Goal: Task Accomplishment & Management: Manage account settings

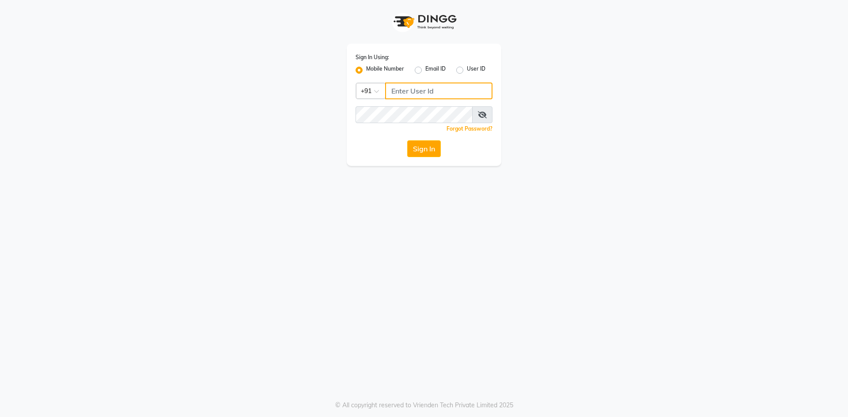
type input "8999680928"
click at [485, 115] on icon at bounding box center [482, 114] width 9 height 7
click at [419, 150] on button "Sign In" at bounding box center [424, 148] width 34 height 17
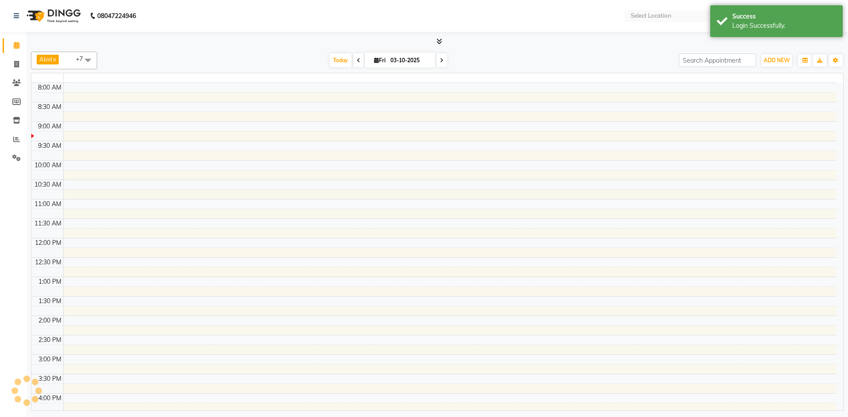
select select "en"
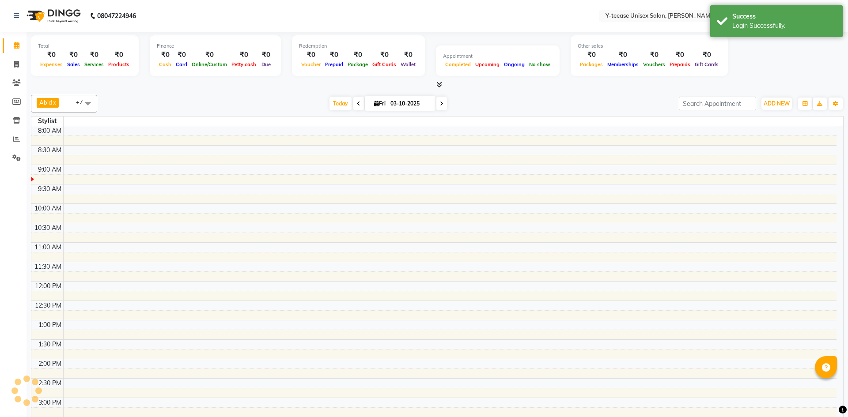
click at [459, 70] on div "Total ₹0 Expenses ₹0 Sales ₹0 Services ₹0 Products Finance ₹0 Cash ₹0 Card ₹0 O…" at bounding box center [438, 244] width 822 height 425
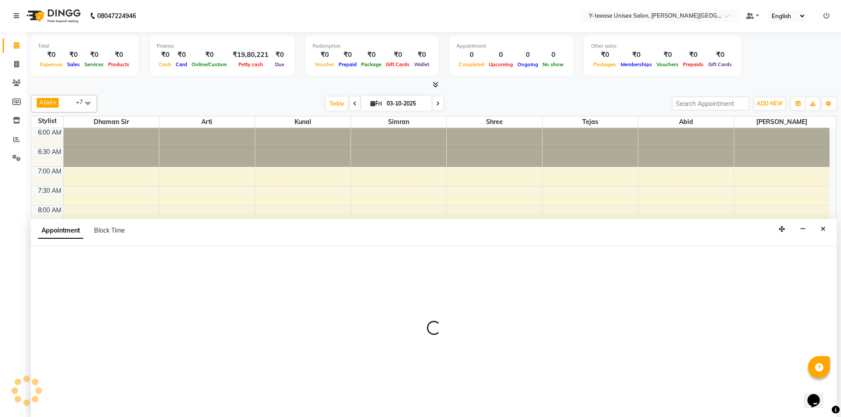
scroll to position [0, 0]
select select "84059"
select select "570"
select select "tentative"
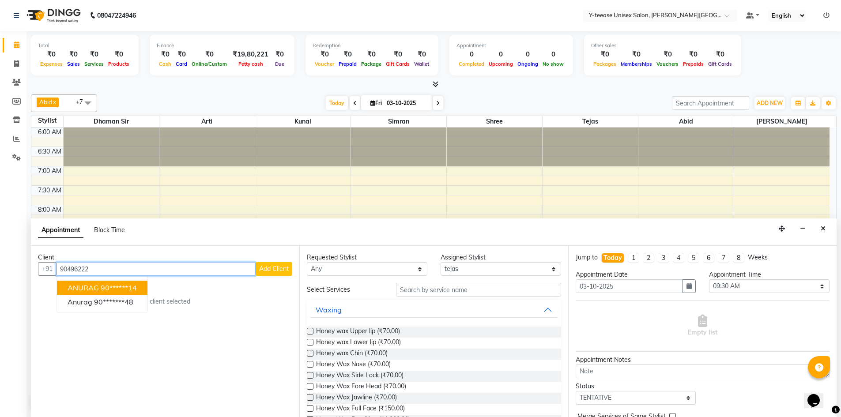
click at [101, 287] on ngb-highlight "90******14" at bounding box center [119, 288] width 36 height 9
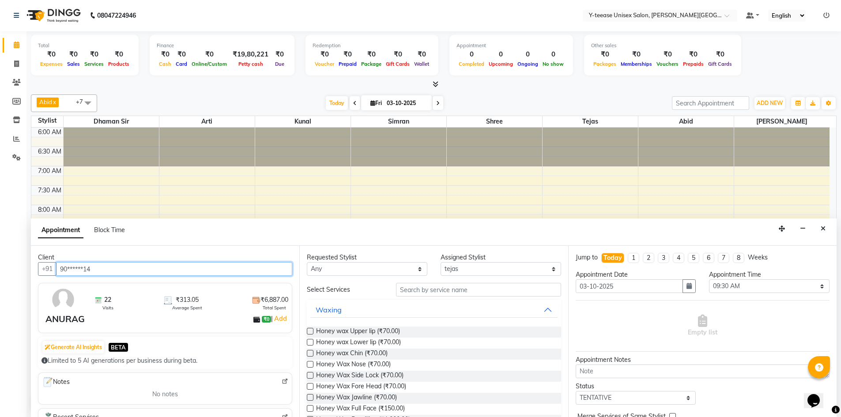
type input "90******14"
click at [439, 291] on input "text" at bounding box center [478, 290] width 165 height 14
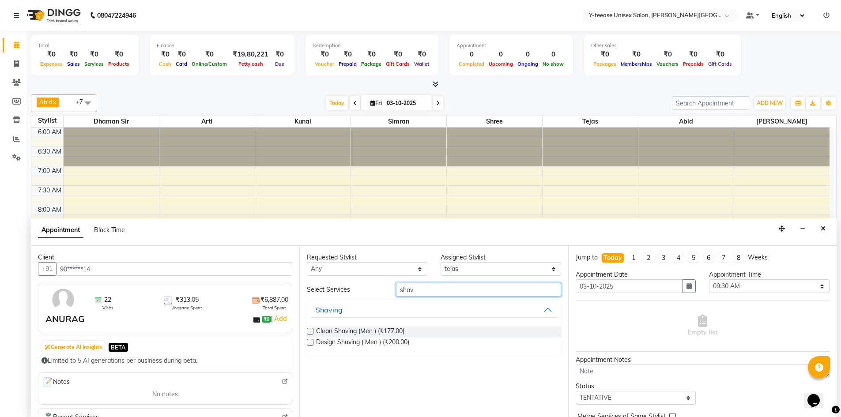
type input "shav"
click at [309, 332] on label at bounding box center [310, 331] width 7 height 7
click at [309, 332] on input "checkbox" at bounding box center [310, 332] width 6 height 6
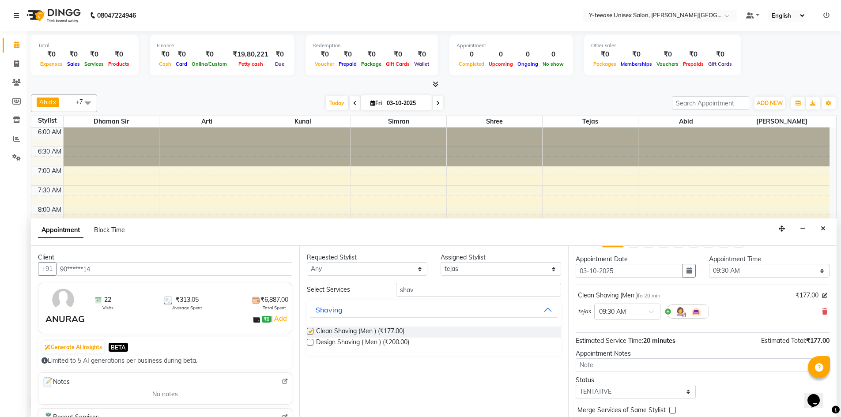
checkbox input "false"
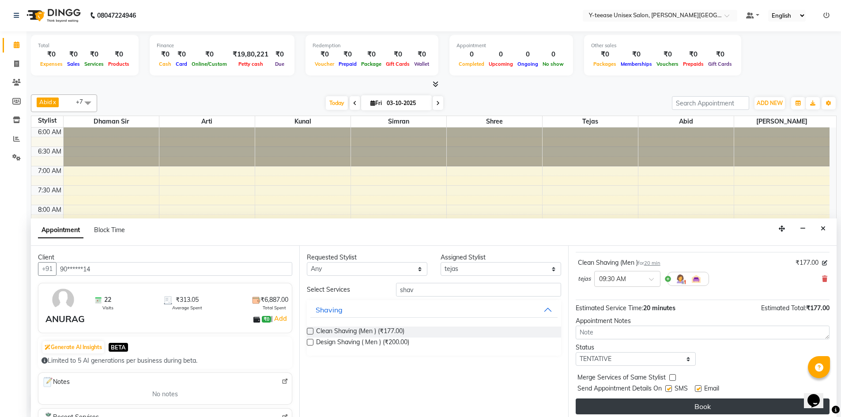
scroll to position [53, 0]
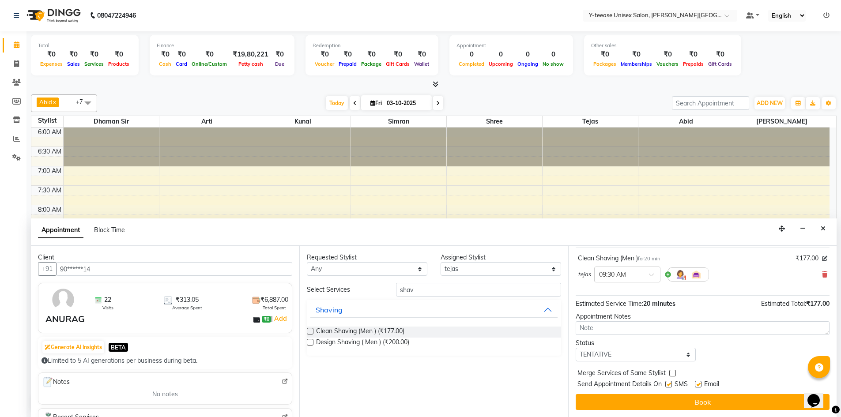
click at [637, 403] on button "Book" at bounding box center [703, 402] width 254 height 16
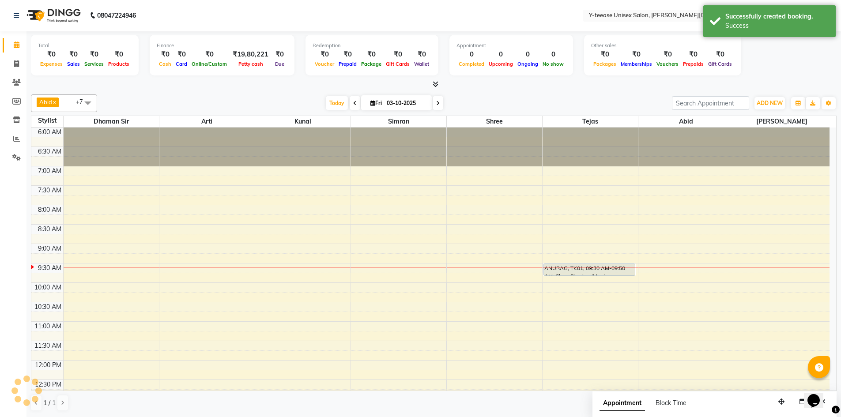
scroll to position [0, 0]
click at [16, 64] on icon at bounding box center [16, 64] width 5 height 7
select select "service"
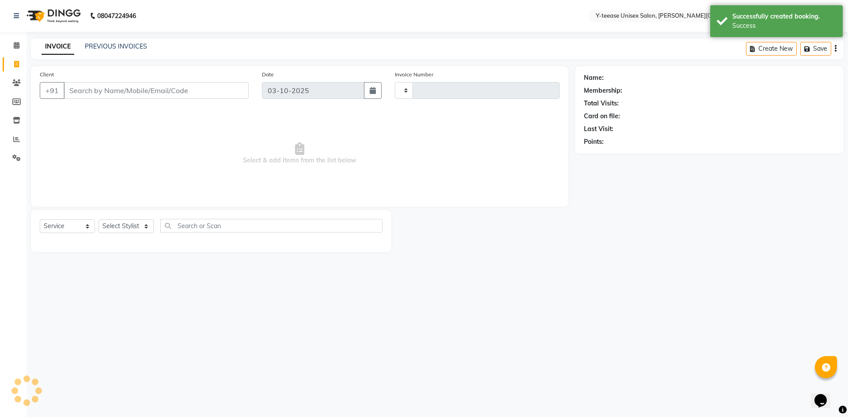
type input "2467"
select select "765"
click at [16, 85] on icon at bounding box center [16, 83] width 8 height 7
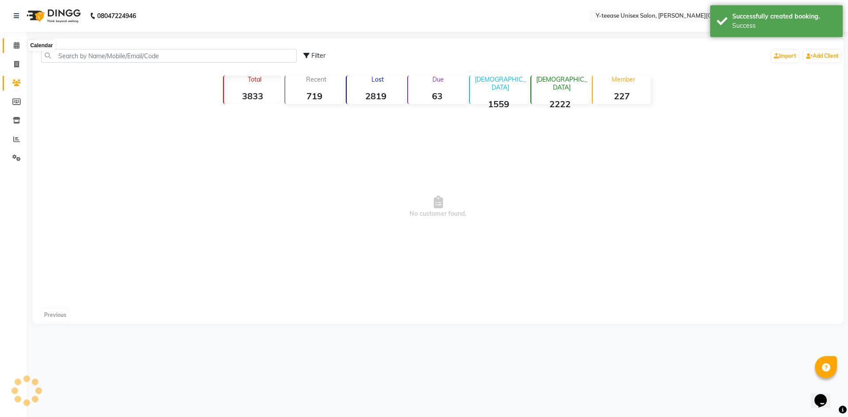
click at [19, 49] on span at bounding box center [16, 46] width 15 height 10
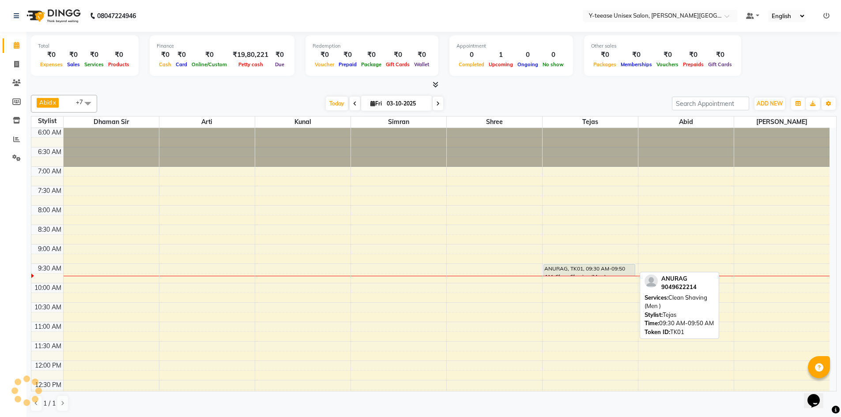
click at [583, 274] on div at bounding box center [589, 276] width 91 height 4
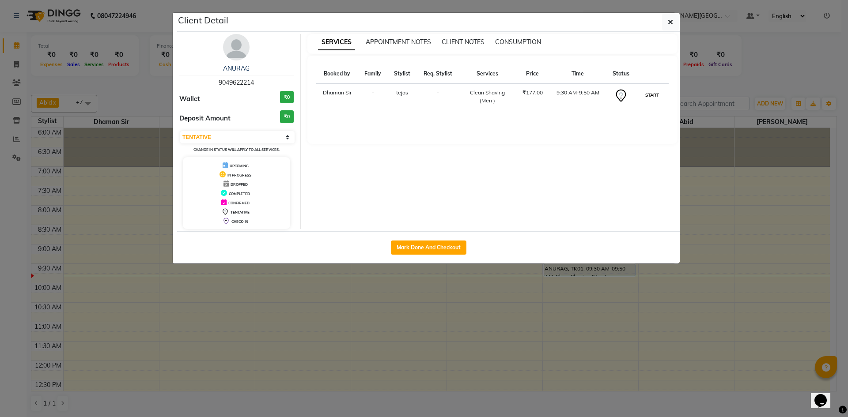
click at [651, 96] on button "START" at bounding box center [652, 95] width 18 height 11
select select "1"
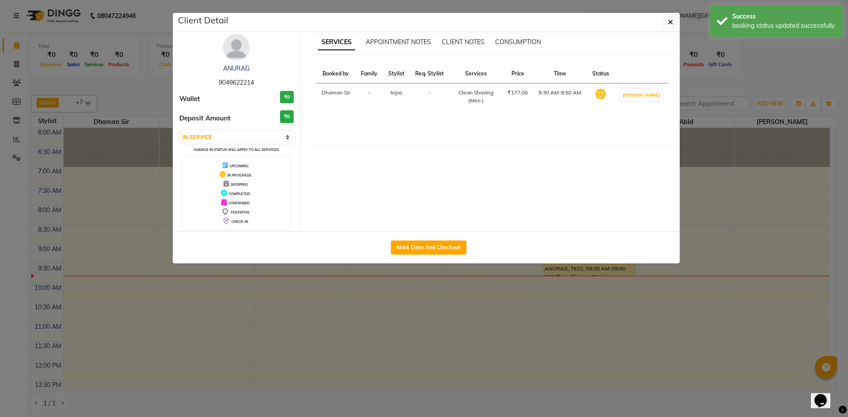
click at [610, 302] on ngb-modal-window "Client Detail ANURAG 9049622214 Wallet ₹0 Deposit Amount ₹0 Select IN SERVICE C…" at bounding box center [424, 208] width 848 height 417
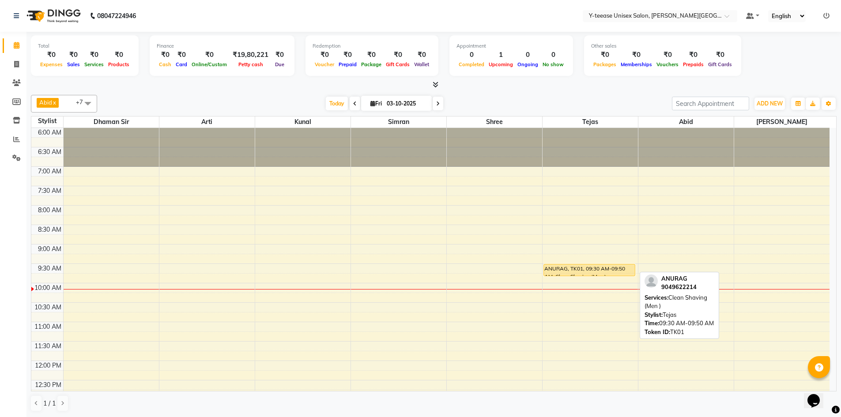
click at [553, 271] on div "ANURAG, TK01, 09:30 AM-09:50 AM, Clean Shaving (Men )" at bounding box center [589, 270] width 91 height 11
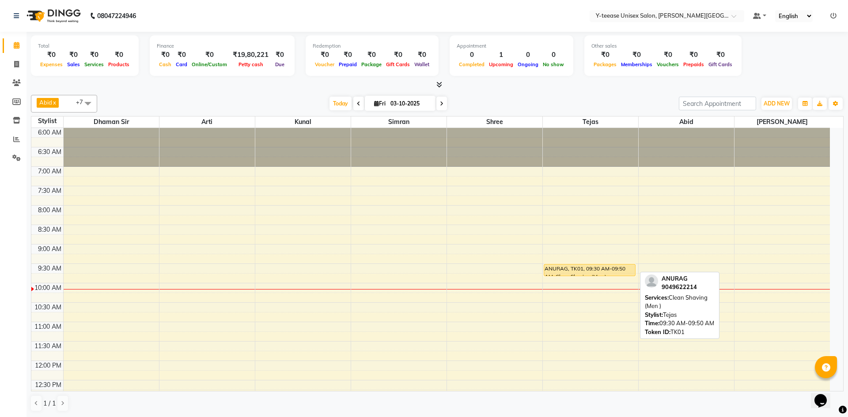
select select "1"
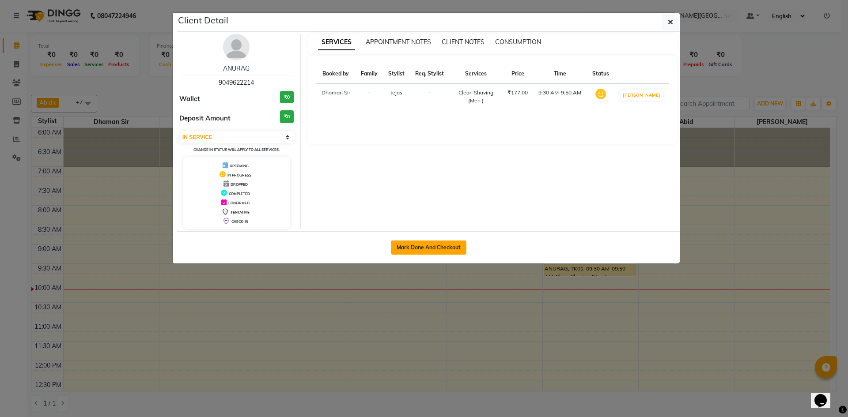
click at [449, 244] on button "Mark Done And Checkout" at bounding box center [429, 248] width 76 height 14
select select "765"
select select "service"
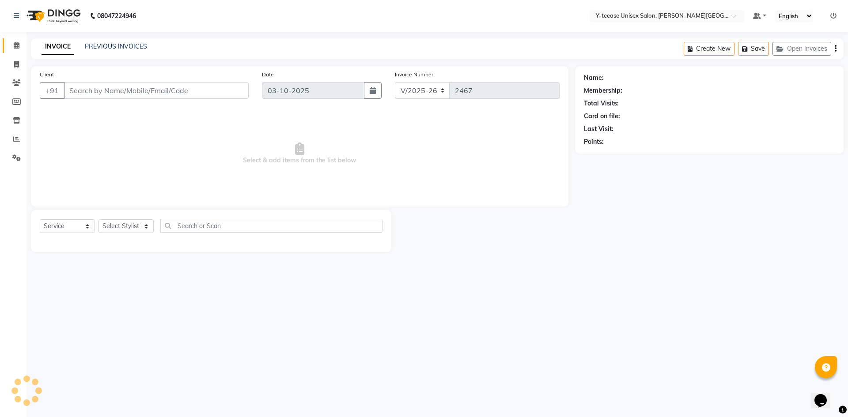
type input "90******14"
select select "84059"
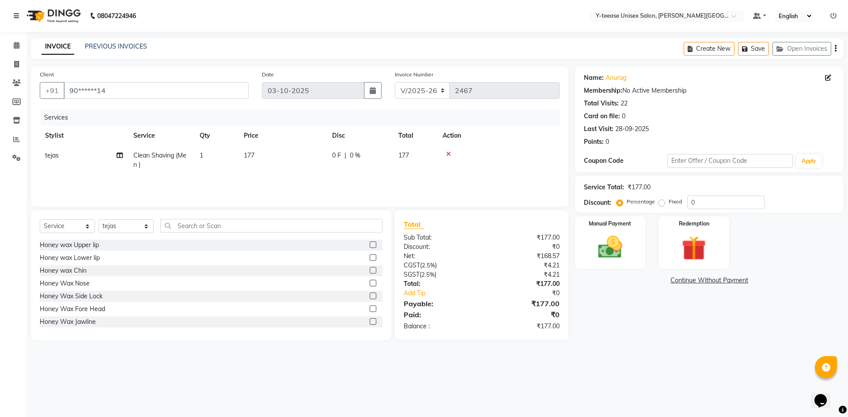
click at [449, 153] on icon at bounding box center [448, 154] width 5 height 6
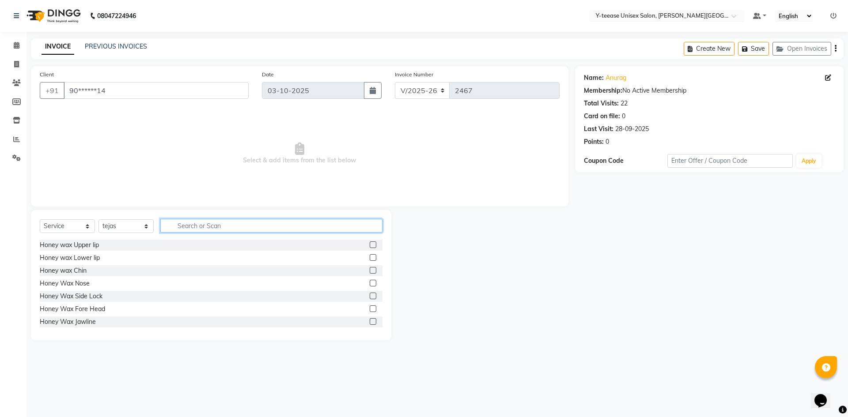
click at [220, 223] on input "text" at bounding box center [271, 226] width 222 height 14
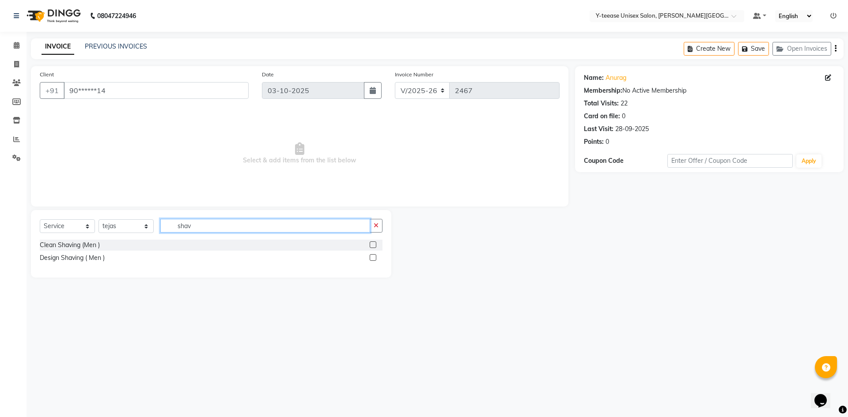
type input "shav"
click at [373, 259] on label at bounding box center [373, 257] width 7 height 7
click at [373, 259] on input "checkbox" at bounding box center [373, 258] width 6 height 6
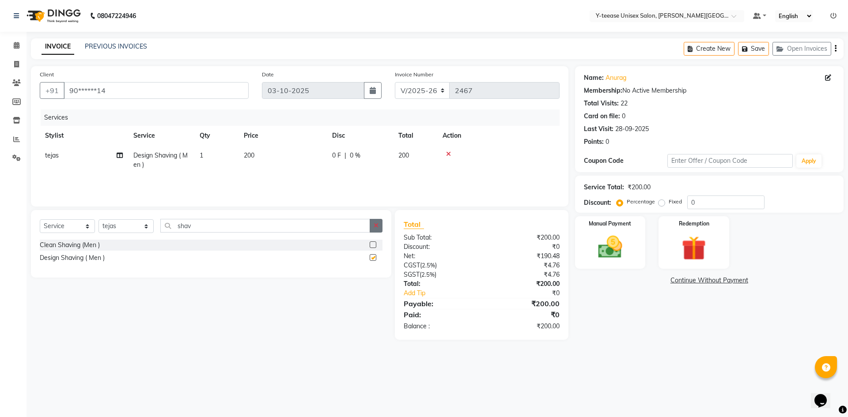
checkbox input "false"
click at [367, 227] on input "shav" at bounding box center [265, 226] width 210 height 14
click at [375, 225] on icon "button" at bounding box center [376, 226] width 5 height 6
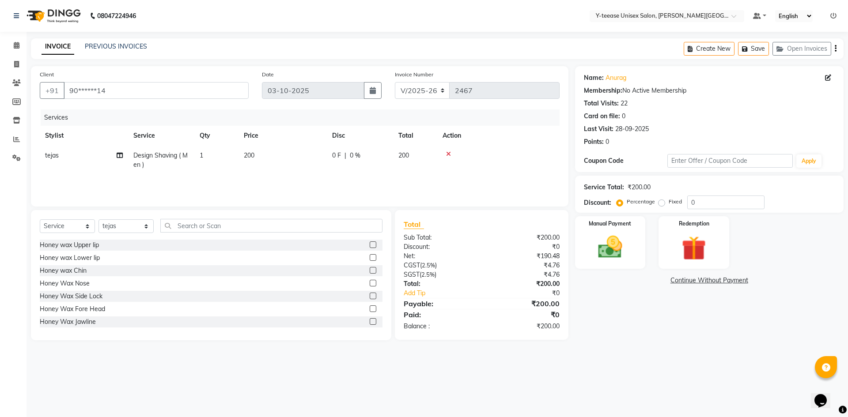
click at [613, 212] on div "Service Total: ₹200.00 Discount: Percentage Fixed 0" at bounding box center [709, 194] width 269 height 37
click at [620, 225] on label "Manual Payment" at bounding box center [610, 223] width 44 height 8
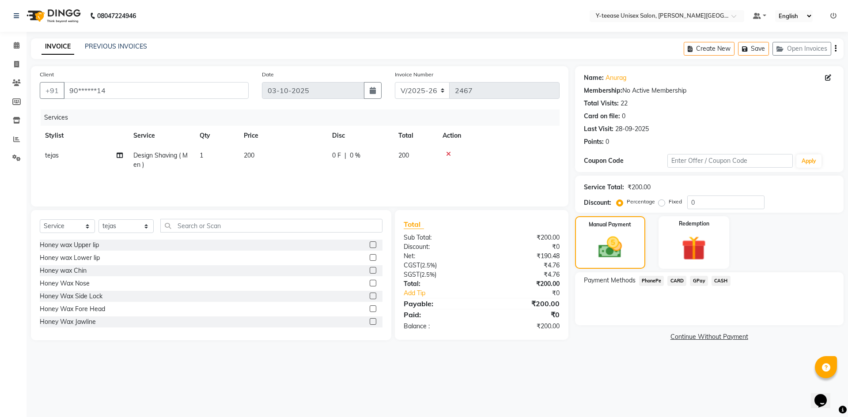
click at [702, 278] on span "GPay" at bounding box center [699, 281] width 18 height 10
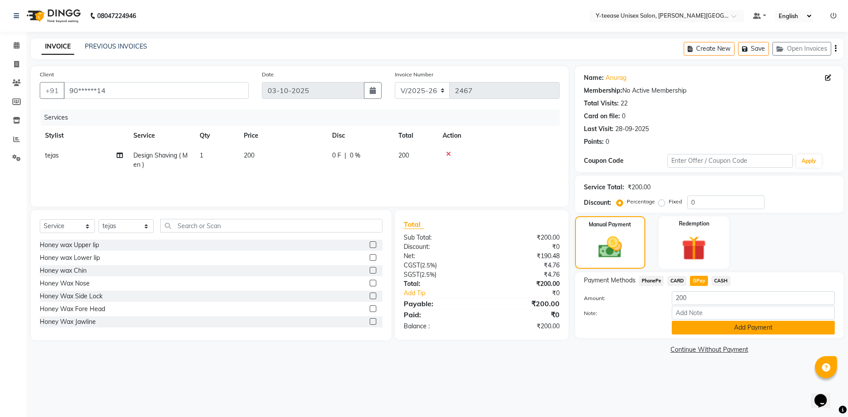
click at [739, 334] on button "Add Payment" at bounding box center [753, 328] width 163 height 14
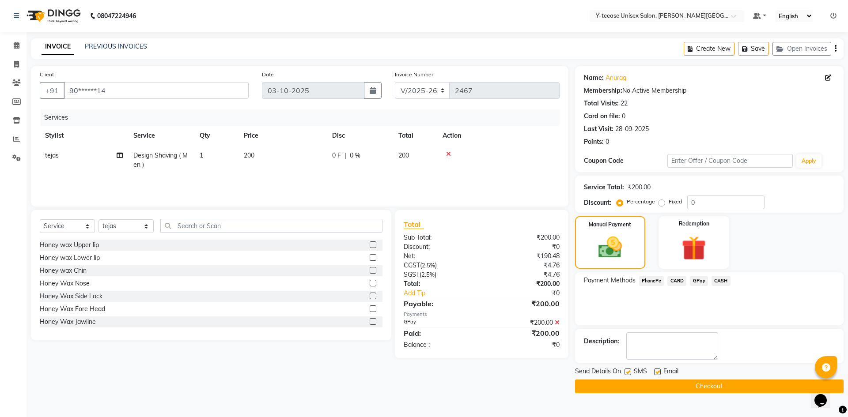
click at [747, 390] on button "Checkout" at bounding box center [709, 387] width 269 height 14
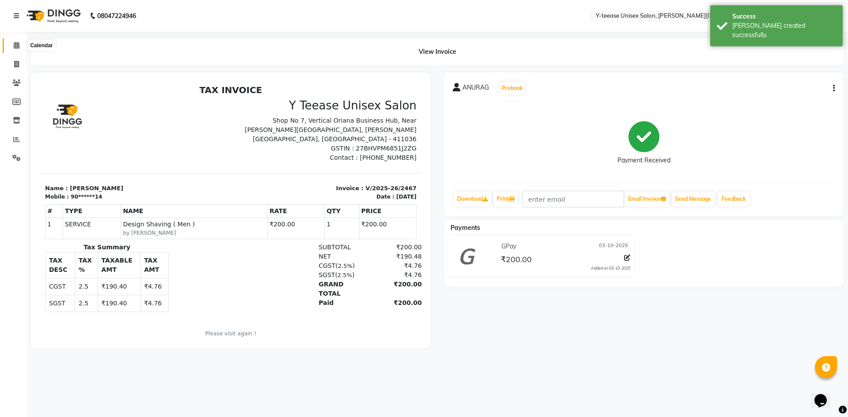
click at [18, 45] on icon at bounding box center [17, 45] width 6 height 7
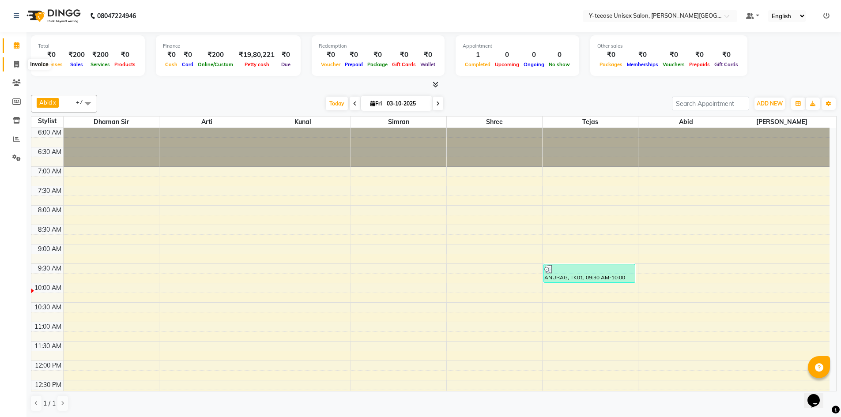
click at [18, 65] on icon at bounding box center [16, 64] width 5 height 7
select select "765"
select select "service"
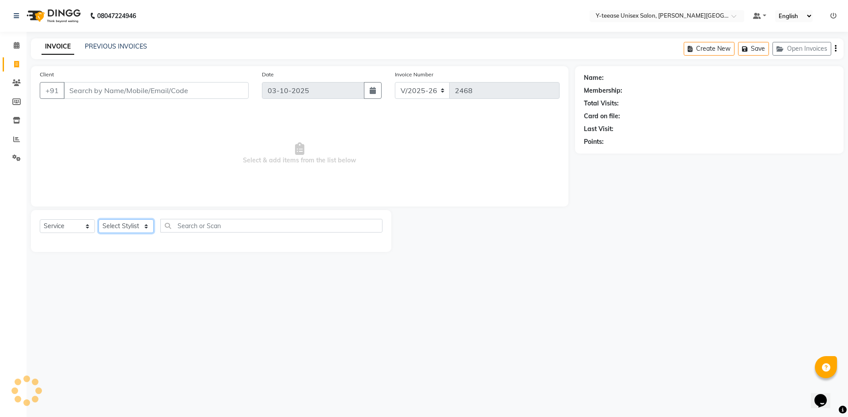
click at [129, 228] on select "Select Stylist [PERSON_NAME] Dhaman [PERSON_NAME] Shree [PERSON_NAME] [PERSON_N…" at bounding box center [125, 227] width 55 height 14
select select "12529"
click at [98, 220] on select "Select Stylist [PERSON_NAME] Dhaman [PERSON_NAME] Shree [PERSON_NAME] [PERSON_N…" at bounding box center [125, 227] width 55 height 14
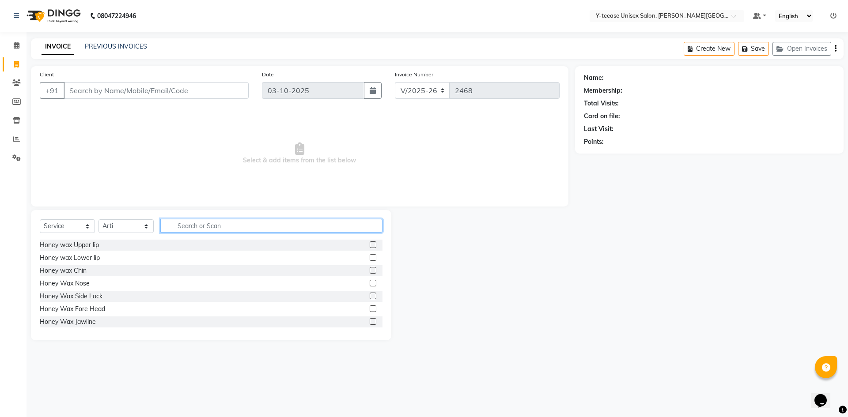
click at [197, 222] on input "text" at bounding box center [271, 226] width 222 height 14
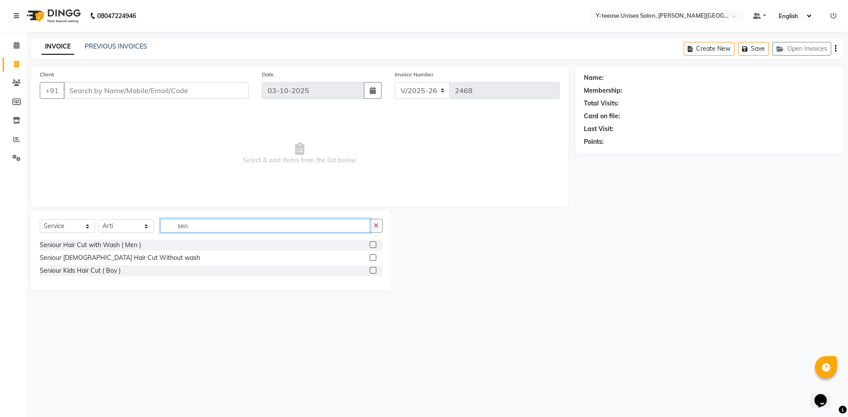
type input "sen"
click at [375, 257] on label at bounding box center [373, 257] width 7 height 7
click at [375, 257] on input "checkbox" at bounding box center [373, 258] width 6 height 6
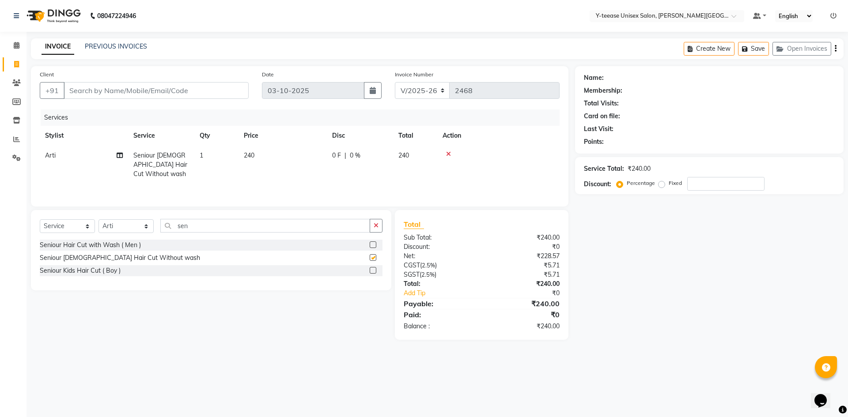
checkbox input "false"
click at [377, 226] on icon "button" at bounding box center [376, 226] width 5 height 6
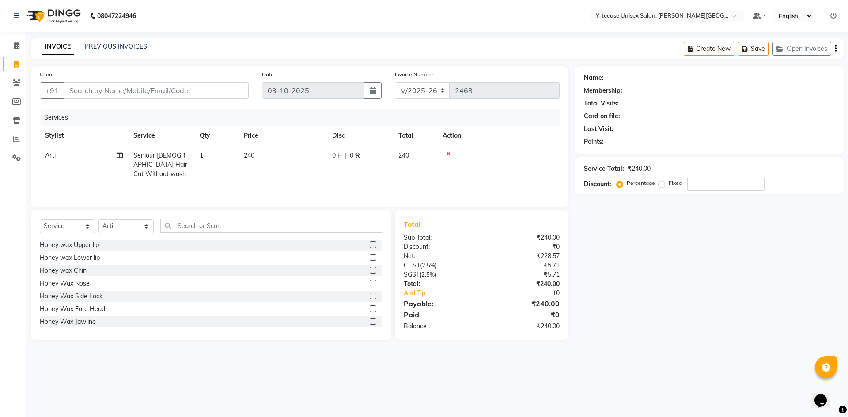
click at [451, 155] on div at bounding box center [499, 154] width 112 height 6
click at [445, 155] on div at bounding box center [499, 154] width 112 height 6
click at [447, 154] on icon at bounding box center [448, 154] width 5 height 6
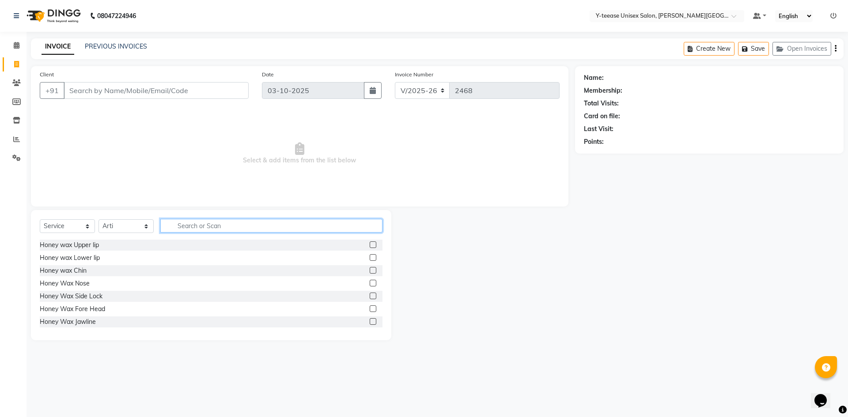
click at [208, 231] on input "text" at bounding box center [271, 226] width 222 height 14
type input "eye"
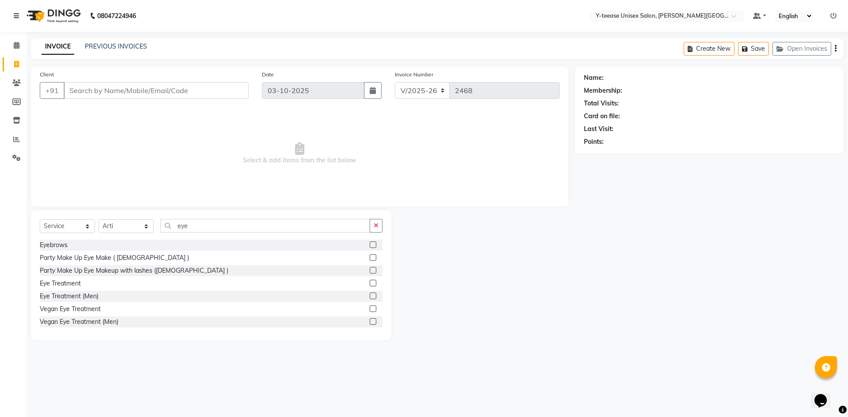
click at [370, 244] on label at bounding box center [373, 245] width 7 height 7
click at [370, 244] on input "checkbox" at bounding box center [373, 245] width 6 height 6
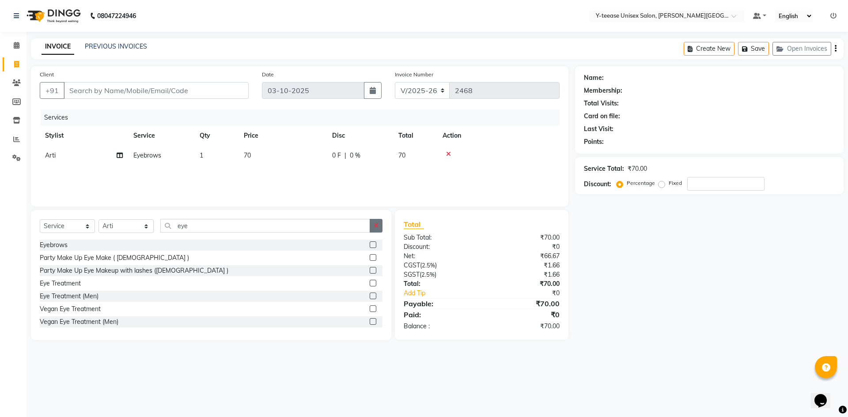
checkbox input "false"
click at [377, 226] on icon "button" at bounding box center [376, 226] width 5 height 6
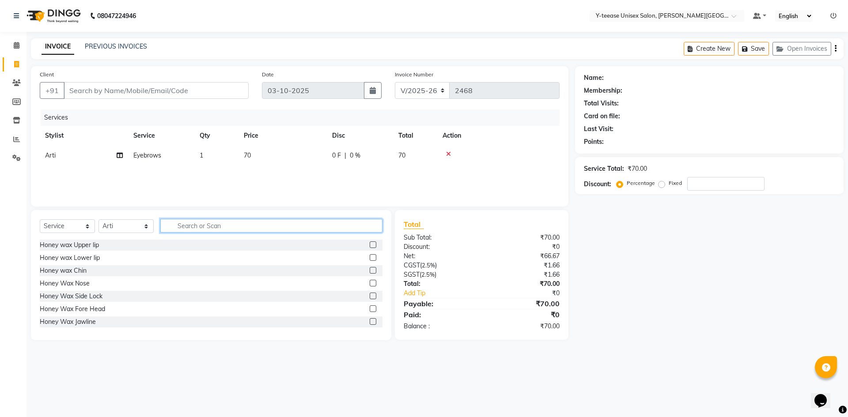
click at [351, 224] on input "text" at bounding box center [271, 226] width 222 height 14
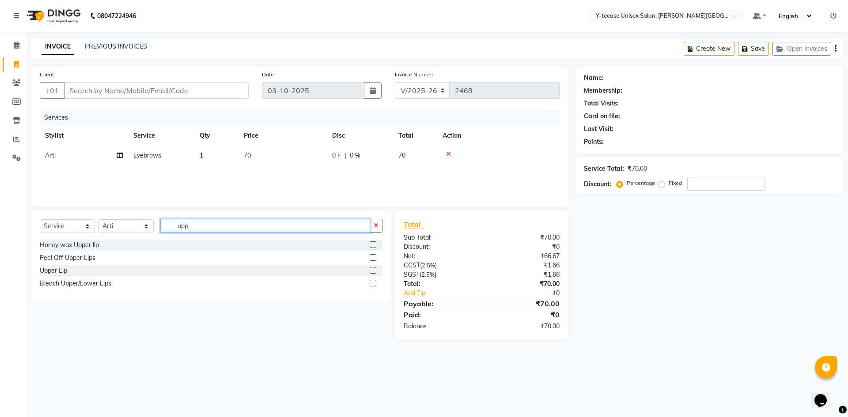
type input "upp"
click at [369, 258] on div "Peel Off Upper Lips" at bounding box center [211, 258] width 343 height 11
click at [372, 258] on label at bounding box center [373, 257] width 7 height 7
click at [372, 258] on input "checkbox" at bounding box center [373, 258] width 6 height 6
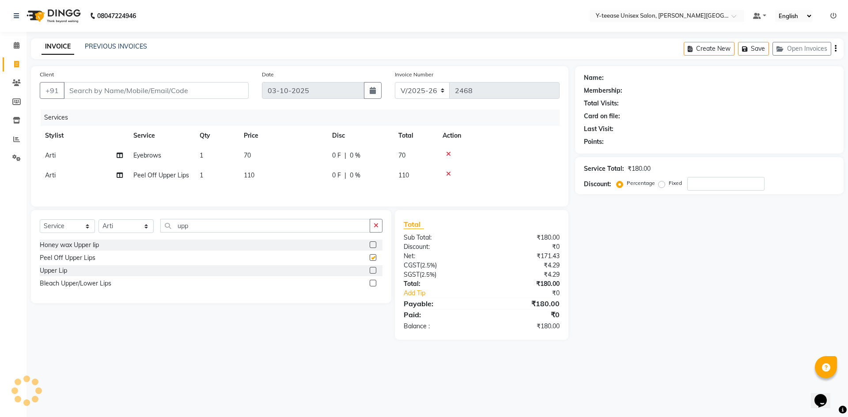
checkbox input "false"
click at [226, 89] on input "Client" at bounding box center [156, 90] width 185 height 17
type input "7"
type input "0"
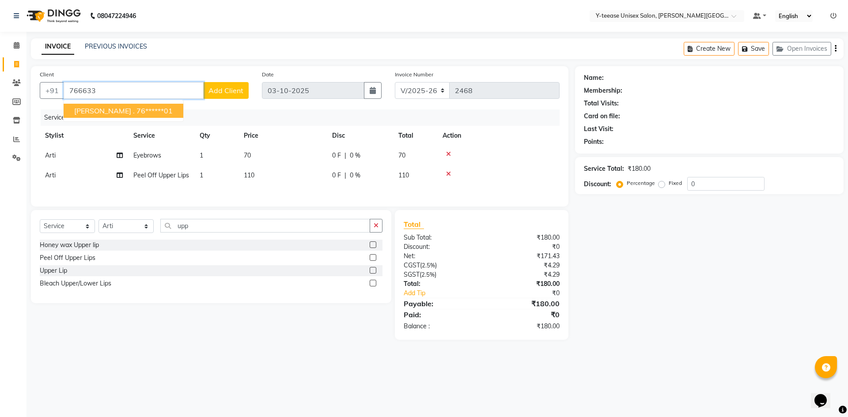
click at [136, 110] on ngb-highlight "76******01" at bounding box center [154, 110] width 36 height 9
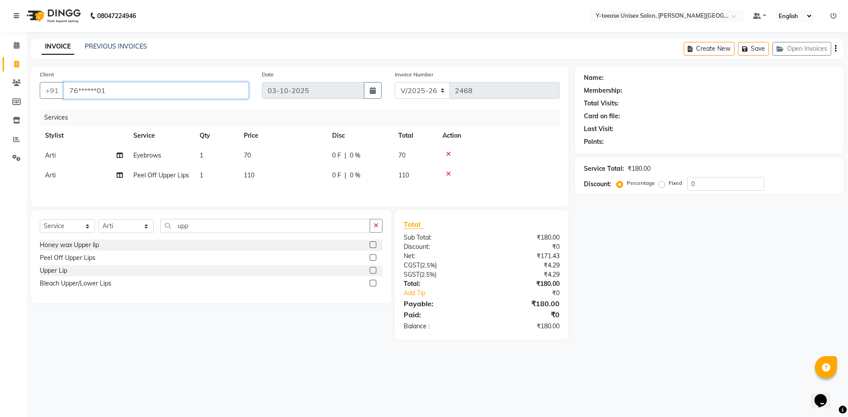
type input "76******01"
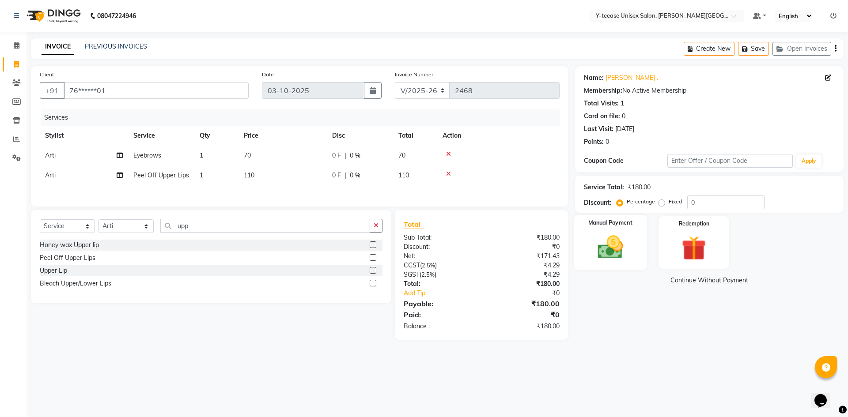
click at [604, 239] on img at bounding box center [610, 247] width 41 height 29
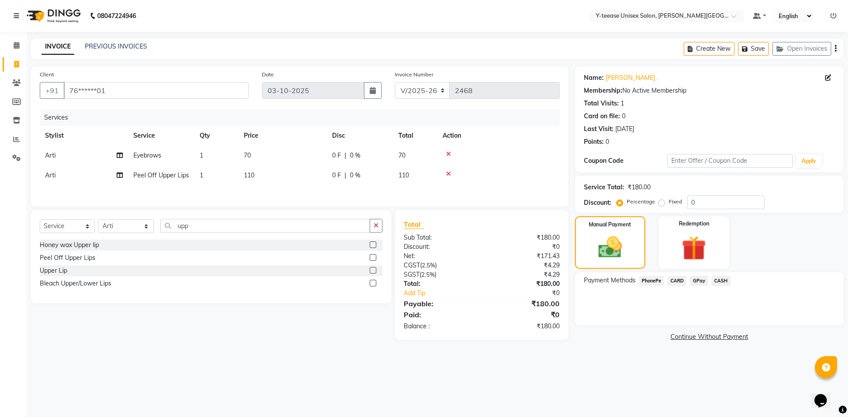
click at [701, 283] on span "GPay" at bounding box center [699, 281] width 18 height 10
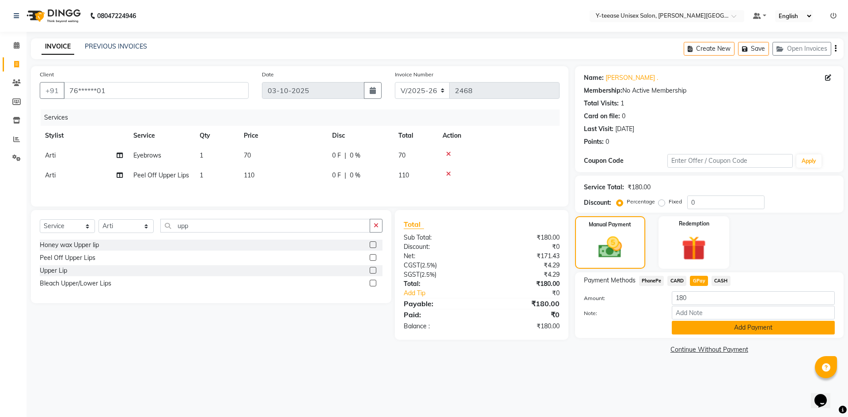
click at [722, 330] on button "Add Payment" at bounding box center [753, 328] width 163 height 14
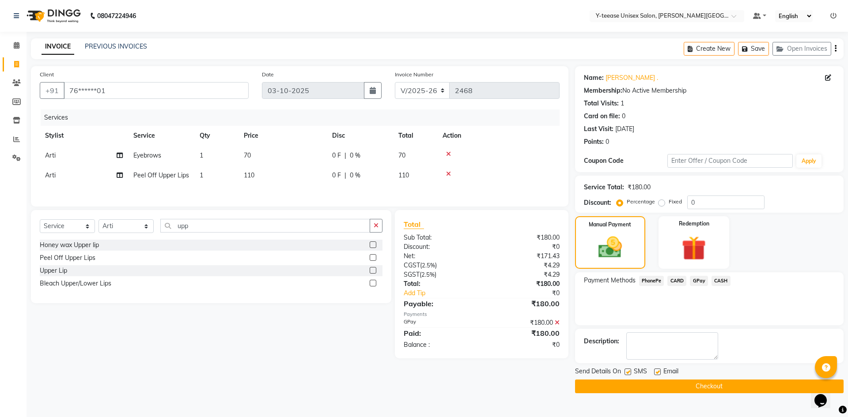
click at [730, 387] on button "Checkout" at bounding box center [709, 387] width 269 height 14
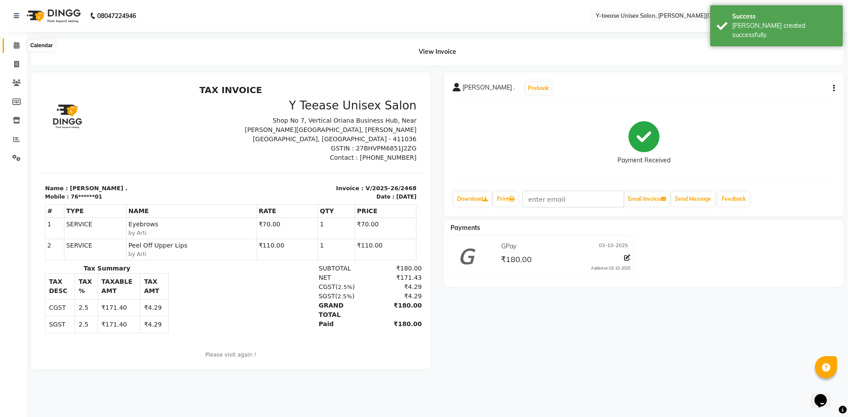
click at [15, 42] on icon at bounding box center [17, 45] width 6 height 7
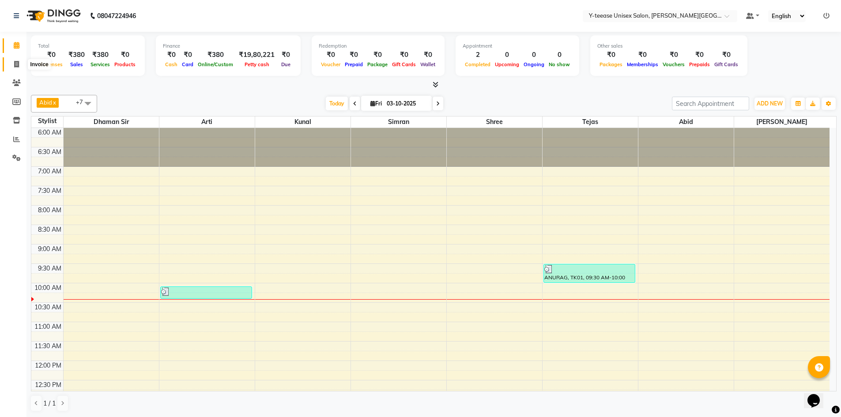
click at [15, 65] on icon at bounding box center [16, 64] width 5 height 7
select select "service"
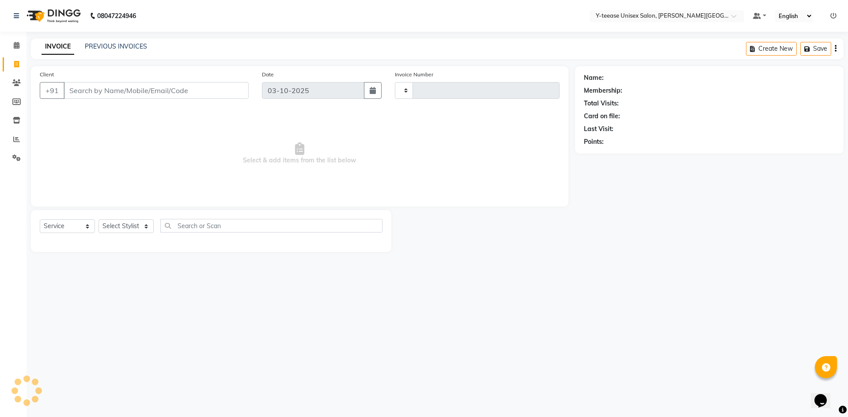
type input "2469"
select select "765"
drag, startPoint x: 121, startPoint y: 224, endPoint x: 120, endPoint y: 232, distance: 8.1
click at [121, 228] on select "Select Stylist [PERSON_NAME] Dhaman [PERSON_NAME] Shree [PERSON_NAME] [PERSON_N…" at bounding box center [125, 227] width 55 height 14
select select "12461"
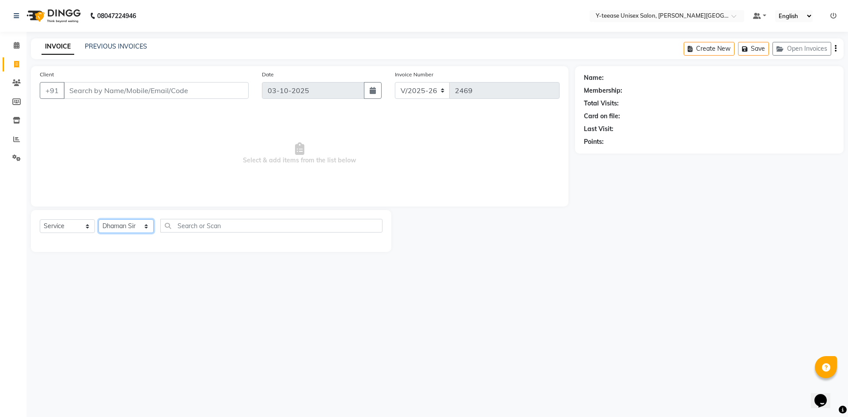
click at [98, 220] on select "Select Stylist [PERSON_NAME] Dhaman [PERSON_NAME] Shree [PERSON_NAME] [PERSON_N…" at bounding box center [125, 227] width 55 height 14
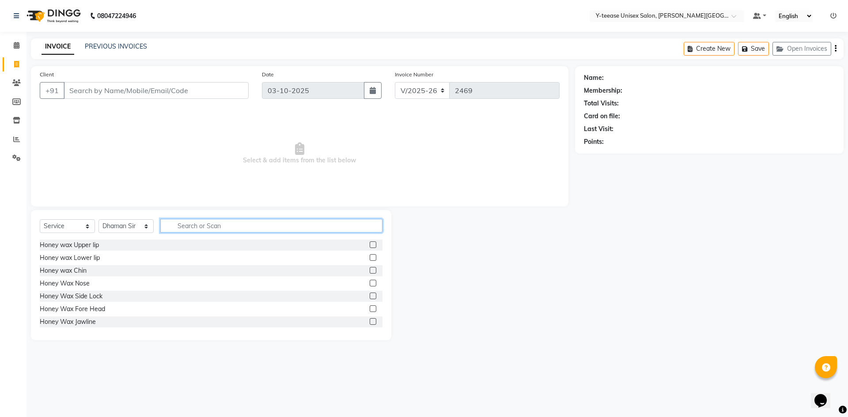
click at [203, 228] on input "text" at bounding box center [271, 226] width 222 height 14
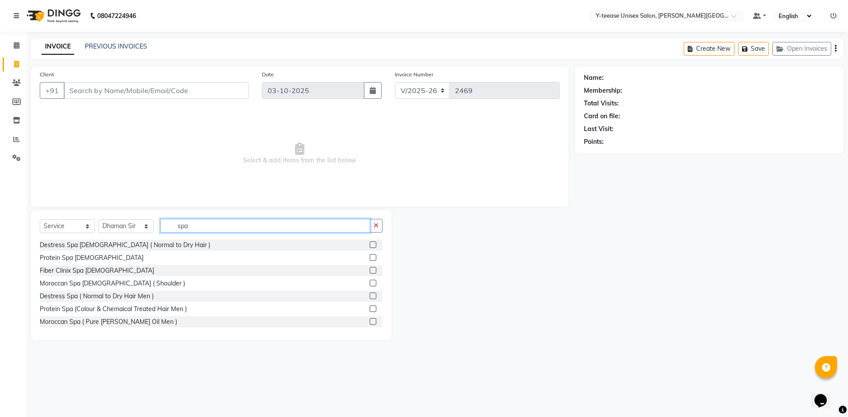
scroll to position [44, 0]
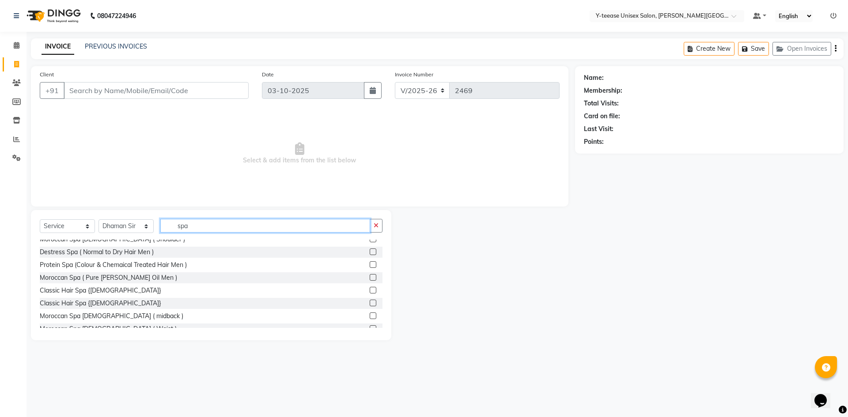
type input "spa"
click at [370, 290] on label at bounding box center [373, 290] width 7 height 7
click at [370, 290] on input "checkbox" at bounding box center [373, 291] width 6 height 6
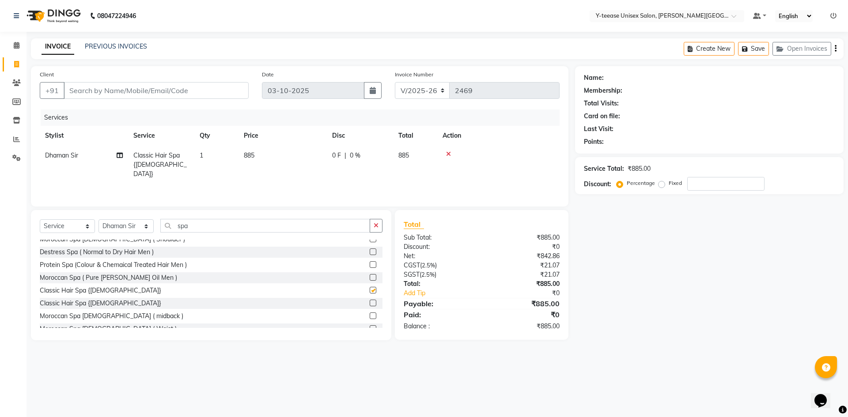
checkbox input "false"
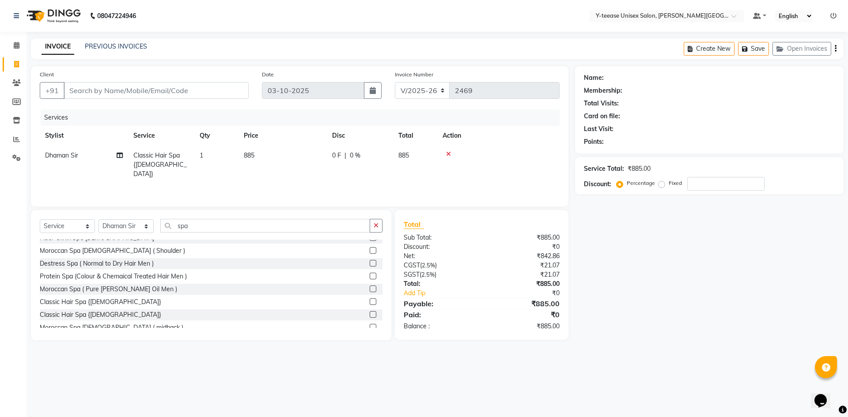
scroll to position [0, 0]
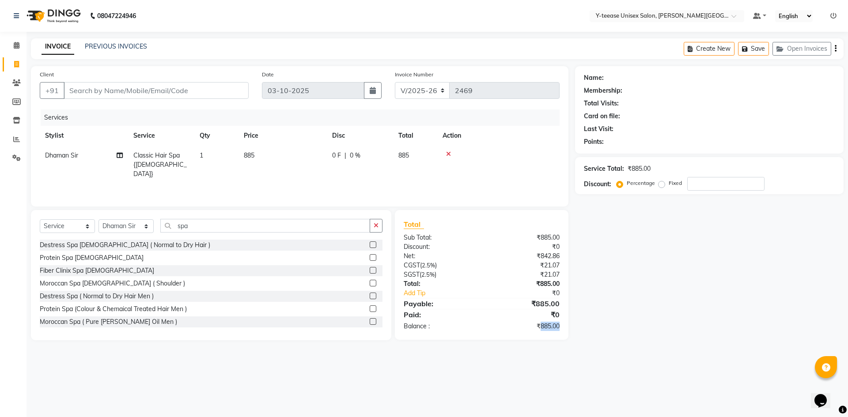
drag, startPoint x: 539, startPoint y: 326, endPoint x: 564, endPoint y: 327, distance: 25.6
click at [564, 327] on div "₹885.00" at bounding box center [523, 326] width 84 height 9
click at [538, 325] on div "₹885.00" at bounding box center [523, 326] width 84 height 9
drag, startPoint x: 538, startPoint y: 325, endPoint x: 573, endPoint y: 328, distance: 35.0
click at [573, 328] on div "Total Sub Total: ₹885.00 Discount: ₹0 Net: ₹842.86 CGST ( 2.5% ) ₹21.07 SGST ( …" at bounding box center [483, 275] width 184 height 130
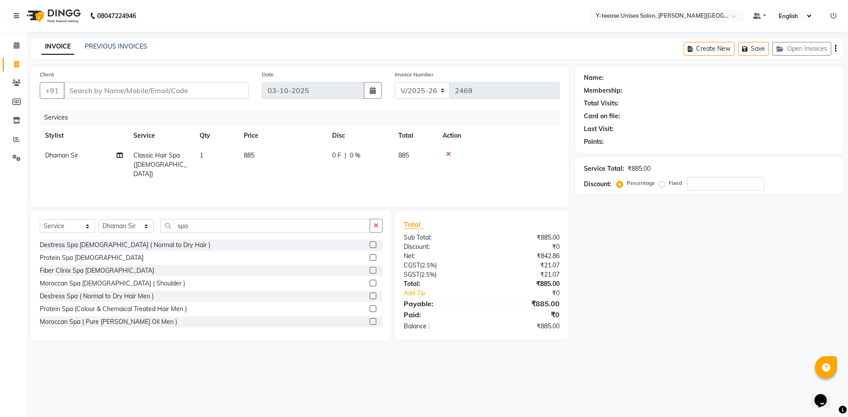
click at [449, 154] on icon at bounding box center [448, 154] width 5 height 6
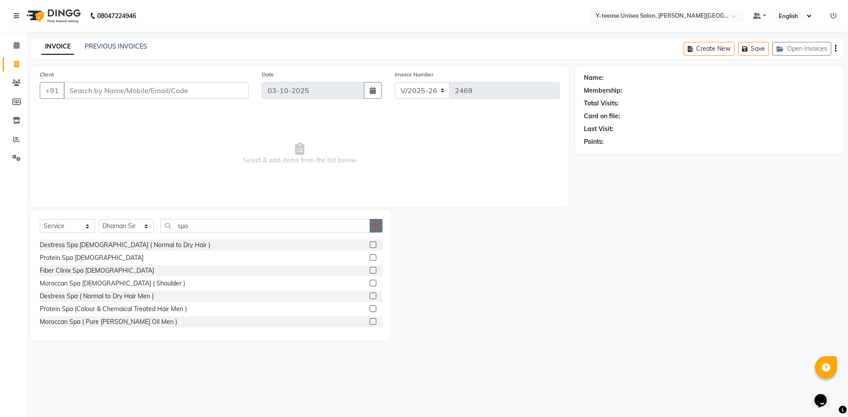
click at [381, 227] on button "button" at bounding box center [376, 226] width 13 height 14
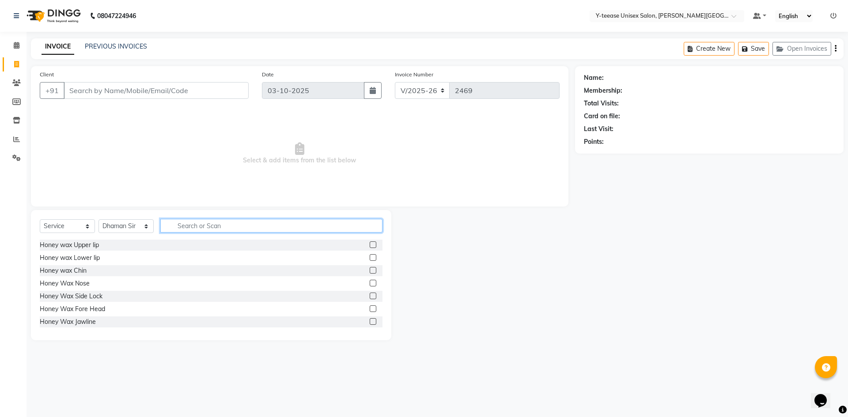
click at [330, 229] on input "text" at bounding box center [271, 226] width 222 height 14
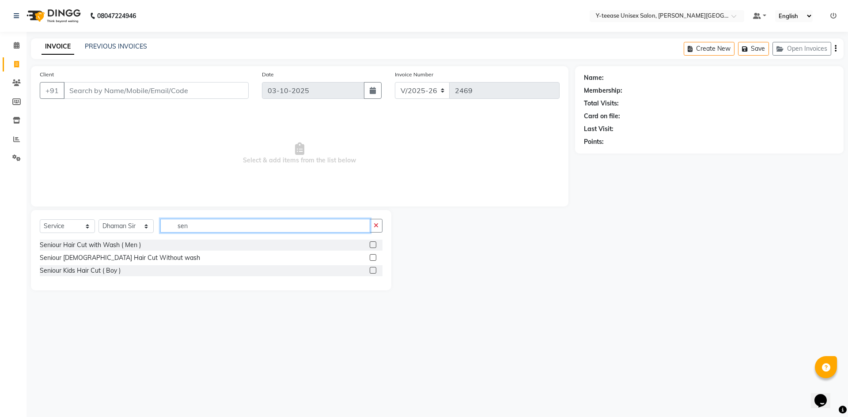
type input "sen"
click at [372, 256] on label at bounding box center [373, 257] width 7 height 7
click at [372, 256] on input "checkbox" at bounding box center [373, 258] width 6 height 6
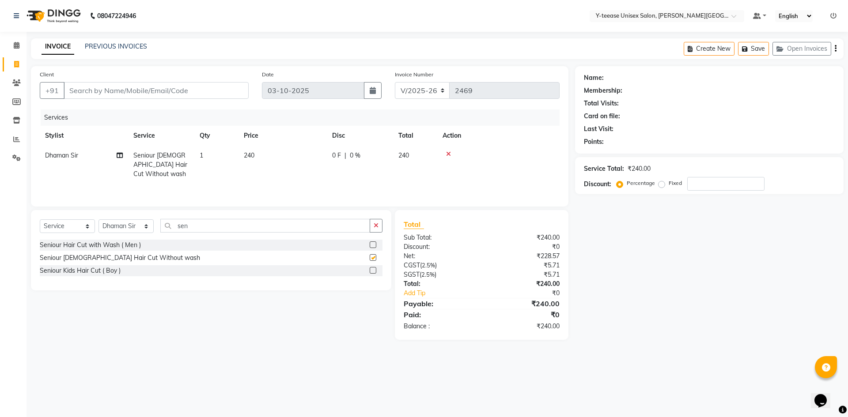
checkbox input "false"
click at [147, 224] on select "Select Stylist [PERSON_NAME] Dhaman [PERSON_NAME] Shree [PERSON_NAME] [PERSON_N…" at bounding box center [125, 227] width 55 height 14
select select "84059"
click at [98, 220] on select "Select Stylist [PERSON_NAME] Dhaman [PERSON_NAME] Shree [PERSON_NAME] [PERSON_N…" at bounding box center [125, 227] width 55 height 14
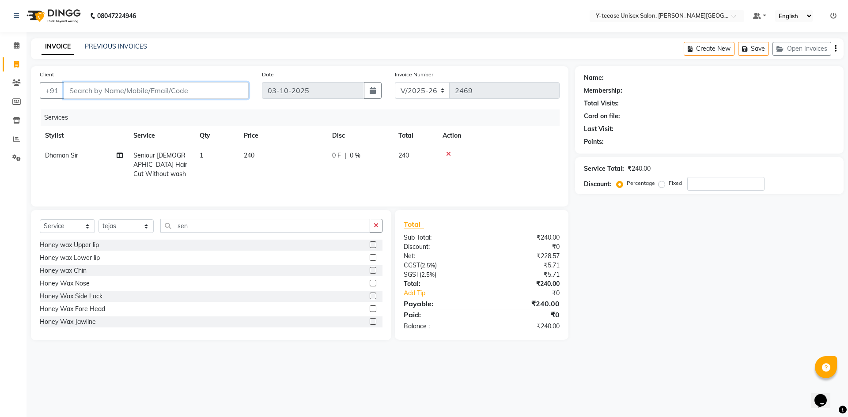
click at [184, 92] on input "Client" at bounding box center [156, 90] width 185 height 17
type input "8"
type input "0"
type input "8888401124"
click at [237, 87] on span "Add Client" at bounding box center [225, 90] width 35 height 9
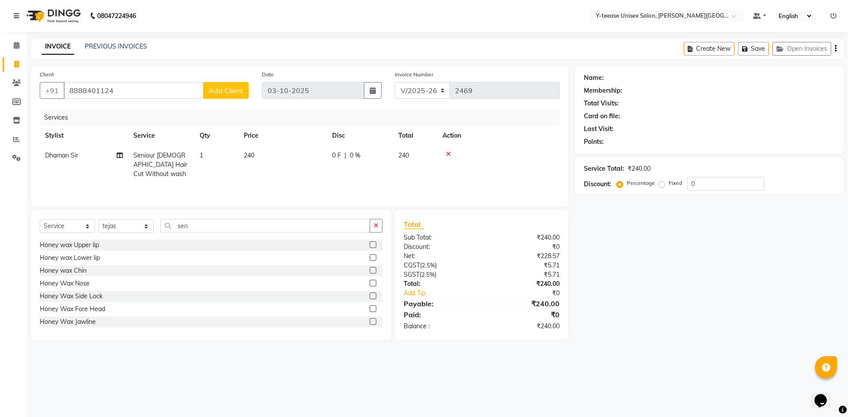
select select "22"
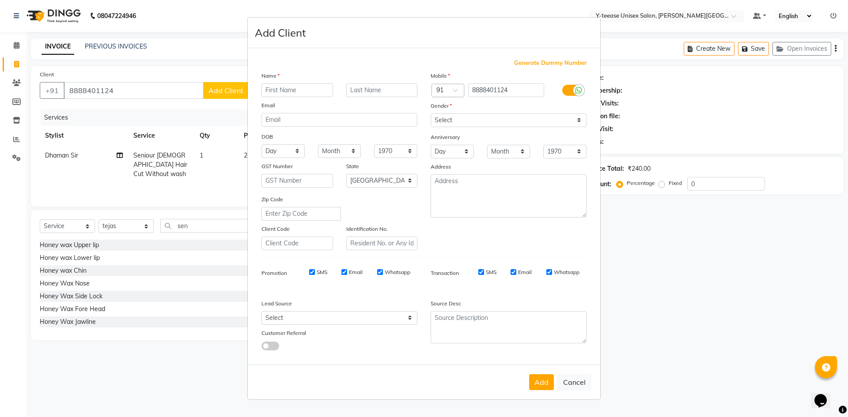
click at [72, 154] on ngb-modal-window "Add Client Generate Dummy Number Name Email DOB Day 01 02 03 04 05 06 07 08 09 …" at bounding box center [424, 208] width 848 height 417
click at [300, 91] on input "text" at bounding box center [297, 90] width 72 height 14
type input "a"
type input "avdud"
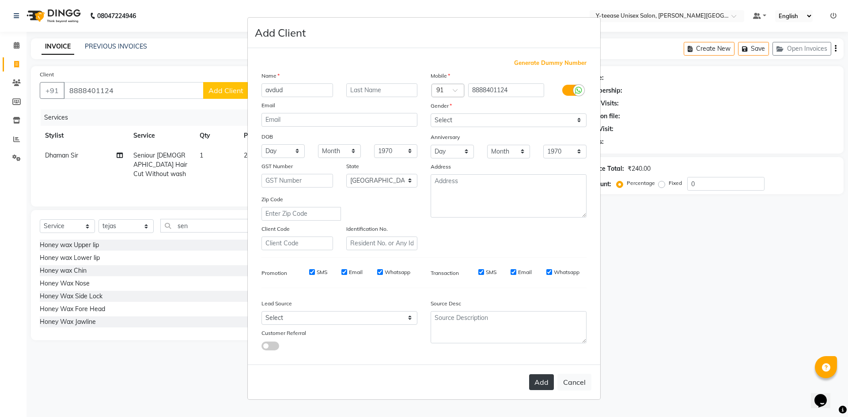
click at [545, 385] on button "Add" at bounding box center [541, 383] width 25 height 16
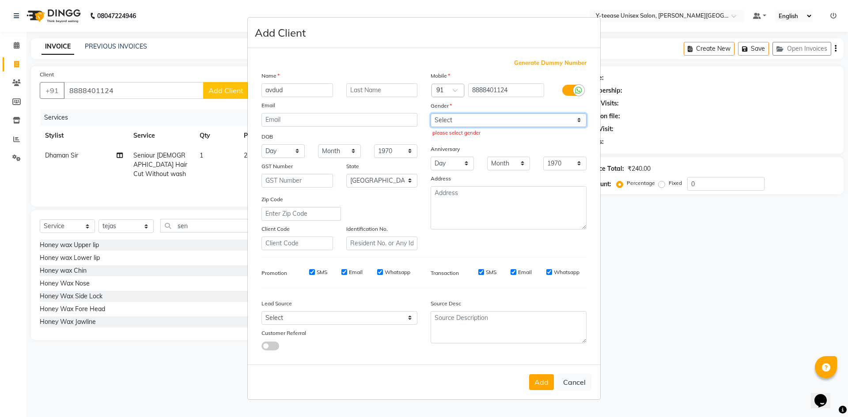
click at [519, 121] on select "Select [DEMOGRAPHIC_DATA] [DEMOGRAPHIC_DATA] Other Prefer Not To Say" at bounding box center [509, 121] width 156 height 14
select select "[DEMOGRAPHIC_DATA]"
click at [431, 114] on select "Select [DEMOGRAPHIC_DATA] [DEMOGRAPHIC_DATA] Other Prefer Not To Say" at bounding box center [509, 121] width 156 height 14
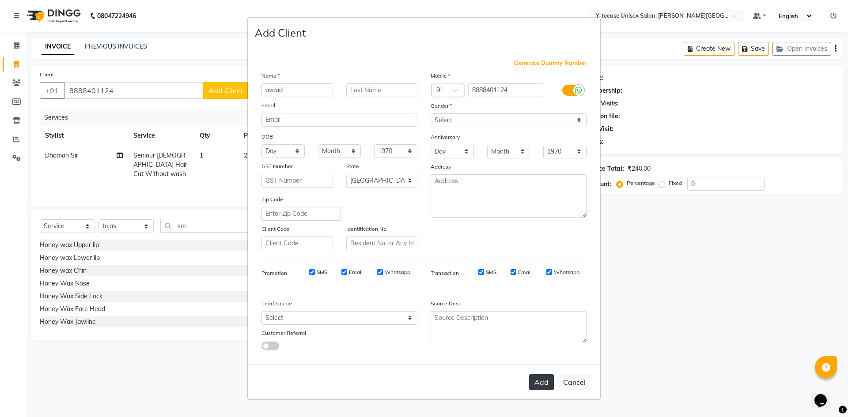
click at [537, 386] on button "Add" at bounding box center [541, 383] width 25 height 16
type input "88******24"
select select
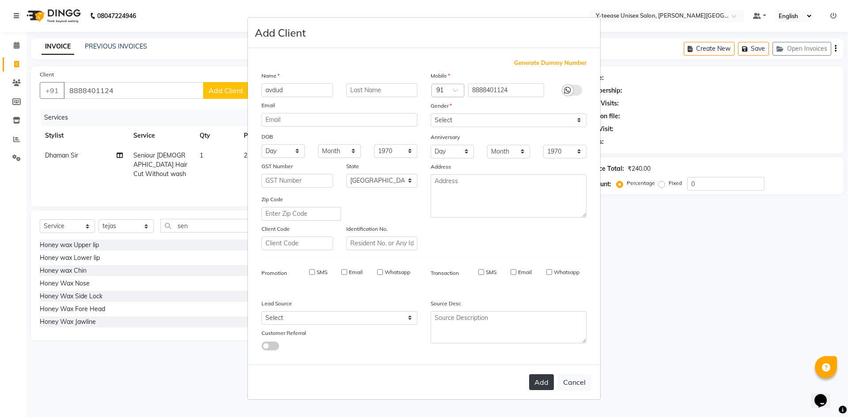
select select "null"
select select
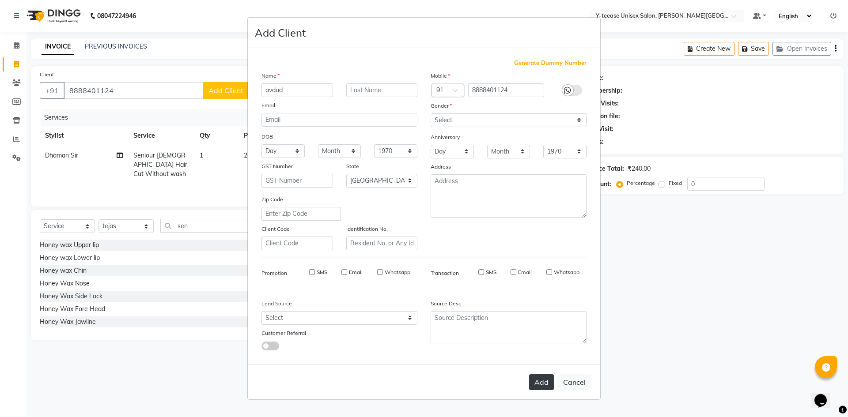
checkbox input "false"
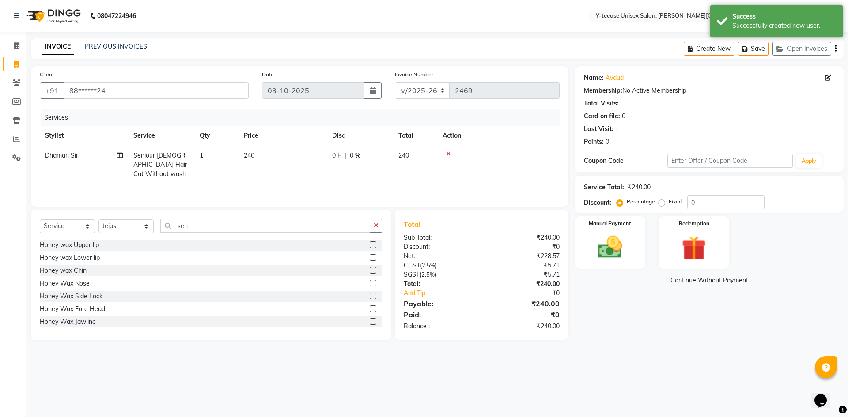
click at [56, 155] on span "Dhaman Sir" at bounding box center [61, 155] width 33 height 8
select select "12461"
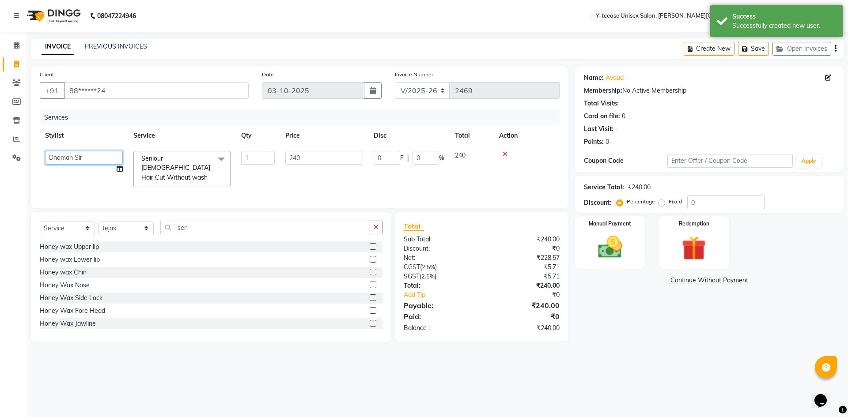
click at [56, 155] on select "Abid Arti Dhaman Sir Kunal Rahul jadhav Shree Simran tejas" at bounding box center [84, 158] width 78 height 14
select select "84059"
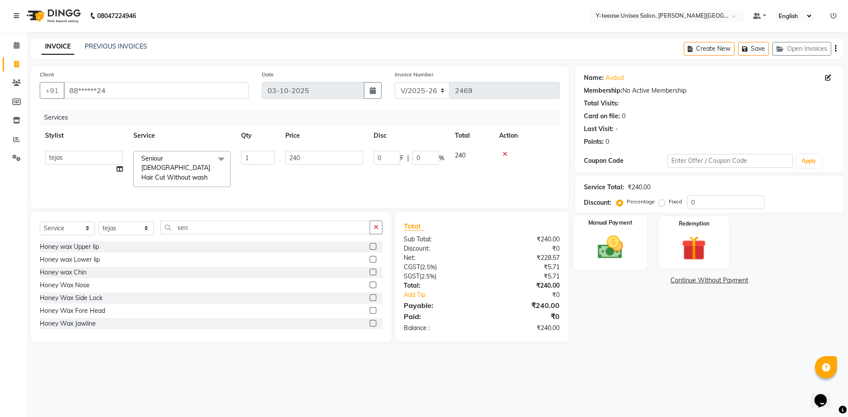
click at [579, 249] on div "Manual Payment" at bounding box center [609, 243] width 73 height 54
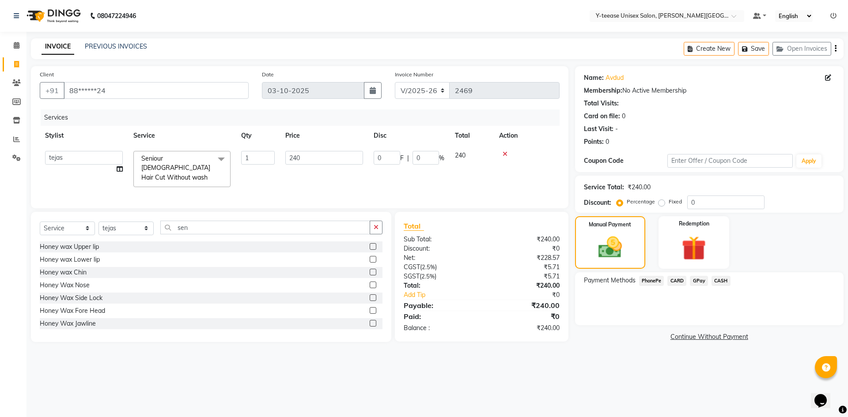
click at [698, 281] on span "GPay" at bounding box center [699, 281] width 18 height 10
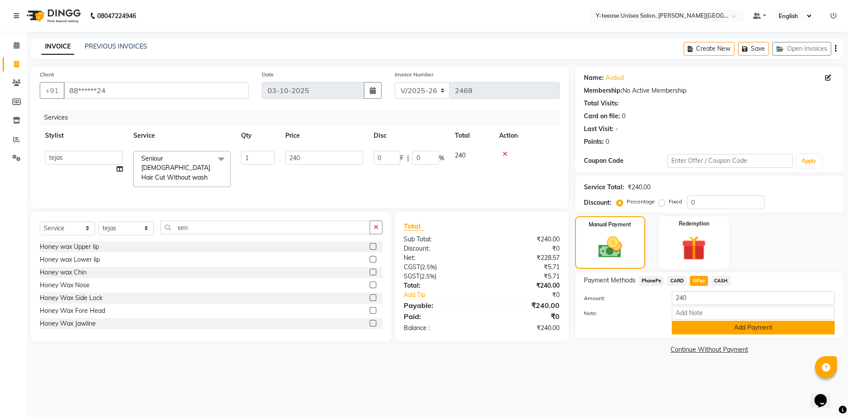
click at [716, 333] on button "Add Payment" at bounding box center [753, 328] width 163 height 14
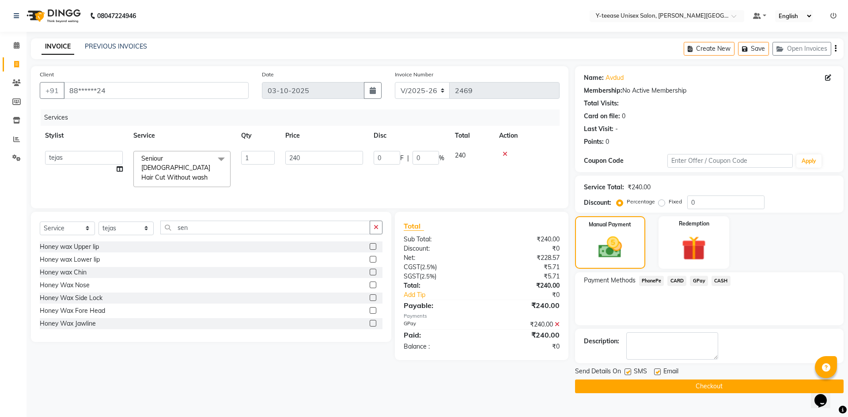
click at [712, 390] on button "Checkout" at bounding box center [709, 387] width 269 height 14
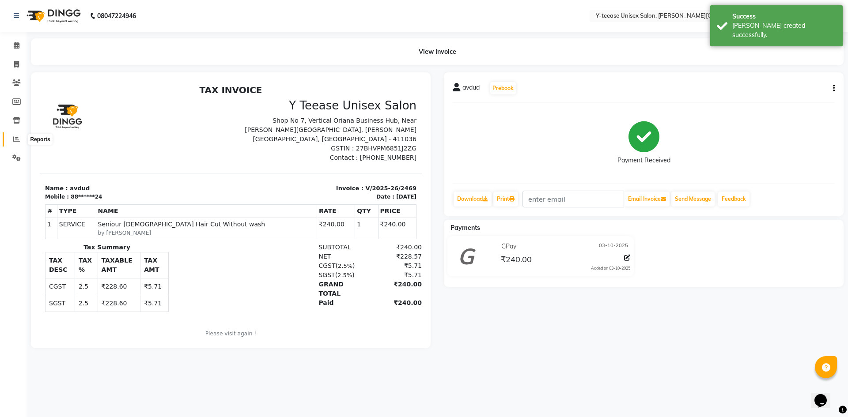
click at [17, 140] on icon at bounding box center [16, 139] width 7 height 7
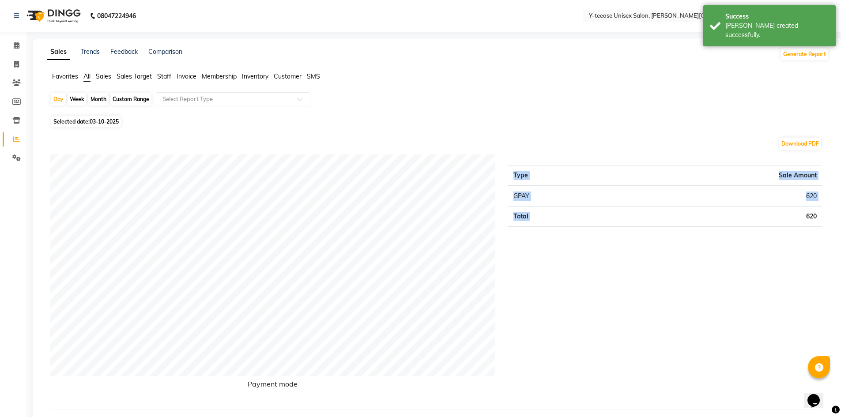
drag, startPoint x: 802, startPoint y: 216, endPoint x: 840, endPoint y: 216, distance: 38.4
drag, startPoint x: 805, startPoint y: 194, endPoint x: 848, endPoint y: 194, distance: 42.8
click at [841, 194] on html "08047224946 Select Location × Y-teease Unisex Salon, Keshav Nagar Default Panel…" at bounding box center [420, 208] width 841 height 417
click at [608, 142] on div "Download PDF" at bounding box center [436, 144] width 772 height 14
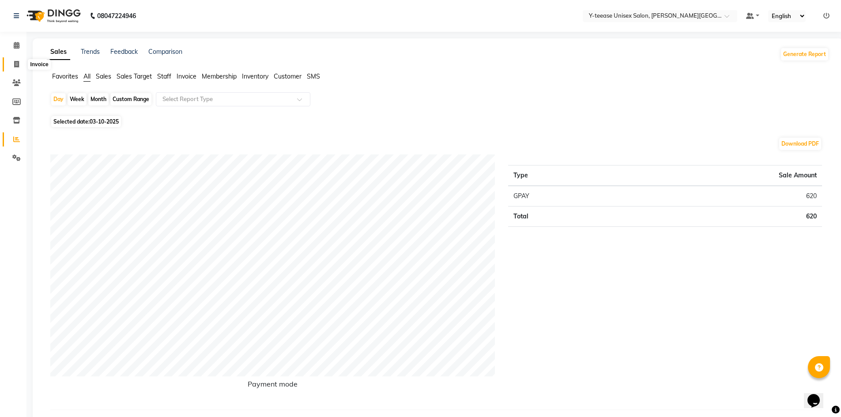
click at [18, 65] on icon at bounding box center [16, 64] width 5 height 7
select select "service"
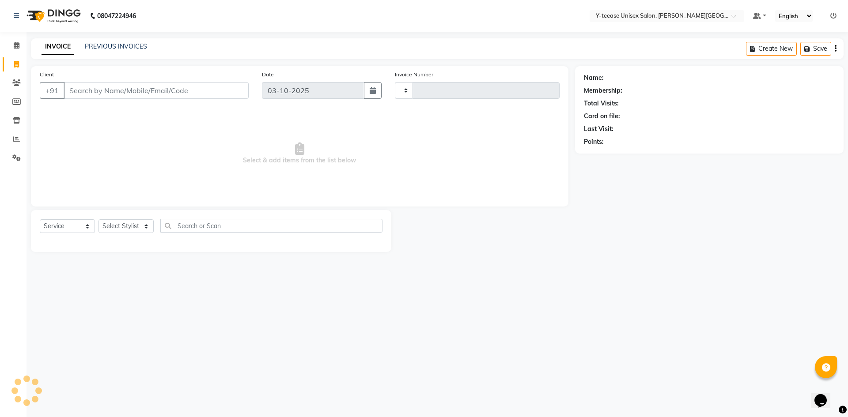
type input "2470"
select select "765"
drag, startPoint x: 132, startPoint y: 223, endPoint x: 131, endPoint y: 231, distance: 7.6
click at [132, 224] on select "Select Stylist [PERSON_NAME] Dhaman [PERSON_NAME] Shree [PERSON_NAME] [PERSON_N…" at bounding box center [125, 227] width 55 height 14
select select "90773"
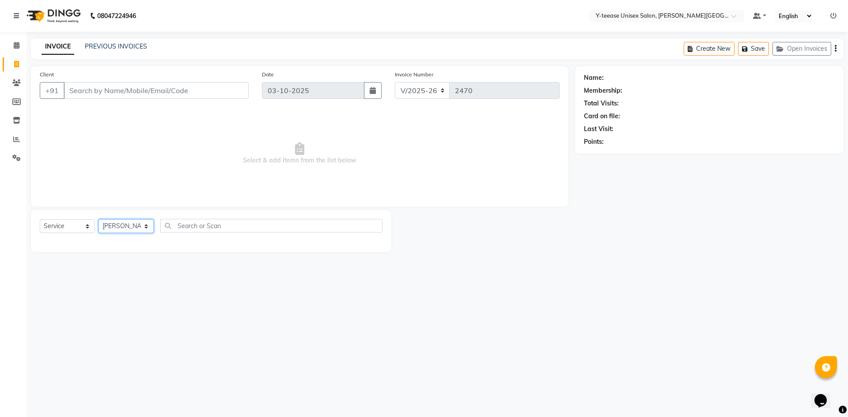
click at [98, 220] on select "Select Stylist [PERSON_NAME] Dhaman [PERSON_NAME] Shree [PERSON_NAME] [PERSON_N…" at bounding box center [125, 227] width 55 height 14
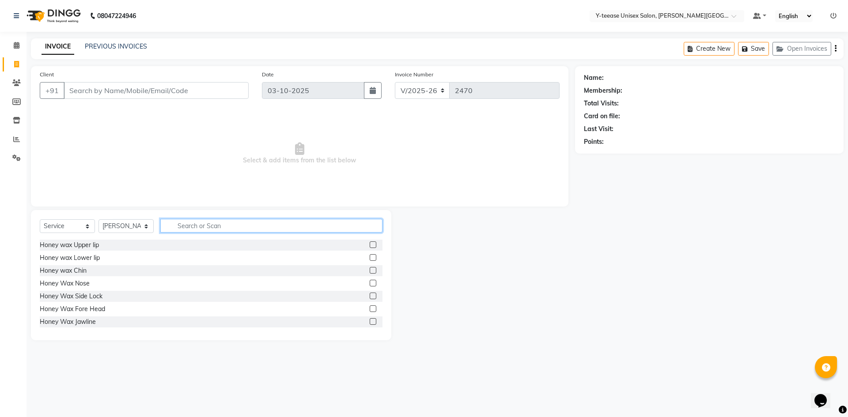
click at [201, 228] on input "text" at bounding box center [271, 226] width 222 height 14
type input "i"
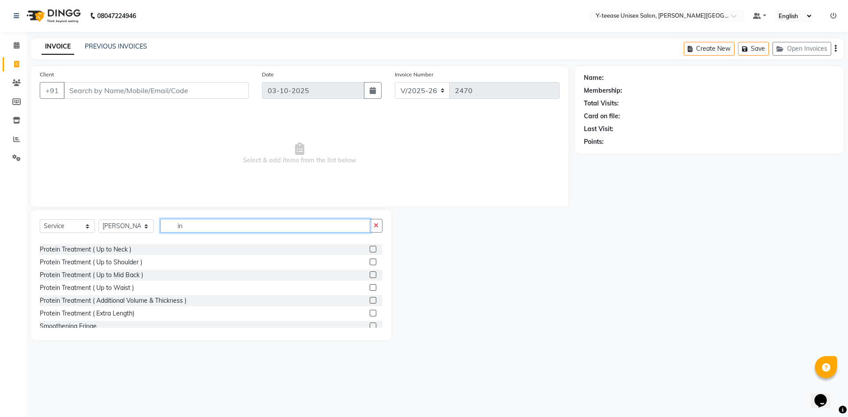
scroll to position [124, 0]
type input "in"
click at [370, 262] on label at bounding box center [373, 262] width 7 height 7
click at [370, 262] on input "checkbox" at bounding box center [373, 263] width 6 height 6
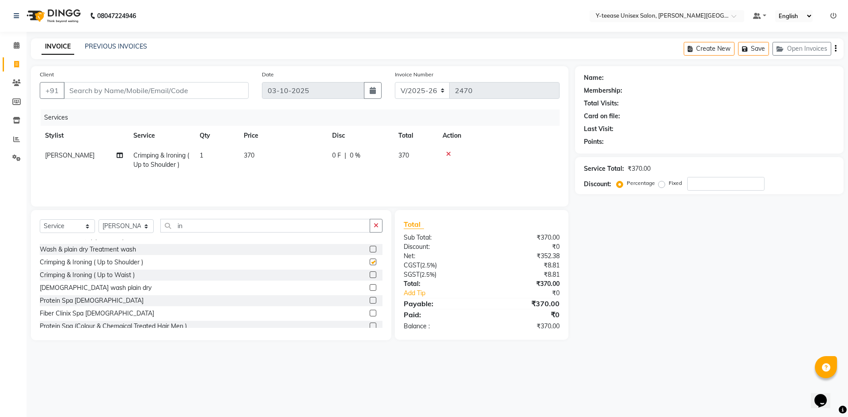
checkbox input "false"
click at [370, 273] on label at bounding box center [373, 275] width 7 height 7
click at [370, 273] on input "checkbox" at bounding box center [373, 276] width 6 height 6
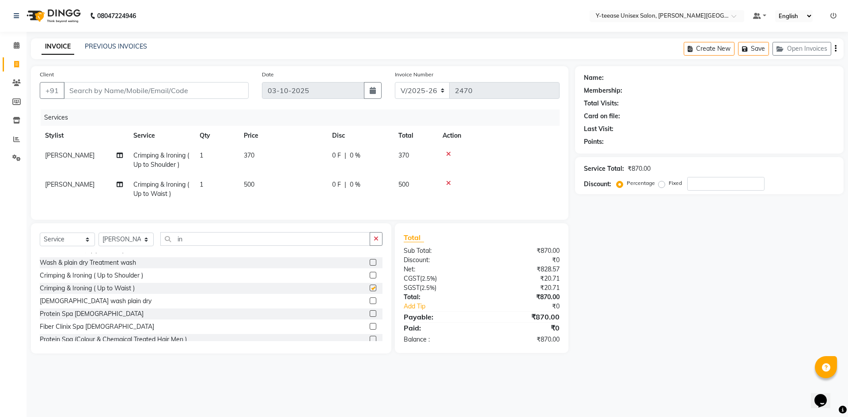
checkbox input "false"
drag, startPoint x: 376, startPoint y: 248, endPoint x: 345, endPoint y: 248, distance: 30.5
click at [370, 246] on button "button" at bounding box center [376, 239] width 13 height 14
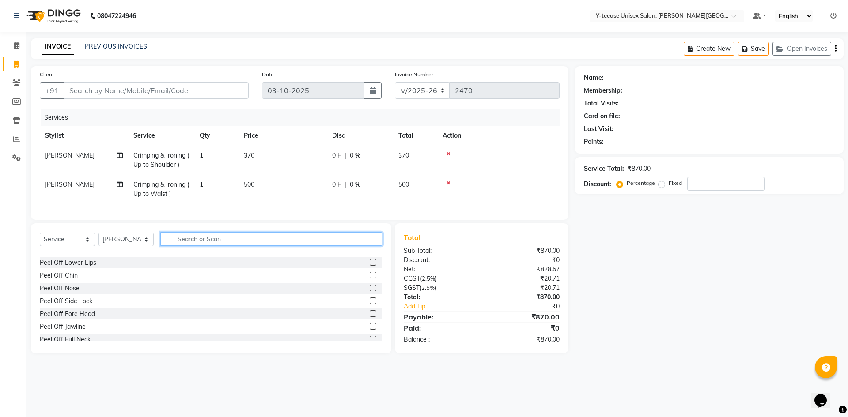
click at [345, 246] on input "text" at bounding box center [271, 239] width 222 height 14
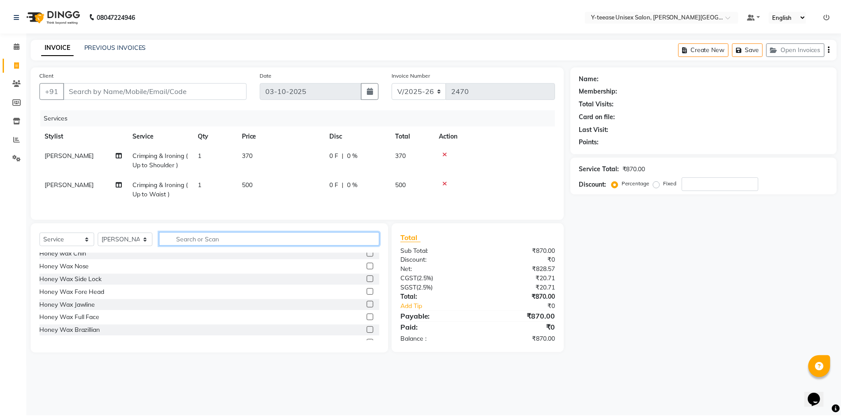
scroll to position [0, 0]
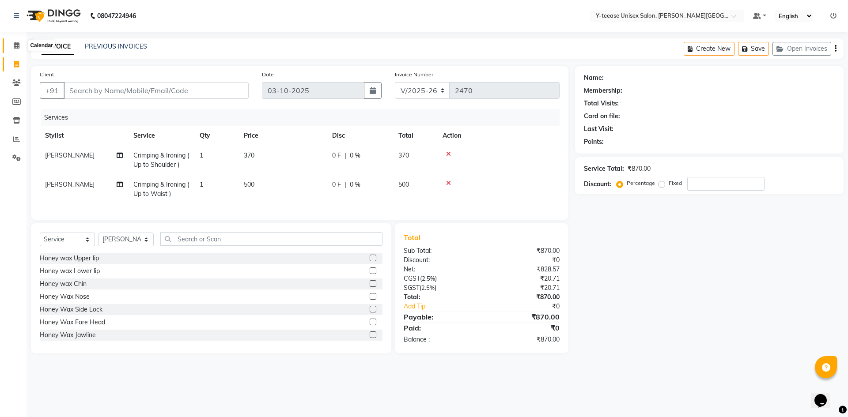
click at [17, 44] on icon at bounding box center [17, 45] width 6 height 7
click at [18, 43] on icon at bounding box center [17, 45] width 6 height 7
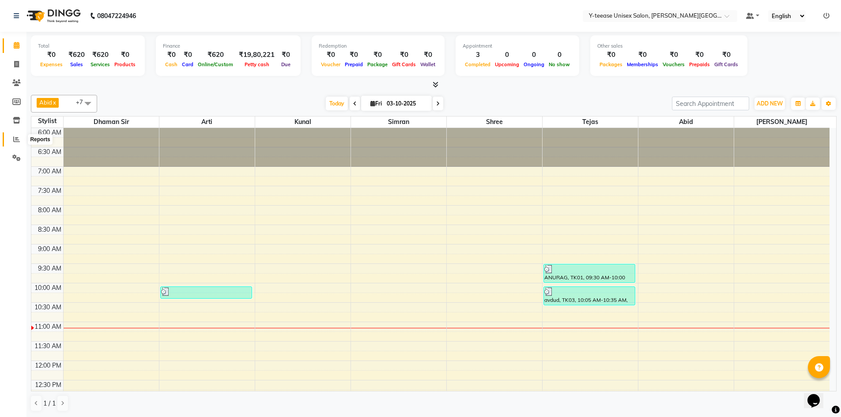
click at [19, 141] on icon at bounding box center [16, 139] width 7 height 7
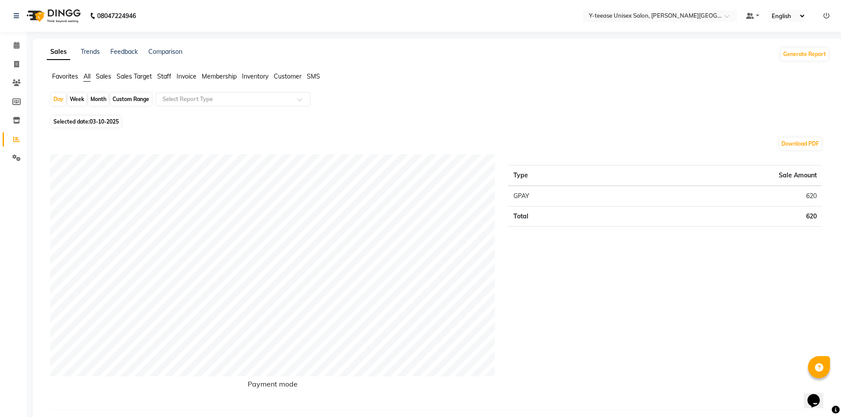
click at [100, 98] on div "Month" at bounding box center [98, 99] width 20 height 12
select select "10"
select select "2025"
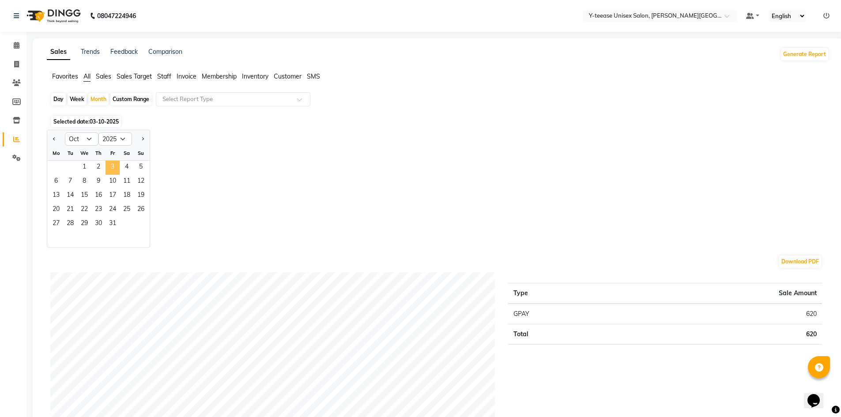
click at [110, 167] on span "3" at bounding box center [113, 168] width 14 height 14
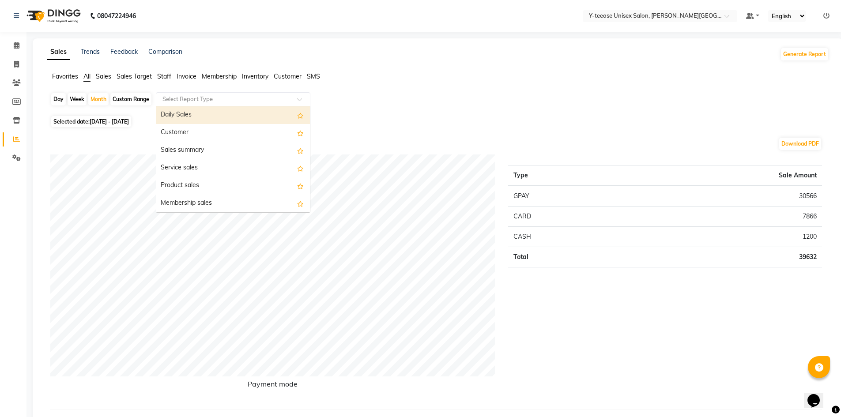
click at [197, 98] on input "text" at bounding box center [224, 99] width 127 height 9
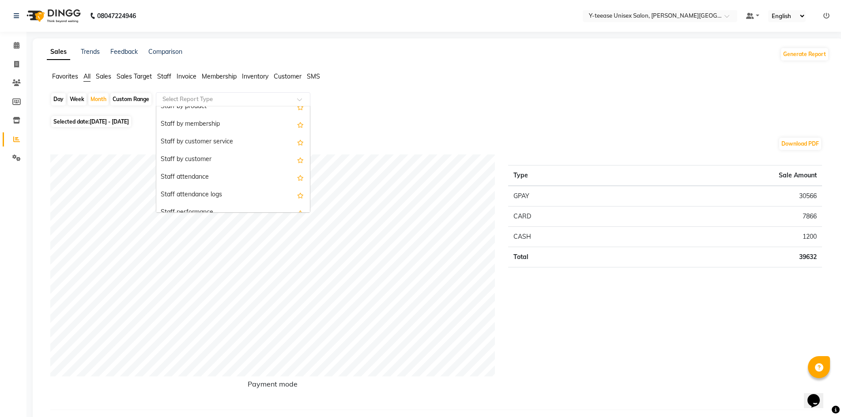
scroll to position [309, 0]
click at [218, 124] on div "Staff summary" at bounding box center [233, 124] width 154 height 18
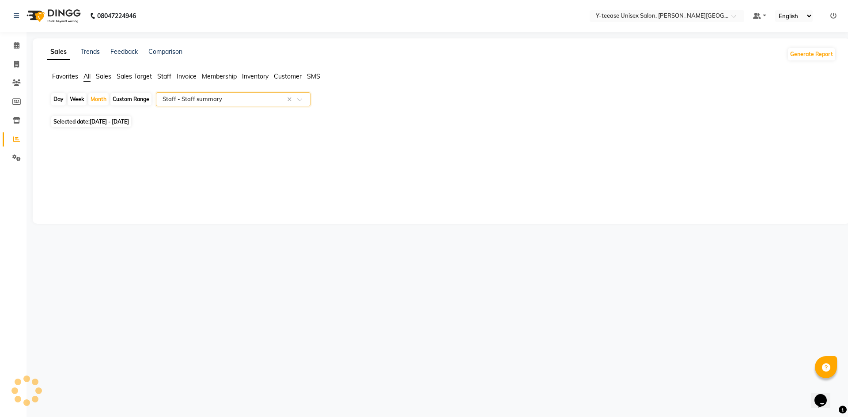
select select "full_report"
select select "csv"
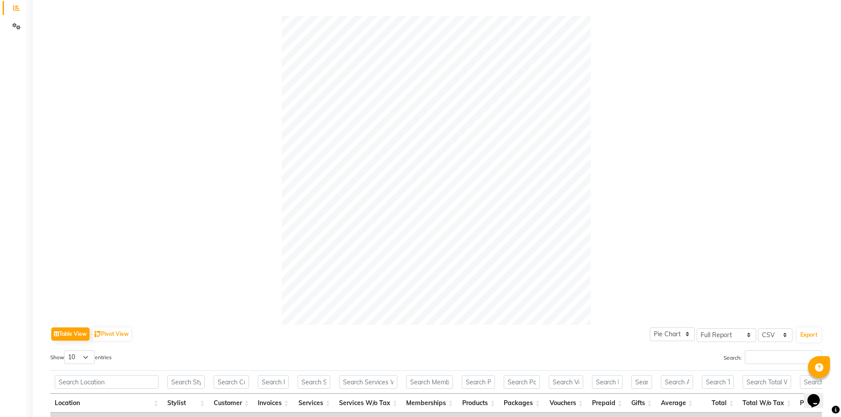
scroll to position [0, 0]
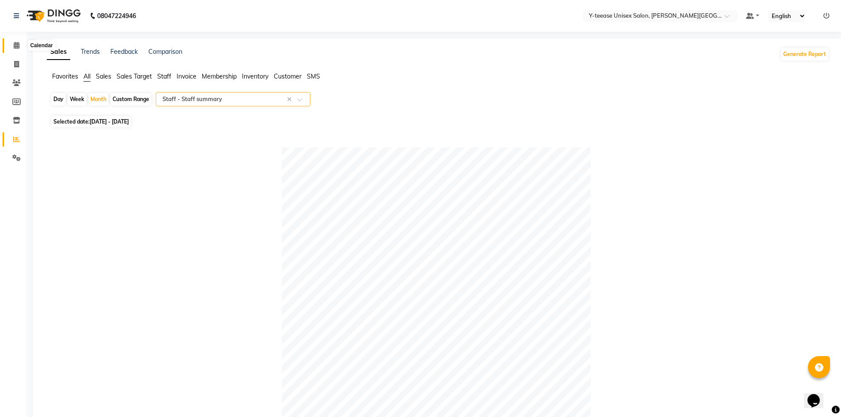
click at [14, 45] on icon at bounding box center [17, 45] width 6 height 7
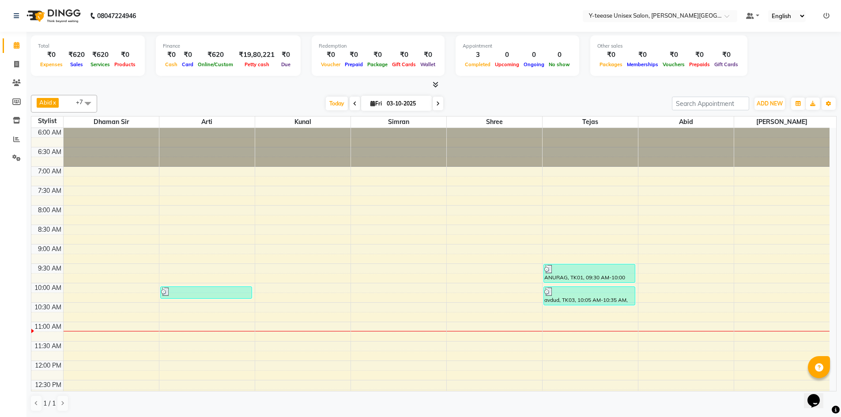
click at [436, 102] on icon at bounding box center [438, 103] width 4 height 5
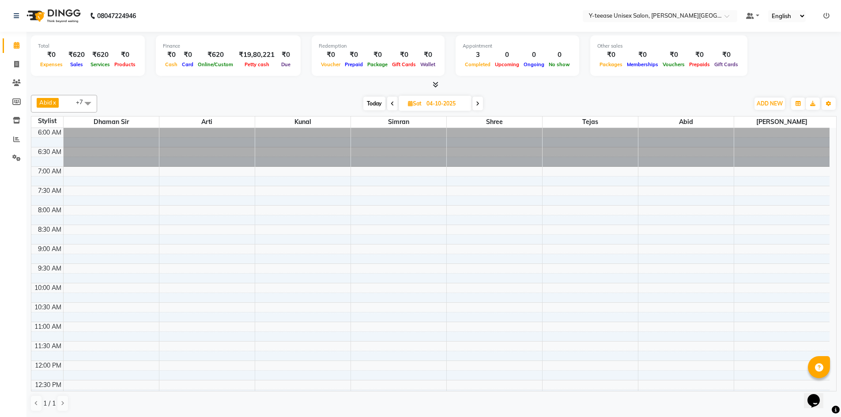
click at [479, 107] on span at bounding box center [478, 104] width 11 height 14
click at [482, 103] on span at bounding box center [478, 104] width 11 height 14
drag, startPoint x: 364, startPoint y: 100, endPoint x: 368, endPoint y: 111, distance: 12.5
click at [364, 101] on span "Today" at bounding box center [374, 104] width 22 height 14
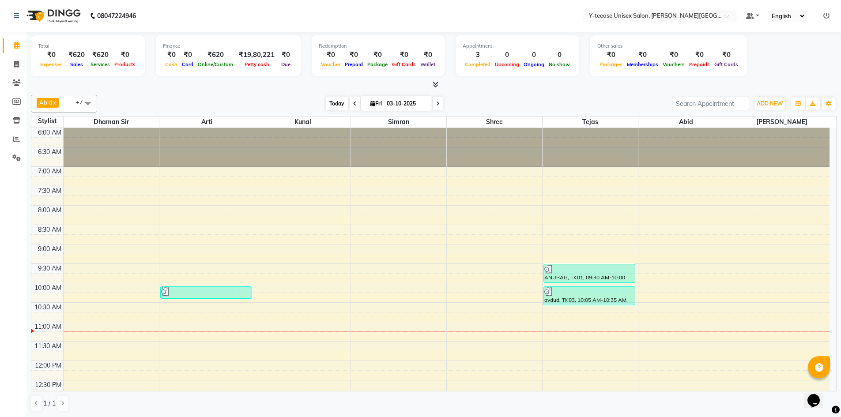
click at [334, 100] on span "Today" at bounding box center [337, 104] width 22 height 14
click at [437, 101] on icon at bounding box center [438, 103] width 4 height 5
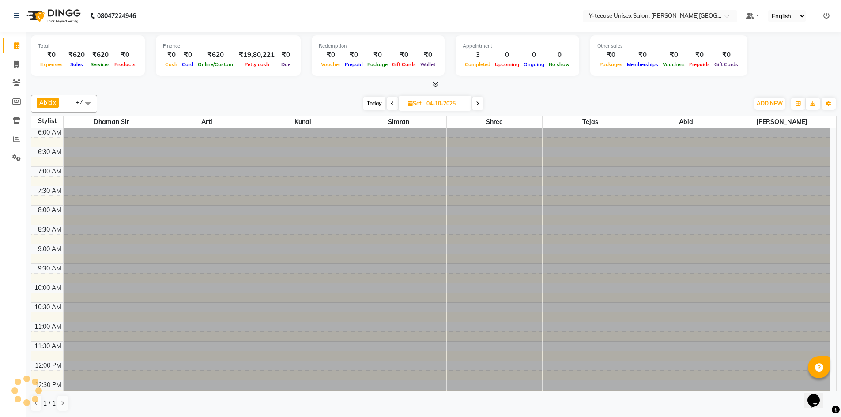
scroll to position [195, 0]
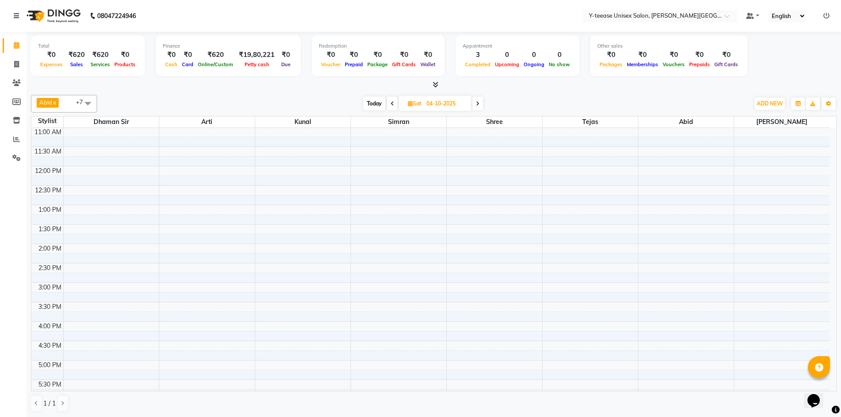
click at [370, 104] on span "Today" at bounding box center [375, 104] width 22 height 14
type input "03-10-2025"
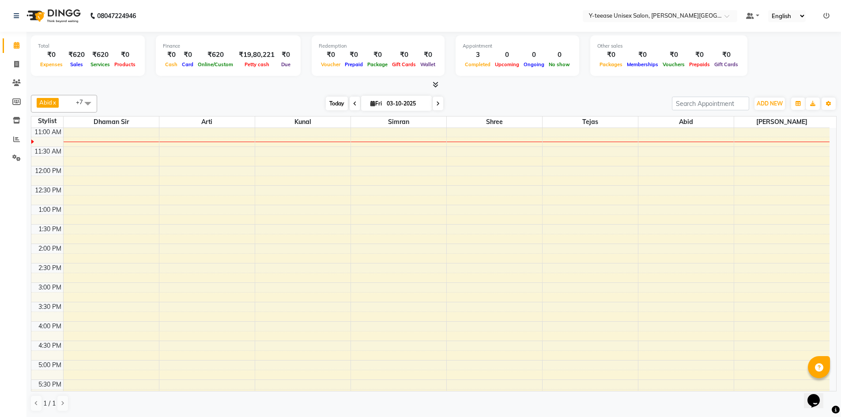
click at [336, 106] on span "Today" at bounding box center [337, 104] width 22 height 14
click at [19, 65] on icon at bounding box center [16, 64] width 5 height 7
select select "service"
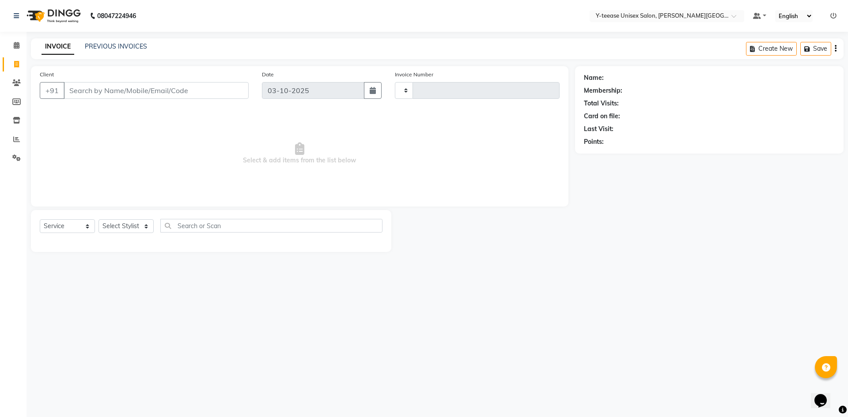
type input "2470"
select select "765"
click at [172, 89] on input "Client" at bounding box center [156, 90] width 185 height 17
click at [119, 225] on select "Select Stylist [PERSON_NAME] Dhaman [PERSON_NAME] Shree [PERSON_NAME] [PERSON_N…" at bounding box center [125, 227] width 55 height 14
click at [98, 220] on select "Select Stylist [PERSON_NAME] Dhaman [PERSON_NAME] Shree [PERSON_NAME] [PERSON_N…" at bounding box center [125, 227] width 55 height 14
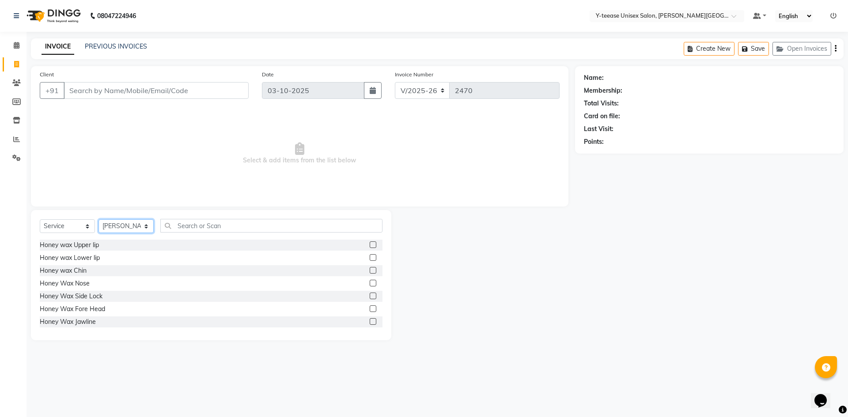
click at [129, 230] on select "Select Stylist [PERSON_NAME] Dhaman [PERSON_NAME] Shree [PERSON_NAME] [PERSON_N…" at bounding box center [125, 227] width 55 height 14
select select "65477"
click at [98, 220] on select "Select Stylist [PERSON_NAME] Dhaman [PERSON_NAME] Shree [PERSON_NAME] [PERSON_N…" at bounding box center [125, 227] width 55 height 14
drag, startPoint x: 188, startPoint y: 216, endPoint x: 180, endPoint y: 225, distance: 12.6
click at [187, 217] on div "Select Service Product Membership Package Voucher Prepaid Gift Card Select Styl…" at bounding box center [211, 275] width 360 height 130
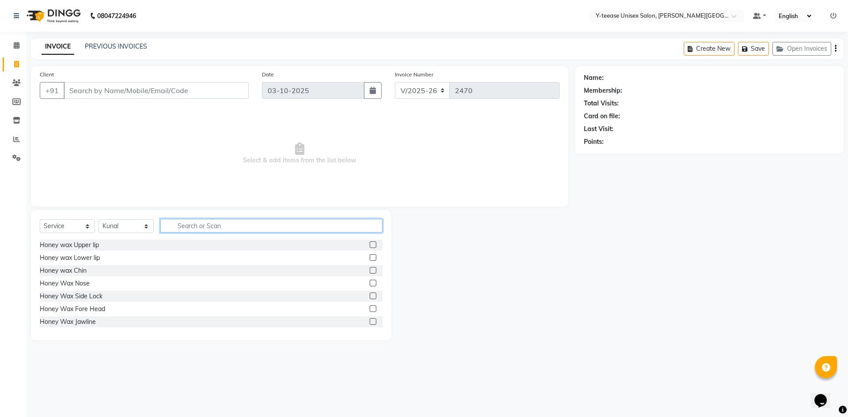
click at [179, 228] on input "text" at bounding box center [271, 226] width 222 height 14
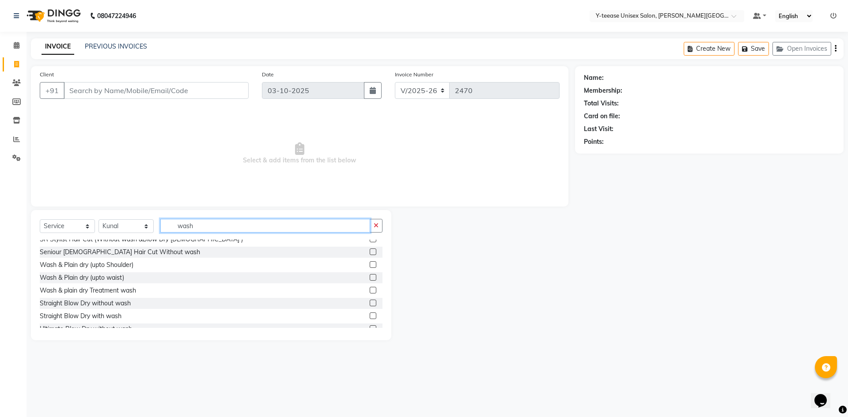
scroll to position [88, 0]
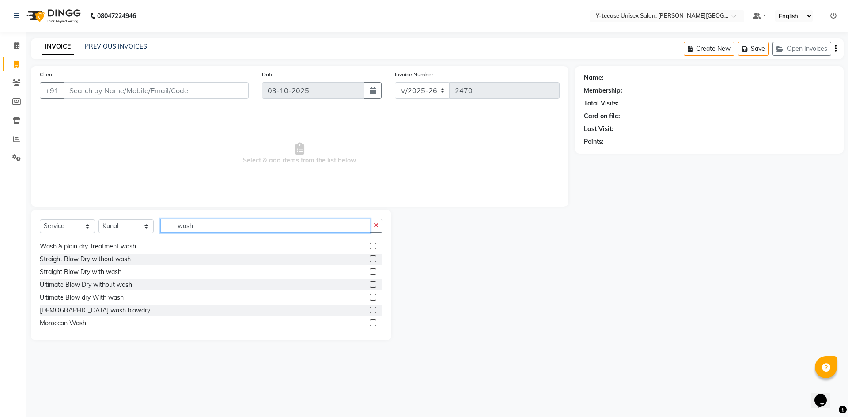
type input "wash"
click at [370, 313] on label at bounding box center [373, 310] width 7 height 7
click at [370, 313] on input "checkbox" at bounding box center [373, 311] width 6 height 6
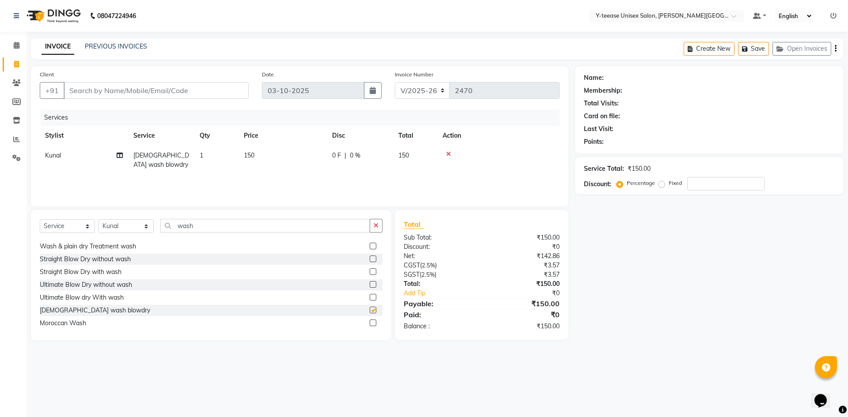
checkbox input "false"
click at [137, 93] on input "Client" at bounding box center [156, 90] width 185 height 17
type input "9"
type input "0"
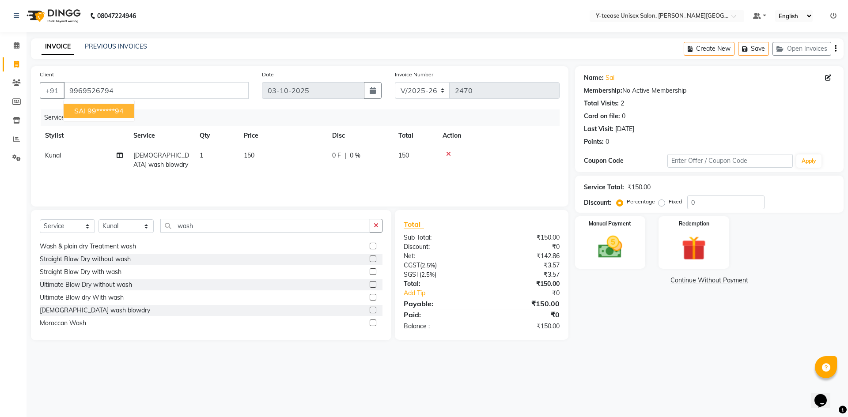
click at [99, 110] on ngb-highlight "99******94" at bounding box center [105, 110] width 36 height 9
type input "99******94"
click at [609, 252] on img at bounding box center [610, 247] width 41 height 29
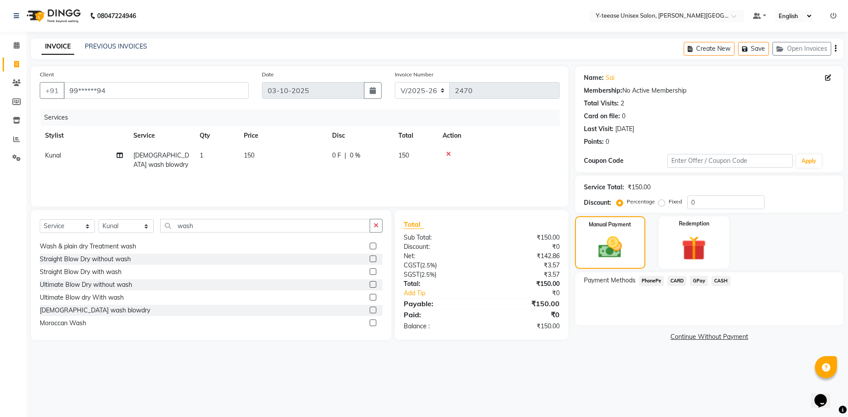
click at [697, 280] on span "GPay" at bounding box center [699, 281] width 18 height 10
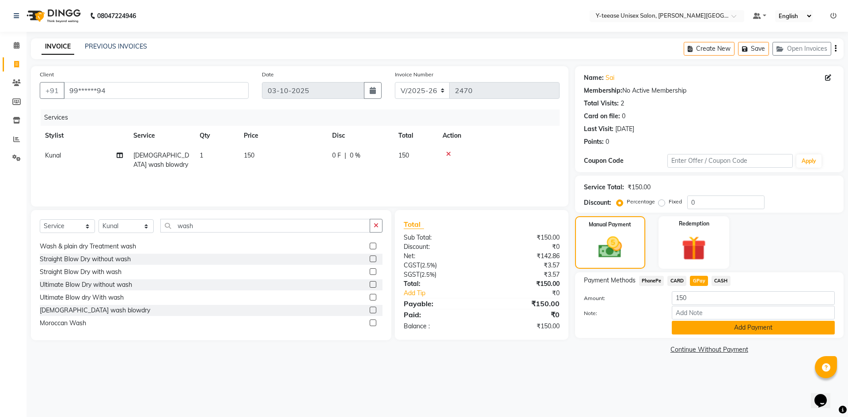
click at [704, 326] on button "Add Payment" at bounding box center [753, 328] width 163 height 14
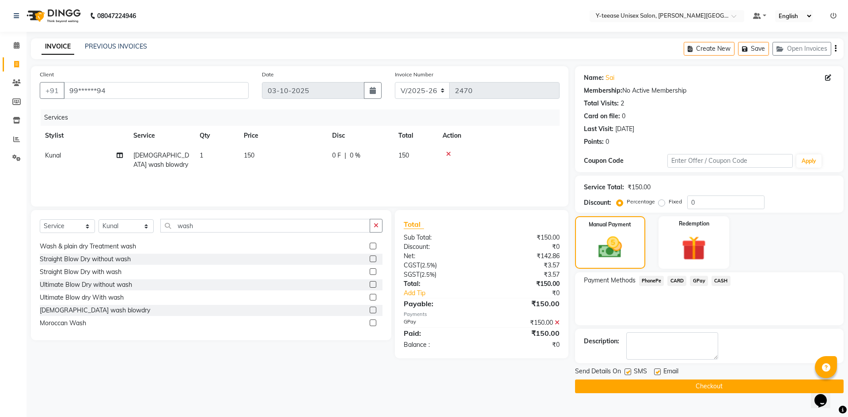
click at [706, 387] on button "Checkout" at bounding box center [709, 387] width 269 height 14
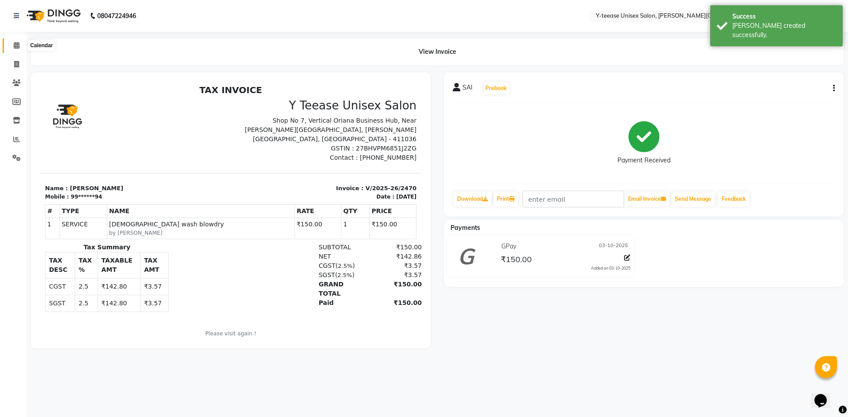
click at [13, 46] on span at bounding box center [16, 46] width 15 height 10
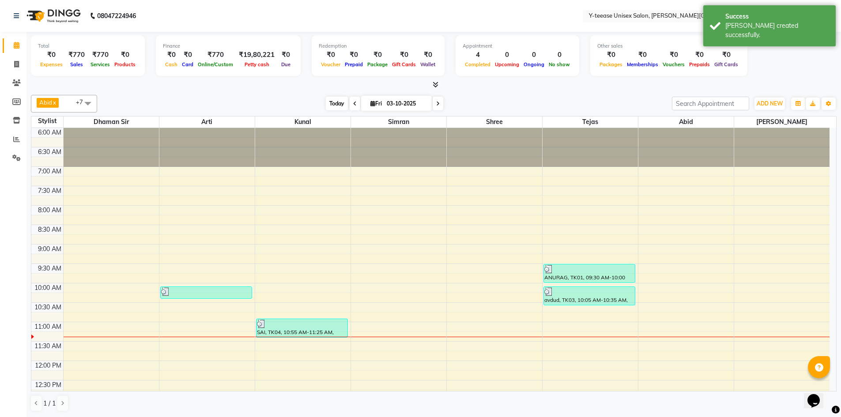
click at [335, 105] on span "Today" at bounding box center [337, 104] width 22 height 14
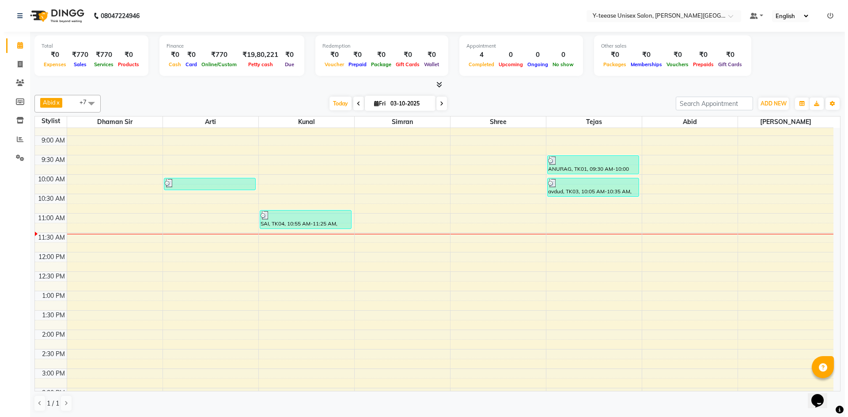
scroll to position [106, 0]
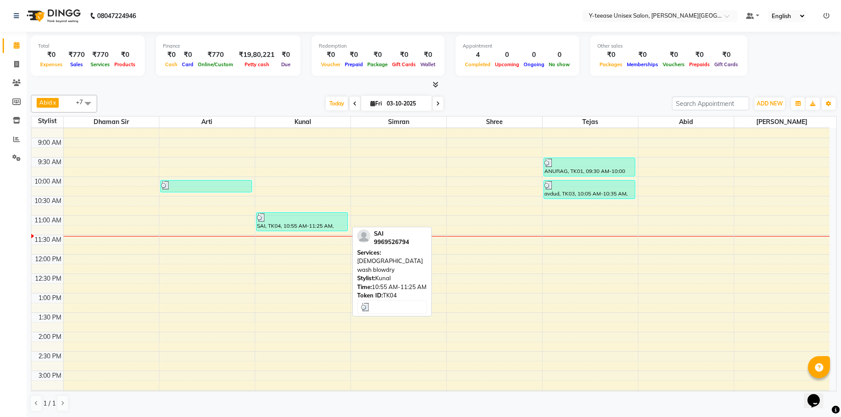
click at [293, 226] on div "SAI, TK04, 10:55 AM-11:25 AM, [DEMOGRAPHIC_DATA] wash blowdry" at bounding box center [302, 222] width 91 height 18
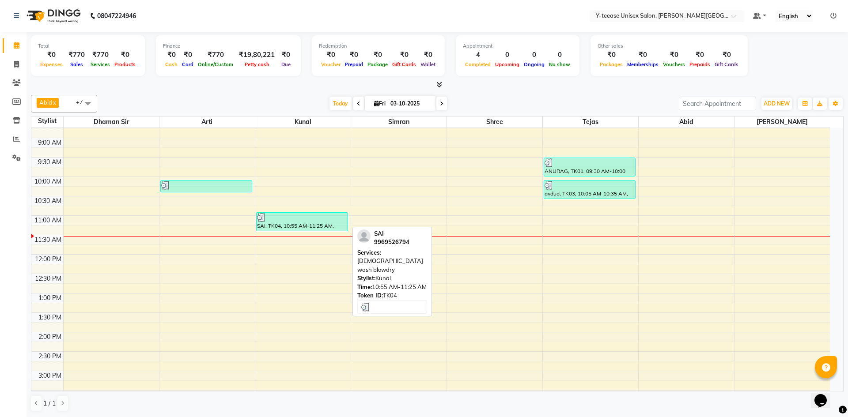
select select "3"
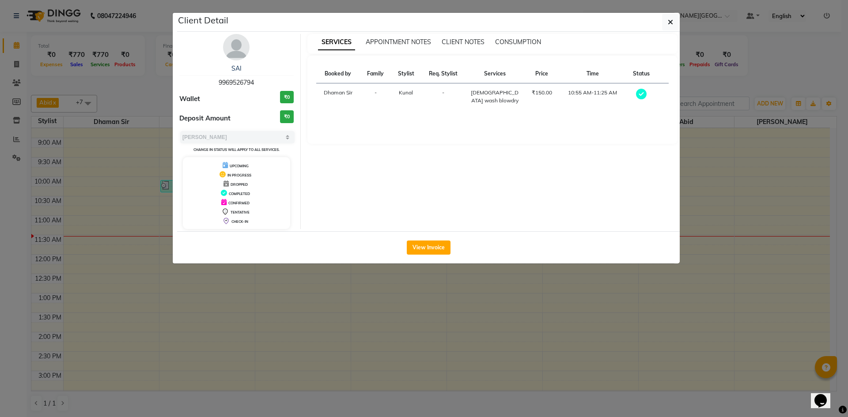
click at [440, 249] on button "View Invoice" at bounding box center [429, 248] width 44 height 14
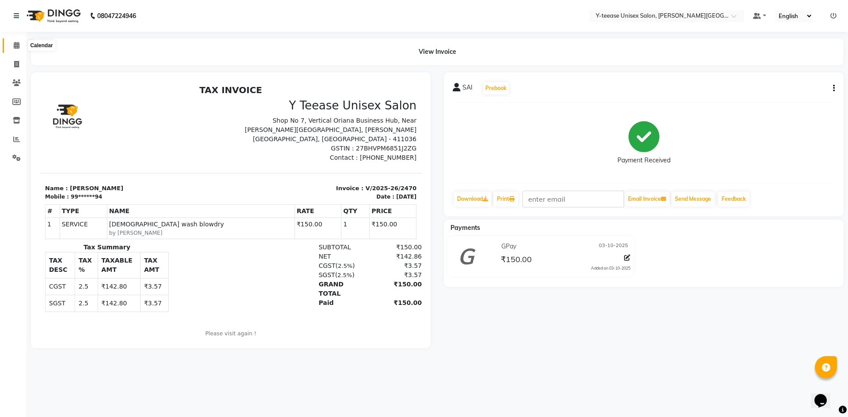
click at [14, 47] on icon at bounding box center [17, 45] width 6 height 7
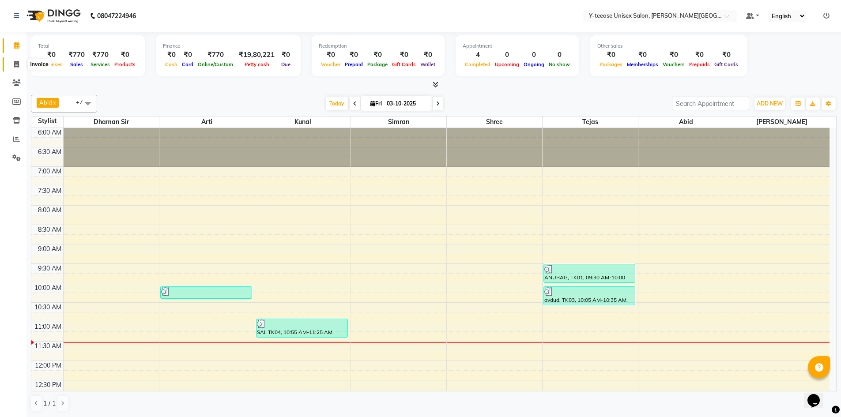
click at [17, 62] on icon at bounding box center [16, 64] width 5 height 7
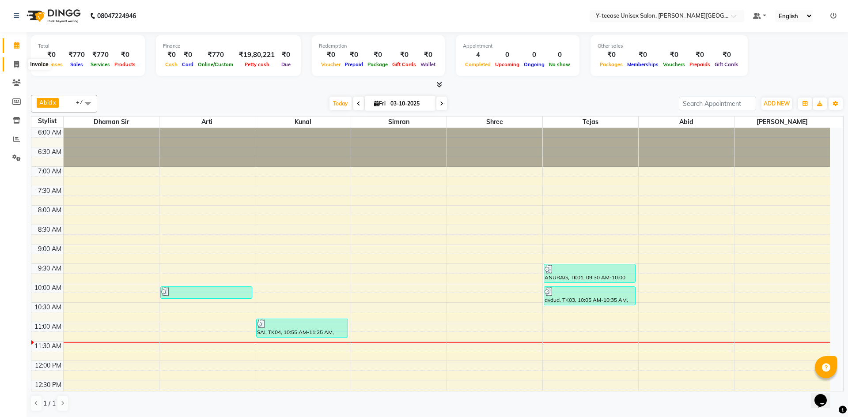
select select "765"
select select "service"
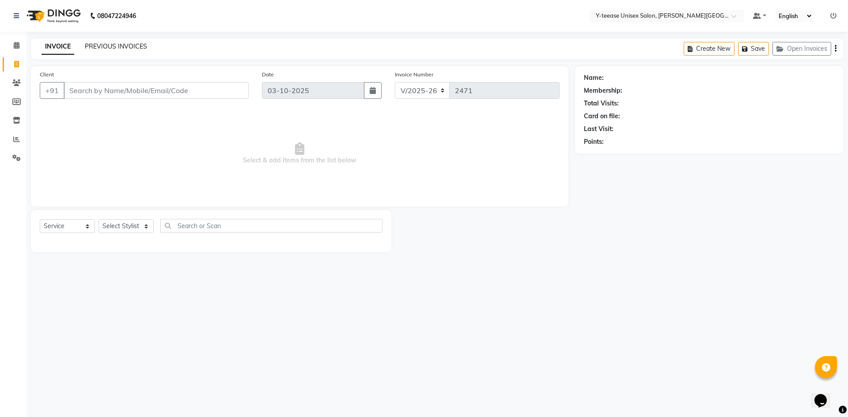
click at [126, 45] on link "PREVIOUS INVOICES" at bounding box center [116, 46] width 62 height 8
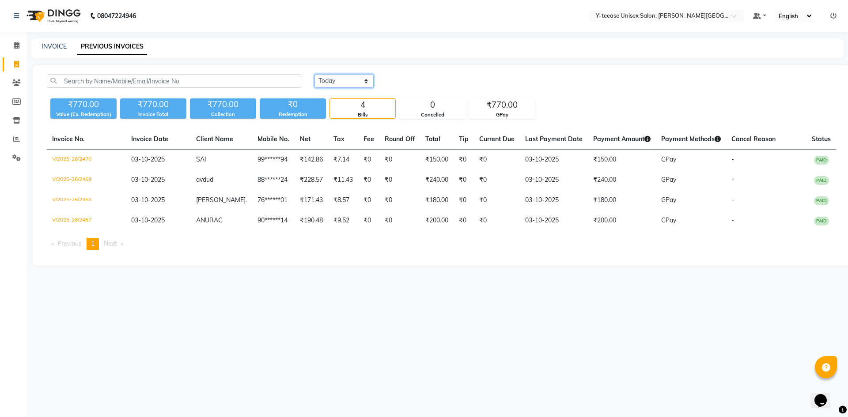
click at [339, 77] on select "Today Yesterday Custom Range" at bounding box center [343, 81] width 59 height 14
select select "yesterday"
click at [314, 74] on select "Today Yesterday Custom Range" at bounding box center [343, 81] width 59 height 14
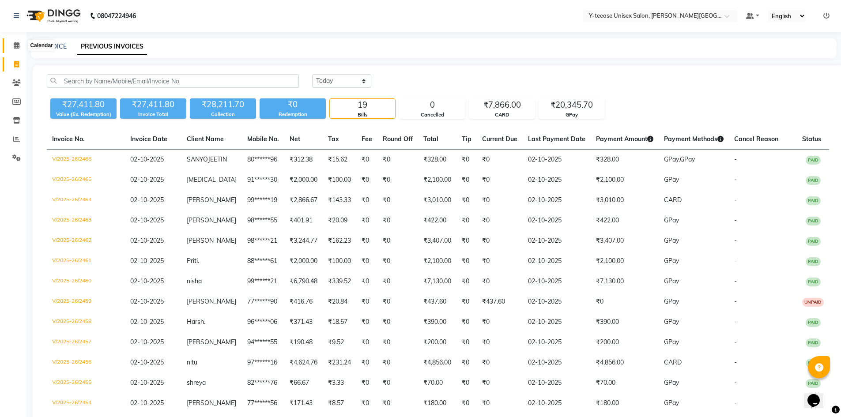
click at [18, 45] on icon at bounding box center [17, 45] width 6 height 7
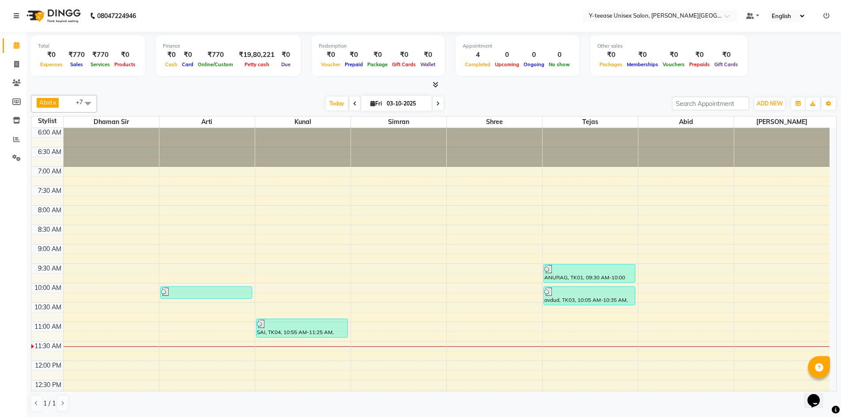
drag, startPoint x: 334, startPoint y: 98, endPoint x: 254, endPoint y: 1, distance: 125.5
click at [334, 98] on span "Today" at bounding box center [337, 104] width 22 height 14
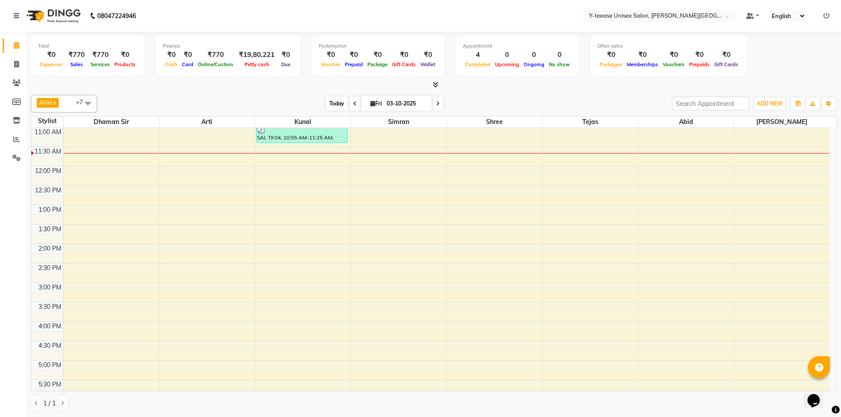
click at [333, 106] on span "Today" at bounding box center [337, 104] width 22 height 14
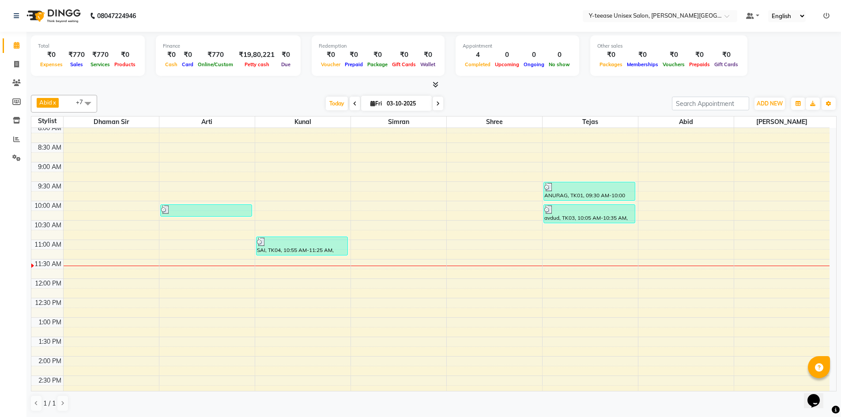
scroll to position [62, 0]
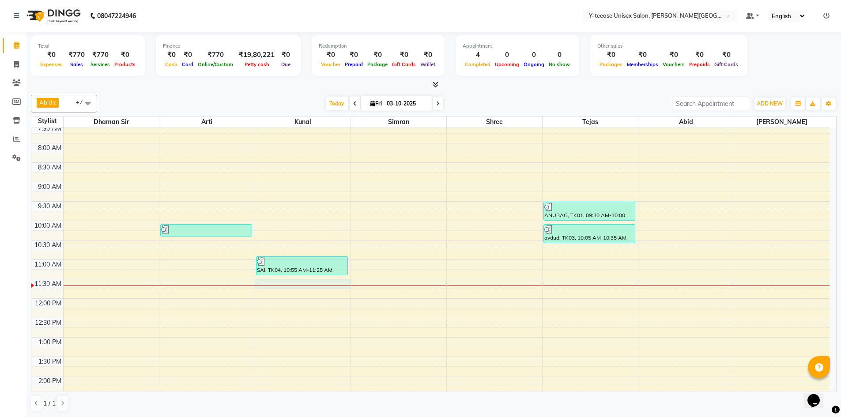
click at [291, 284] on div "6:00 AM 6:30 AM 7:00 AM 7:30 AM 8:00 AM 8:30 AM 9:00 AM 9:30 AM 10:00 AM 10:30 …" at bounding box center [430, 396] width 799 height 660
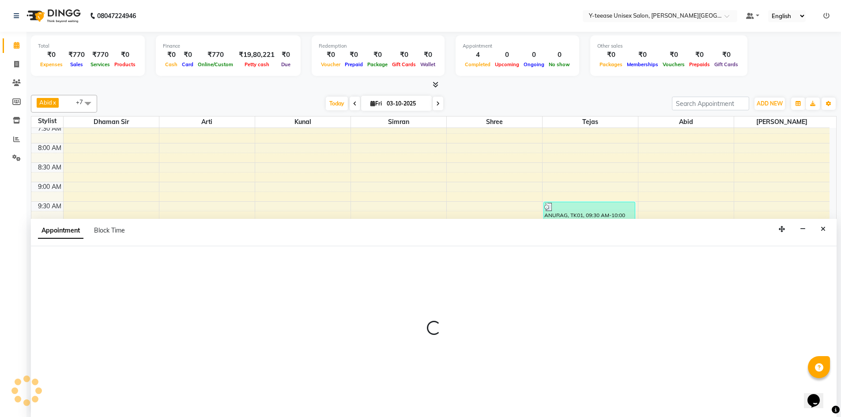
scroll to position [0, 0]
select select "65477"
select select "690"
select select "tentative"
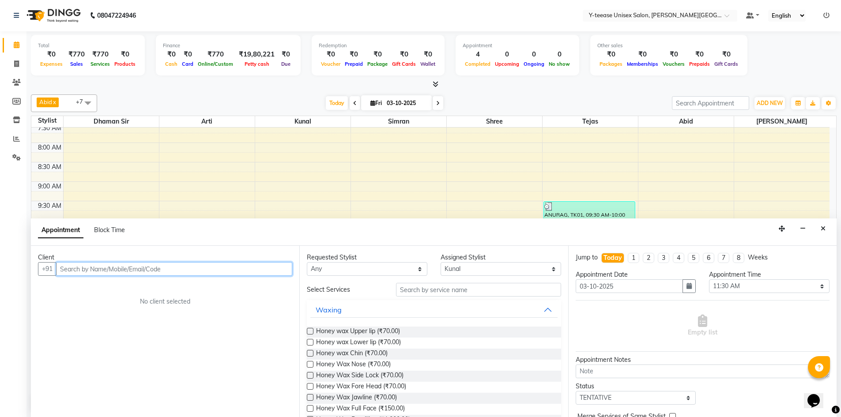
click at [76, 265] on input "text" at bounding box center [174, 269] width 236 height 14
click at [822, 230] on icon "Close" at bounding box center [823, 229] width 5 height 6
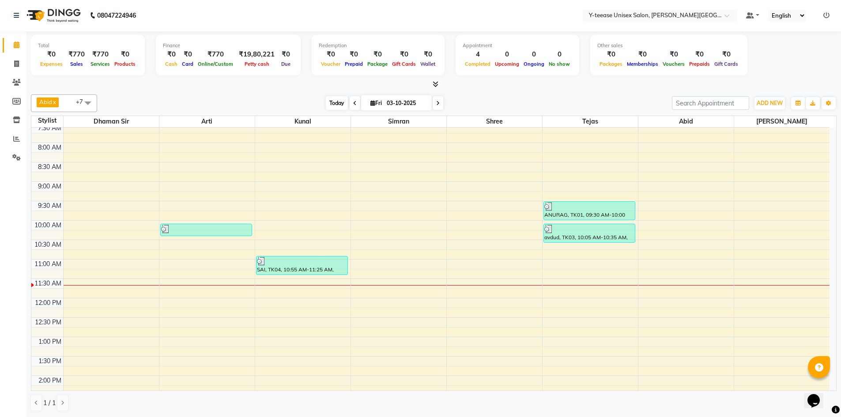
click at [336, 103] on span "Today" at bounding box center [337, 103] width 22 height 14
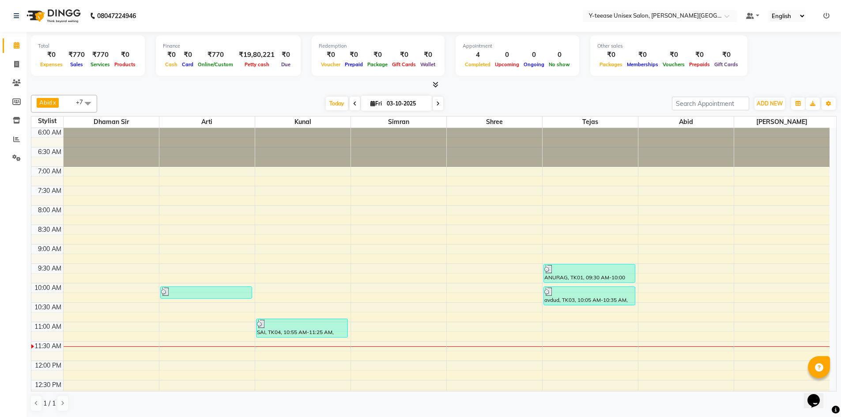
click at [348, 105] on div "[DATE] [DATE]" at bounding box center [384, 103] width 119 height 13
click at [336, 105] on span "Today" at bounding box center [337, 104] width 22 height 14
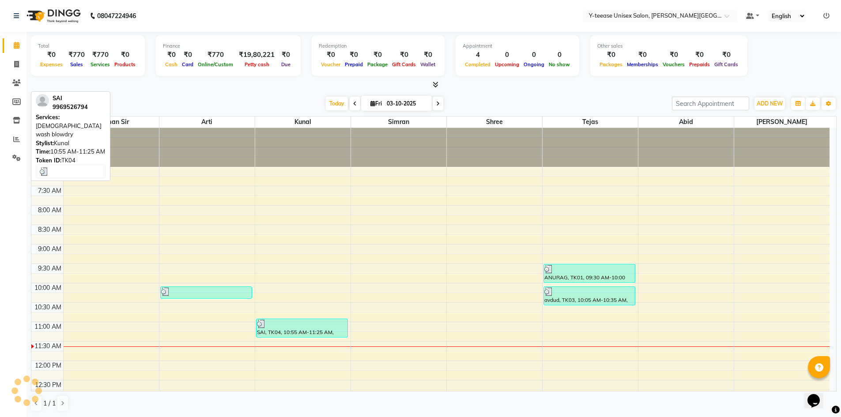
scroll to position [195, 0]
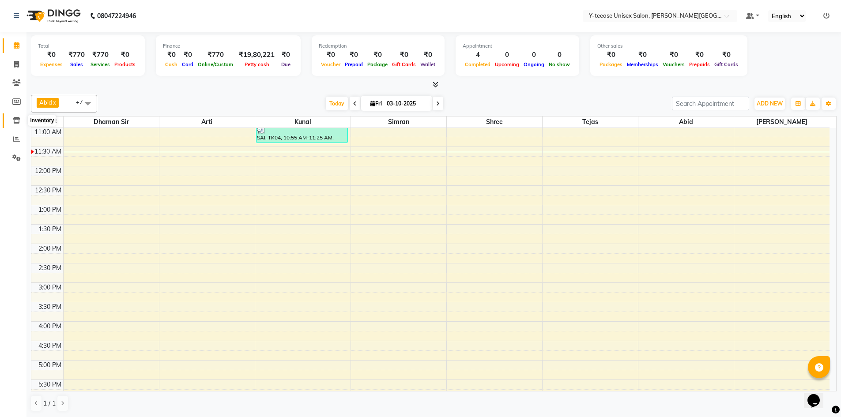
click at [19, 120] on icon at bounding box center [17, 120] width 8 height 7
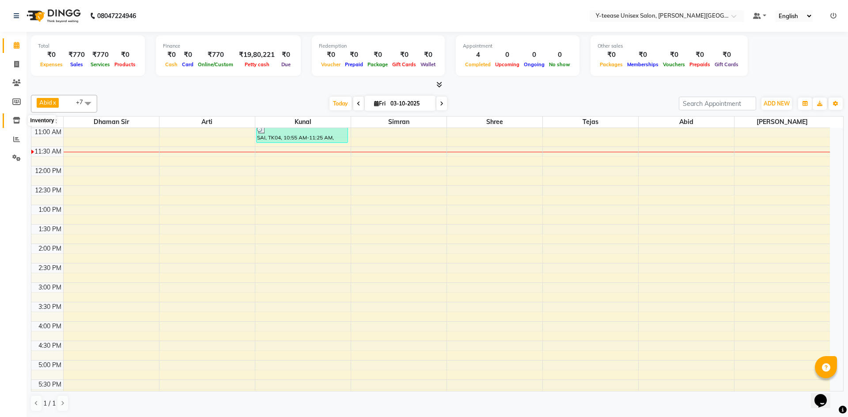
select select
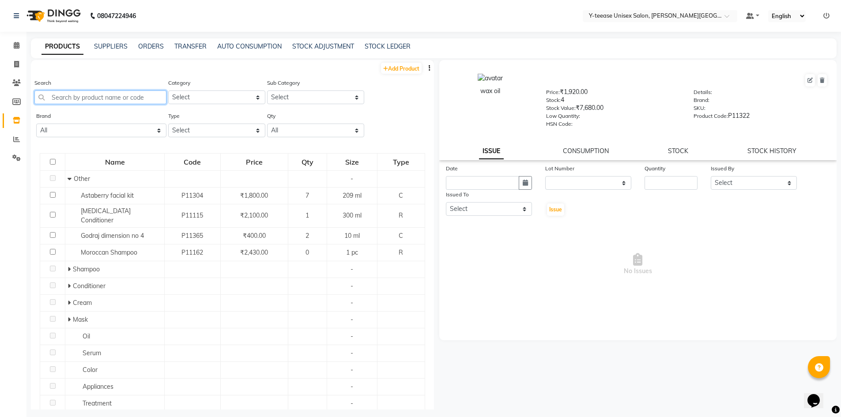
click at [55, 101] on input "text" at bounding box center [100, 98] width 132 height 14
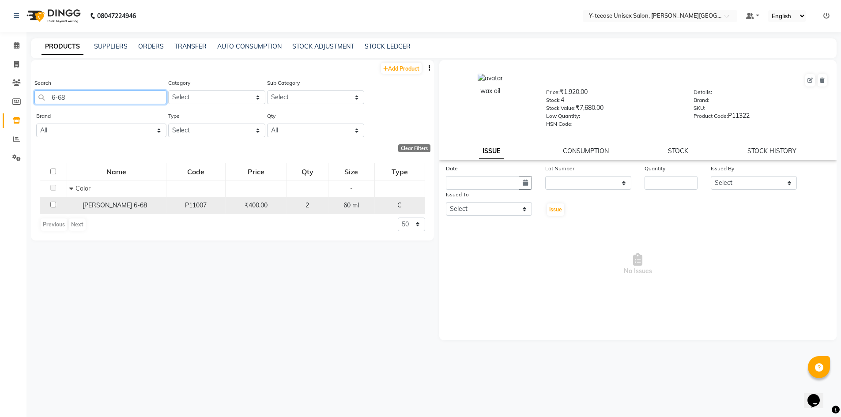
type input "6-68"
click at [122, 209] on div "[PERSON_NAME] 6-68" at bounding box center [116, 205] width 95 height 9
select select
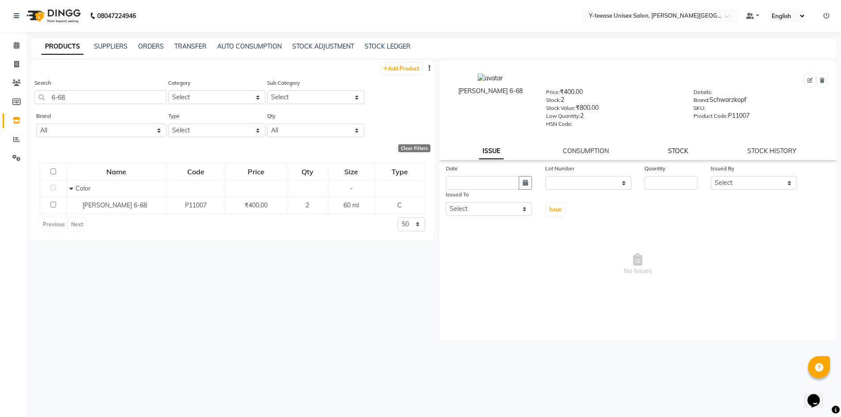
click at [676, 148] on link "STOCK" at bounding box center [678, 151] width 20 height 8
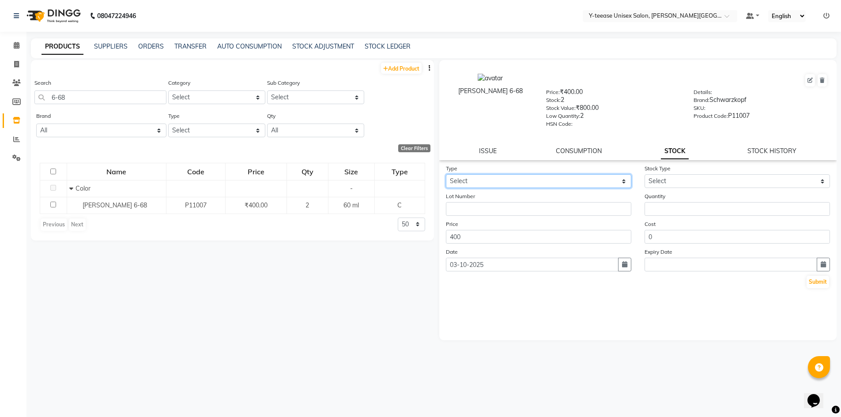
click at [467, 180] on select "Select In Out" at bounding box center [539, 181] width 186 height 14
select select "out"
click at [446, 174] on select "Select In Out" at bounding box center [539, 181] width 186 height 14
select select
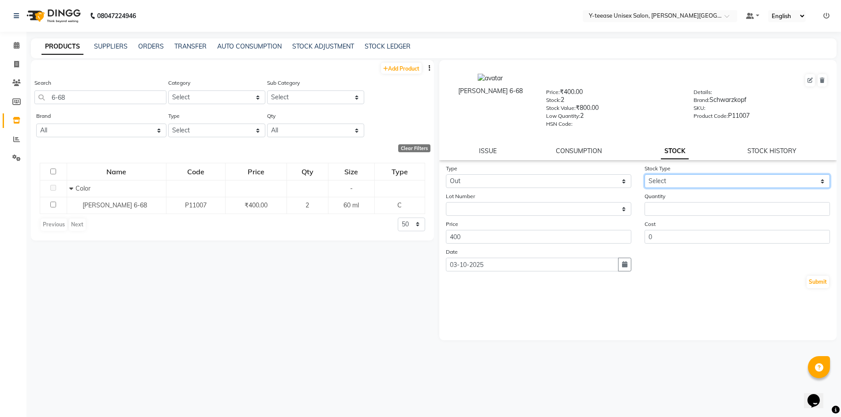
click at [665, 182] on select "Select Internal Use Damaged Expired Adjustment Return Other" at bounding box center [738, 181] width 186 height 14
select select "adjustment"
click at [645, 174] on select "Select Internal Use Damaged Expired Adjustment Return Other" at bounding box center [738, 181] width 186 height 14
click at [680, 217] on form "Type Select In Out Stock Type Select Internal Use Damaged Expired Adjustment Re…" at bounding box center [638, 226] width 385 height 125
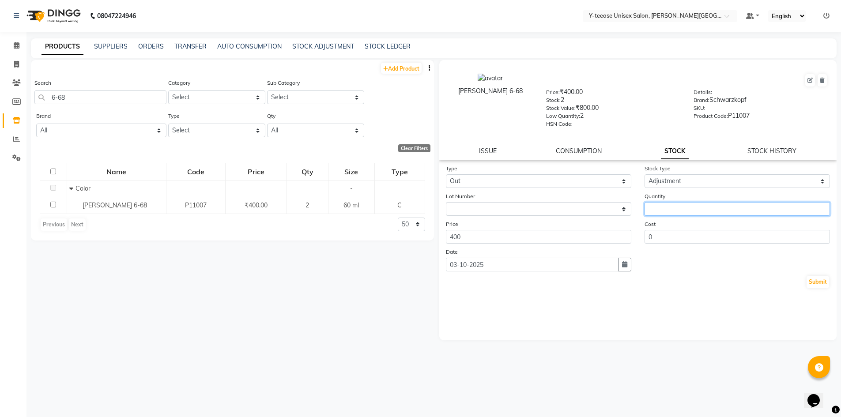
click at [681, 211] on input "number" at bounding box center [738, 209] width 186 height 14
type input "1"
click at [819, 279] on button "Submit" at bounding box center [818, 282] width 23 height 12
select select
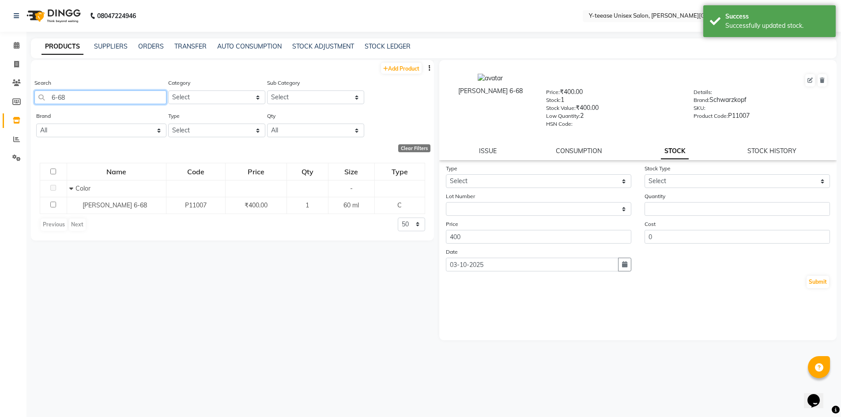
drag, startPoint x: 87, startPoint y: 96, endPoint x: 0, endPoint y: 92, distance: 87.1
click at [0, 92] on app-home "08047224946 Select Location × Y-teease Unisex Salon, [PERSON_NAME] Nagar Defaul…" at bounding box center [420, 211] width 841 height 423
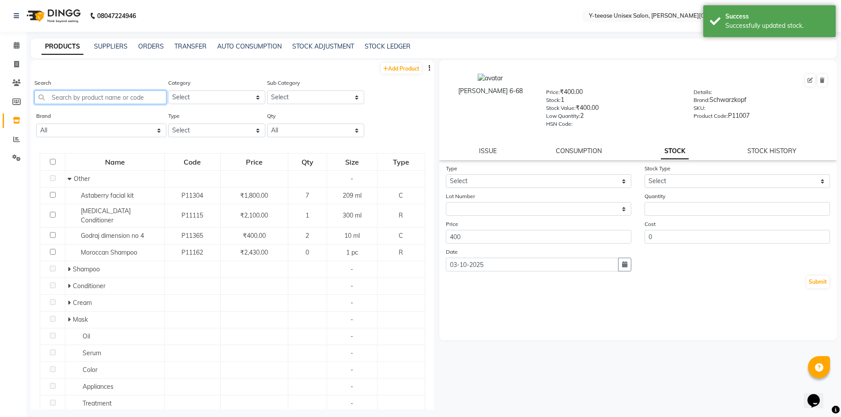
click at [71, 99] on input "text" at bounding box center [100, 98] width 132 height 14
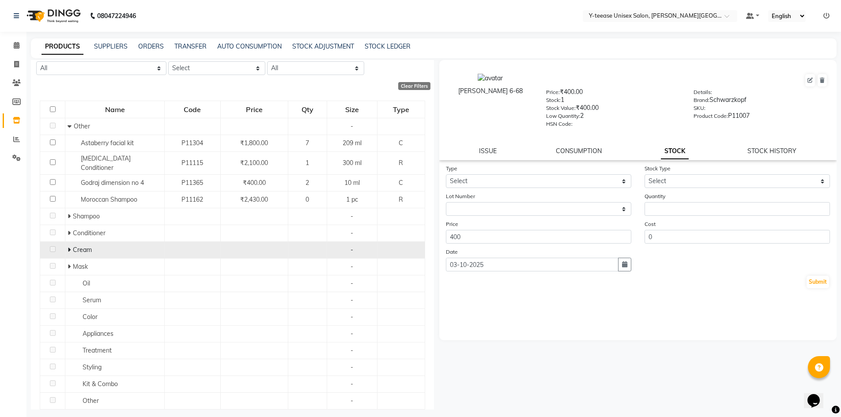
scroll to position [83, 0]
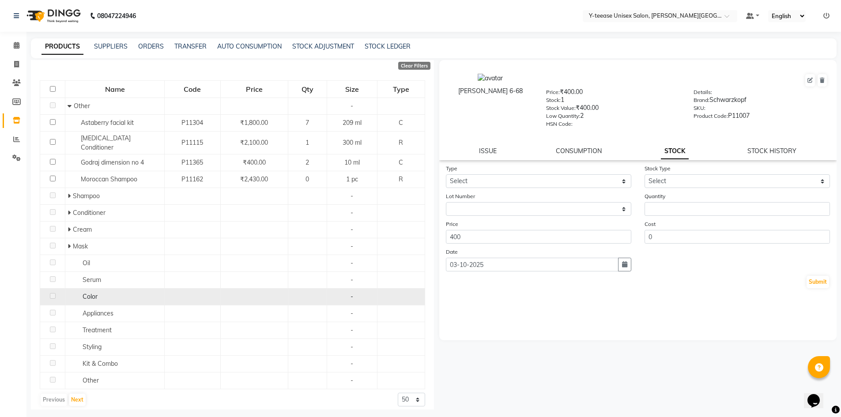
type input "1"
click at [93, 294] on span "Color" at bounding box center [90, 297] width 15 height 8
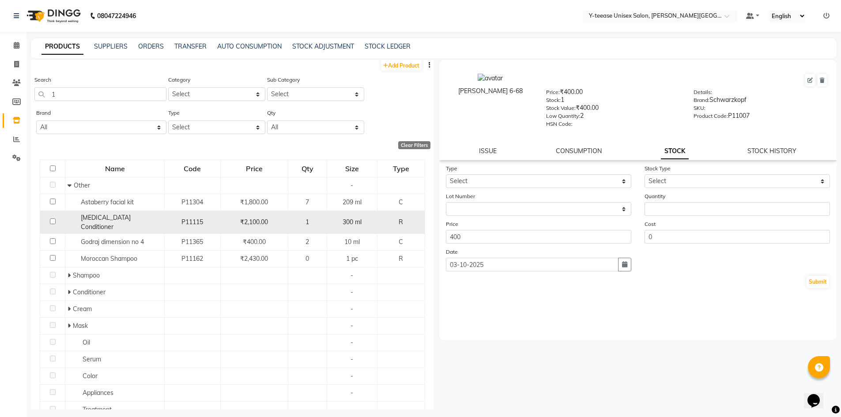
scroll to position [0, 0]
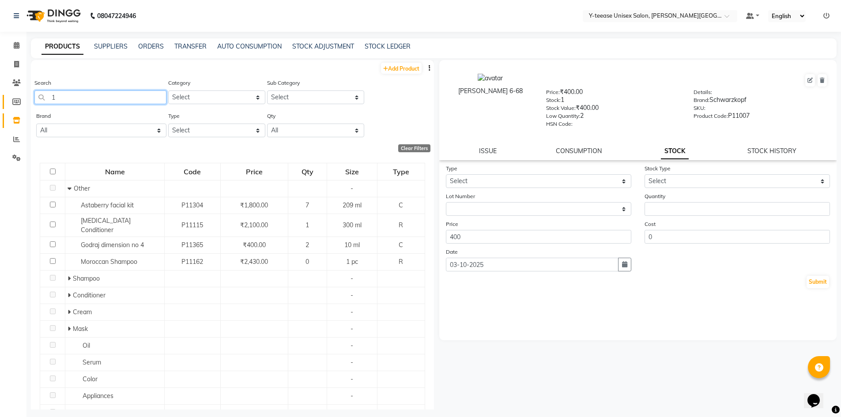
drag, startPoint x: 69, startPoint y: 98, endPoint x: 11, endPoint y: 101, distance: 57.9
click at [11, 101] on app-home "08047224946 Select Location × Y-teease Unisex Salon, [PERSON_NAME] Nagar Defaul…" at bounding box center [420, 211] width 841 height 423
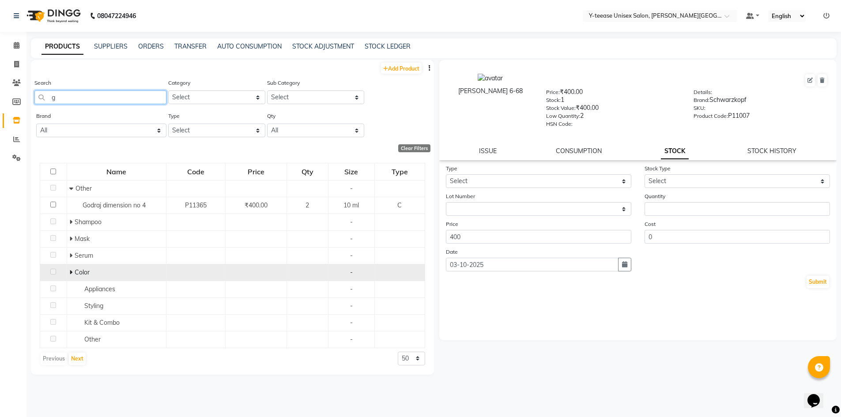
type input "g"
click at [68, 271] on td "Color" at bounding box center [116, 272] width 99 height 17
click at [75, 270] on span "Color" at bounding box center [82, 273] width 15 height 8
click at [72, 274] on span at bounding box center [71, 273] width 5 height 8
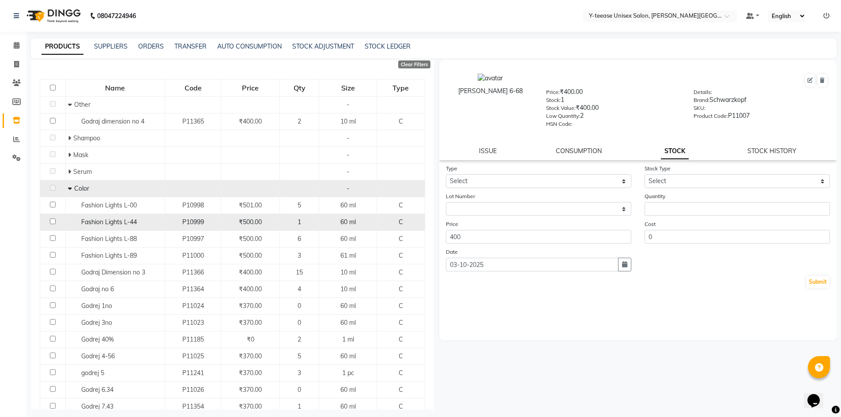
scroll to position [88, 0]
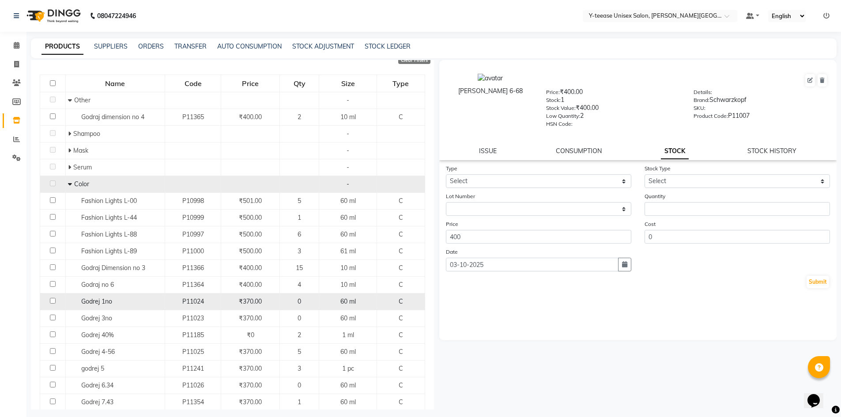
click at [142, 298] on div "Godrej 1no" at bounding box center [115, 301] width 95 height 9
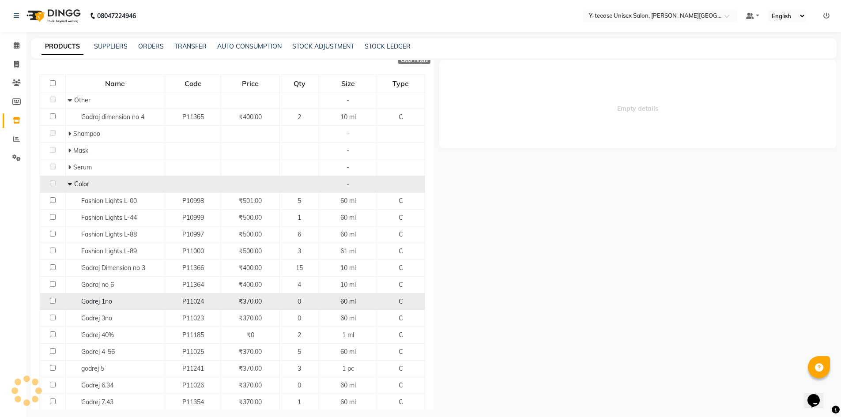
select select
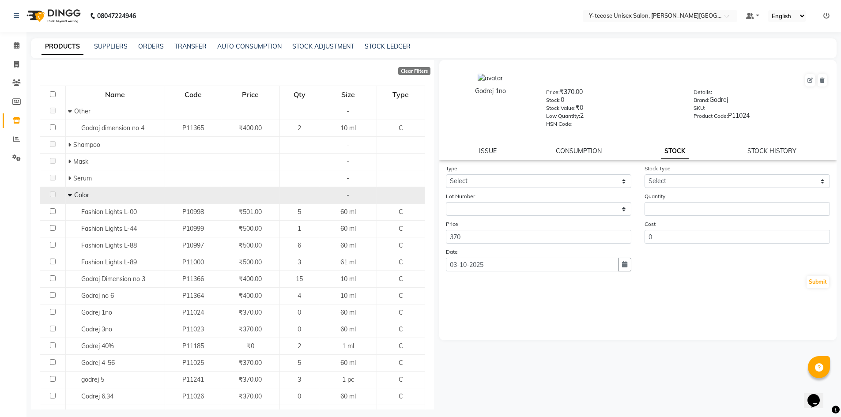
scroll to position [0, 0]
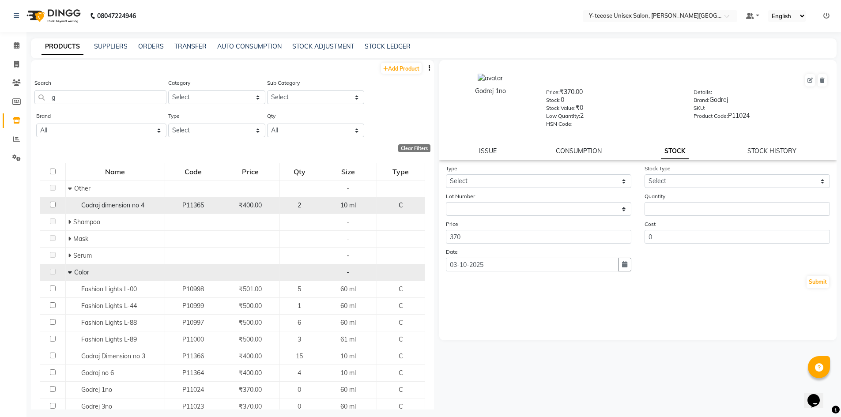
click at [116, 204] on span "Godraj dimension no 4" at bounding box center [112, 205] width 63 height 8
select select
click at [116, 204] on span "Godraj dimension no 4" at bounding box center [112, 205] width 63 height 8
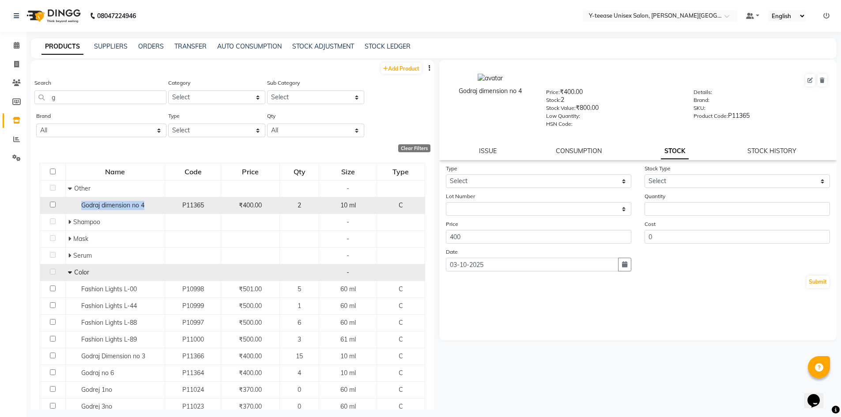
click at [116, 204] on span "Godraj dimension no 4" at bounding box center [112, 205] width 63 height 8
drag, startPoint x: 82, startPoint y: 202, endPoint x: 129, endPoint y: 209, distance: 48.2
click at [129, 209] on span "Godraj dimension no 4" at bounding box center [112, 205] width 63 height 8
copy span "Godraj dimension"
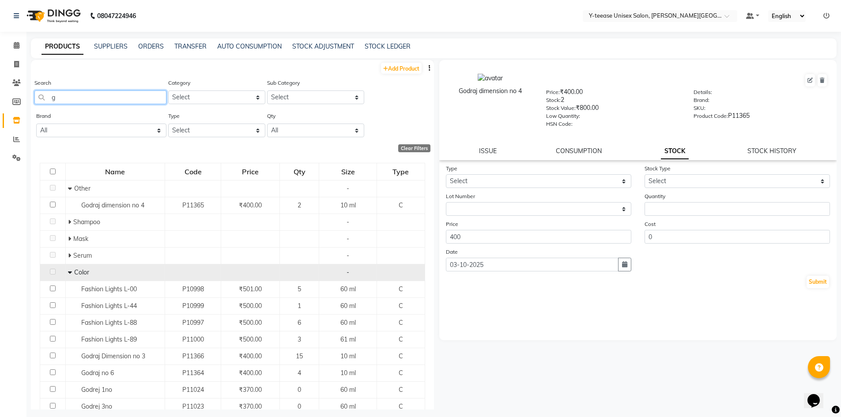
click at [80, 95] on input "g" at bounding box center [100, 98] width 132 height 14
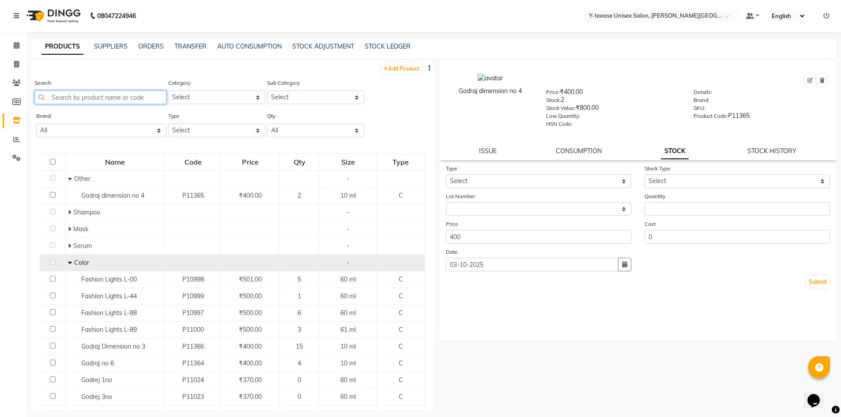
paste input "Godraj dimension"
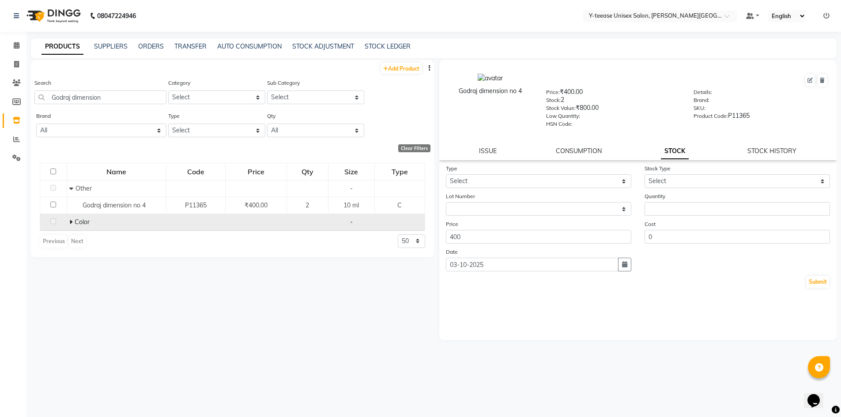
click at [70, 221] on icon at bounding box center [70, 222] width 3 height 6
click at [103, 94] on input "Godraj dimension" at bounding box center [100, 98] width 132 height 14
type input "[PERSON_NAME]"
click at [72, 219] on span at bounding box center [71, 222] width 5 height 8
click at [0, 91] on app-home "08047224946 Select Location × Y-teease Unisex Salon, [PERSON_NAME] Nagar Defaul…" at bounding box center [420, 211] width 841 height 423
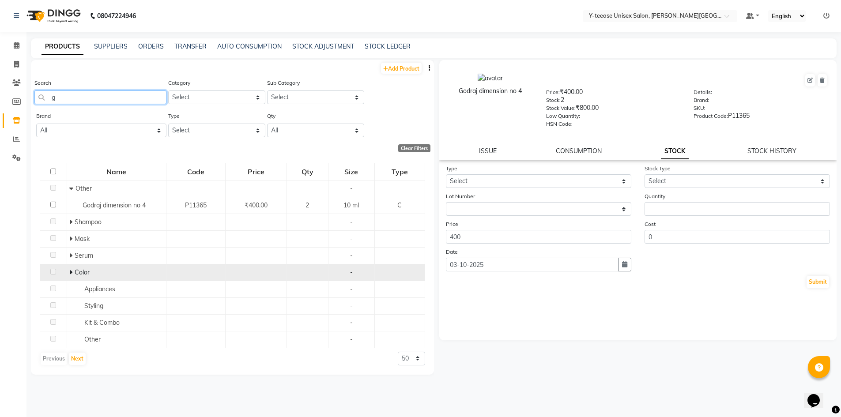
type input "g"
click at [73, 271] on span at bounding box center [71, 273] width 5 height 8
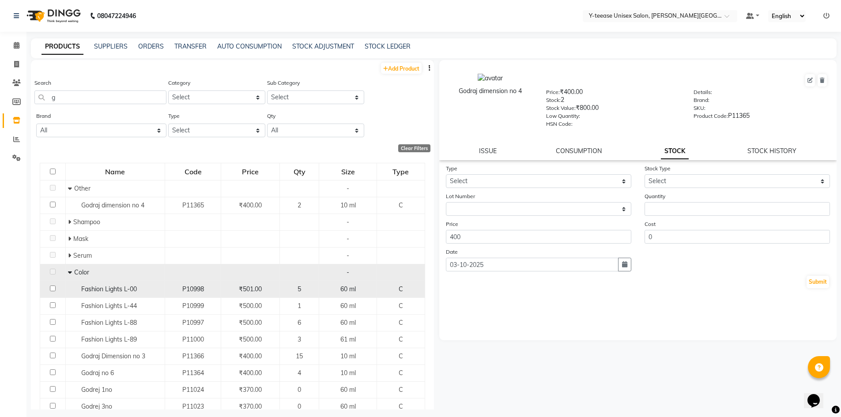
scroll to position [44, 0]
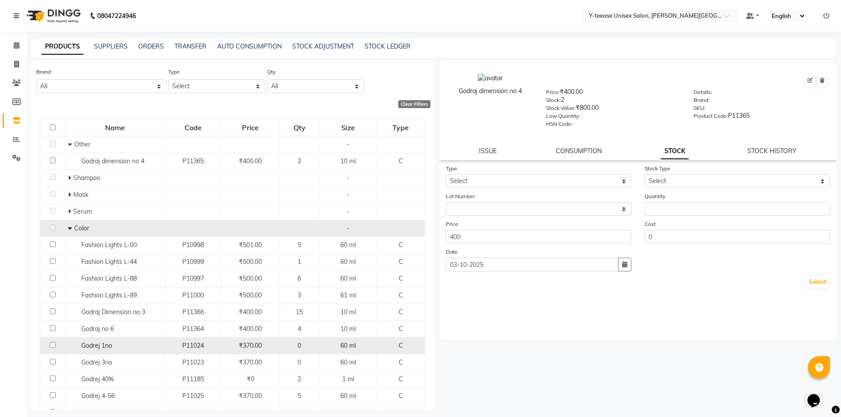
click at [135, 345] on div "Godrej 1no" at bounding box center [115, 345] width 95 height 9
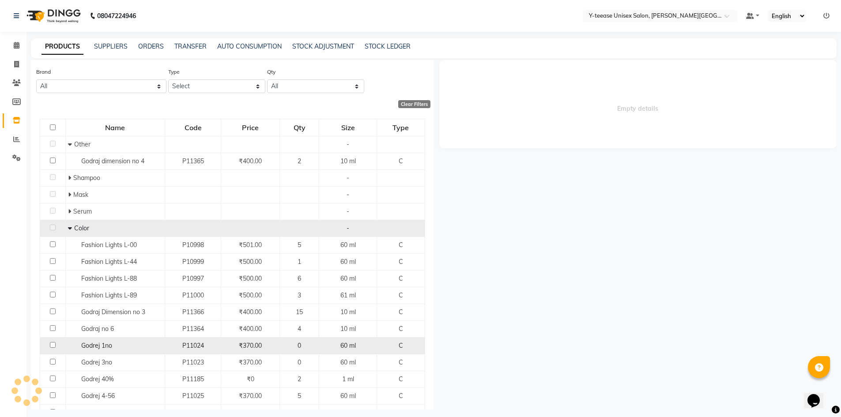
select select
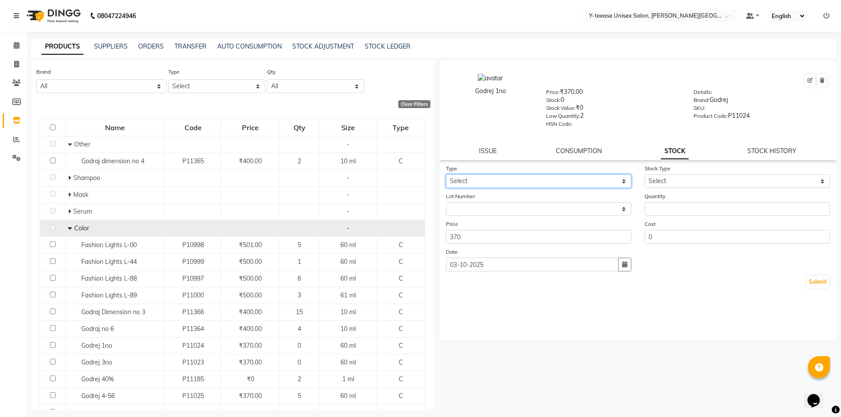
click at [473, 186] on select "Select In Out" at bounding box center [539, 181] width 186 height 14
select select "out"
click at [446, 174] on select "Select In Out" at bounding box center [539, 181] width 186 height 14
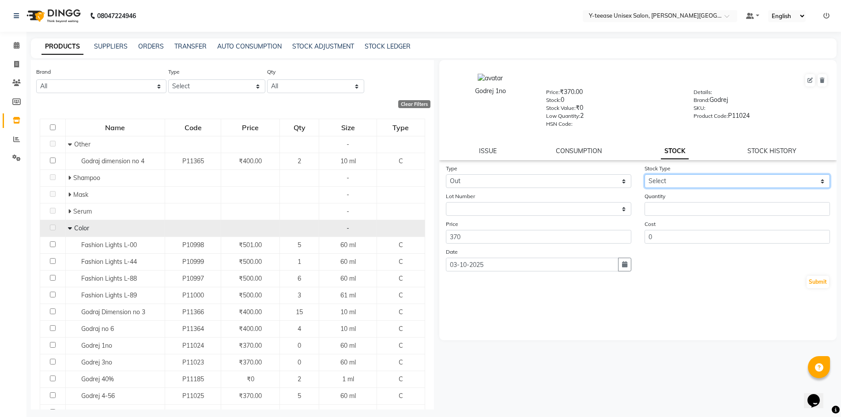
drag, startPoint x: 655, startPoint y: 182, endPoint x: 655, endPoint y: 186, distance: 4.4
click at [655, 182] on select "Select Internal Use Damaged Expired Adjustment Return Other" at bounding box center [738, 181] width 186 height 14
select select "adjustment"
click at [645, 174] on select "Select Internal Use Damaged Expired Adjustment Return Other" at bounding box center [738, 181] width 186 height 14
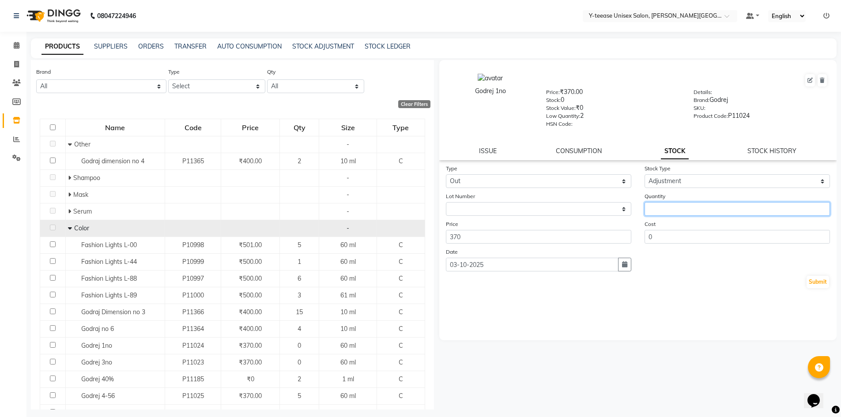
click at [655, 209] on input "number" at bounding box center [738, 209] width 186 height 14
type input "2"
click at [821, 286] on button "Submit" at bounding box center [818, 282] width 23 height 12
select select
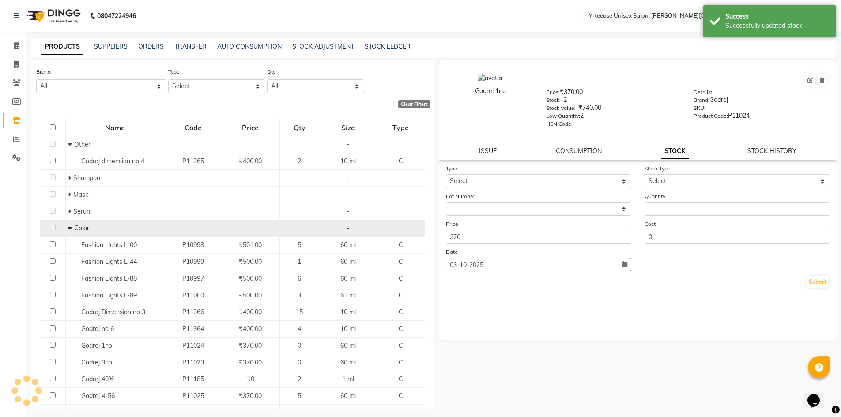
scroll to position [0, 0]
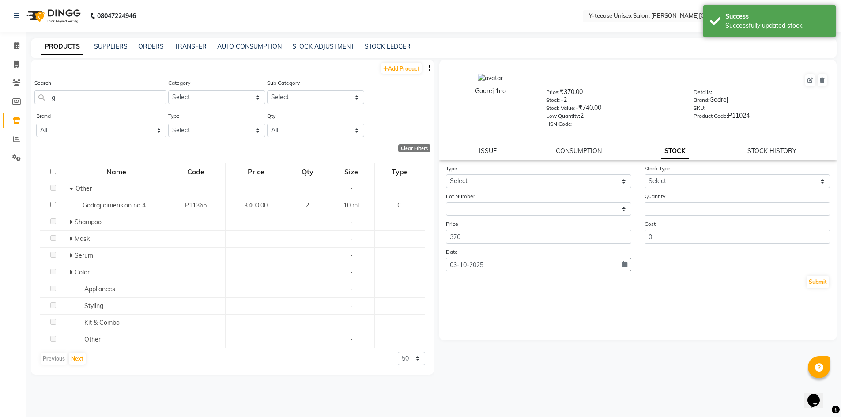
click at [60, 86] on div "Search g" at bounding box center [100, 91] width 132 height 26
drag, startPoint x: 62, startPoint y: 100, endPoint x: 18, endPoint y: 101, distance: 44.2
click at [18, 101] on app-home "08047224946 Select Location × Y-teease Unisex Salon, [PERSON_NAME] Nagar Defaul…" at bounding box center [420, 211] width 841 height 423
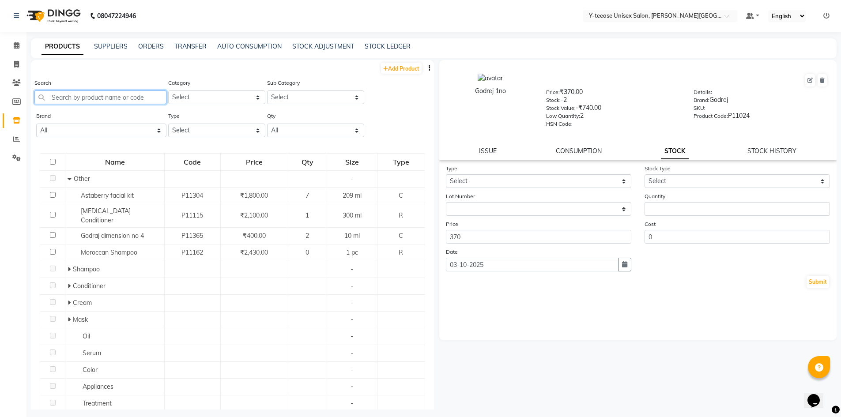
click at [66, 95] on input "text" at bounding box center [100, 98] width 132 height 14
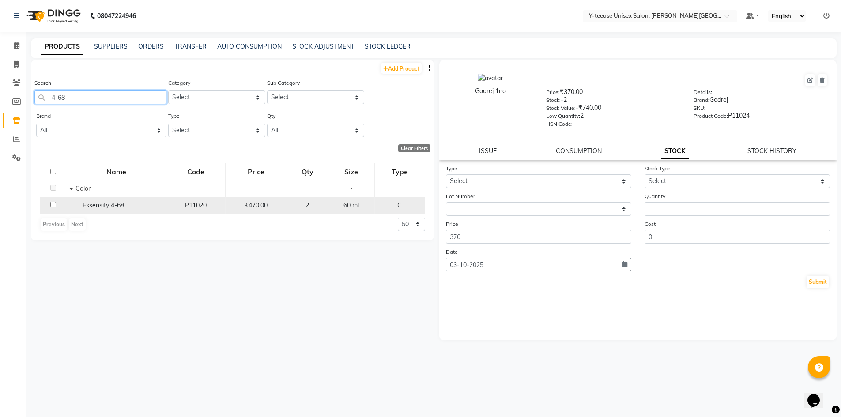
type input "4-68"
click at [114, 208] on span "Essensity 4-68" at bounding box center [104, 205] width 42 height 8
select select
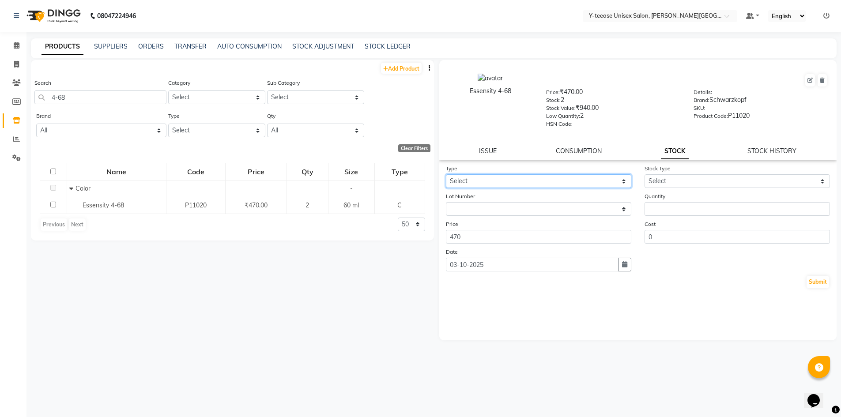
click at [474, 179] on select "Select In Out" at bounding box center [539, 181] width 186 height 14
select select "out"
click at [446, 174] on select "Select In Out" at bounding box center [539, 181] width 186 height 14
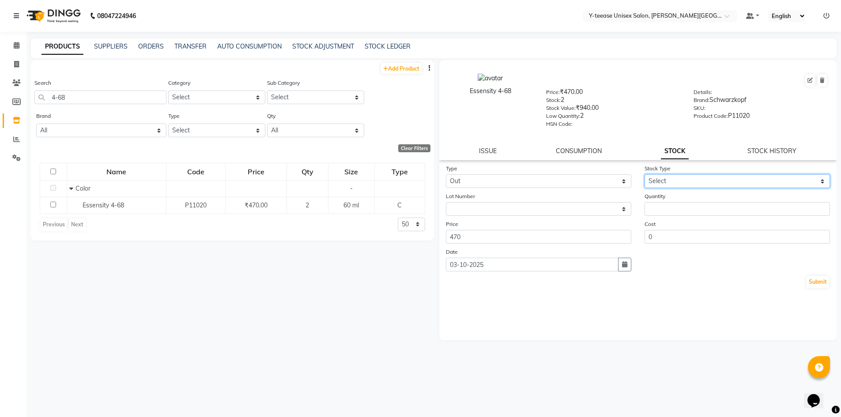
click at [685, 183] on select "Select Internal Use Damaged Expired Adjustment Return Other" at bounding box center [738, 181] width 186 height 14
select select "expired"
click at [645, 174] on select "Select Internal Use Damaged Expired Adjustment Return Other" at bounding box center [738, 181] width 186 height 14
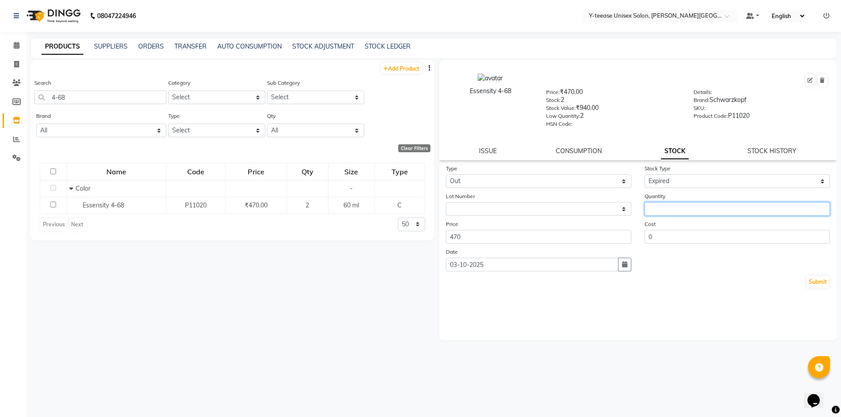
click at [689, 208] on input "number" at bounding box center [738, 209] width 186 height 14
type input "1"
click at [807, 282] on button "Submit" at bounding box center [818, 282] width 23 height 12
select select
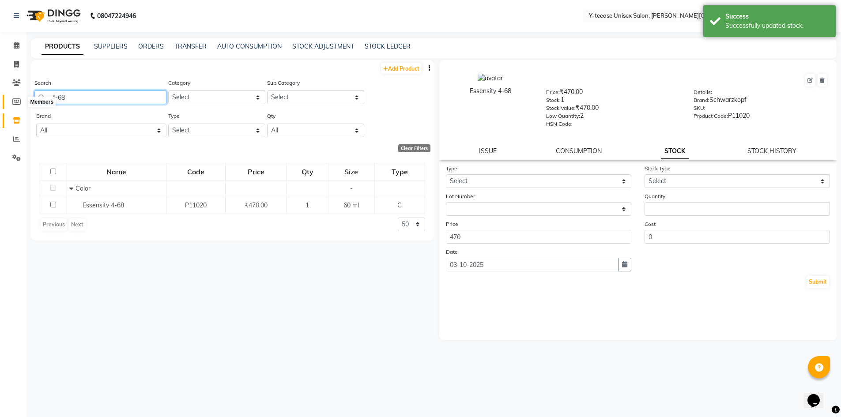
drag, startPoint x: 102, startPoint y: 95, endPoint x: 21, endPoint y: 98, distance: 80.9
click at [21, 98] on app-home "08047224946 Select Location × Y-teease Unisex Salon, [PERSON_NAME] Nagar Defaul…" at bounding box center [420, 211] width 841 height 423
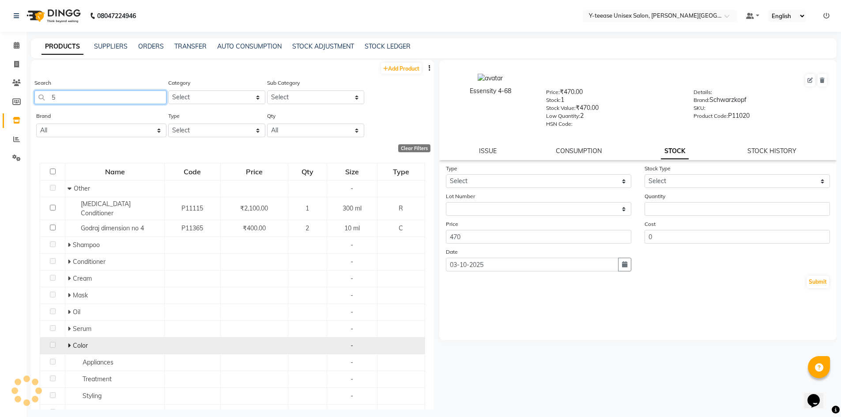
type input "5"
click at [68, 343] on icon at bounding box center [69, 346] width 3 height 6
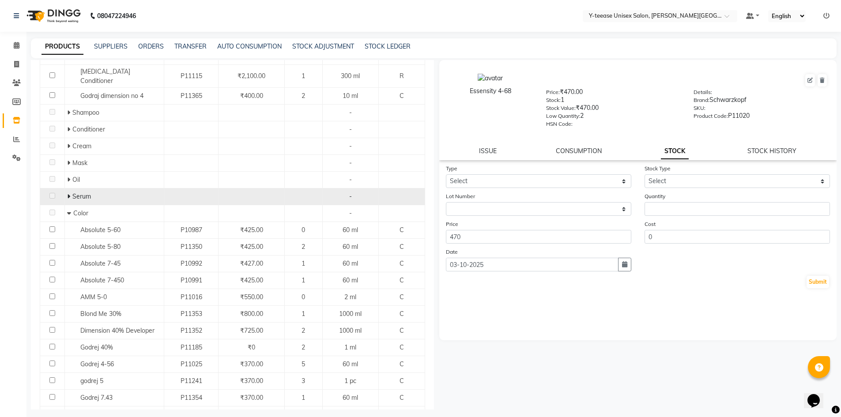
scroll to position [177, 0]
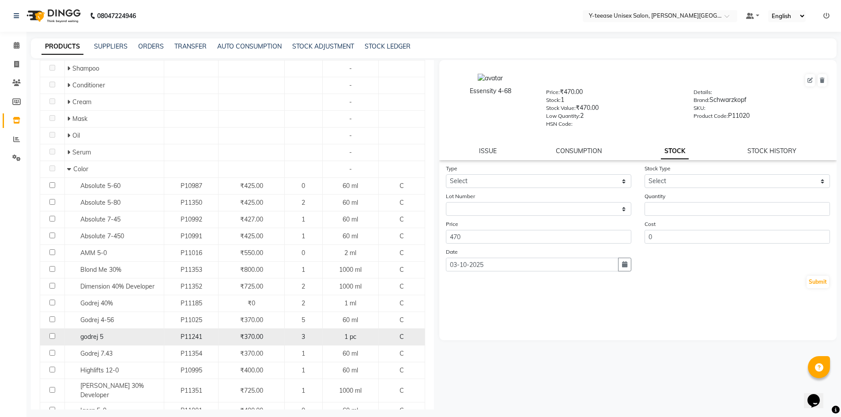
click at [114, 333] on div "godrej 5" at bounding box center [114, 337] width 95 height 9
select select
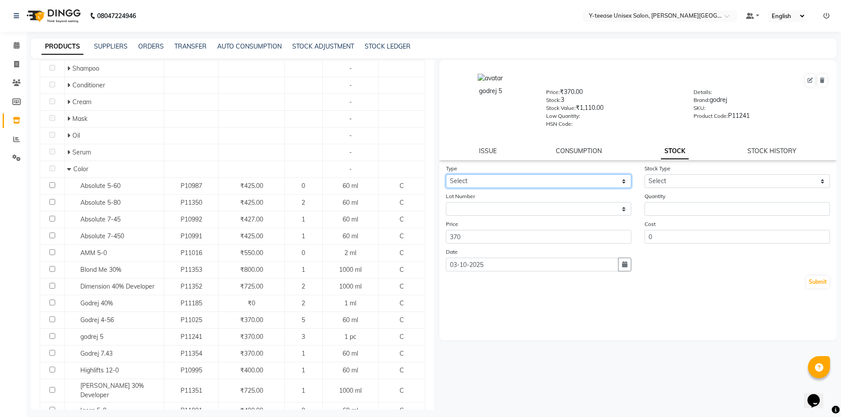
drag, startPoint x: 491, startPoint y: 181, endPoint x: 489, endPoint y: 187, distance: 6.9
click at [491, 182] on select "Select In Out" at bounding box center [539, 181] width 186 height 14
select select "out"
click at [446, 174] on select "Select In Out" at bounding box center [539, 181] width 186 height 14
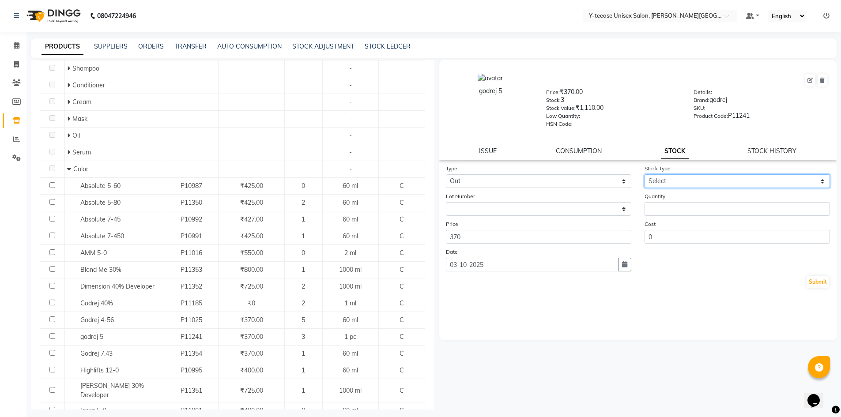
click at [658, 183] on select "Select Internal Use Damaged Expired Adjustment Return Other" at bounding box center [738, 181] width 186 height 14
click at [645, 174] on select "Select Internal Use Damaged Expired Adjustment Return Other" at bounding box center [738, 181] width 186 height 14
click at [658, 178] on select "Select Internal Use Damaged Expired Adjustment Return Other" at bounding box center [738, 181] width 186 height 14
select select "adjustment"
click at [645, 174] on select "Select Internal Use Damaged Expired Adjustment Return Other" at bounding box center [738, 181] width 186 height 14
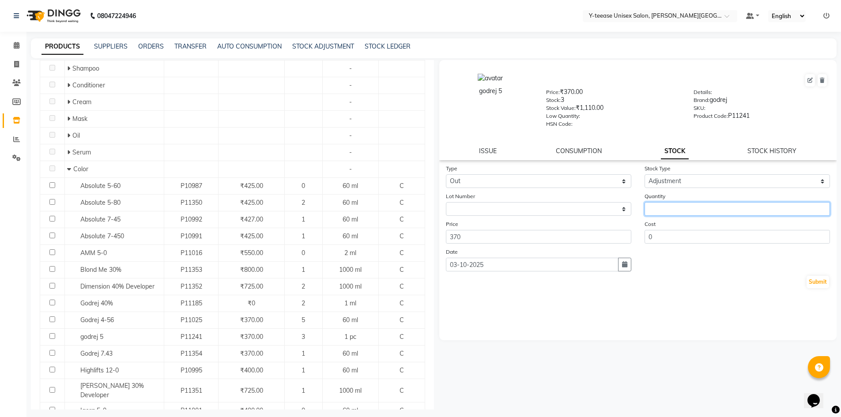
click at [664, 208] on input "number" at bounding box center [738, 209] width 186 height 14
type input "1"
click at [812, 283] on button "Submit" at bounding box center [818, 282] width 23 height 12
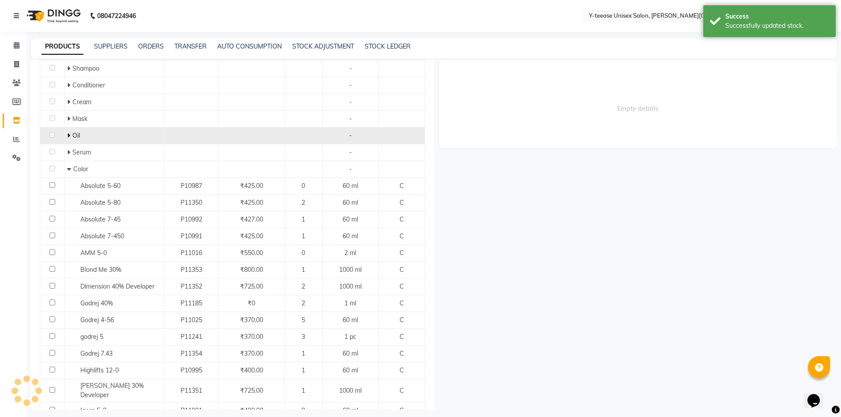
select select
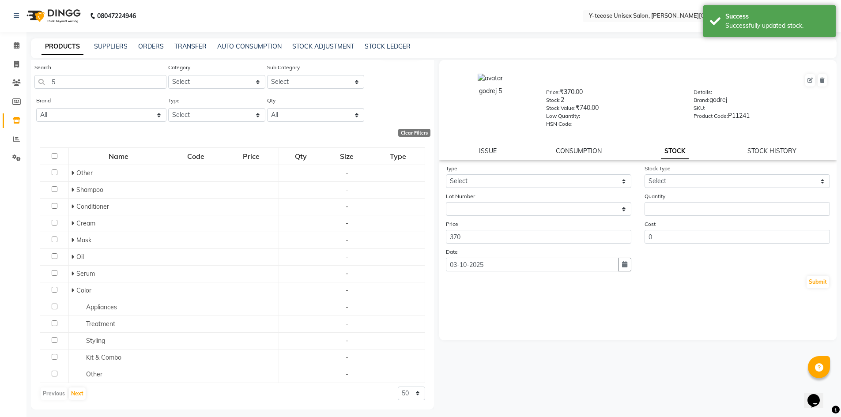
scroll to position [0, 0]
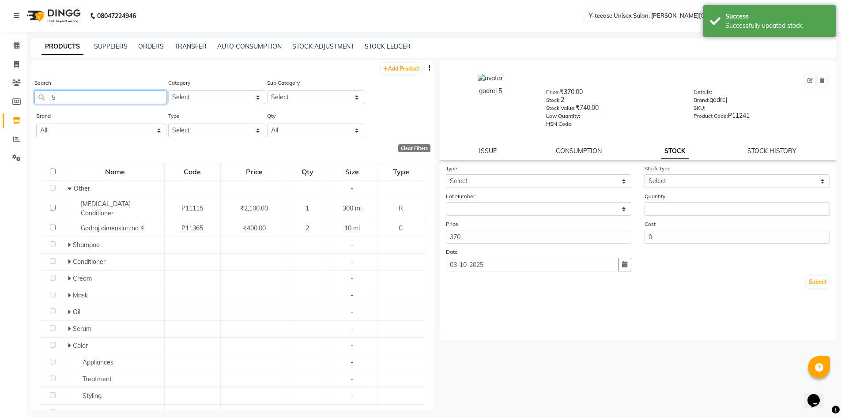
drag, startPoint x: 90, startPoint y: 98, endPoint x: 33, endPoint y: 100, distance: 57.0
click at [33, 100] on div "Search 5 Category Select Hair Skin Makeup Personal Care Appliances [PERSON_NAME…" at bounding box center [232, 94] width 403 height 33
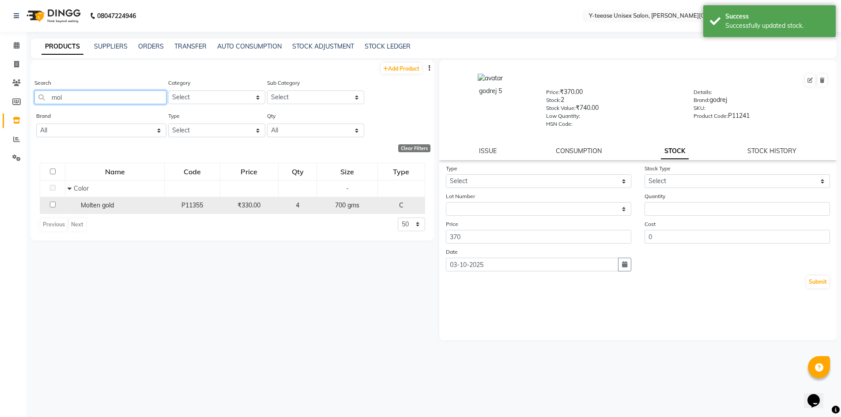
type input "mol"
click at [120, 206] on div "Molten gold" at bounding box center [115, 205] width 95 height 9
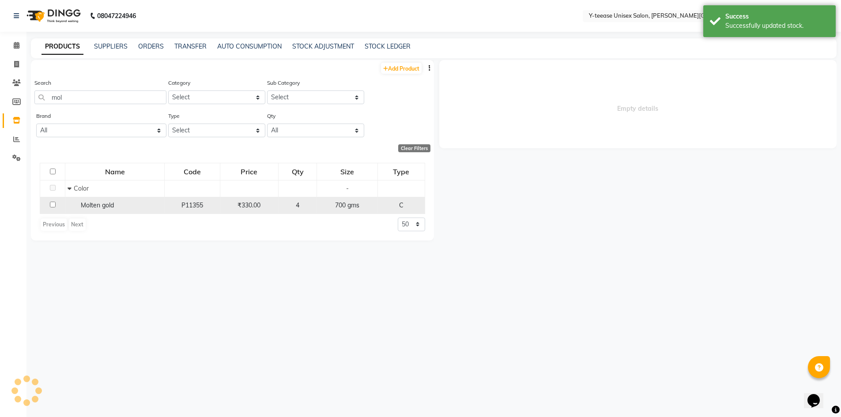
select select
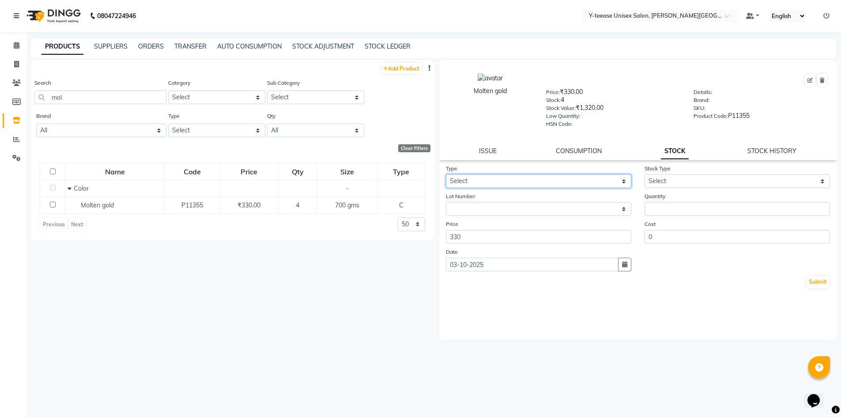
drag, startPoint x: 481, startPoint y: 179, endPoint x: 480, endPoint y: 186, distance: 7.2
click at [481, 182] on select "Select In Out" at bounding box center [539, 181] width 186 height 14
select select "in"
click at [446, 174] on select "Select In Out" at bounding box center [539, 181] width 186 height 14
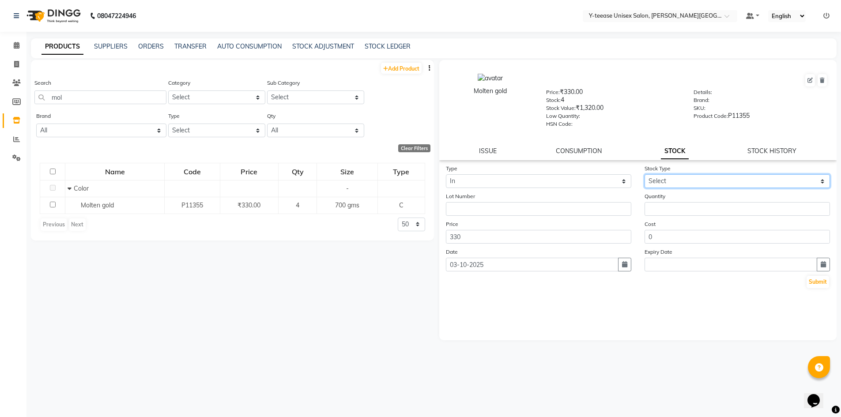
drag, startPoint x: 680, startPoint y: 179, endPoint x: 679, endPoint y: 187, distance: 8.5
click at [680, 180] on select "Select New Stock Adjustment Return Other" at bounding box center [738, 181] width 186 height 14
select select "adjustment"
click at [645, 174] on select "Select New Stock Adjustment Return Other" at bounding box center [738, 181] width 186 height 14
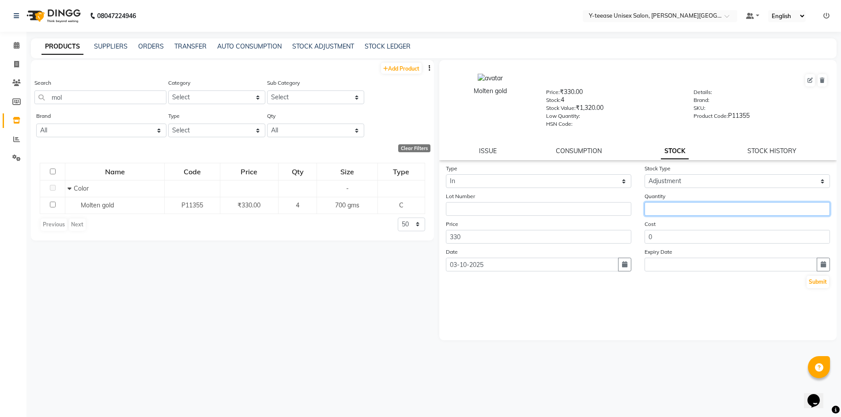
click at [679, 207] on input "number" at bounding box center [738, 209] width 186 height 14
type input "1"
click at [819, 284] on button "Submit" at bounding box center [818, 282] width 23 height 12
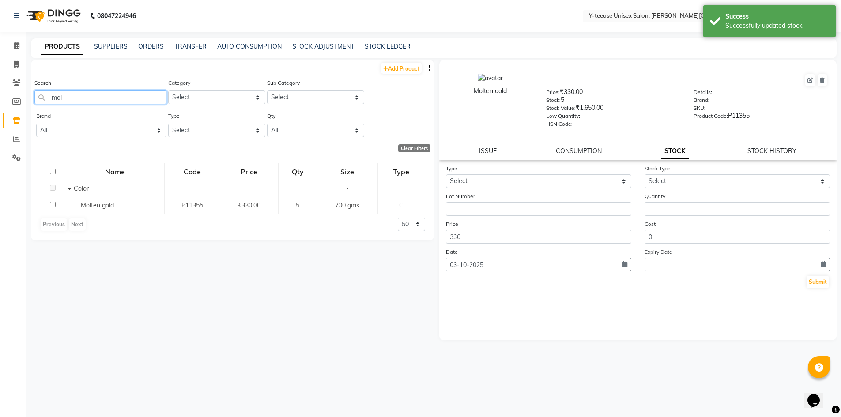
drag, startPoint x: 68, startPoint y: 94, endPoint x: 1, endPoint y: 102, distance: 67.2
click at [1, 102] on app-home "08047224946 Select Location × Y-teease Unisex Salon, [PERSON_NAME] Nagar Defaul…" at bounding box center [420, 211] width 841 height 423
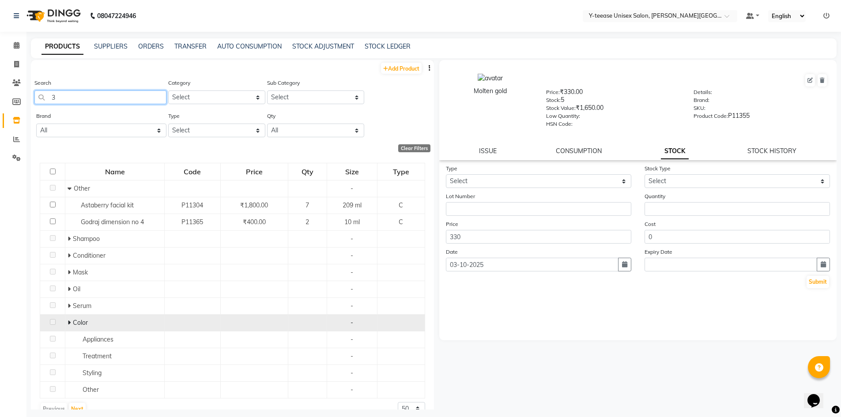
type input "3"
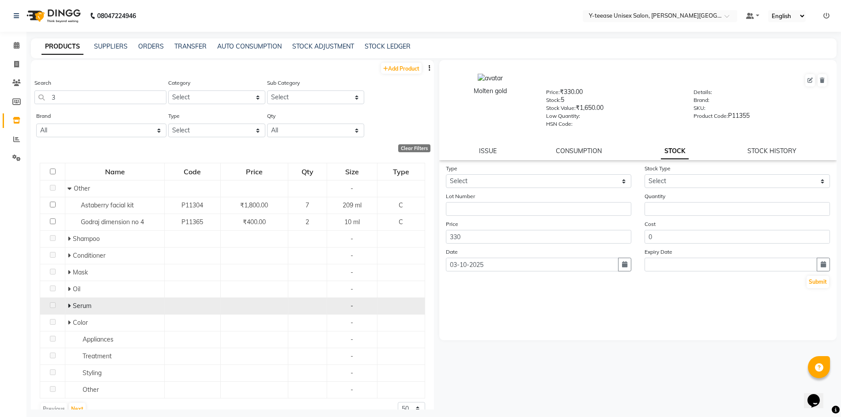
drag, startPoint x: 67, startPoint y: 322, endPoint x: 67, endPoint y: 311, distance: 10.6
click at [68, 322] on icon at bounding box center [69, 323] width 3 height 6
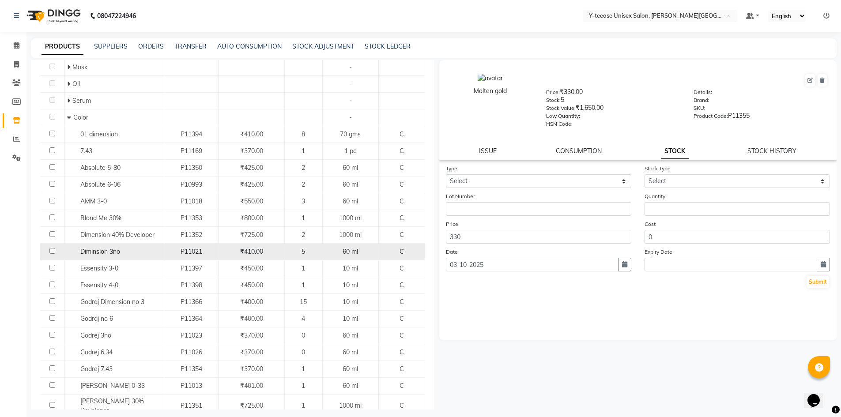
scroll to position [221, 0]
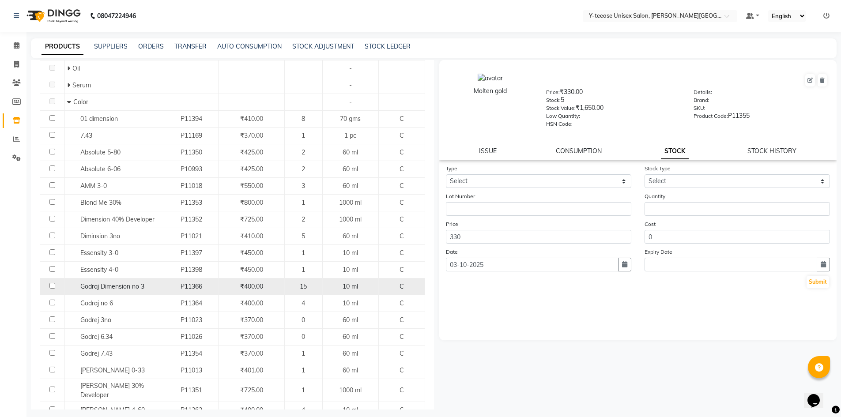
click at [128, 285] on span "Godraj Dimension no 3" at bounding box center [112, 287] width 64 height 8
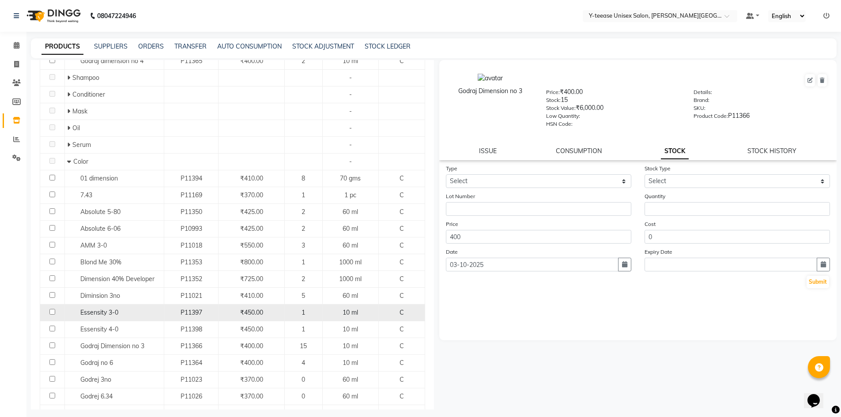
scroll to position [177, 0]
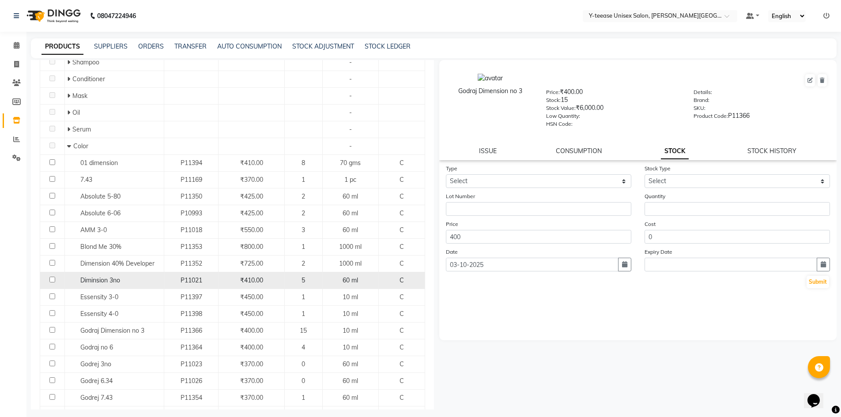
click at [101, 282] on span "Diminsion 3no" at bounding box center [100, 280] width 40 height 8
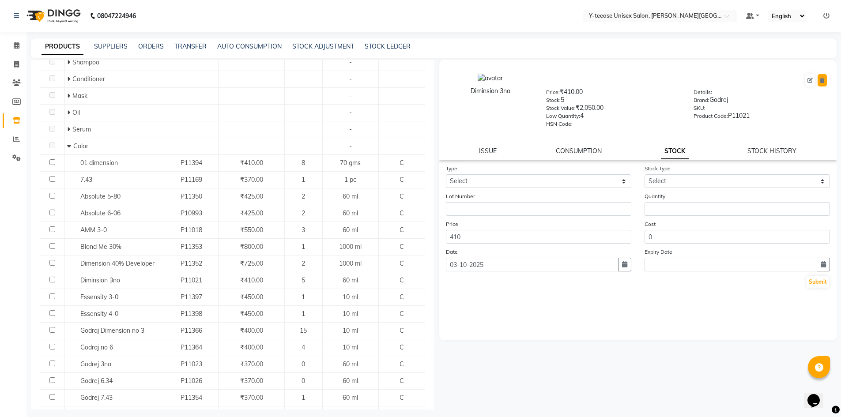
click at [819, 79] on button at bounding box center [822, 80] width 9 height 12
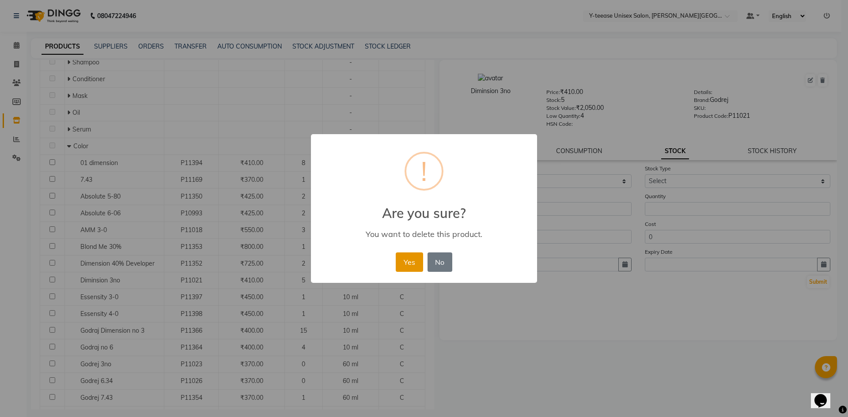
click at [405, 270] on button "Yes" at bounding box center [409, 262] width 27 height 19
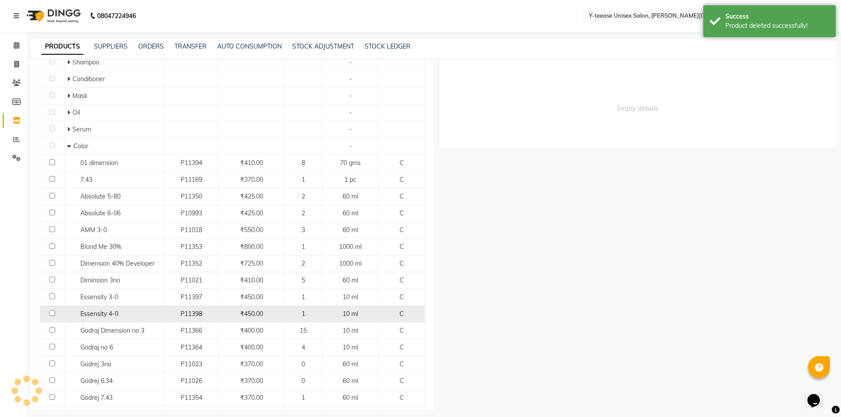
scroll to position [0, 0]
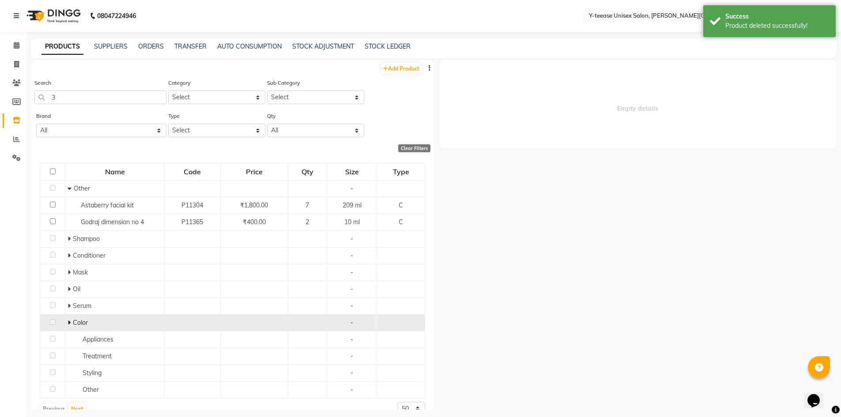
click at [68, 324] on icon at bounding box center [69, 323] width 3 height 6
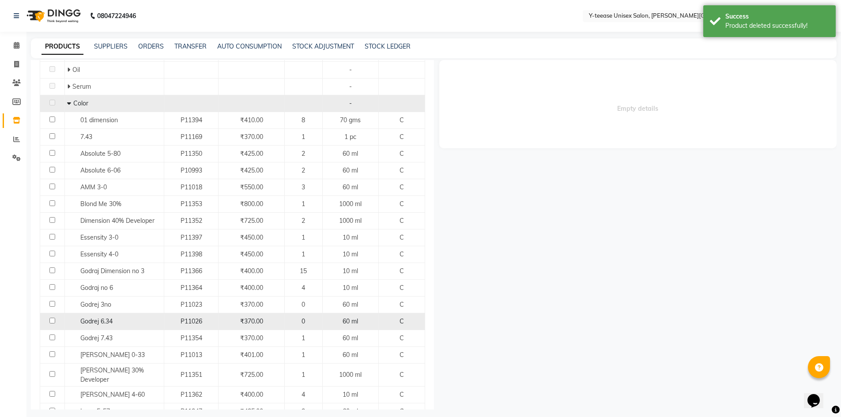
scroll to position [221, 0]
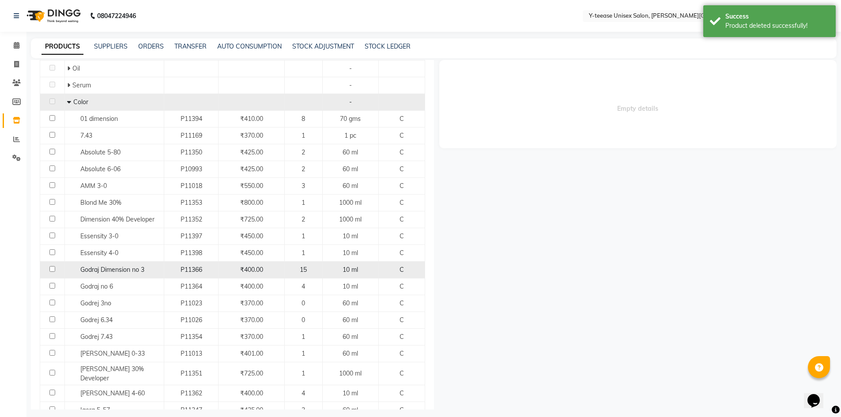
click at [125, 271] on span "Godraj Dimension no 3" at bounding box center [112, 270] width 64 height 8
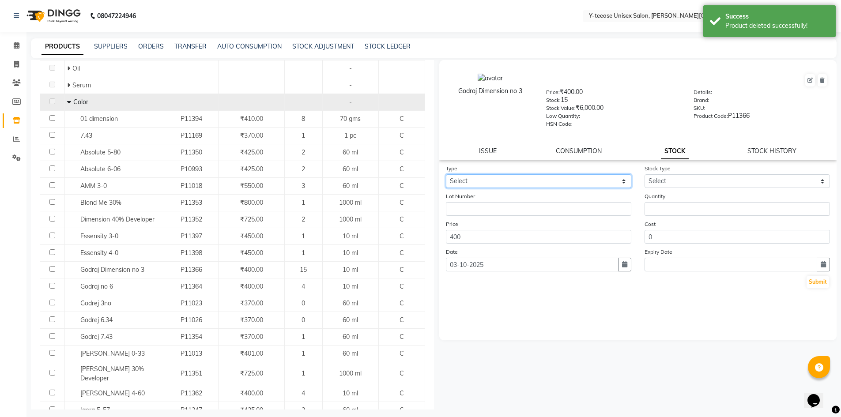
click at [478, 184] on select "Select In Out" at bounding box center [539, 181] width 186 height 14
select select "out"
click at [446, 174] on select "Select In Out" at bounding box center [539, 181] width 186 height 14
select select
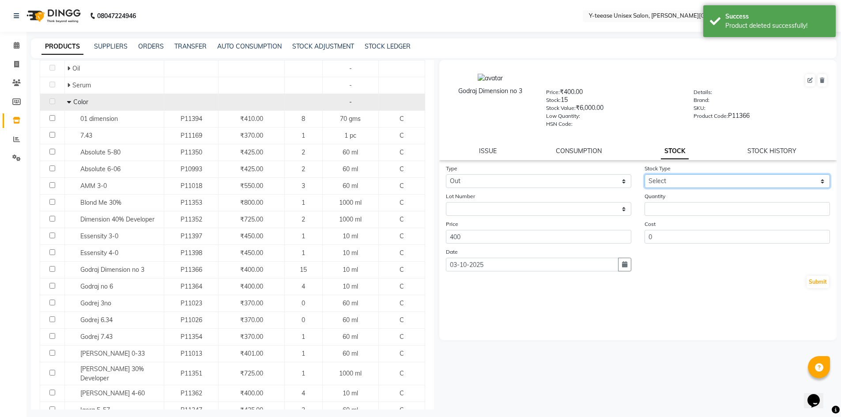
click at [684, 179] on select "Select Internal Use Damaged Expired Adjustment Return Other" at bounding box center [738, 181] width 186 height 14
select select "adjustment"
click at [645, 174] on select "Select Internal Use Damaged Expired Adjustment Return Other" at bounding box center [738, 181] width 186 height 14
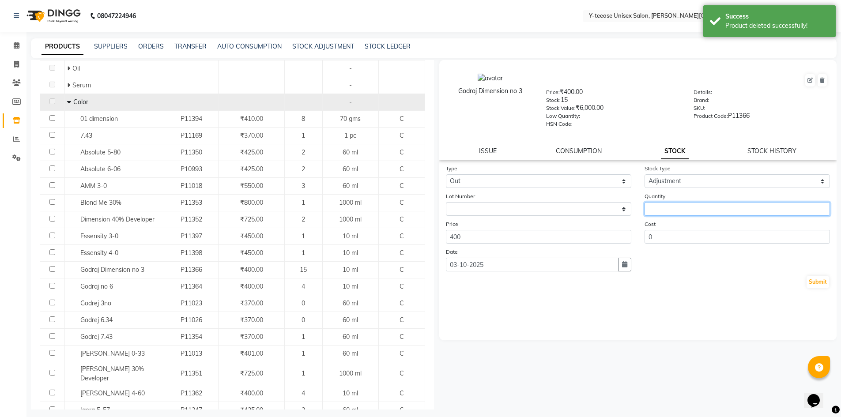
click at [676, 214] on input "number" at bounding box center [738, 209] width 186 height 14
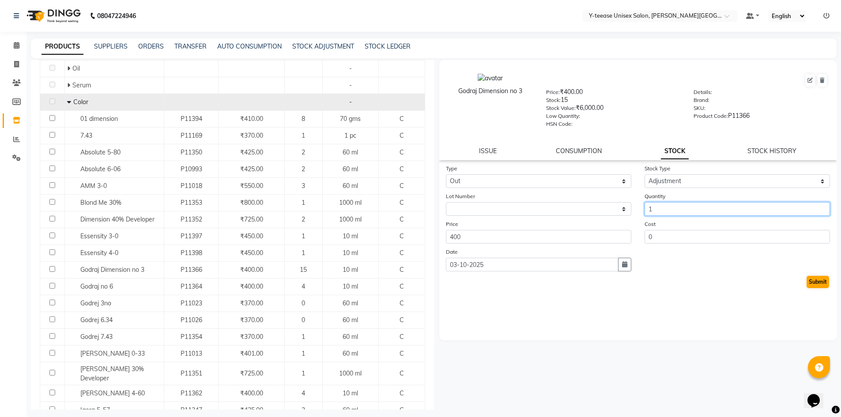
type input "1"
click at [820, 281] on button "Submit" at bounding box center [818, 282] width 23 height 12
select select
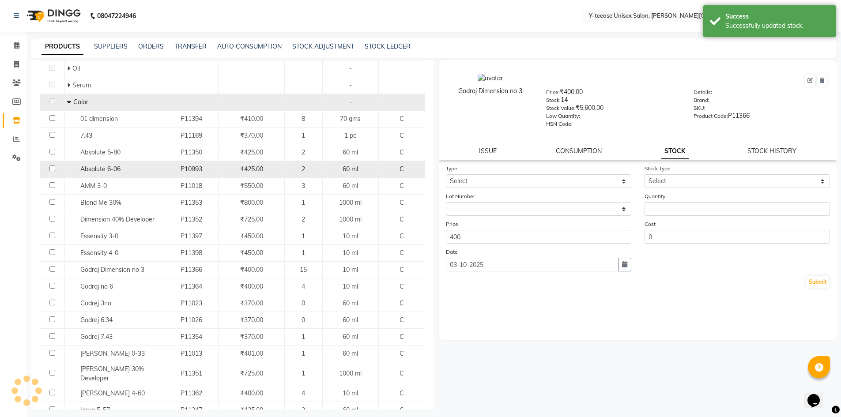
scroll to position [0, 0]
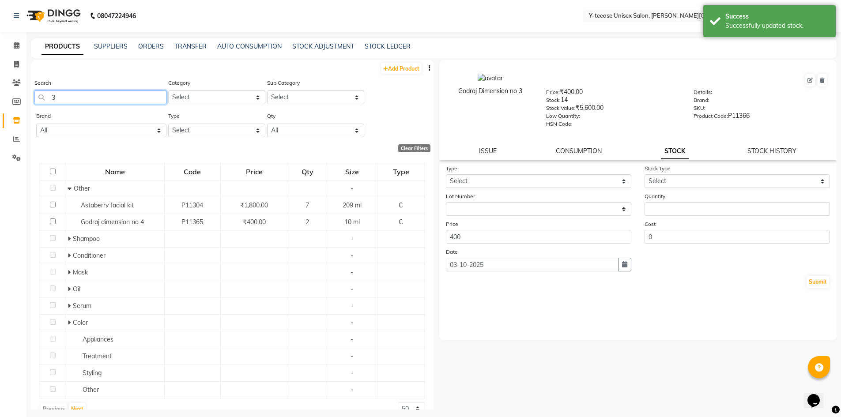
drag, startPoint x: 72, startPoint y: 94, endPoint x: 52, endPoint y: 102, distance: 21.2
click at [52, 102] on input "3" at bounding box center [100, 98] width 132 height 14
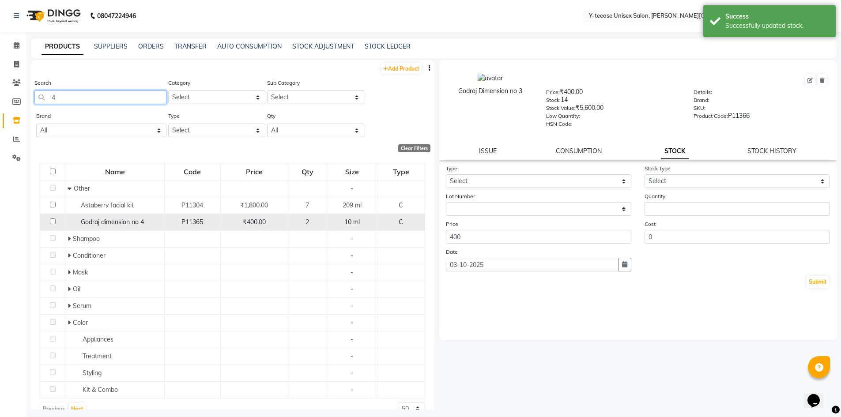
type input "4"
click at [108, 221] on span "Godraj dimension no 4" at bounding box center [112, 222] width 63 height 8
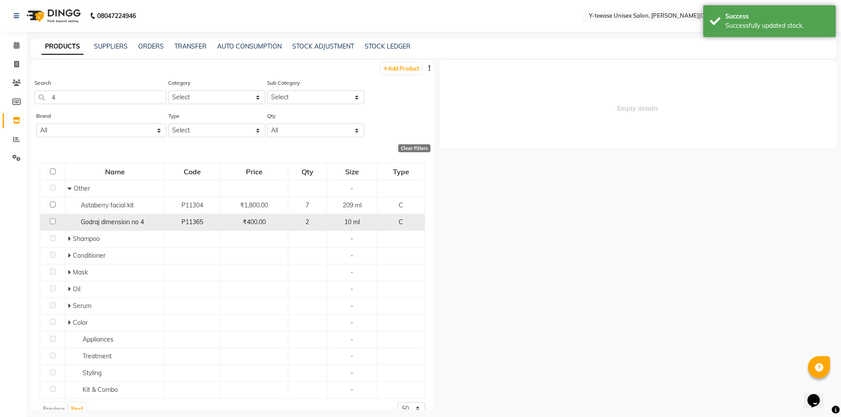
select select
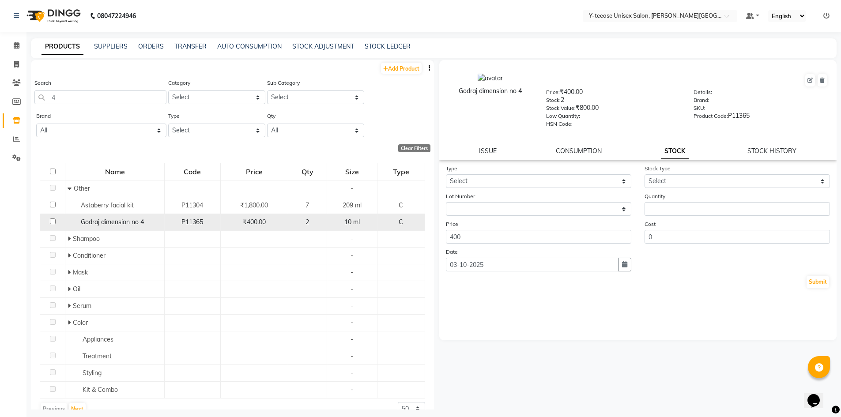
click at [117, 223] on span "Godraj dimension no 4" at bounding box center [112, 222] width 63 height 8
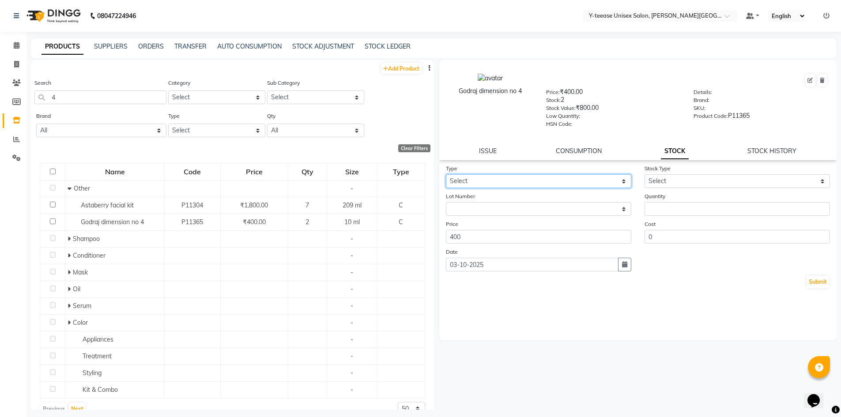
click at [499, 185] on select "Select In Out" at bounding box center [539, 181] width 186 height 14
select select "out"
click at [446, 174] on select "Select In Out" at bounding box center [539, 181] width 186 height 14
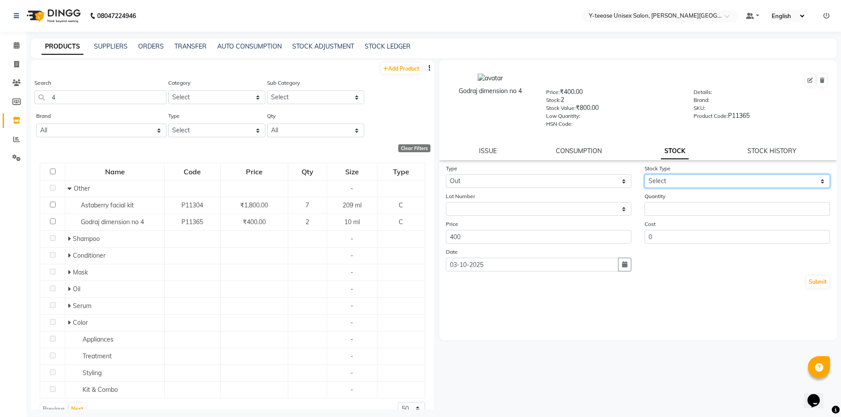
click at [708, 183] on select "Select Internal Use Damaged Expired Adjustment Return Other" at bounding box center [738, 181] width 186 height 14
select select "adjustment"
click at [645, 174] on select "Select Internal Use Damaged Expired Adjustment Return Other" at bounding box center [738, 181] width 186 height 14
click at [692, 198] on div "Quantity" at bounding box center [737, 204] width 199 height 24
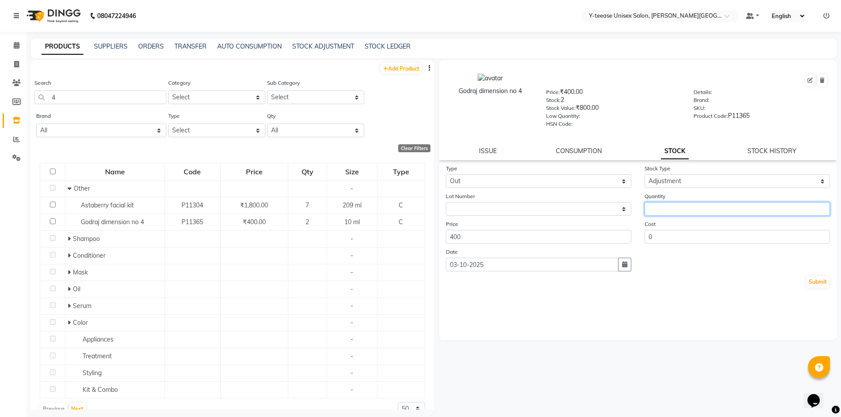
click at [690, 204] on input "number" at bounding box center [738, 209] width 186 height 14
type input "1"
click at [810, 284] on button "Submit" at bounding box center [818, 282] width 23 height 12
select select
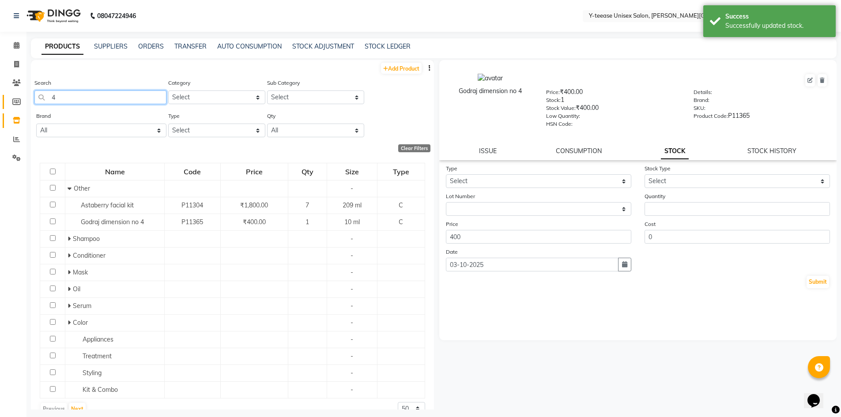
drag, startPoint x: 66, startPoint y: 98, endPoint x: 22, endPoint y: 102, distance: 44.4
click at [22, 102] on app-home "08047224946 Select Location × Y-teease Unisex Salon, [PERSON_NAME] Nagar Defaul…" at bounding box center [420, 211] width 841 height 423
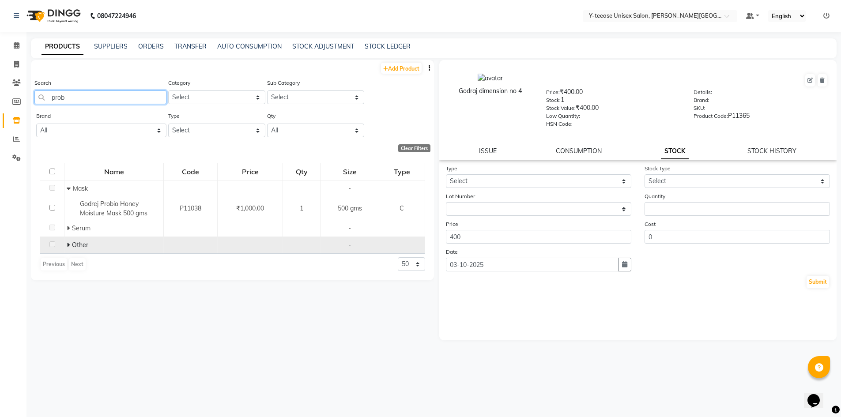
type input "prob"
click at [68, 247] on icon at bounding box center [68, 245] width 3 height 6
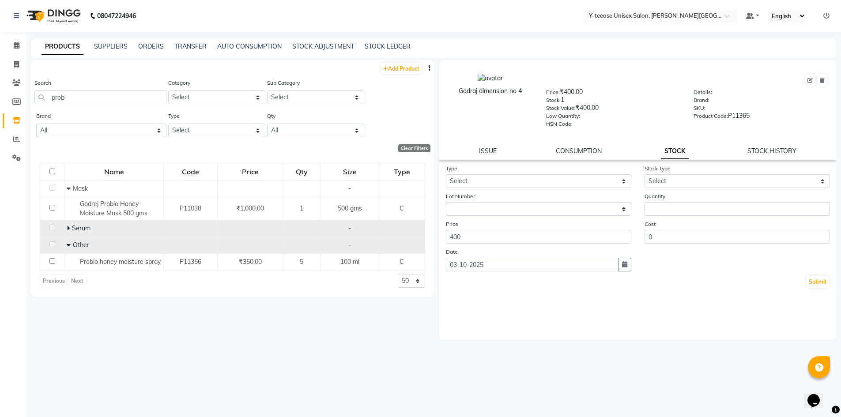
click at [70, 228] on span at bounding box center [69, 228] width 5 height 8
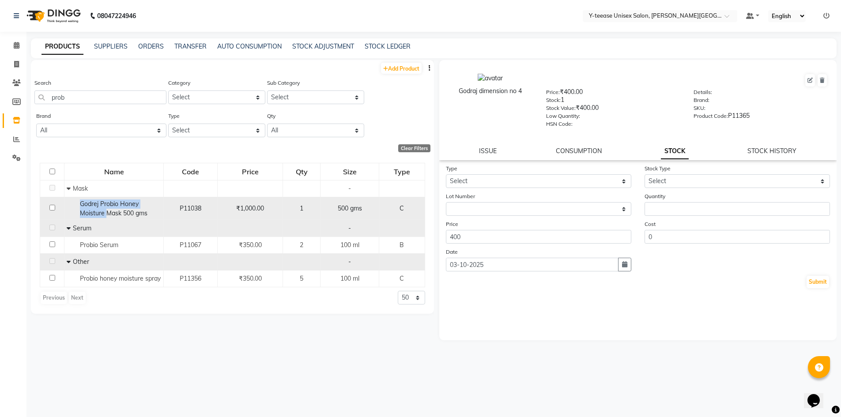
drag, startPoint x: 80, startPoint y: 203, endPoint x: 106, endPoint y: 215, distance: 29.2
click at [106, 215] on span "Godrej Probio Honey Moisture Mask 500 gms" at bounding box center [114, 208] width 68 height 17
select select
copy span "Godrej Probio Honey Moisture"
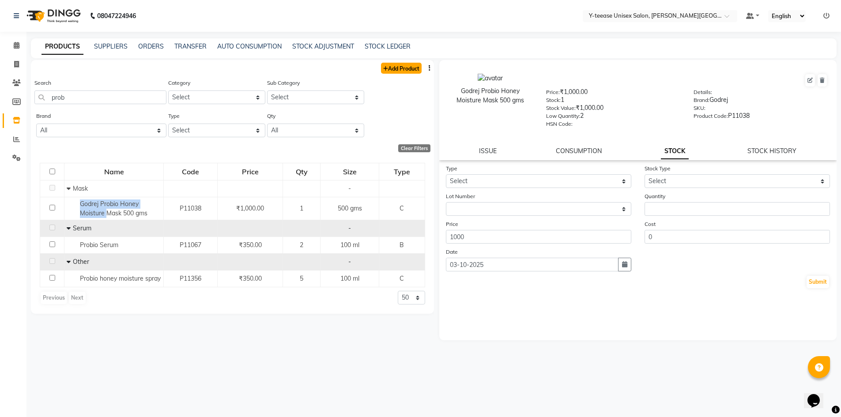
click at [412, 70] on link "Add Product" at bounding box center [401, 68] width 41 height 11
select select "true"
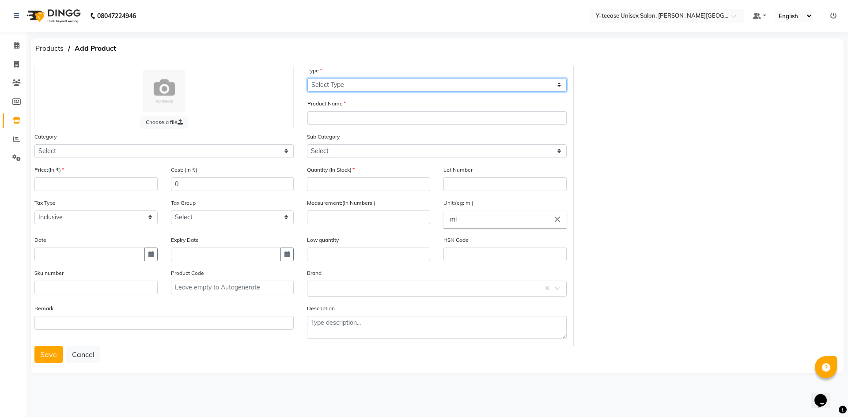
click at [347, 85] on select "Select Type Both Retail Consumable" at bounding box center [436, 85] width 259 height 14
select select "C"
click at [307, 78] on select "Select Type Both Retail Consumable" at bounding box center [436, 85] width 259 height 14
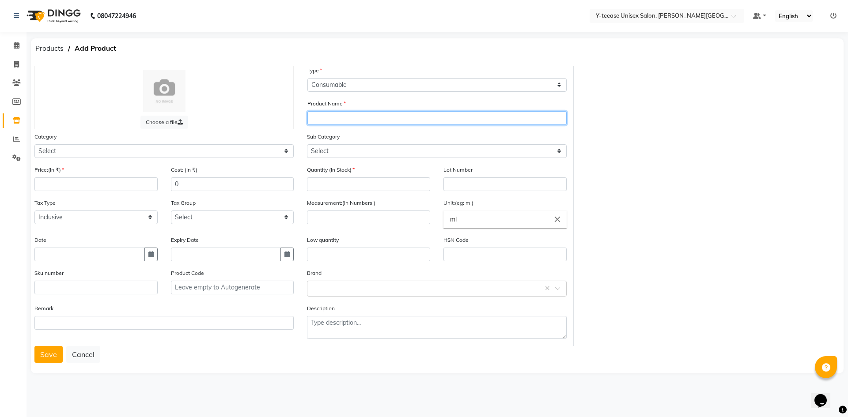
click at [346, 119] on input "text" at bounding box center [436, 118] width 259 height 14
paste input "Godrej Probio Honey Moisture"
type input "Godrej Probio Honey Moisture shampoo"
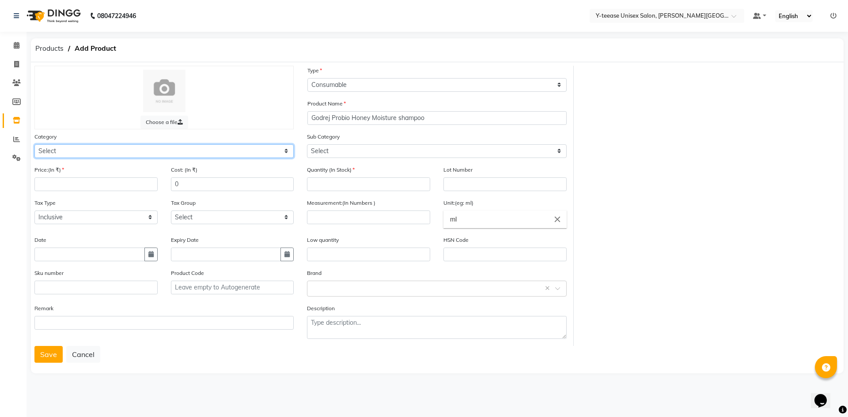
click at [208, 150] on select "Select Hair Skin Makeup Personal Care Appliances [PERSON_NAME] Waxing Disposabl…" at bounding box center [163, 151] width 259 height 14
select select "2801100"
click at [34, 144] on select "Select Hair Skin Makeup Personal Care Appliances [PERSON_NAME] Waxing Disposabl…" at bounding box center [163, 151] width 259 height 14
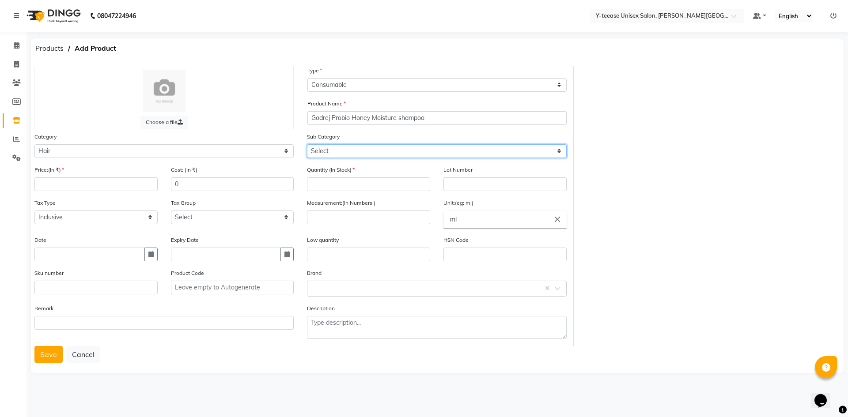
click at [322, 151] on select "Select Shampoo Conditioner Cream Mask Oil Serum Color Appliances Treatment Styl…" at bounding box center [436, 151] width 259 height 14
select select "2801101"
click at [307, 144] on select "Select Shampoo Conditioner Cream Mask Oil Serum Color Appliances Treatment Styl…" at bounding box center [436, 151] width 259 height 14
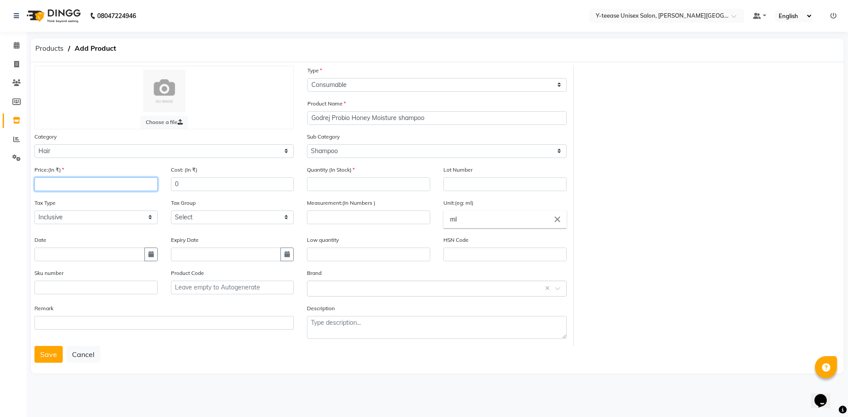
click at [65, 186] on input "number" at bounding box center [95, 185] width 123 height 14
click at [328, 186] on input "number" at bounding box center [368, 185] width 123 height 14
type input "0"
click at [72, 185] on input "number" at bounding box center [95, 185] width 123 height 14
type input "2000"
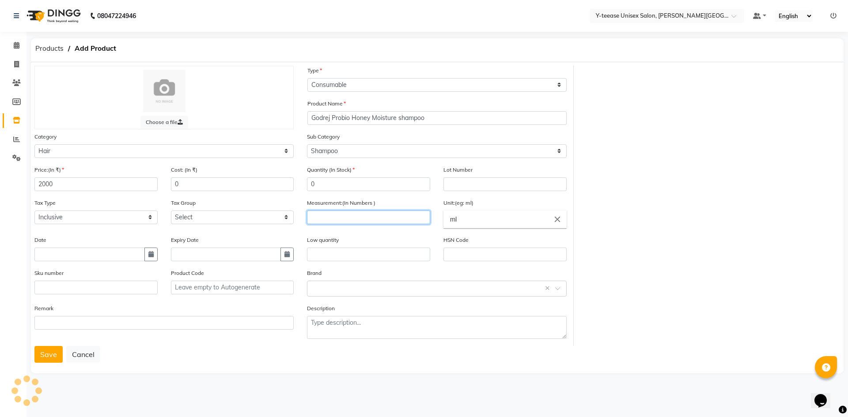
click at [320, 217] on input "number" at bounding box center [368, 218] width 123 height 14
type input "1000"
click at [58, 360] on button "Save" at bounding box center [48, 354] width 28 height 17
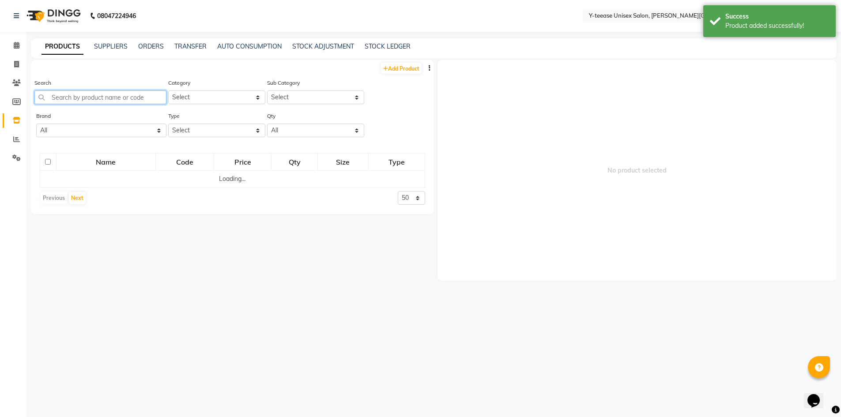
click at [79, 100] on input "text" at bounding box center [100, 98] width 132 height 14
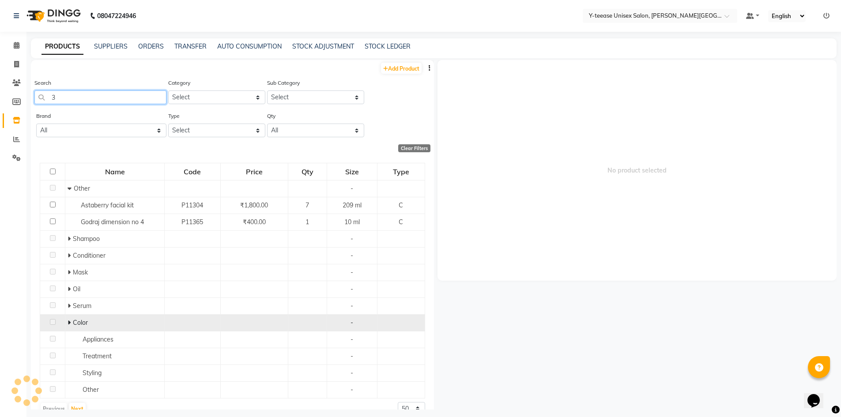
type input "3"
click at [68, 325] on icon at bounding box center [69, 323] width 3 height 6
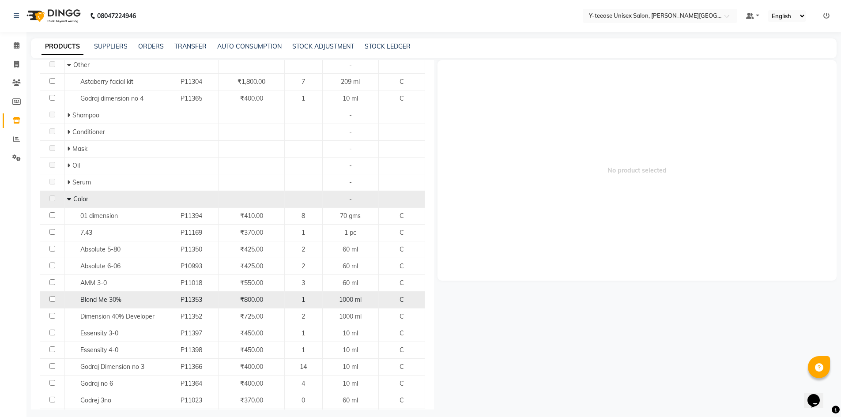
scroll to position [265, 0]
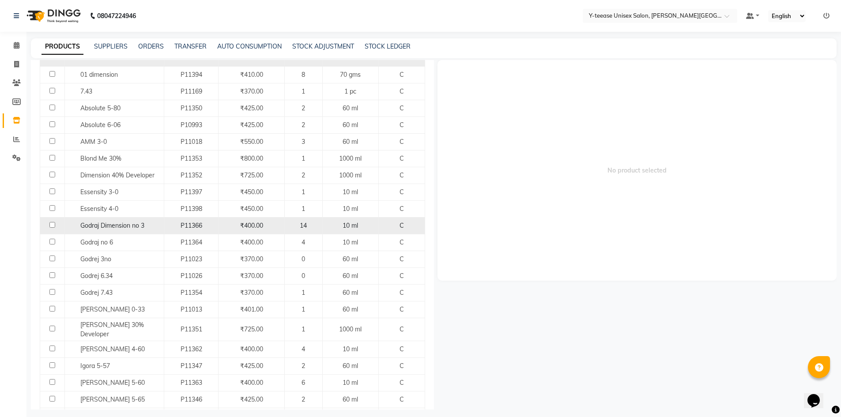
click at [116, 223] on span "Godraj Dimension no 3" at bounding box center [112, 226] width 64 height 8
select select
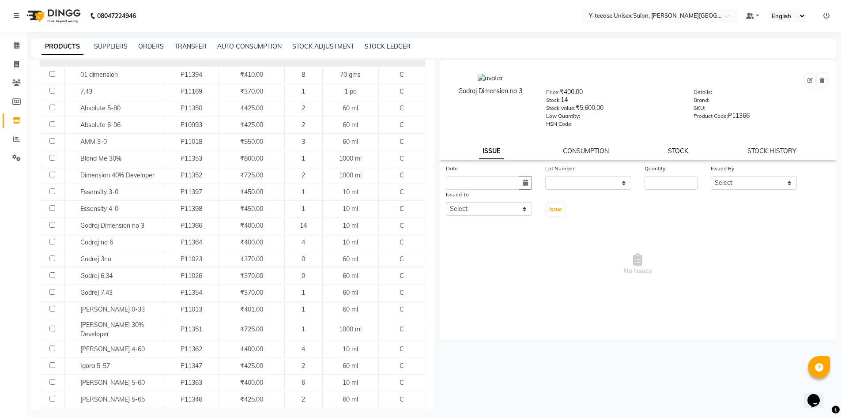
drag, startPoint x: 675, startPoint y: 148, endPoint x: 661, endPoint y: 161, distance: 18.7
click at [675, 149] on link "STOCK" at bounding box center [678, 151] width 20 height 8
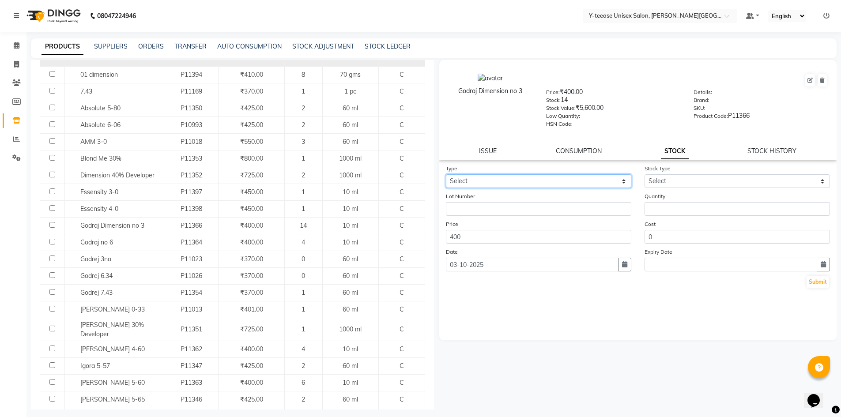
drag, startPoint x: 453, startPoint y: 181, endPoint x: 453, endPoint y: 188, distance: 7.1
click at [453, 185] on select "Select In Out" at bounding box center [539, 181] width 186 height 14
select select "out"
click at [446, 174] on select "Select In Out" at bounding box center [539, 181] width 186 height 14
select select
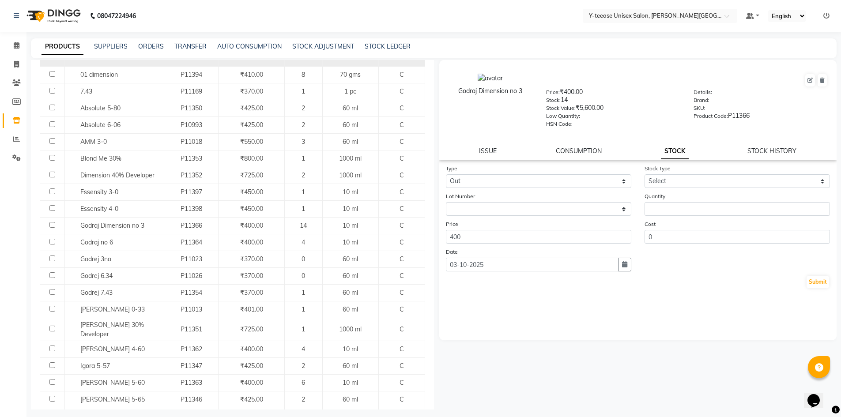
click at [669, 174] on div "Stock Type Select Internal Use Damaged Expired Adjustment Return Other" at bounding box center [737, 176] width 199 height 24
drag, startPoint x: 670, startPoint y: 178, endPoint x: 668, endPoint y: 184, distance: 6.0
click at [670, 178] on select "Select Internal Use Damaged Expired Adjustment Return Other" at bounding box center [738, 181] width 186 height 14
select select "adjustment"
click at [645, 174] on select "Select Internal Use Damaged Expired Adjustment Return Other" at bounding box center [738, 181] width 186 height 14
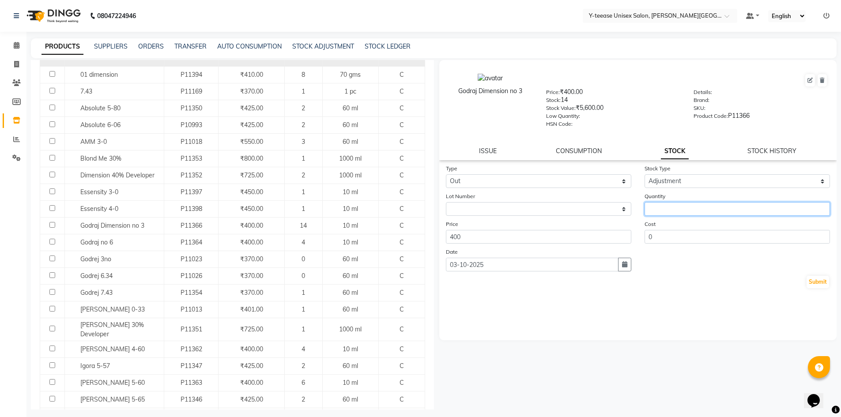
click at [682, 206] on input "number" at bounding box center [738, 209] width 186 height 14
type input "1"
click at [817, 280] on button "Submit" at bounding box center [818, 282] width 23 height 12
select select
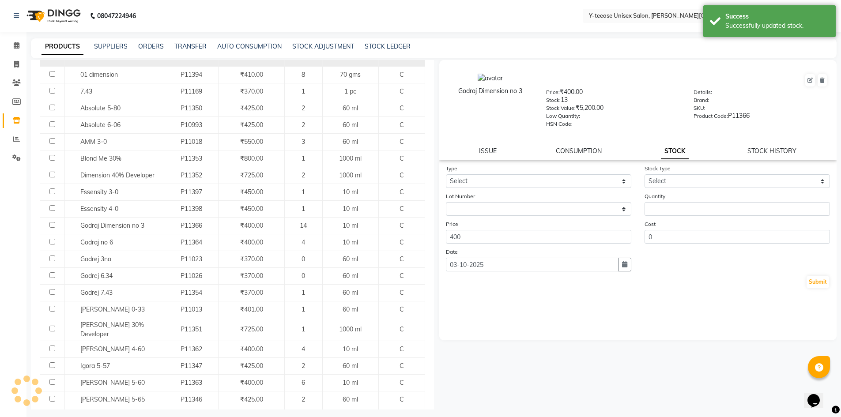
scroll to position [0, 0]
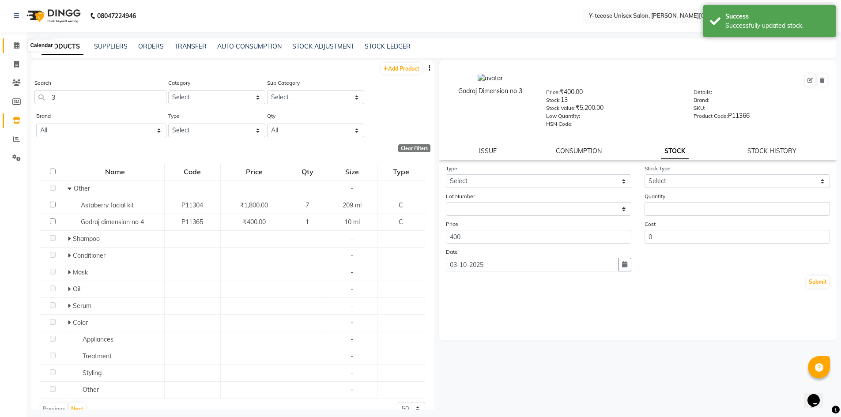
click at [15, 43] on icon at bounding box center [17, 45] width 6 height 7
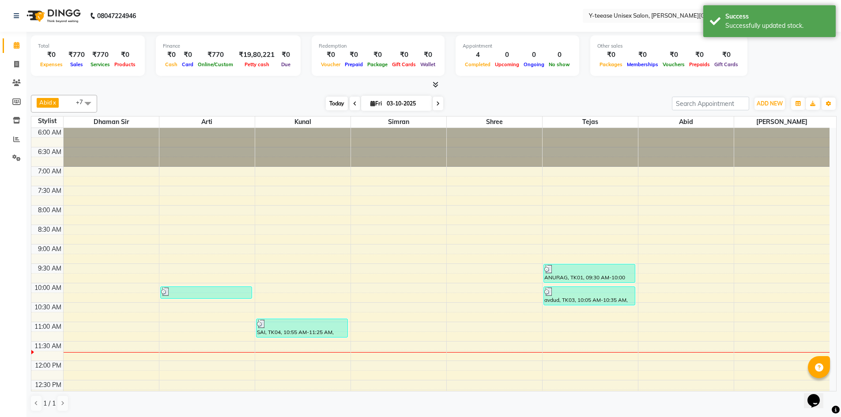
click at [337, 103] on span "Today" at bounding box center [337, 104] width 22 height 14
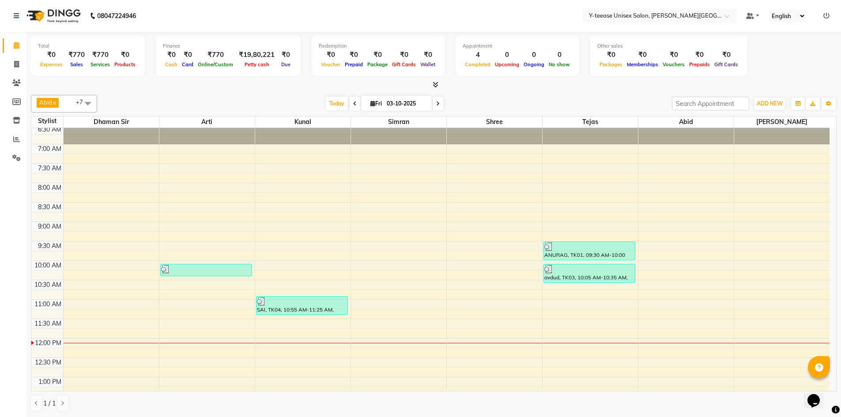
scroll to position [18, 0]
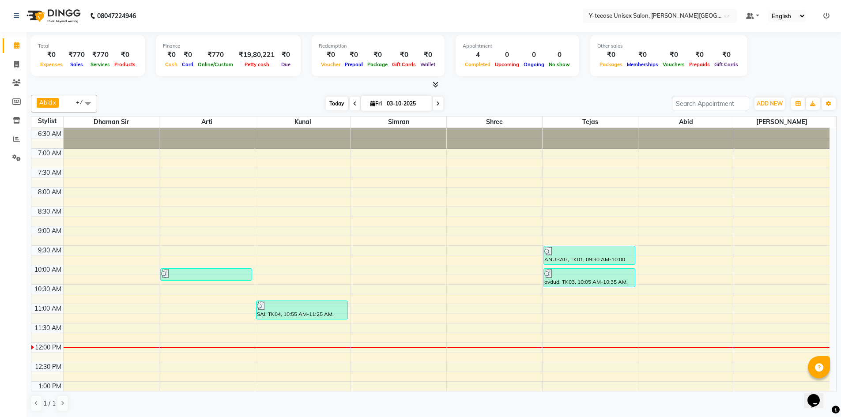
click at [333, 99] on span "Today" at bounding box center [337, 104] width 22 height 14
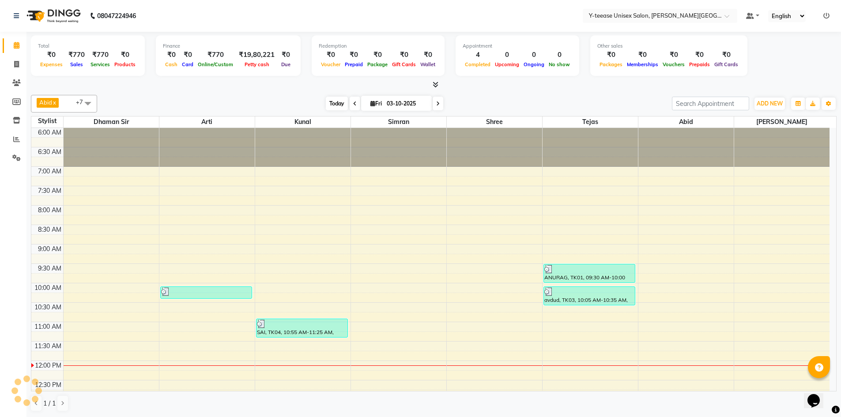
scroll to position [234, 0]
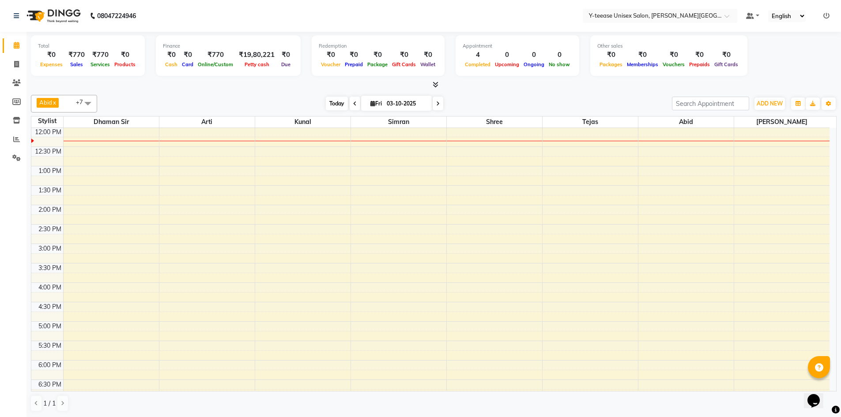
click at [337, 105] on span "Today" at bounding box center [337, 104] width 22 height 14
click at [18, 122] on icon at bounding box center [17, 120] width 8 height 7
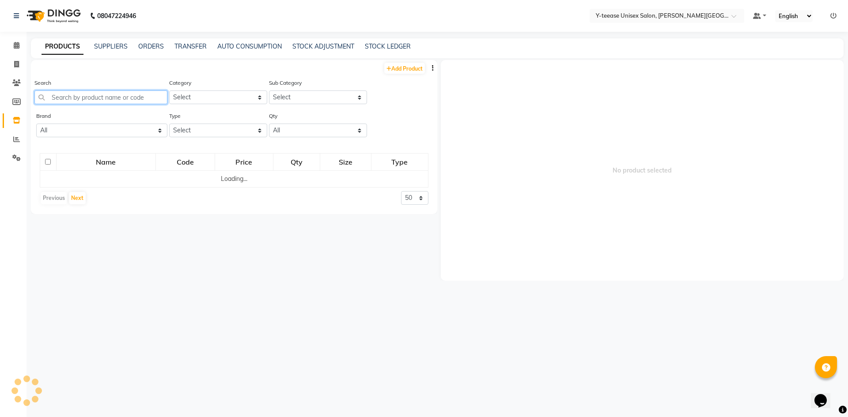
click at [69, 98] on input "text" at bounding box center [100, 98] width 133 height 14
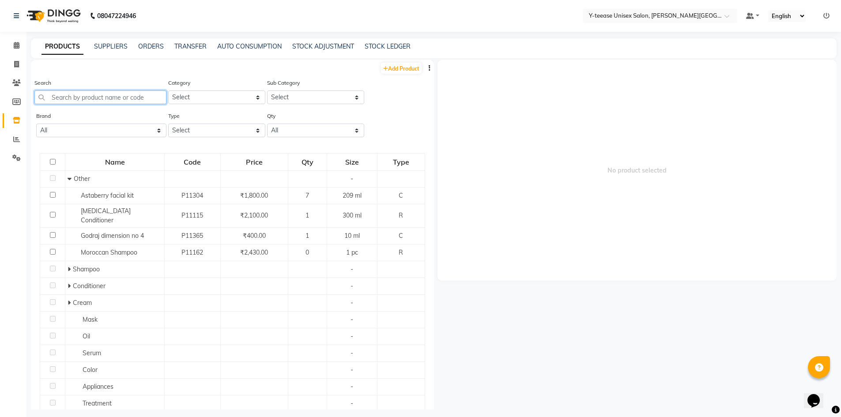
click at [106, 99] on input "text" at bounding box center [100, 98] width 132 height 14
click at [105, 100] on input "text" at bounding box center [100, 98] width 132 height 14
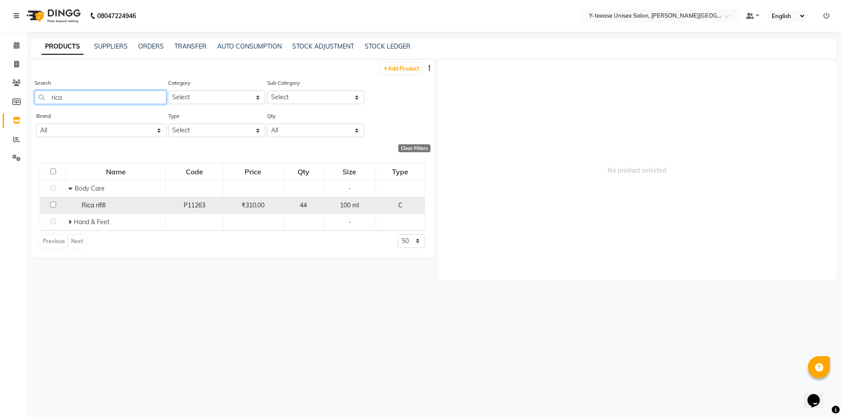
type input "rica"
click at [129, 203] on div "Rica rifill" at bounding box center [115, 205] width 95 height 9
select select
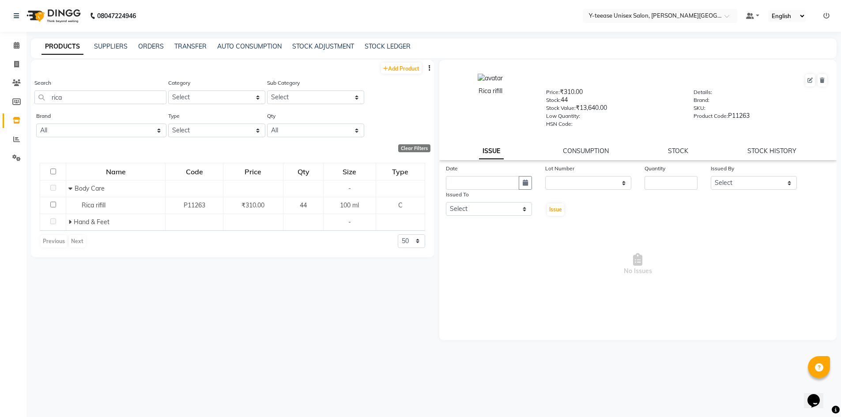
click at [679, 146] on div "Rica rifill Price: ₹310.00 Stock: 44 Stock Value: ₹13,640.00 Low Quantity: HSN …" at bounding box center [638, 110] width 398 height 100
click at [671, 149] on link "STOCK" at bounding box center [678, 151] width 20 height 8
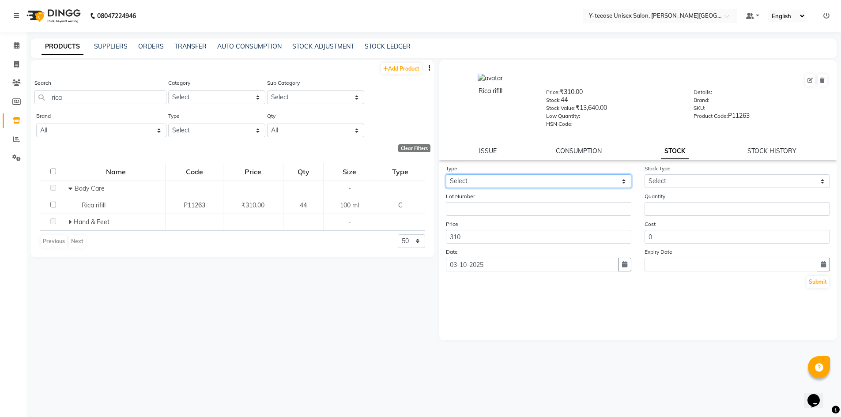
click at [517, 179] on select "Select In Out" at bounding box center [539, 181] width 186 height 14
select select "out"
click at [446, 174] on select "Select In Out" at bounding box center [539, 181] width 186 height 14
select select
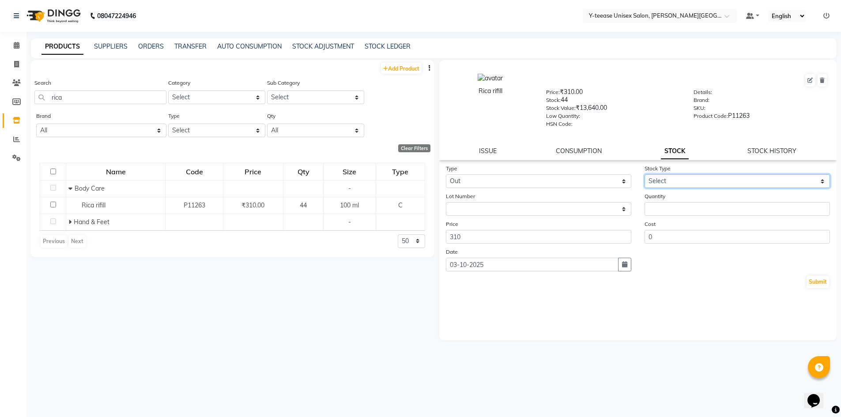
drag, startPoint x: 690, startPoint y: 181, endPoint x: 688, endPoint y: 187, distance: 7.1
click at [690, 182] on select "Select Internal Use Damaged Expired Adjustment Return Other" at bounding box center [738, 181] width 186 height 14
select select "adjustment"
click at [645, 174] on select "Select Internal Use Damaged Expired Adjustment Return Other" at bounding box center [738, 181] width 186 height 14
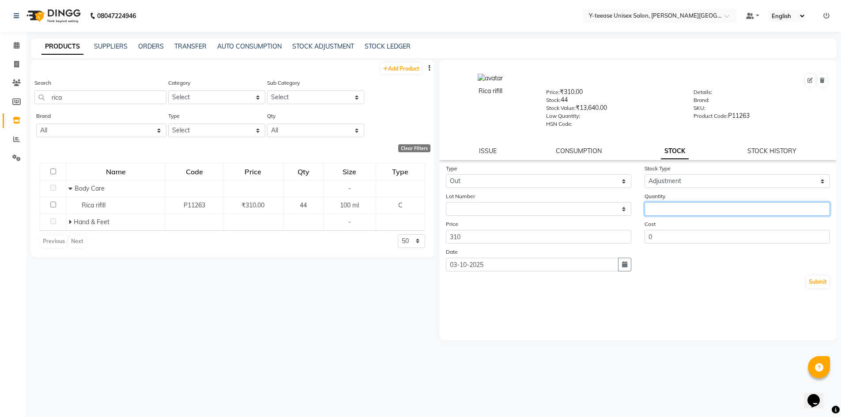
click at [687, 210] on input "number" at bounding box center [738, 209] width 186 height 14
type input "6"
click at [808, 280] on button "Submit" at bounding box center [818, 282] width 23 height 12
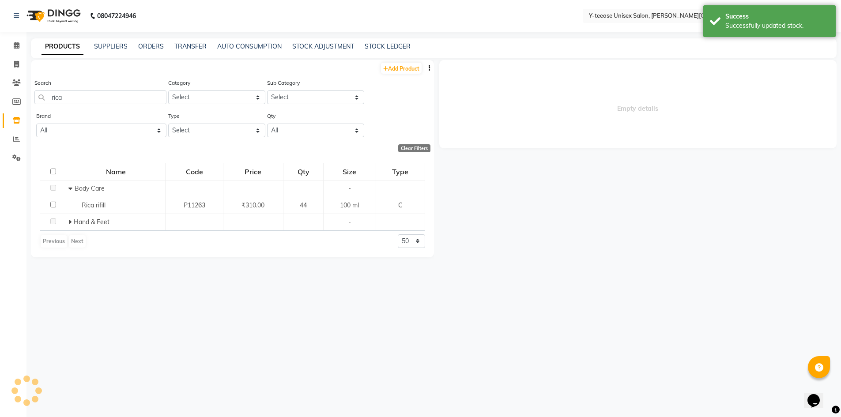
select select
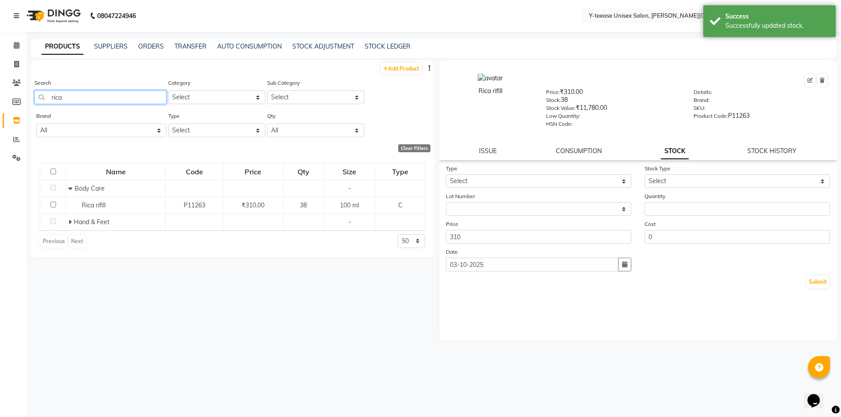
drag, startPoint x: 84, startPoint y: 99, endPoint x: 28, endPoint y: 103, distance: 56.2
click at [28, 103] on main "PRODUCTS SUPPLIERS ORDERS TRANSFER AUTO CONSUMPTION STOCK ADJUSTMENT STOCK LEDG…" at bounding box center [434, 230] width 815 height 385
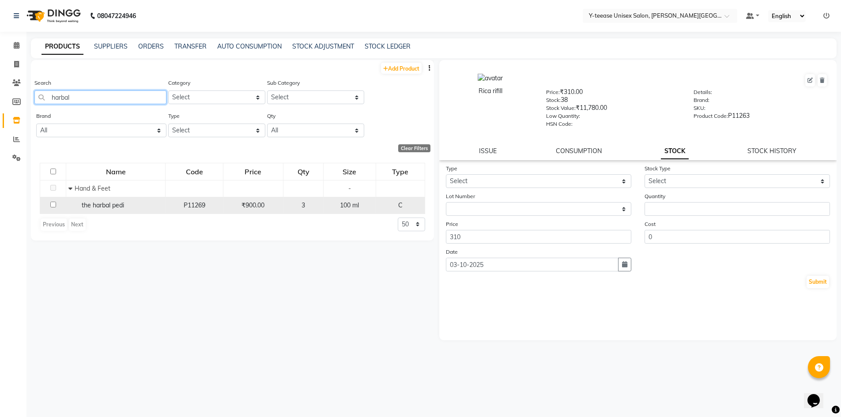
type input "harbal"
click at [119, 209] on span "the harbal pedi" at bounding box center [103, 205] width 42 height 8
select select
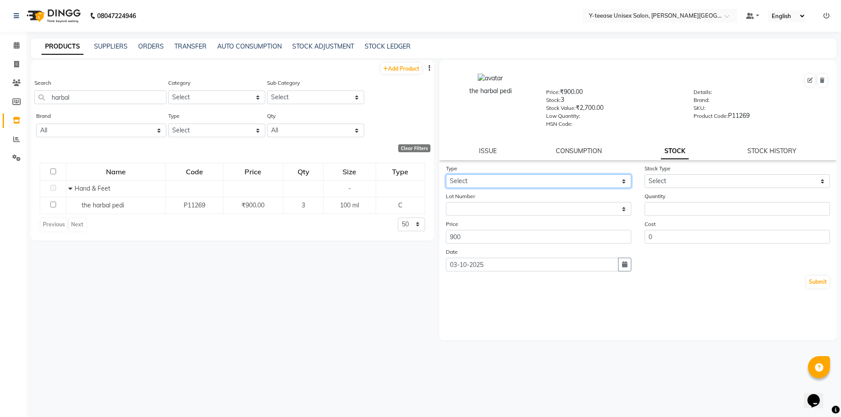
click at [499, 176] on select "Select In Out" at bounding box center [539, 181] width 186 height 14
select select "out"
click at [446, 174] on select "Select In Out" at bounding box center [539, 181] width 186 height 14
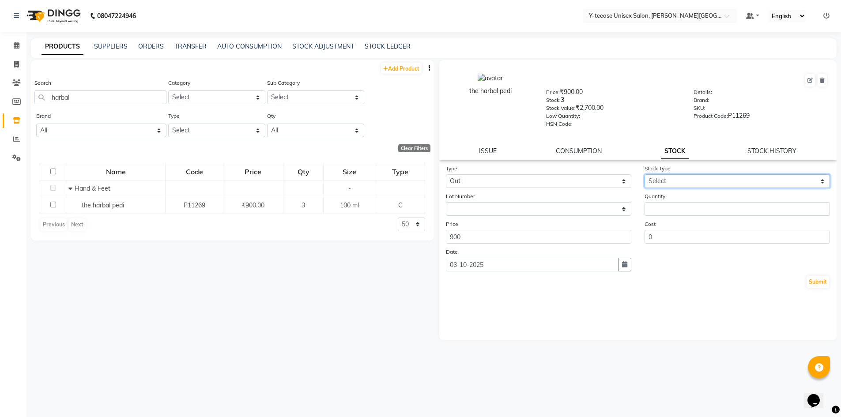
click at [696, 179] on select "Select Internal Use Damaged Expired Adjustment Return Other" at bounding box center [738, 181] width 186 height 14
select select "adjustment"
click at [645, 174] on select "Select Internal Use Damaged Expired Adjustment Return Other" at bounding box center [738, 181] width 186 height 14
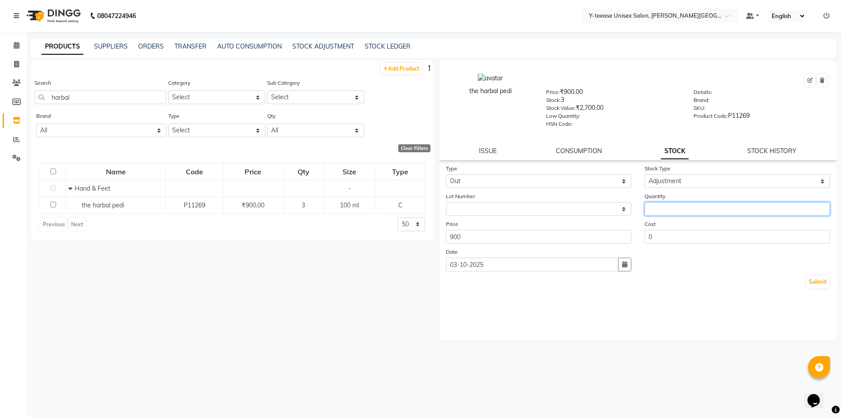
click at [685, 208] on input "number" at bounding box center [738, 209] width 186 height 14
type input "1"
click at [817, 288] on button "Submit" at bounding box center [818, 282] width 23 height 12
select select
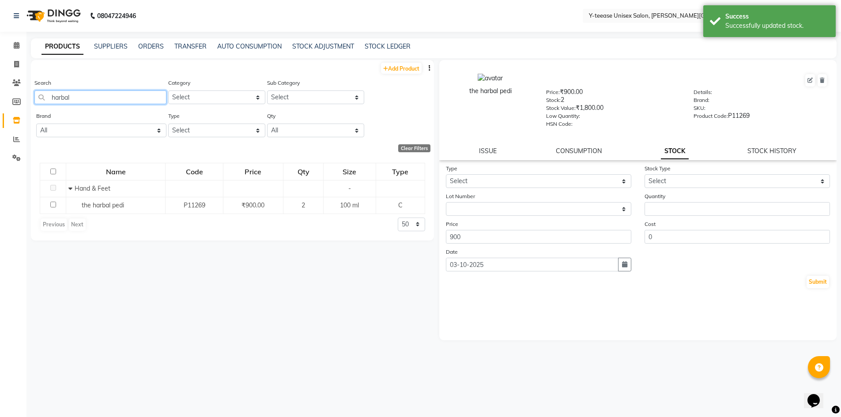
drag, startPoint x: 87, startPoint y: 95, endPoint x: 53, endPoint y: 101, distance: 34.5
click at [53, 101] on input "harbal" at bounding box center [100, 98] width 132 height 14
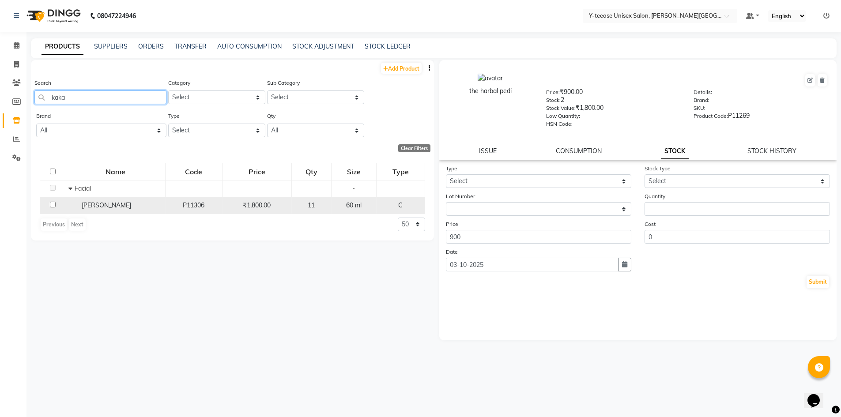
type input "kaka"
click at [107, 204] on span "[PERSON_NAME]" at bounding box center [106, 205] width 49 height 8
select select
click at [136, 206] on div "[PERSON_NAME]" at bounding box center [115, 205] width 95 height 9
drag, startPoint x: 83, startPoint y: 204, endPoint x: 107, endPoint y: 206, distance: 24.4
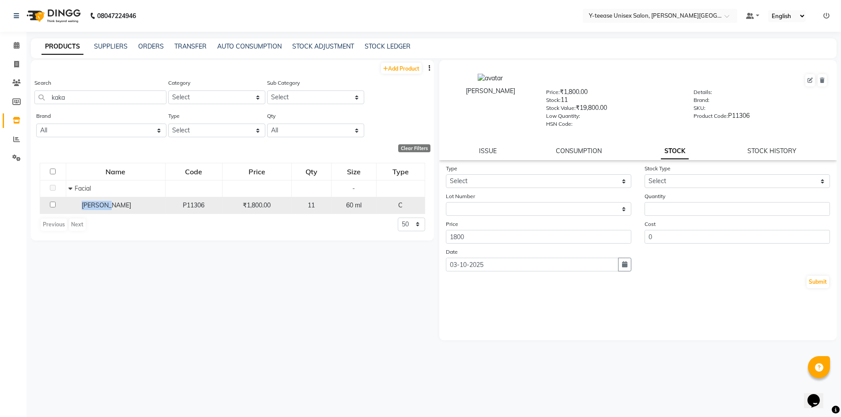
click at [107, 206] on span "[PERSON_NAME]" at bounding box center [106, 205] width 49 height 8
copy span "Astaberr"
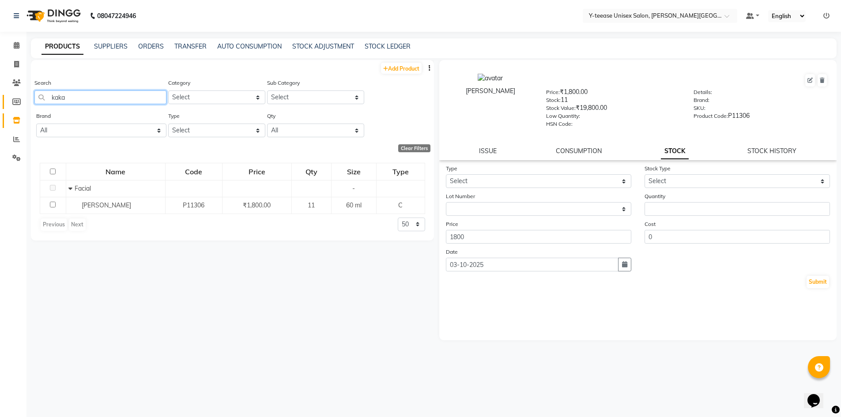
drag, startPoint x: 82, startPoint y: 95, endPoint x: 17, endPoint y: 100, distance: 65.2
click at [17, 100] on app-home "08047224946 Select Location × Y-teease Unisex Salon, [PERSON_NAME] Nagar Defaul…" at bounding box center [420, 211] width 841 height 423
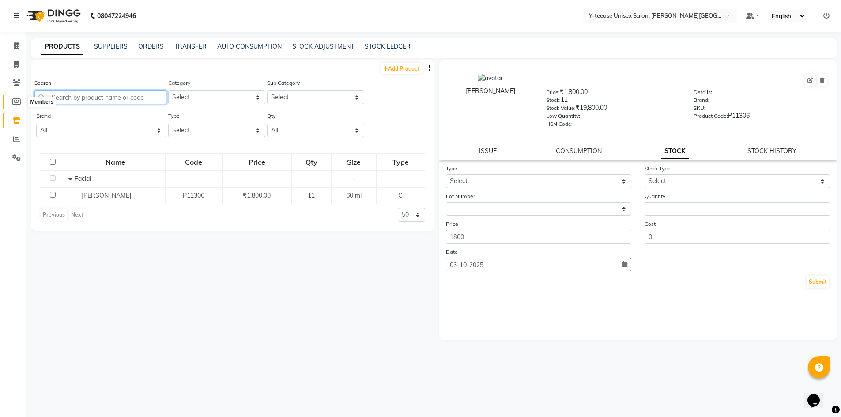
paste input "Astaberr"
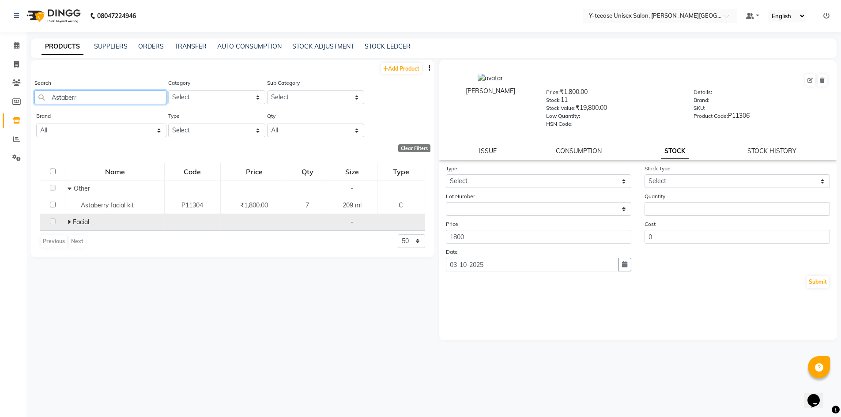
type input "Astaberr"
click at [69, 222] on icon at bounding box center [69, 222] width 3 height 6
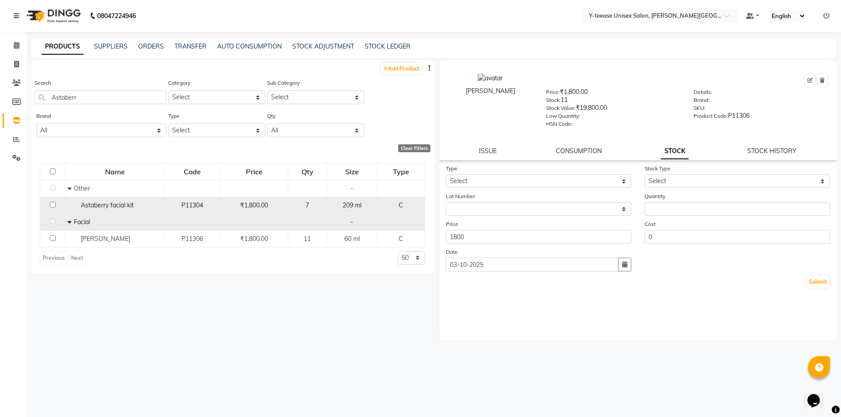
click at [129, 208] on span "Astaberry facial kit" at bounding box center [107, 205] width 53 height 8
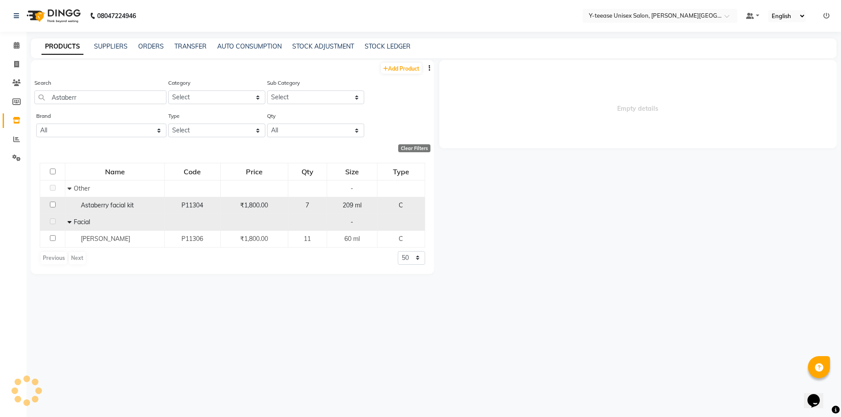
select select
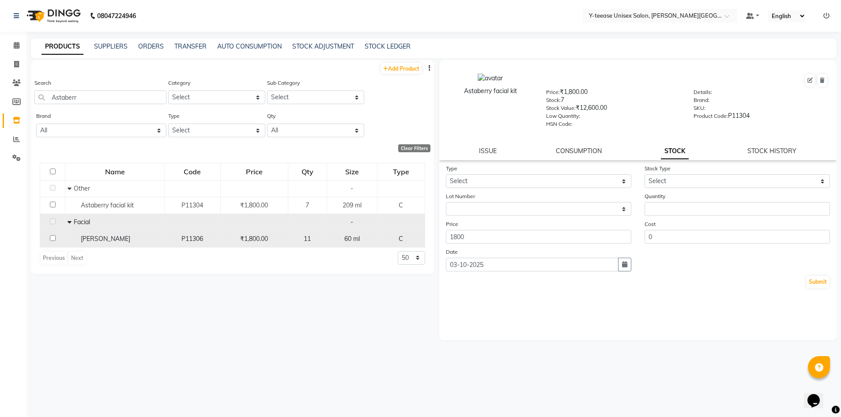
click at [106, 235] on span "[PERSON_NAME]" at bounding box center [105, 239] width 49 height 8
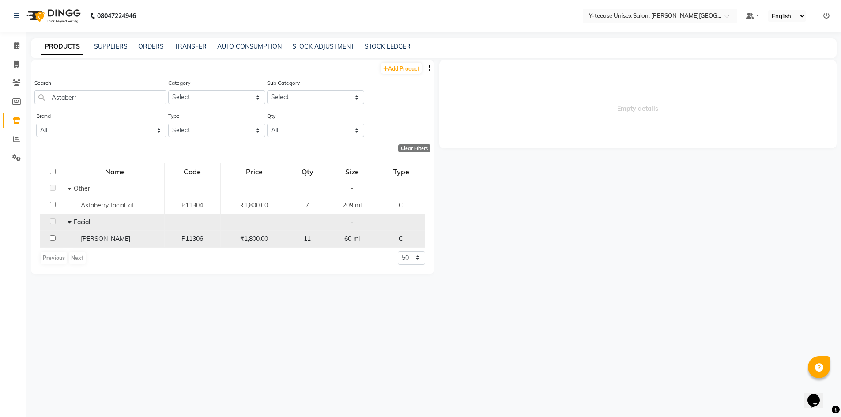
select select
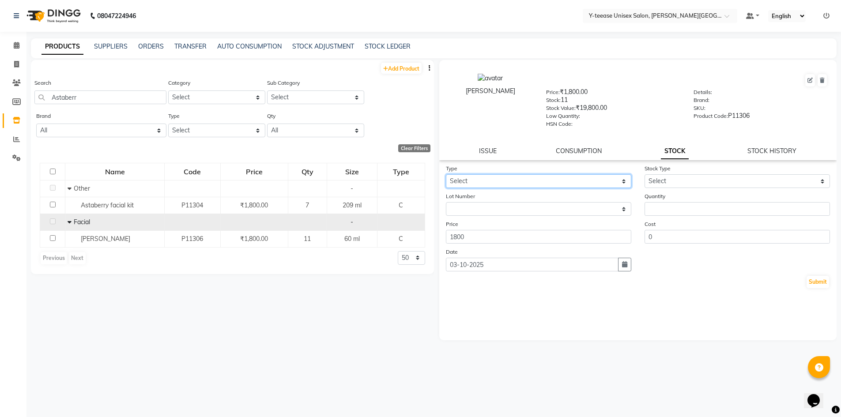
drag, startPoint x: 532, startPoint y: 178, endPoint x: 530, endPoint y: 188, distance: 10.3
click at [532, 178] on select "Select In Out" at bounding box center [539, 181] width 186 height 14
select select "out"
click at [446, 174] on select "Select In Out" at bounding box center [539, 181] width 186 height 14
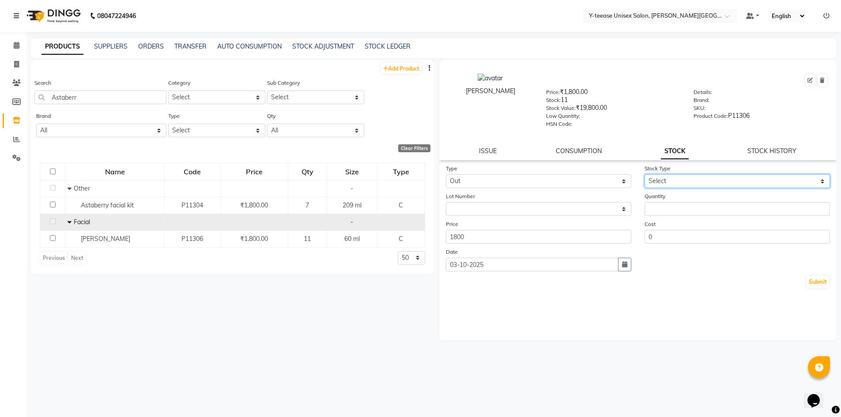
drag, startPoint x: 676, startPoint y: 181, endPoint x: 674, endPoint y: 186, distance: 5.2
click at [674, 186] on select "Select Internal Use Damaged Expired Adjustment Return Other" at bounding box center [738, 181] width 186 height 14
select select "adjustment"
click at [645, 174] on select "Select Internal Use Damaged Expired Adjustment Return Other" at bounding box center [738, 181] width 186 height 14
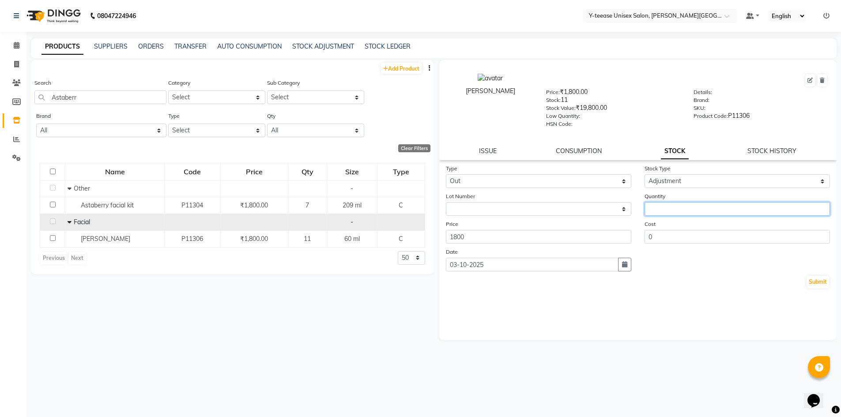
click at [679, 207] on input "number" at bounding box center [738, 209] width 186 height 14
type input "1"
click at [815, 284] on button "Submit" at bounding box center [818, 282] width 23 height 12
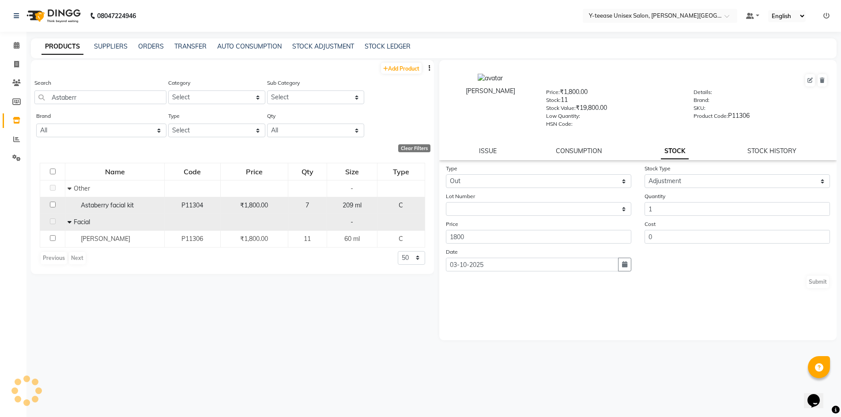
select select
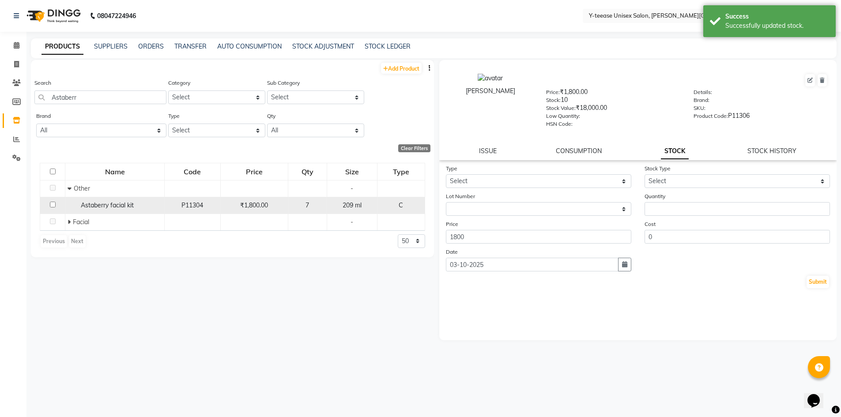
click at [140, 208] on div "Astaberry facial kit" at bounding box center [115, 205] width 95 height 9
select select
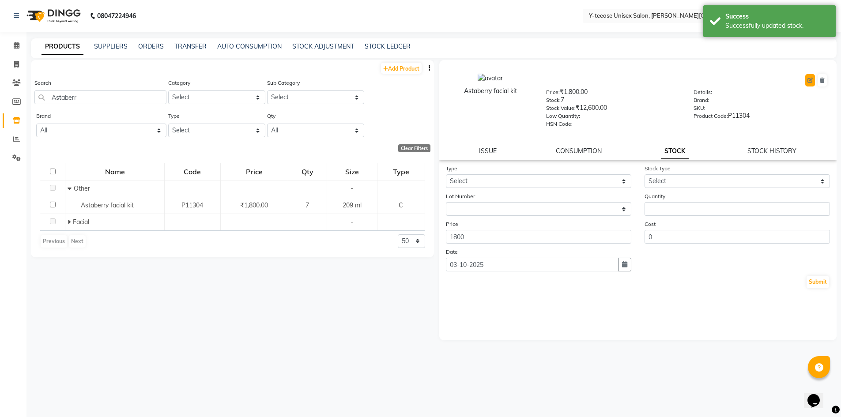
click at [810, 85] on button at bounding box center [811, 80] width 10 height 12
select select "C"
select select "true"
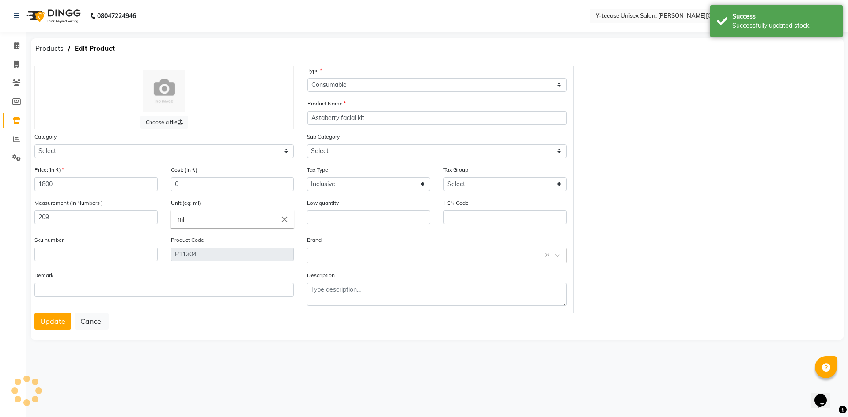
select select "2801000"
select select "2801002"
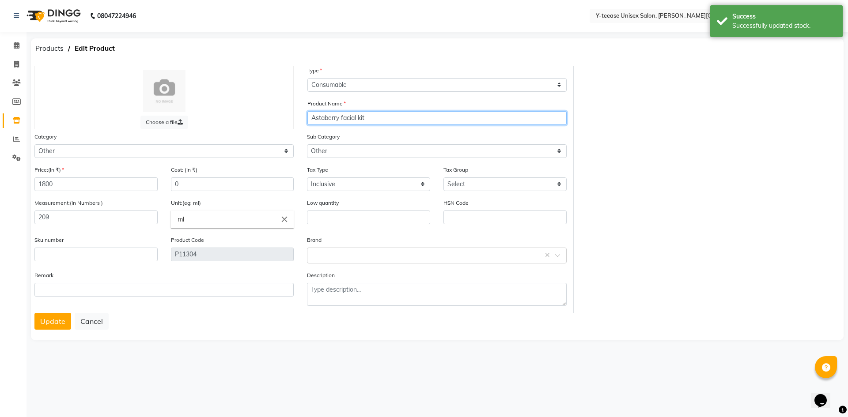
click at [373, 116] on input "Astaberry facial kit" at bounding box center [436, 118] width 259 height 14
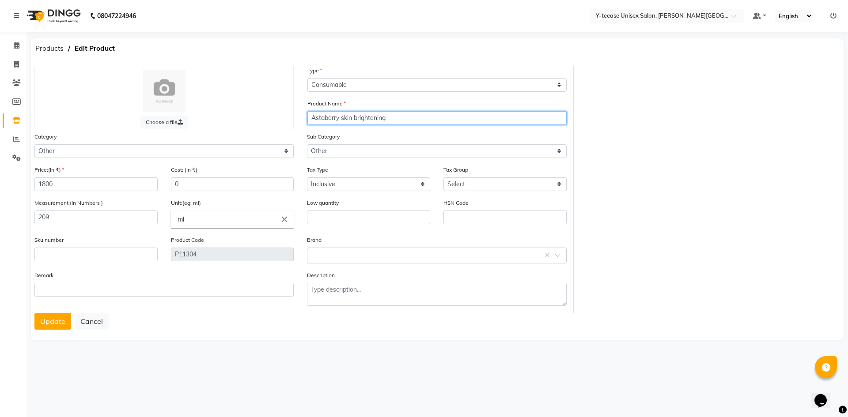
drag, startPoint x: 331, startPoint y: 121, endPoint x: 323, endPoint y: 121, distance: 8.0
click at [323, 121] on input "Astaberry skin brightening" at bounding box center [436, 118] width 259 height 14
type input "Astaberry skin brightening"
click at [57, 322] on button "Update" at bounding box center [52, 321] width 37 height 17
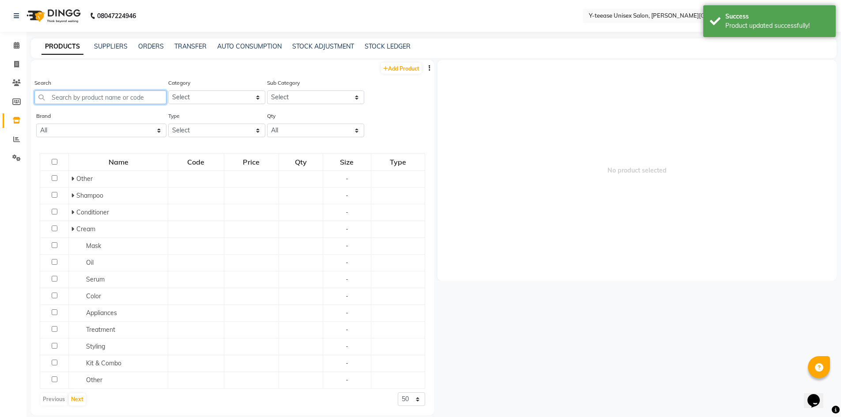
click at [70, 98] on input "text" at bounding box center [100, 98] width 132 height 14
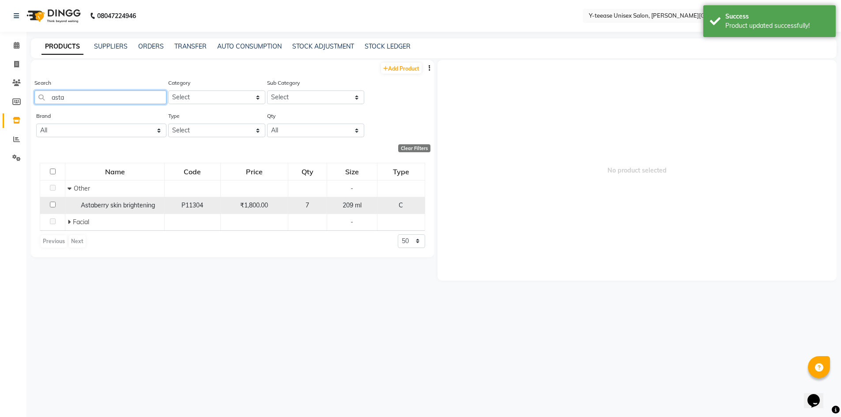
type input "asta"
click at [144, 207] on span "Astaberry skin brightening" at bounding box center [118, 205] width 74 height 8
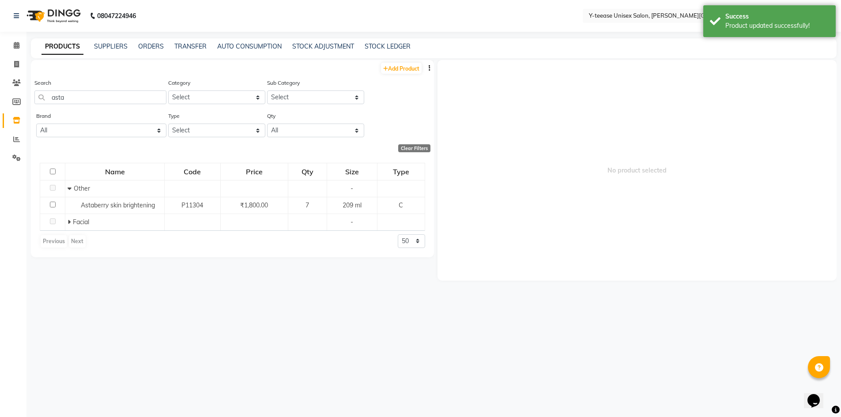
select select
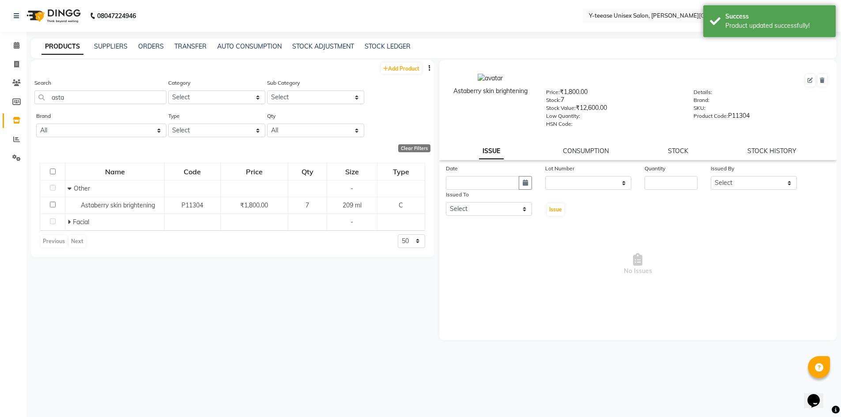
click at [682, 155] on div "STOCK" at bounding box center [678, 151] width 20 height 9
click at [677, 154] on link "STOCK" at bounding box center [678, 151] width 20 height 8
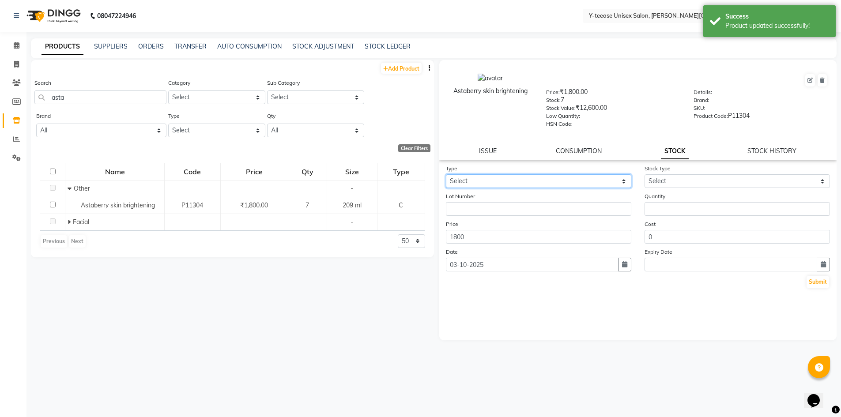
drag, startPoint x: 519, startPoint y: 179, endPoint x: 517, endPoint y: 188, distance: 8.6
click at [519, 179] on select "Select In Out" at bounding box center [539, 181] width 186 height 14
select select "out"
click at [446, 174] on select "Select In Out" at bounding box center [539, 181] width 186 height 14
select select
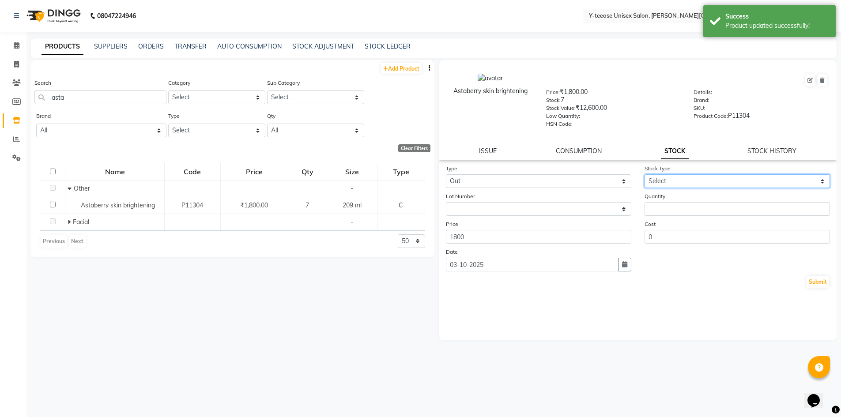
click at [649, 183] on select "Select Internal Use Damaged Expired Adjustment Return Other" at bounding box center [738, 181] width 186 height 14
select select "adjustment"
click at [645, 174] on select "Select Internal Use Damaged Expired Adjustment Return Other" at bounding box center [738, 181] width 186 height 14
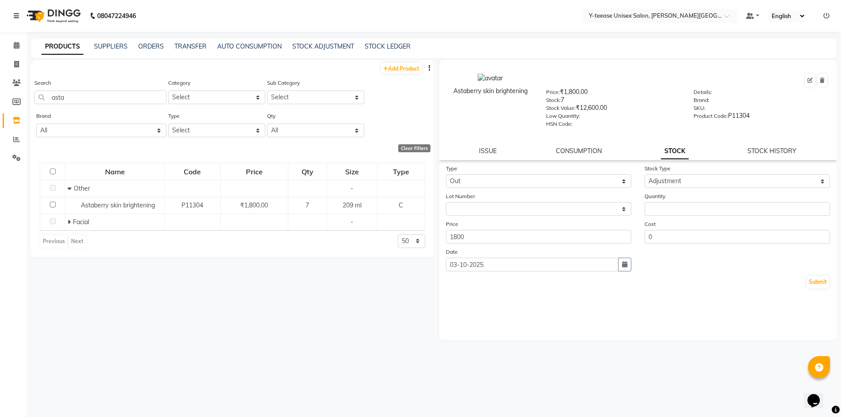
click at [674, 198] on div "Quantity" at bounding box center [737, 204] width 199 height 24
click at [672, 205] on input "number" at bounding box center [738, 209] width 186 height 14
type input "1"
click at [821, 280] on button "Submit" at bounding box center [818, 282] width 23 height 12
select select
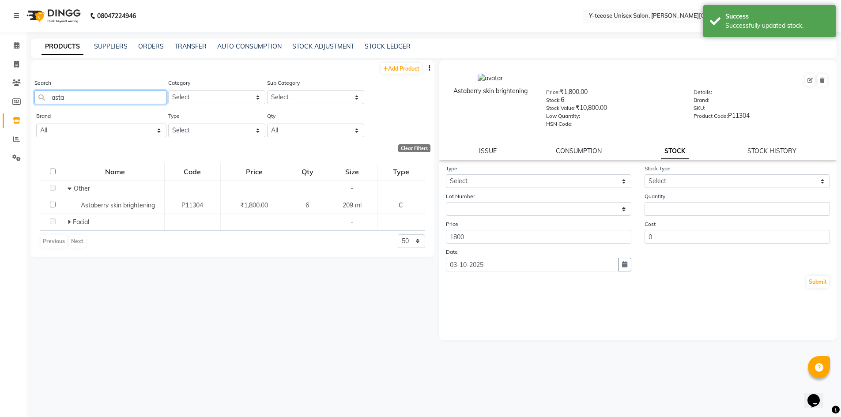
drag, startPoint x: 86, startPoint y: 98, endPoint x: 39, endPoint y: 102, distance: 46.6
click at [39, 102] on input "asta" at bounding box center [100, 98] width 132 height 14
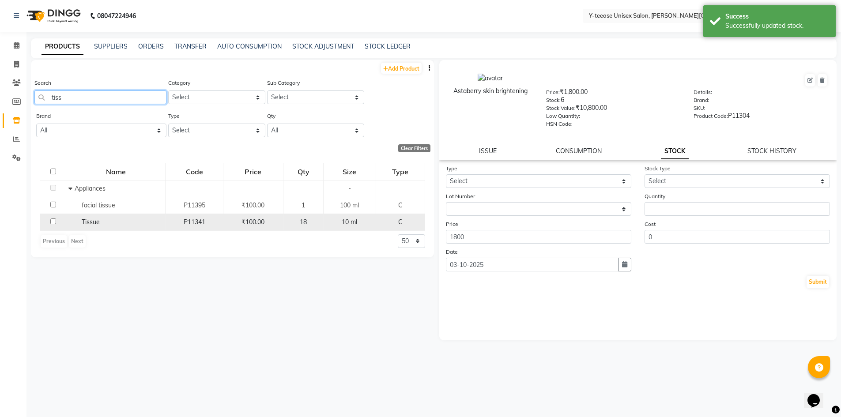
type input "tiss"
click at [102, 221] on div "Tissue" at bounding box center [115, 222] width 95 height 9
select select
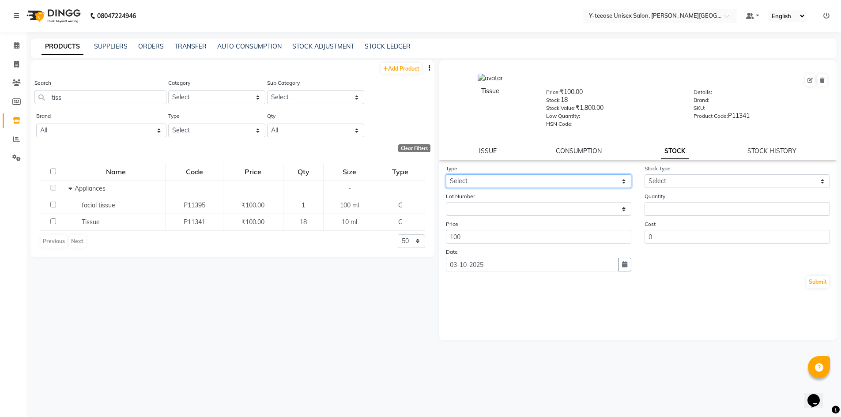
drag, startPoint x: 456, startPoint y: 181, endPoint x: 458, endPoint y: 188, distance: 7.1
click at [456, 181] on select "Select In Out" at bounding box center [539, 181] width 186 height 14
select select "out"
click at [446, 174] on select "Select In Out" at bounding box center [539, 181] width 186 height 14
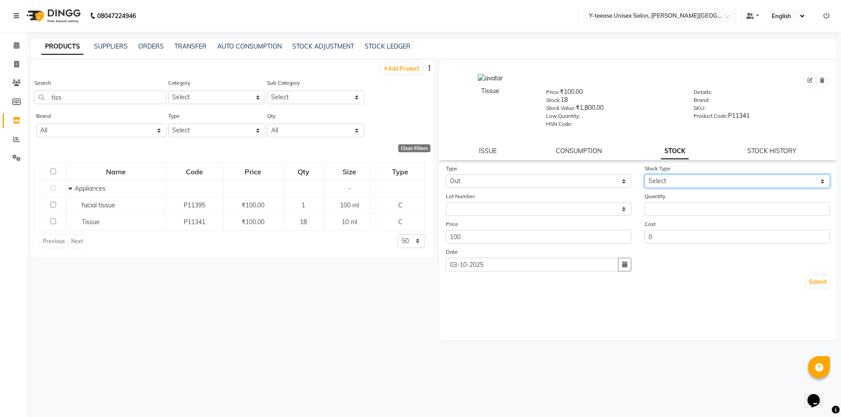
click at [682, 185] on select "Select Internal Use Damaged Expired Adjustment Return Other" at bounding box center [738, 181] width 186 height 14
select select "expired"
click at [645, 174] on select "Select Internal Use Damaged Expired Adjustment Return Other" at bounding box center [738, 181] width 186 height 14
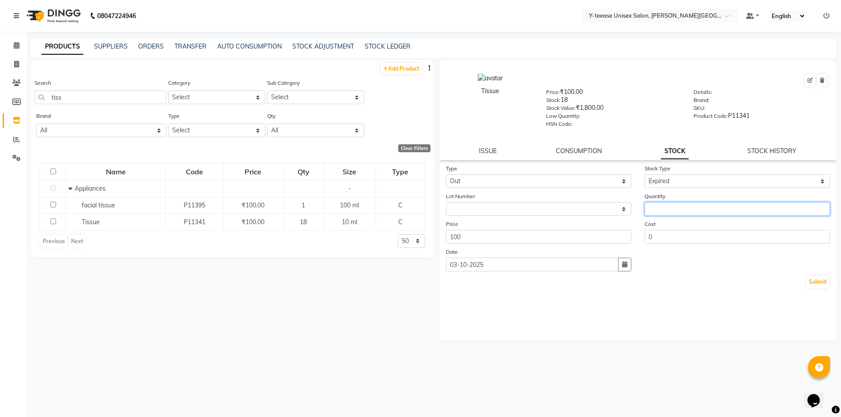
click at [669, 209] on input "number" at bounding box center [738, 209] width 186 height 14
type input "1"
click at [815, 283] on button "Submit" at bounding box center [818, 282] width 23 height 12
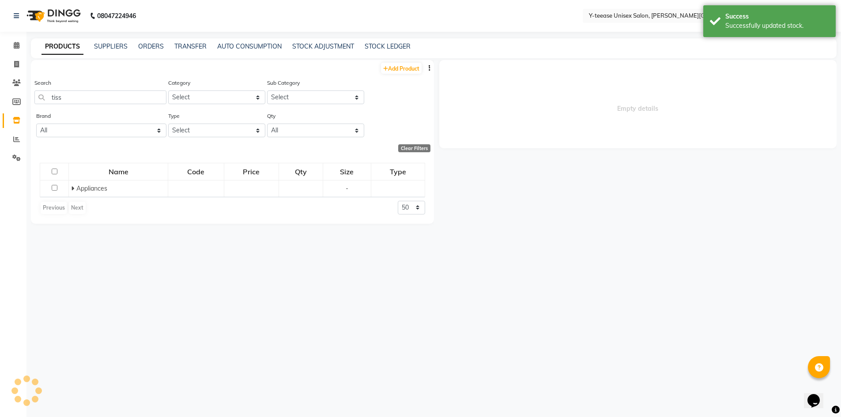
select select
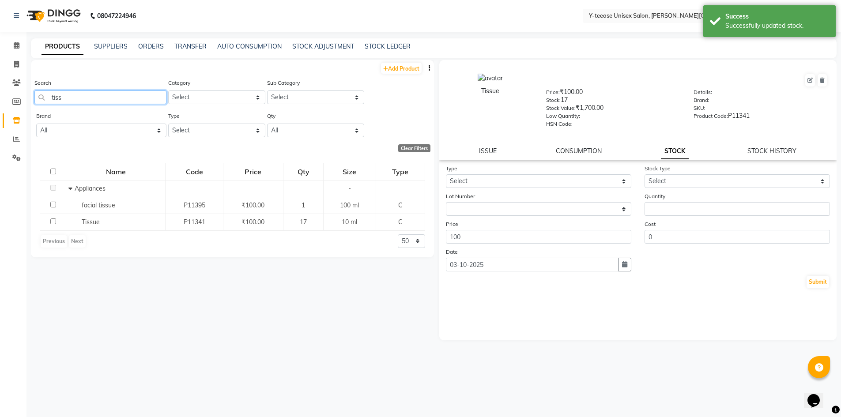
drag, startPoint x: 90, startPoint y: 97, endPoint x: 32, endPoint y: 97, distance: 57.9
click at [32, 97] on div "Search tiss Category Select Hair Skin Makeup Personal Care Appliances [PERSON_N…" at bounding box center [232, 94] width 403 height 33
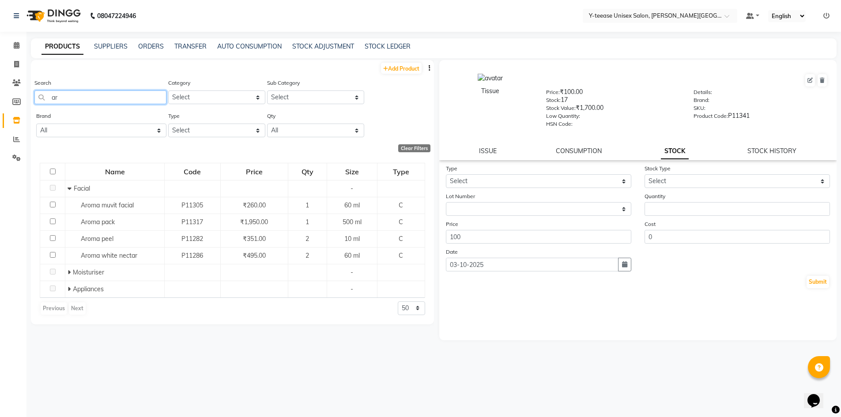
type input "a"
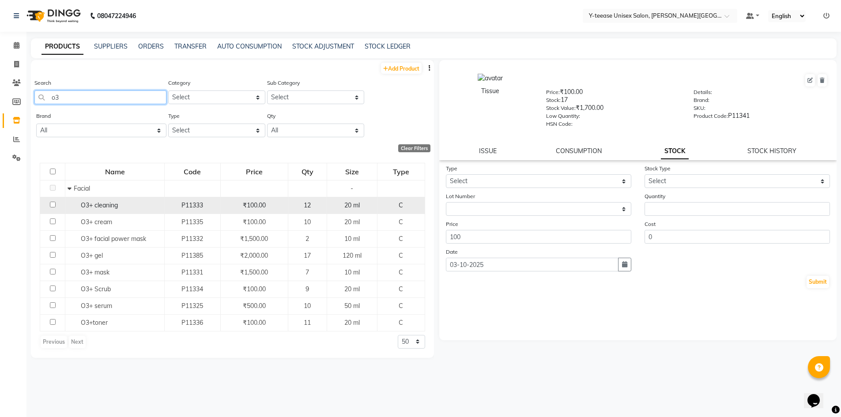
type input "o3"
click at [139, 200] on td "O3+ cleaning" at bounding box center [114, 205] width 99 height 17
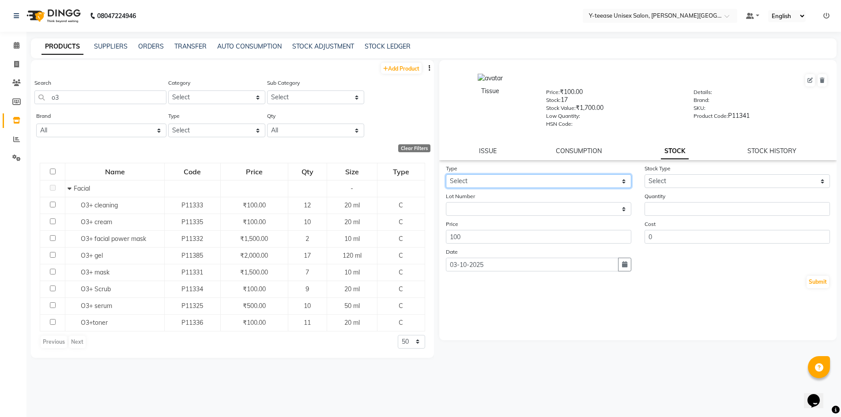
drag, startPoint x: 509, startPoint y: 182, endPoint x: 506, endPoint y: 188, distance: 6.1
click at [509, 183] on select "Select In Out" at bounding box center [539, 181] width 186 height 14
select select "out"
click at [446, 174] on select "Select In Out" at bounding box center [539, 181] width 186 height 14
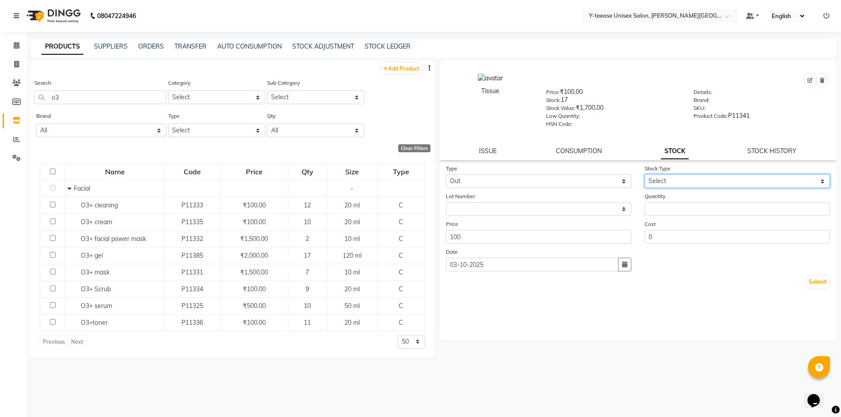
click at [676, 178] on select "Select Internal Use Damaged Expired Adjustment Return Other" at bounding box center [738, 181] width 186 height 14
select select "adjustment"
click at [645, 174] on select "Select Internal Use Damaged Expired Adjustment Return Other" at bounding box center [738, 181] width 186 height 14
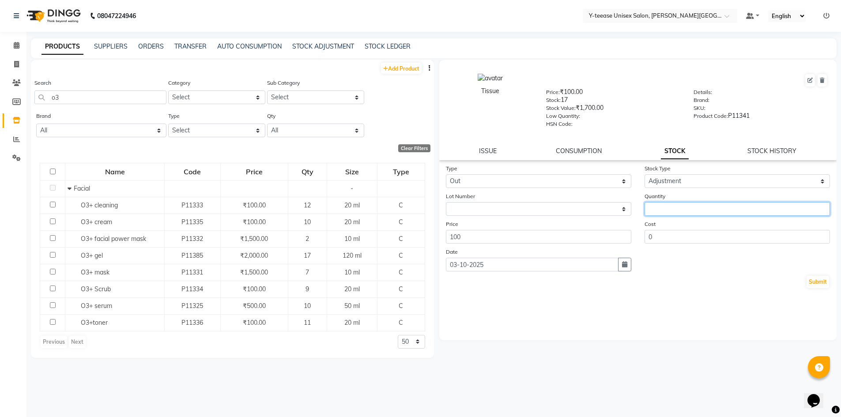
click at [691, 204] on input "number" at bounding box center [738, 209] width 186 height 14
type input "1"
click at [815, 280] on button "Submit" at bounding box center [818, 282] width 23 height 12
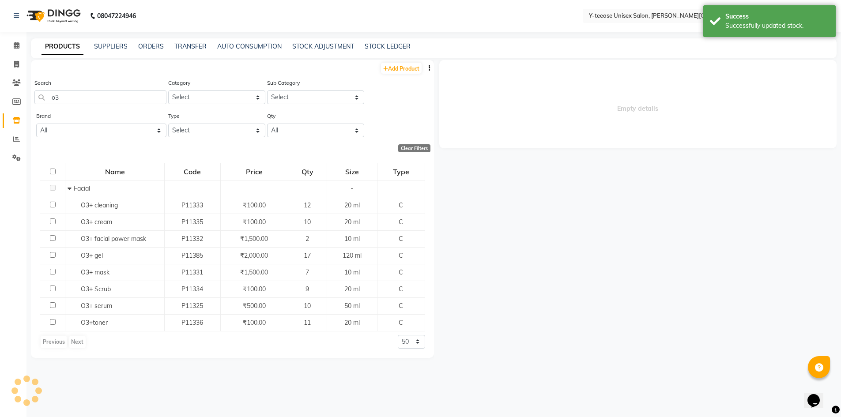
select select
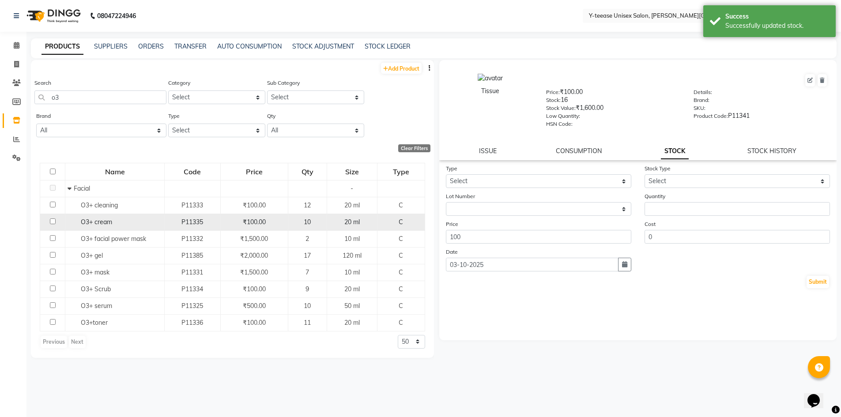
click at [139, 225] on div "O3+ cream" at bounding box center [115, 222] width 95 height 9
select select
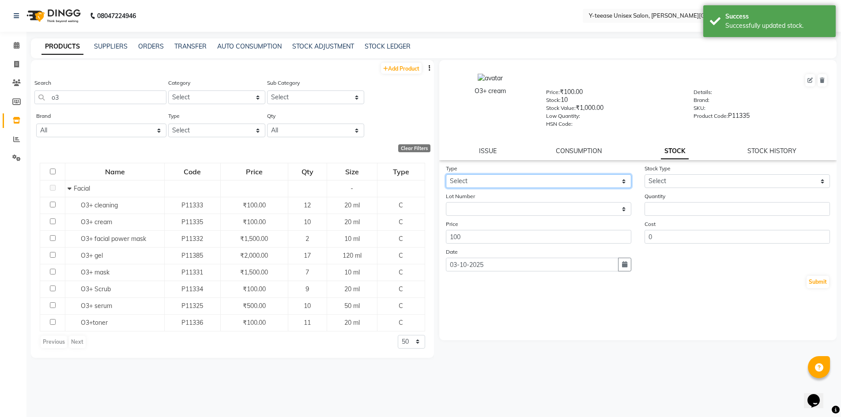
click at [511, 183] on select "Select In Out" at bounding box center [539, 181] width 186 height 14
drag, startPoint x: 500, startPoint y: 224, endPoint x: 557, endPoint y: 201, distance: 61.2
click at [500, 224] on div "Price 100" at bounding box center [538, 232] width 199 height 24
drag, startPoint x: 515, startPoint y: 182, endPoint x: 513, endPoint y: 187, distance: 5.3
click at [515, 183] on select "Select In Out" at bounding box center [539, 181] width 186 height 14
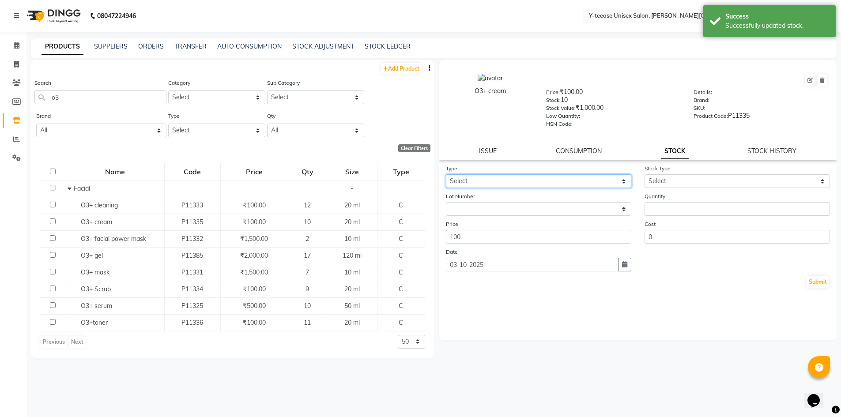
select select "out"
click at [446, 174] on select "Select In Out" at bounding box center [539, 181] width 186 height 14
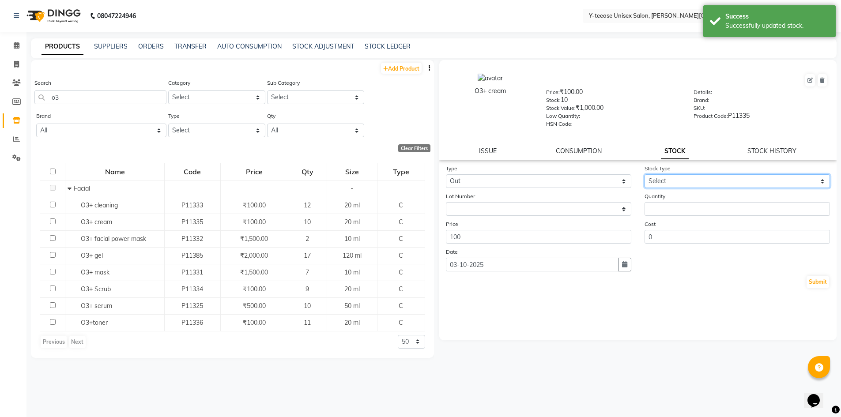
click at [678, 185] on select "Select Internal Use Damaged Expired Adjustment Return Other" at bounding box center [738, 181] width 186 height 14
select select "adjustment"
click at [645, 174] on select "Select Internal Use Damaged Expired Adjustment Return Other" at bounding box center [738, 181] width 186 height 14
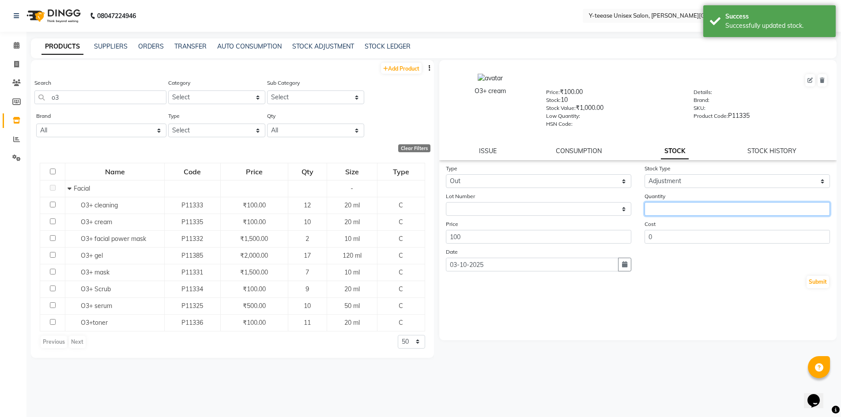
click at [672, 210] on input "number" at bounding box center [738, 209] width 186 height 14
type input "1"
click at [814, 285] on button "Submit" at bounding box center [818, 282] width 23 height 12
select select
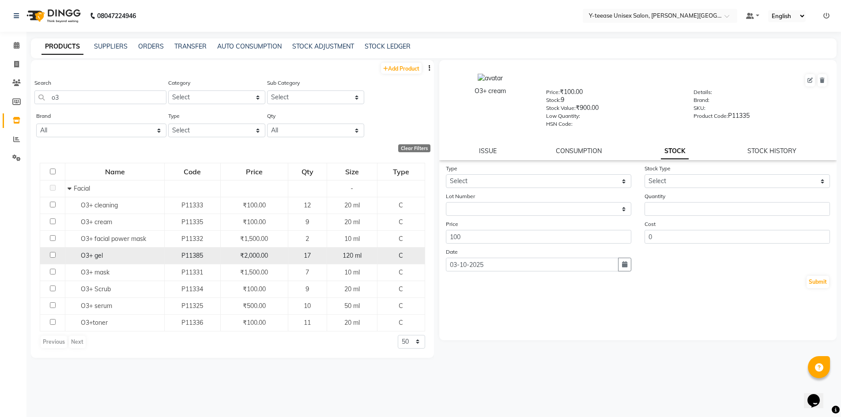
click at [123, 252] on div "O3+ gel" at bounding box center [115, 255] width 95 height 9
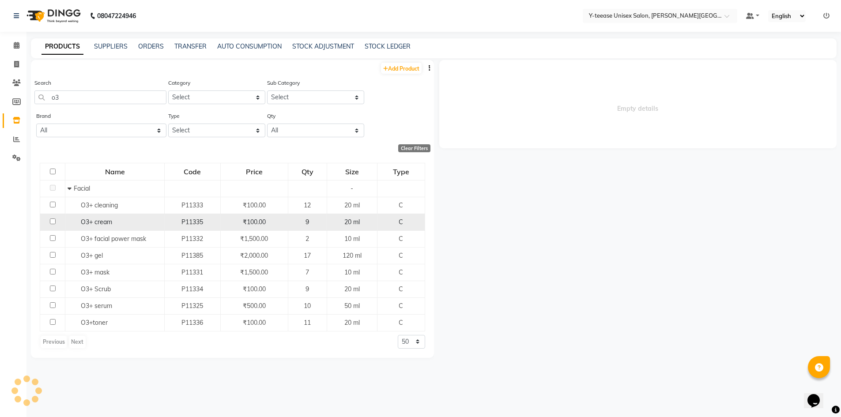
select select
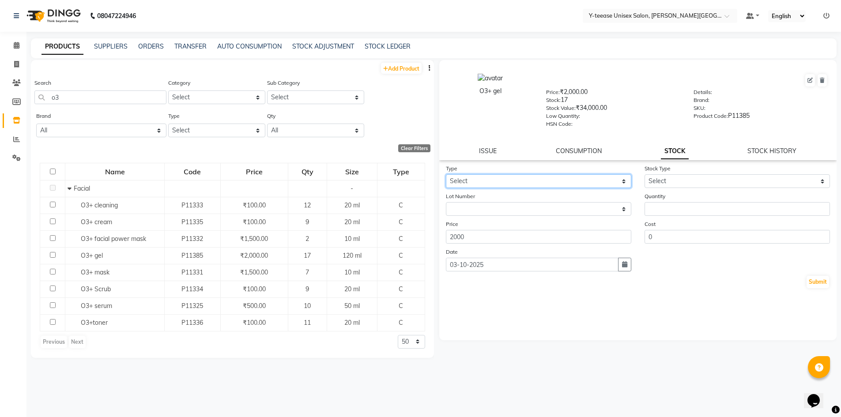
click at [473, 180] on select "Select In Out" at bounding box center [539, 181] width 186 height 14
select select "out"
click at [446, 174] on select "Select In Out" at bounding box center [539, 181] width 186 height 14
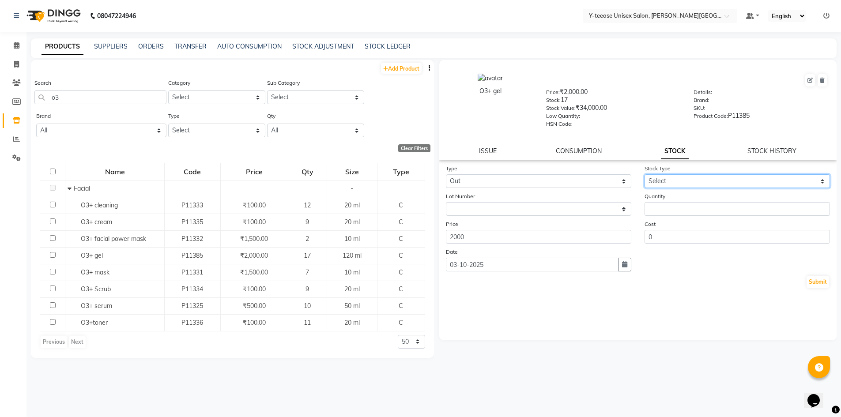
click at [697, 181] on select "Select Internal Use Damaged Expired Adjustment Return Other" at bounding box center [738, 181] width 186 height 14
select select "adjustment"
click at [645, 174] on select "Select Internal Use Damaged Expired Adjustment Return Other" at bounding box center [738, 181] width 186 height 14
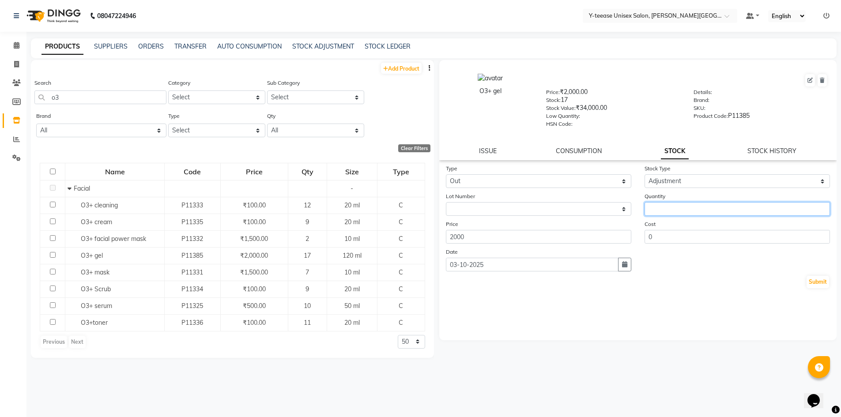
click at [692, 208] on input "number" at bounding box center [738, 209] width 186 height 14
type input "1"
click at [826, 280] on button "Submit" at bounding box center [818, 282] width 23 height 12
select select
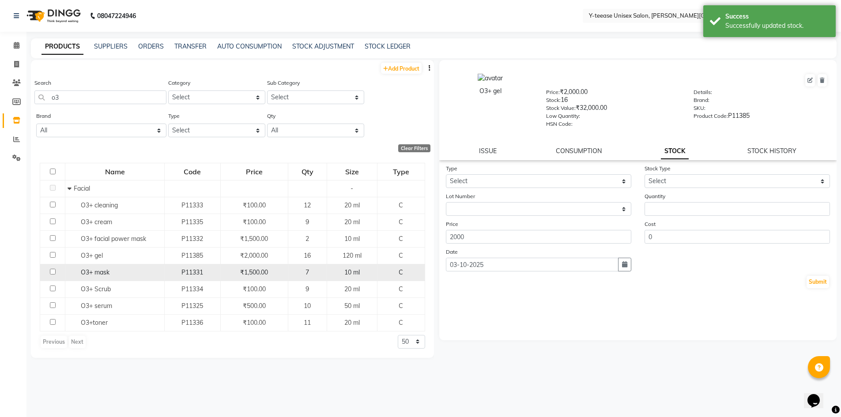
click at [114, 270] on div "O3+ mask" at bounding box center [115, 272] width 95 height 9
select select
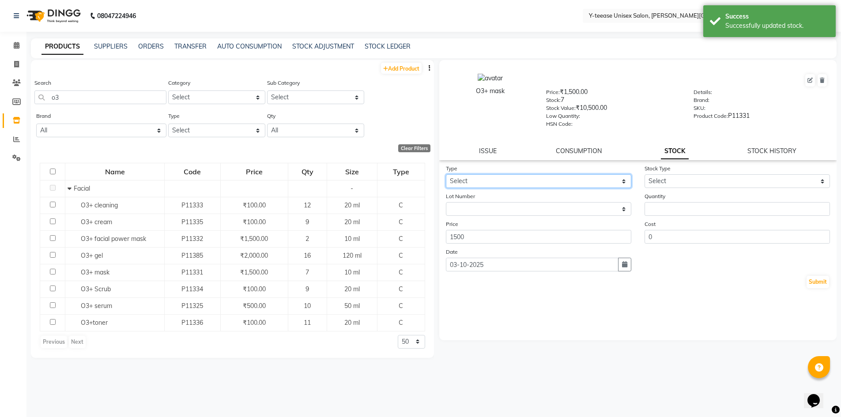
drag, startPoint x: 450, startPoint y: 182, endPoint x: 451, endPoint y: 188, distance: 5.5
click at [450, 182] on select "Select In Out" at bounding box center [539, 181] width 186 height 14
select select "out"
click at [446, 174] on select "Select In Out" at bounding box center [539, 181] width 186 height 14
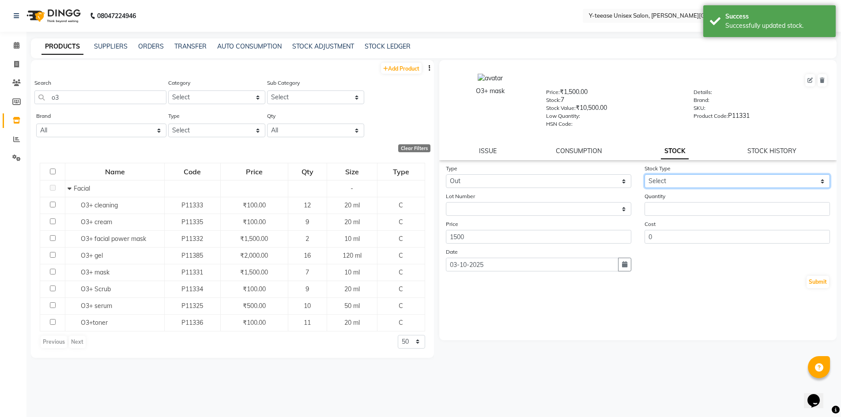
click at [688, 186] on select "Select Internal Use Damaged Expired Adjustment Return Other" at bounding box center [738, 181] width 186 height 14
select select "adjustment"
click at [645, 174] on select "Select Internal Use Damaged Expired Adjustment Return Other" at bounding box center [738, 181] width 186 height 14
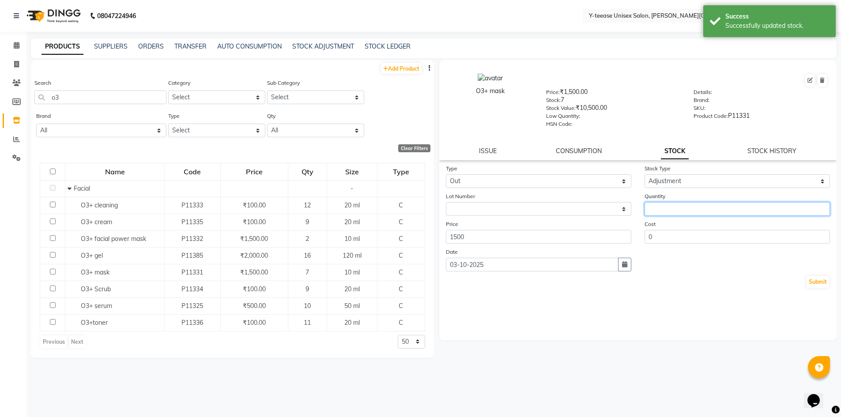
click at [689, 210] on input "number" at bounding box center [738, 209] width 186 height 14
type input "1"
click at [822, 283] on button "Submit" at bounding box center [818, 282] width 23 height 12
select select
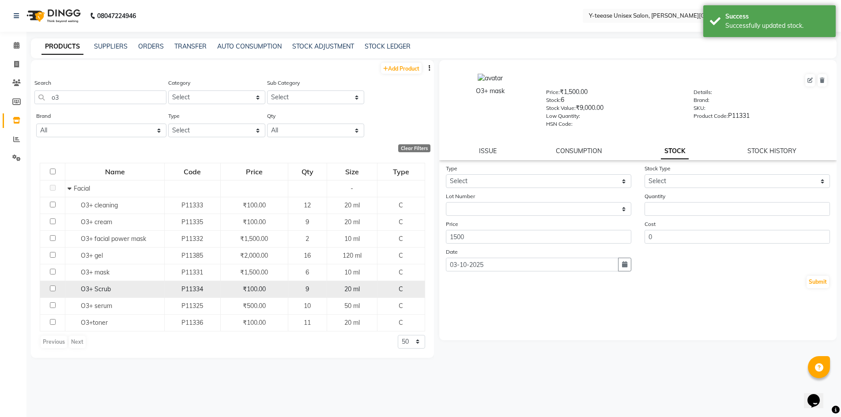
click at [175, 286] on div "P11334" at bounding box center [192, 289] width 48 height 9
select select
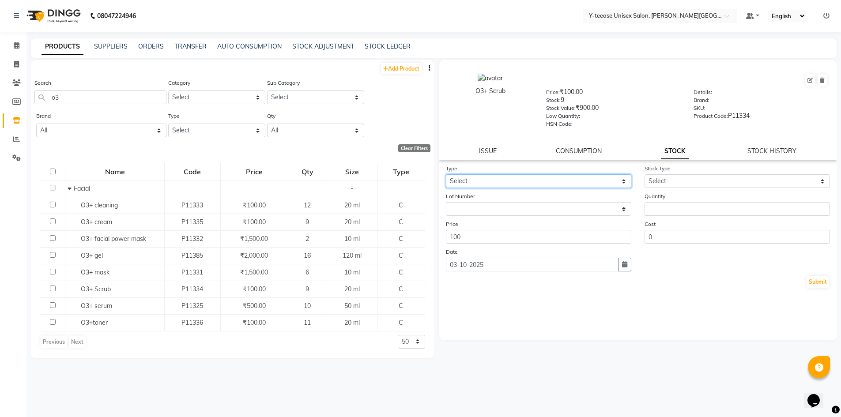
click at [521, 183] on select "Select In Out" at bounding box center [539, 181] width 186 height 14
select select "out"
click at [446, 174] on select "Select In Out" at bounding box center [539, 181] width 186 height 14
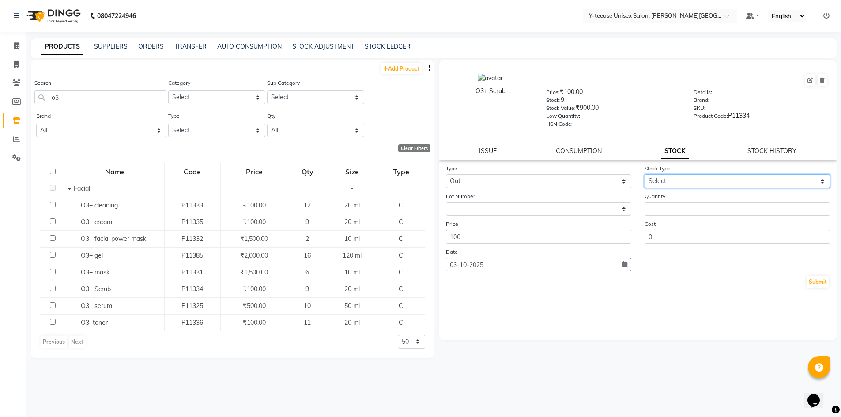
click at [704, 183] on select "Select Internal Use Damaged Expired Adjustment Return Other" at bounding box center [738, 181] width 186 height 14
select select "adjustment"
click at [645, 174] on select "Select Internal Use Damaged Expired Adjustment Return Other" at bounding box center [738, 181] width 186 height 14
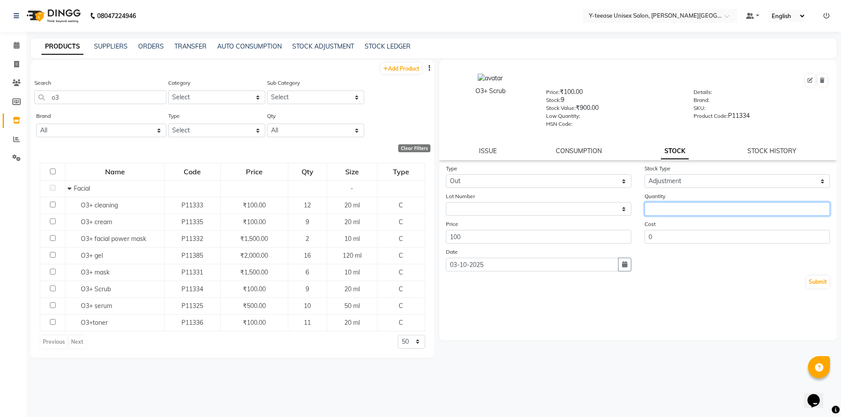
click at [685, 203] on input "number" at bounding box center [738, 209] width 186 height 14
type input "1"
click at [820, 282] on button "Submit" at bounding box center [818, 282] width 23 height 12
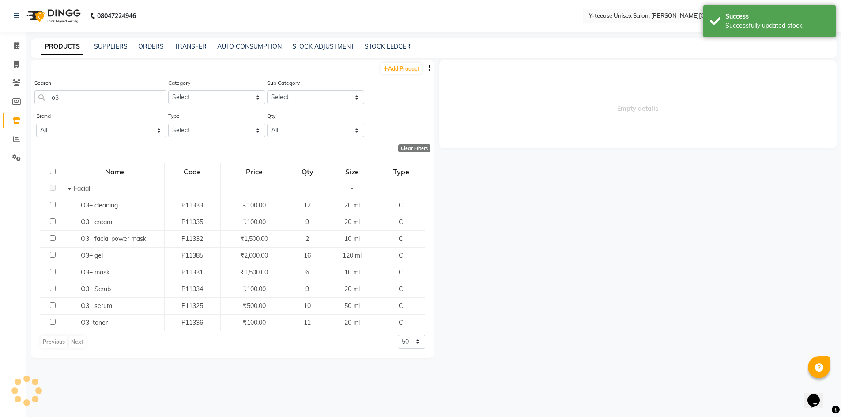
select select
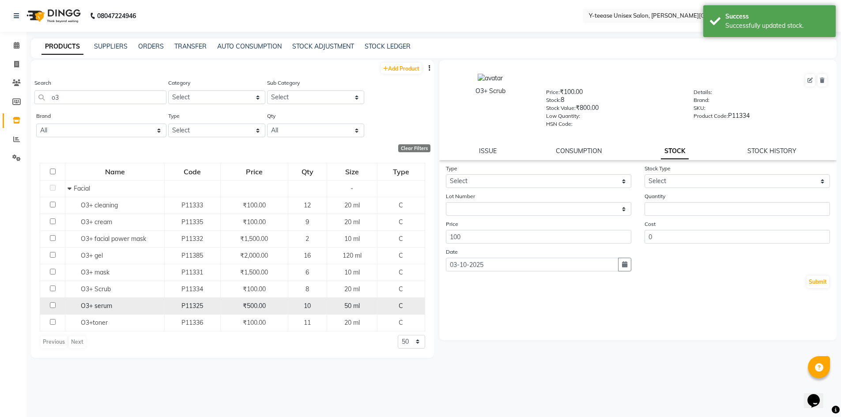
click at [139, 303] on div "O3+ serum" at bounding box center [115, 306] width 95 height 9
select select
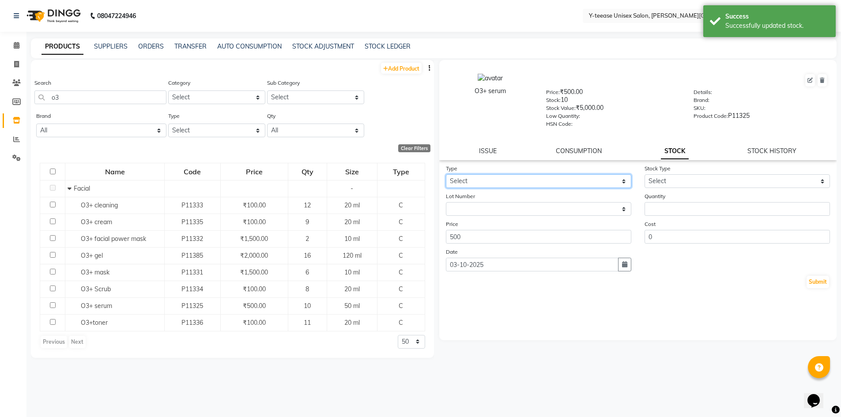
click at [542, 185] on select "Select In Out" at bounding box center [539, 181] width 186 height 14
select select "out"
click at [446, 174] on select "Select In Out" at bounding box center [539, 181] width 186 height 14
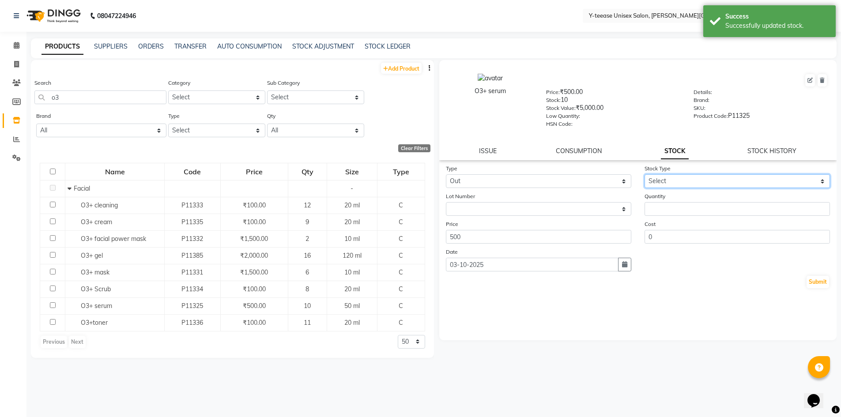
drag, startPoint x: 685, startPoint y: 179, endPoint x: 685, endPoint y: 185, distance: 6.2
click at [685, 179] on select "Select Internal Use Damaged Expired Adjustment Return Other" at bounding box center [738, 181] width 186 height 14
select select "adjustment"
click at [645, 174] on select "Select Internal Use Damaged Expired Adjustment Return Other" at bounding box center [738, 181] width 186 height 14
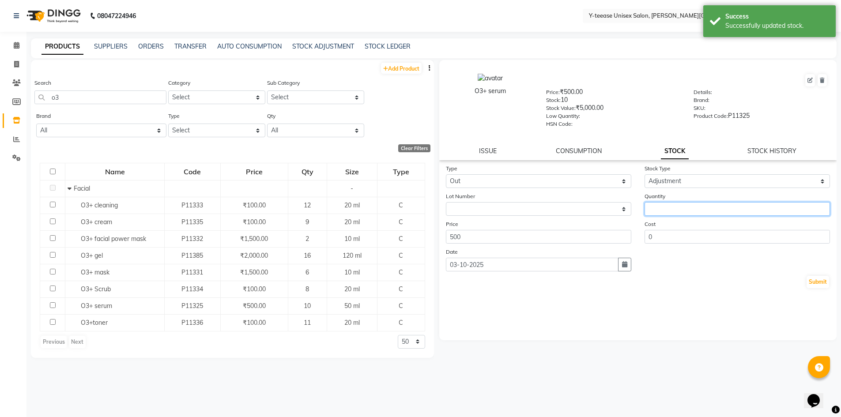
click at [687, 210] on input "number" at bounding box center [738, 209] width 186 height 14
type input "1"
click at [823, 282] on button "Submit" at bounding box center [818, 282] width 23 height 12
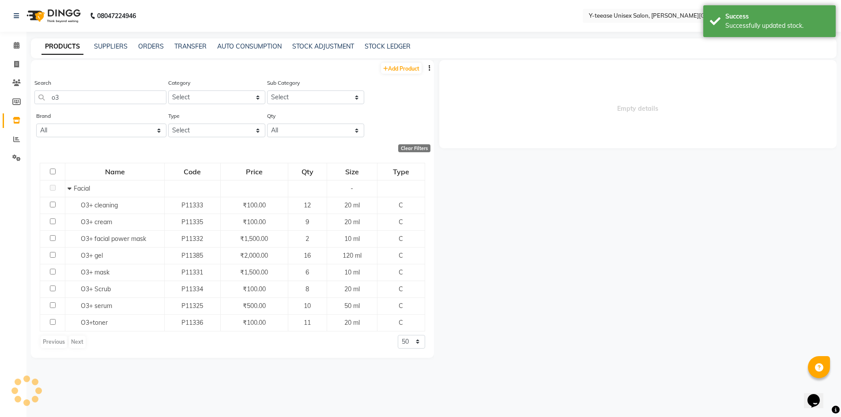
select select
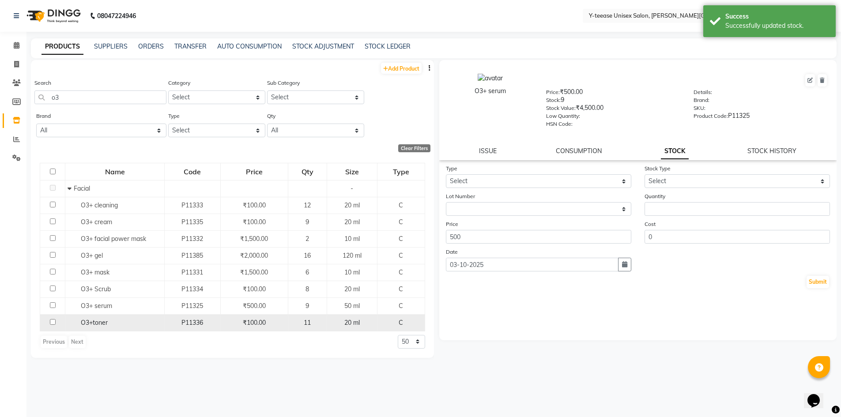
click at [138, 322] on div "O3+toner" at bounding box center [115, 322] width 95 height 9
select select
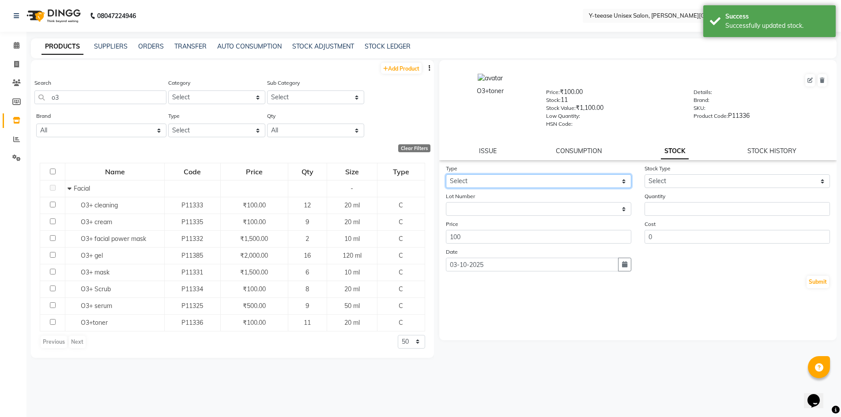
click at [474, 184] on select "Select In Out" at bounding box center [539, 181] width 186 height 14
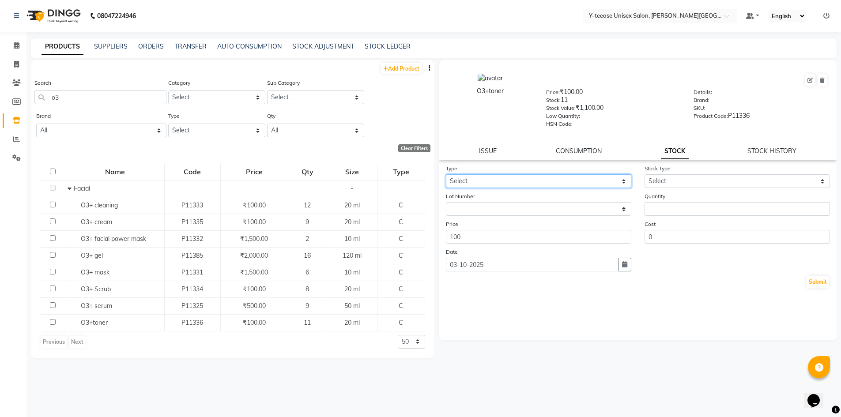
select select "out"
click at [446, 174] on select "Select In Out" at bounding box center [539, 181] width 186 height 14
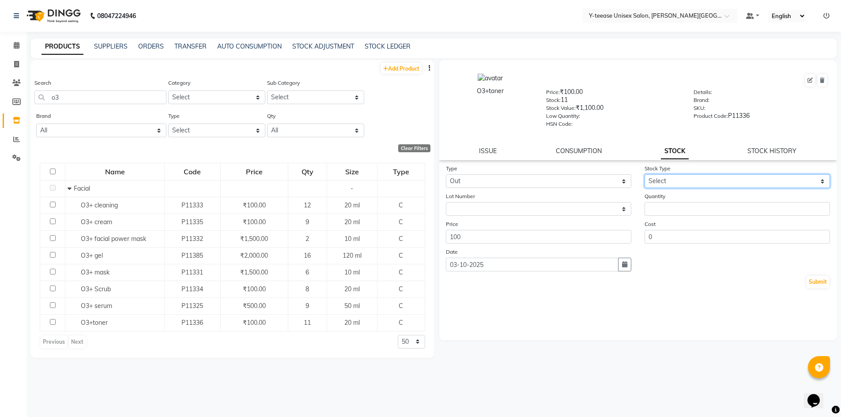
drag, startPoint x: 679, startPoint y: 179, endPoint x: 679, endPoint y: 187, distance: 8.4
click at [679, 179] on select "Select Internal Use Damaged Expired Adjustment Return Other" at bounding box center [738, 181] width 186 height 14
select select "adjustment"
click at [645, 174] on select "Select Internal Use Damaged Expired Adjustment Return Other" at bounding box center [738, 181] width 186 height 14
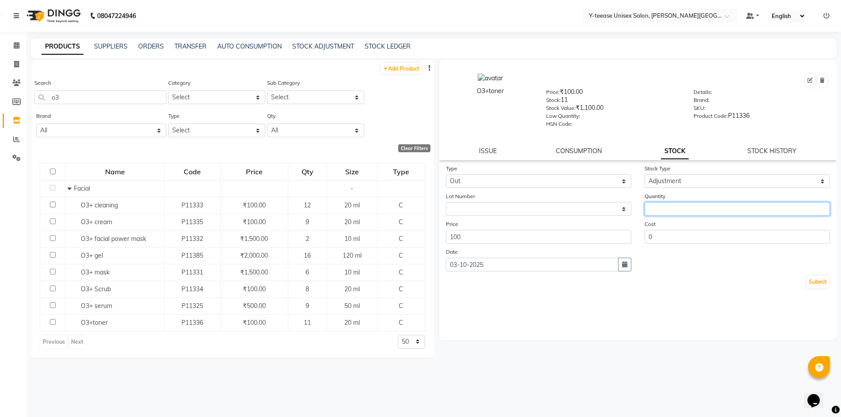
click at [670, 205] on input "number" at bounding box center [738, 209] width 186 height 14
type input "1"
click at [813, 284] on button "Submit" at bounding box center [818, 282] width 23 height 12
select select
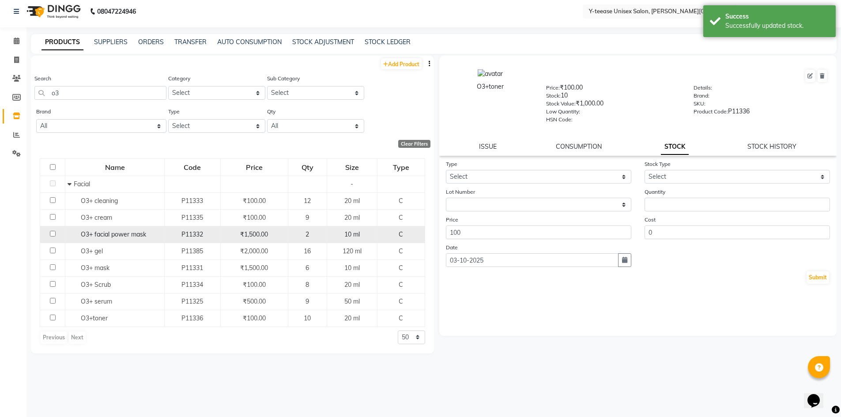
scroll to position [6, 0]
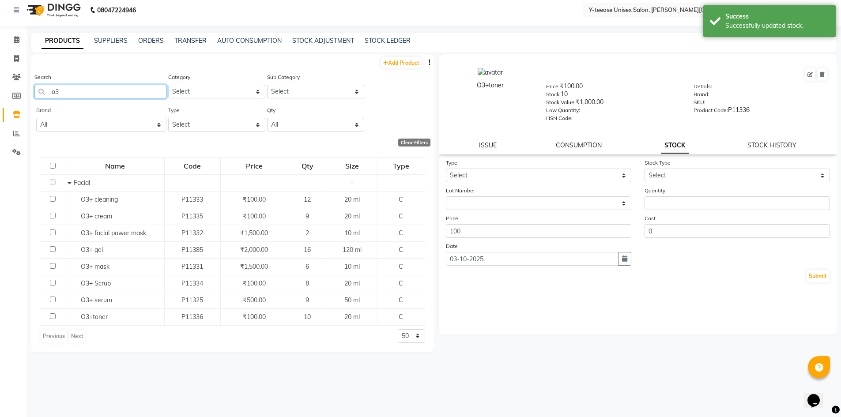
drag, startPoint x: 75, startPoint y: 95, endPoint x: 0, endPoint y: 93, distance: 75.1
click at [0, 93] on app-home "08047224946 Select Location × Y-teease Unisex Salon, [PERSON_NAME] Nagar Defaul…" at bounding box center [420, 205] width 841 height 423
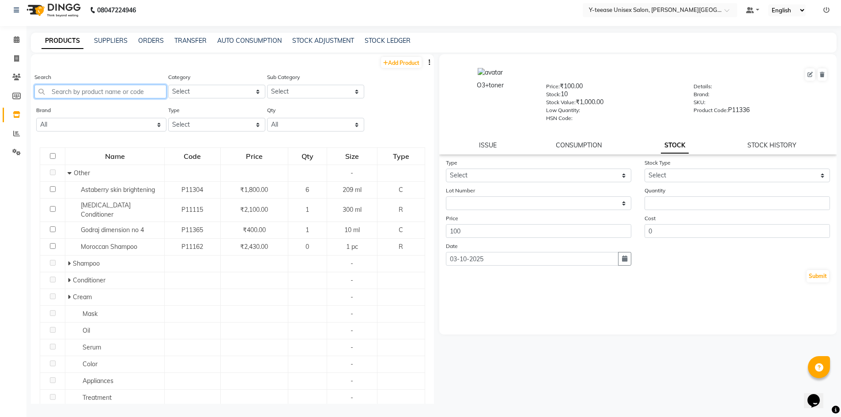
click at [88, 89] on input "text" at bounding box center [100, 92] width 132 height 14
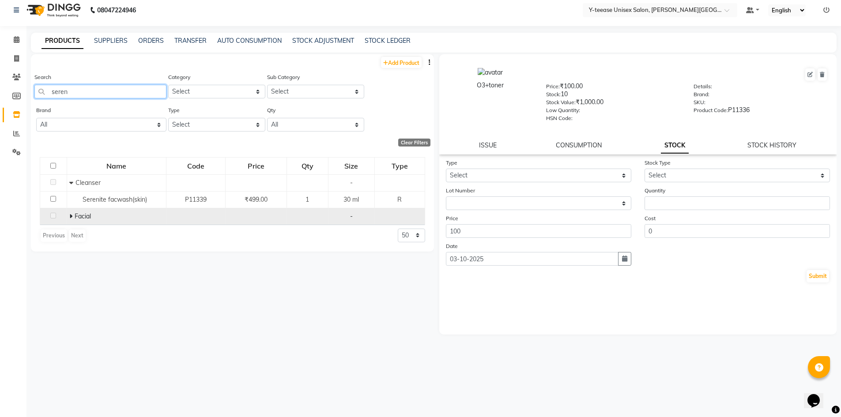
type input "seren"
click at [76, 217] on span "Facial" at bounding box center [83, 216] width 16 height 8
click at [69, 213] on td "Facial" at bounding box center [116, 216] width 99 height 17
click at [70, 217] on icon at bounding box center [70, 216] width 3 height 6
drag, startPoint x: 67, startPoint y: 93, endPoint x: 24, endPoint y: 93, distance: 42.4
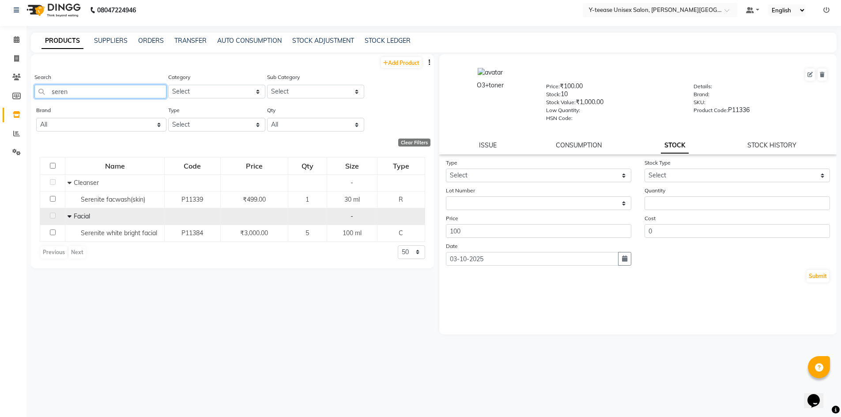
click at [24, 93] on app-home "08047224946 Select Location × Y-teease Unisex Salon, [PERSON_NAME] Nagar Defaul…" at bounding box center [420, 205] width 841 height 423
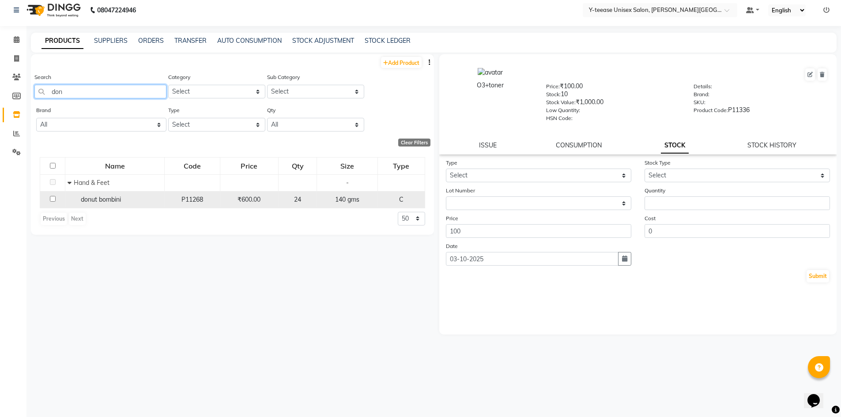
type input "don"
click at [140, 194] on td "donut bombini" at bounding box center [114, 199] width 99 height 17
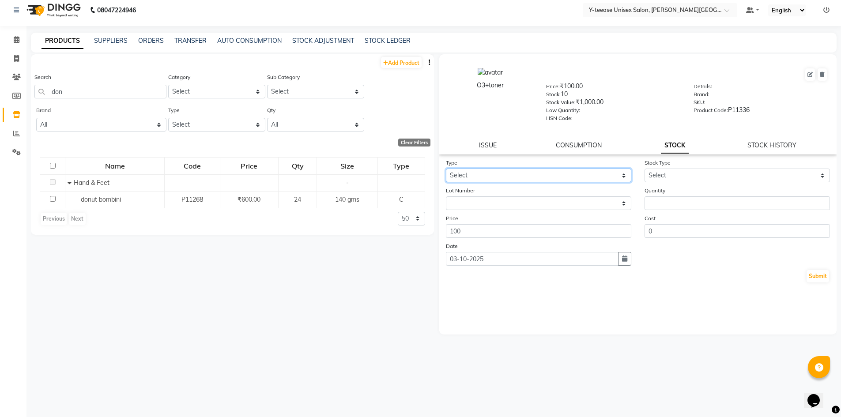
click at [533, 177] on select "Select In Out" at bounding box center [539, 176] width 186 height 14
select select "out"
click at [446, 169] on select "Select In Out" at bounding box center [539, 176] width 186 height 14
click at [346, 321] on div "Add Product Search don Category Select Hair Skin Makeup Personal Care Appliance…" at bounding box center [232, 229] width 403 height 350
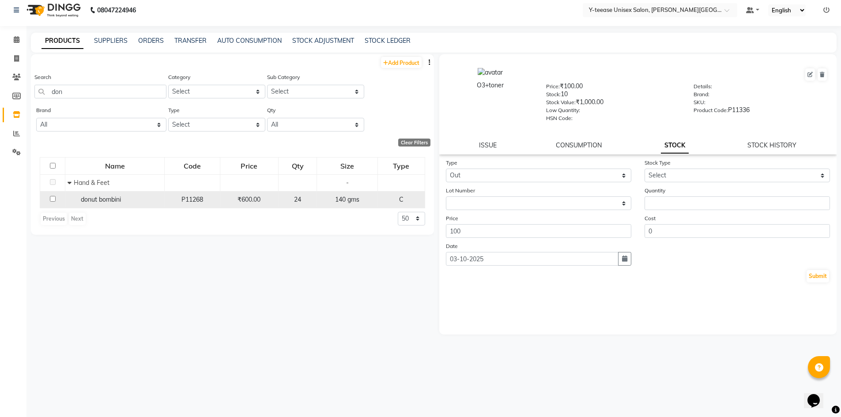
click at [124, 198] on div "donut bombini" at bounding box center [115, 199] width 95 height 9
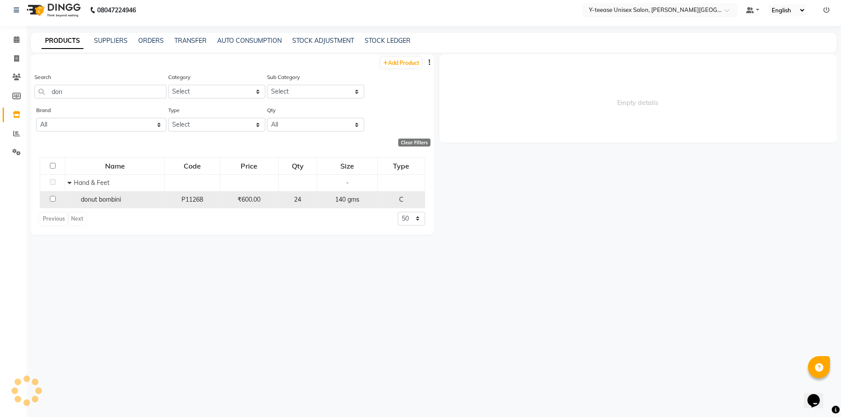
select select
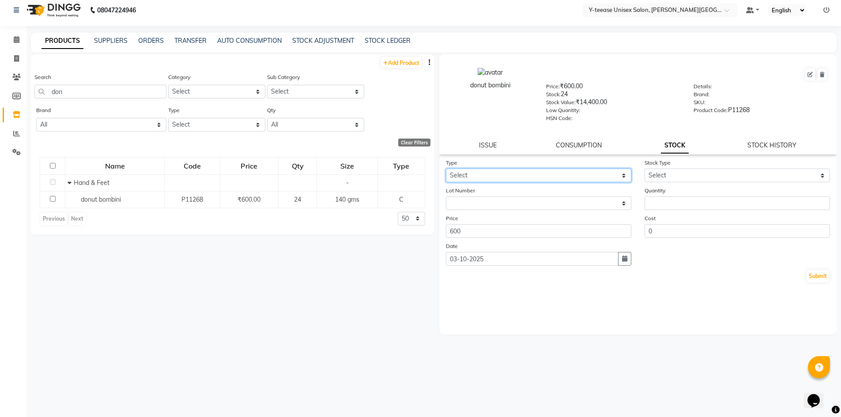
click at [475, 172] on select "Select In Out" at bounding box center [539, 176] width 186 height 14
select select "out"
click at [446, 169] on select "Select In Out" at bounding box center [539, 176] width 186 height 14
click at [678, 182] on select "Select Internal Use Damaged Expired Adjustment Return Other" at bounding box center [738, 176] width 186 height 14
select select "adjustment"
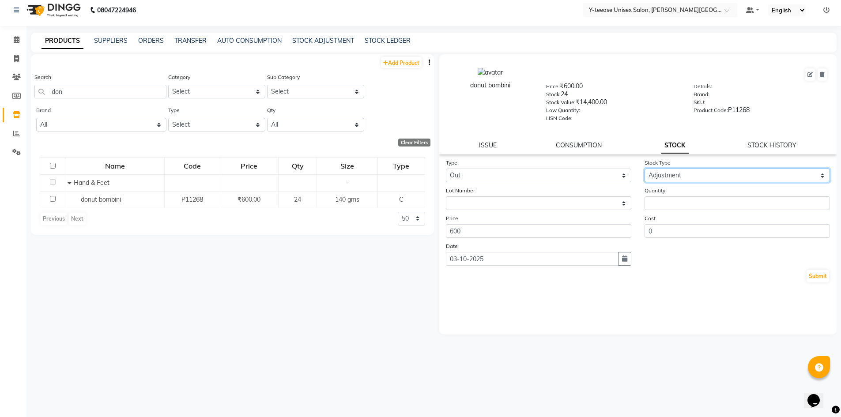
click at [645, 169] on select "Select Internal Use Damaged Expired Adjustment Return Other" at bounding box center [738, 176] width 186 height 14
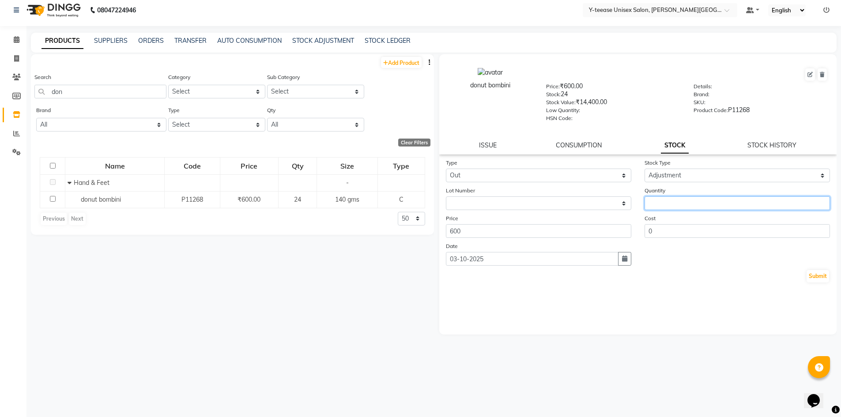
click at [677, 203] on input "number" at bounding box center [738, 204] width 186 height 14
type input "1"
click at [817, 275] on button "Submit" at bounding box center [818, 276] width 23 height 12
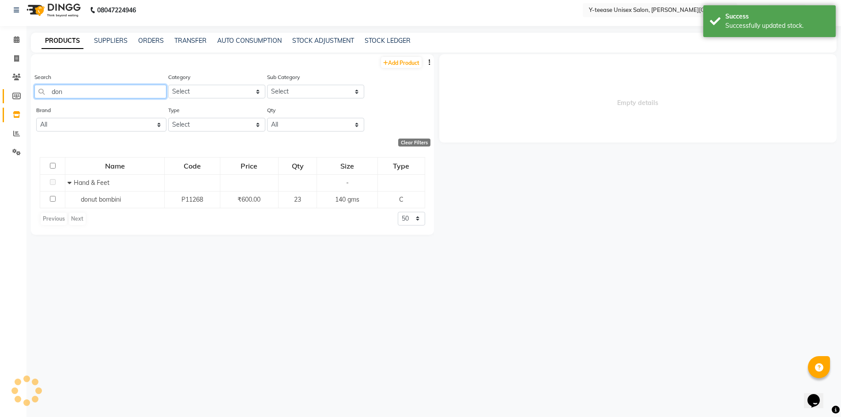
drag, startPoint x: 61, startPoint y: 95, endPoint x: 19, endPoint y: 97, distance: 41.6
click at [20, 98] on app-home "08047224946 Select Location × Y-teease Unisex Salon, [PERSON_NAME] Nagar Defaul…" at bounding box center [420, 205] width 841 height 423
select select
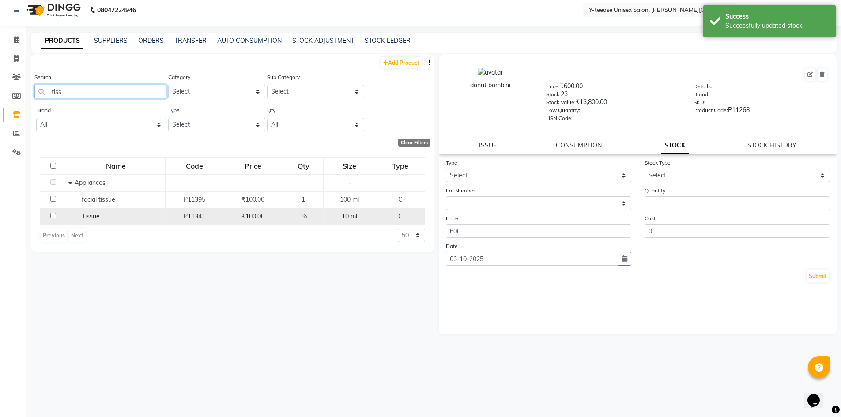
type input "tiss"
click at [118, 215] on div "Tissue" at bounding box center [115, 216] width 95 height 9
select select
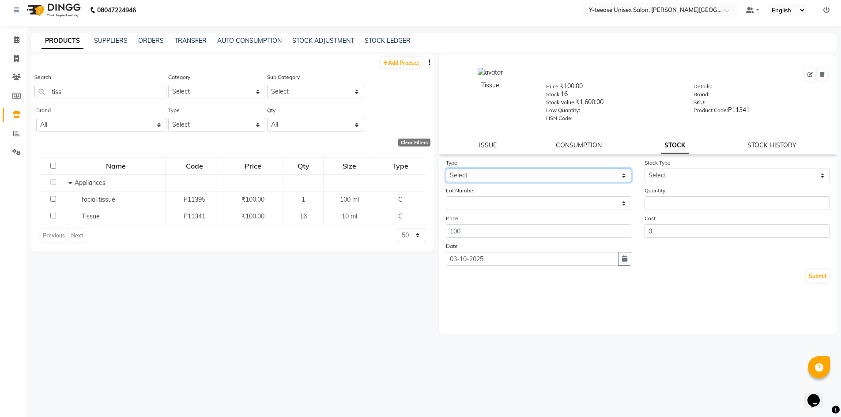
click at [493, 176] on select "Select In Out" at bounding box center [539, 176] width 186 height 14
select select "out"
click at [446, 169] on select "Select In Out" at bounding box center [539, 176] width 186 height 14
click at [681, 177] on select "Select Internal Use Damaged Expired Adjustment Return Other" at bounding box center [738, 176] width 186 height 14
select select "adjustment"
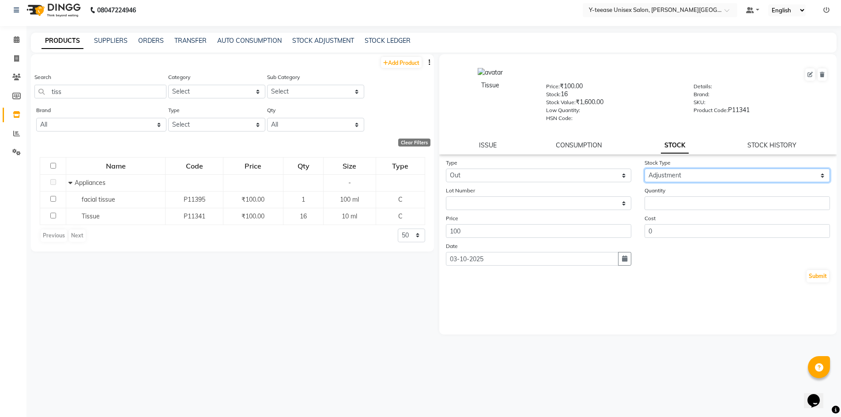
click at [645, 169] on select "Select Internal Use Damaged Expired Adjustment Return Other" at bounding box center [738, 176] width 186 height 14
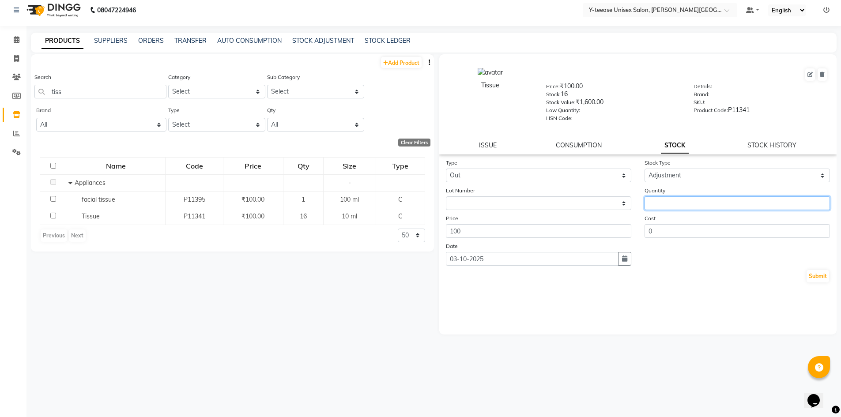
click at [686, 205] on input "number" at bounding box center [738, 204] width 186 height 14
type input "1"
click at [820, 278] on button "Submit" at bounding box center [818, 276] width 23 height 12
select select
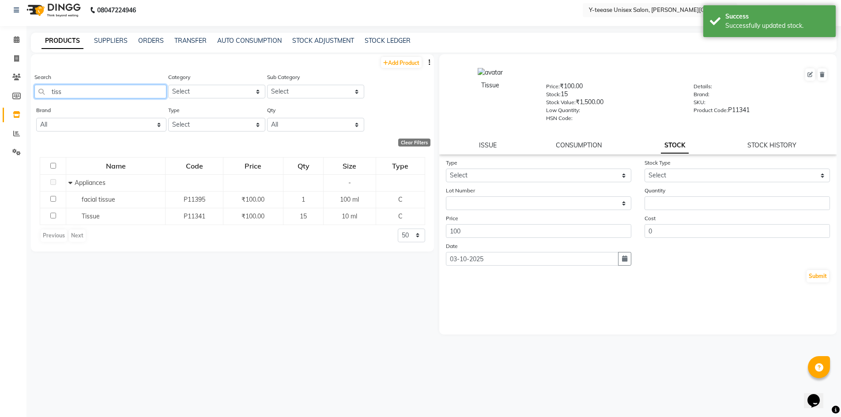
drag, startPoint x: 75, startPoint y: 89, endPoint x: 1, endPoint y: 87, distance: 73.8
click at [1, 87] on app-home "08047224946 Select Location × Y-teease Unisex Salon, [PERSON_NAME] Nagar Defaul…" at bounding box center [420, 205] width 841 height 423
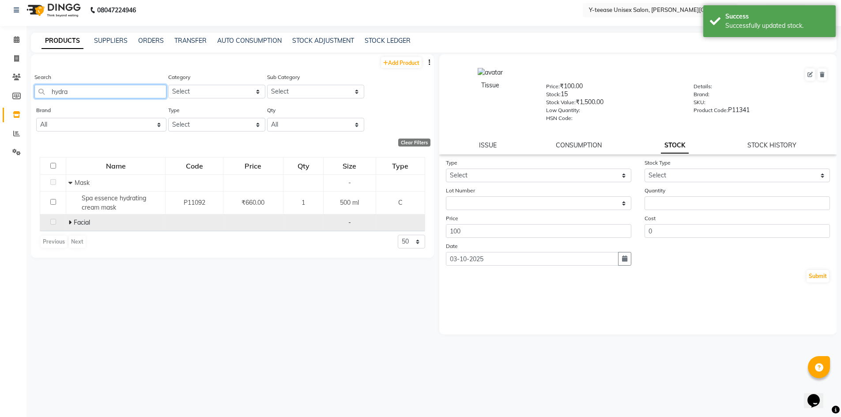
type input "hydra"
click at [71, 222] on icon at bounding box center [69, 223] width 3 height 6
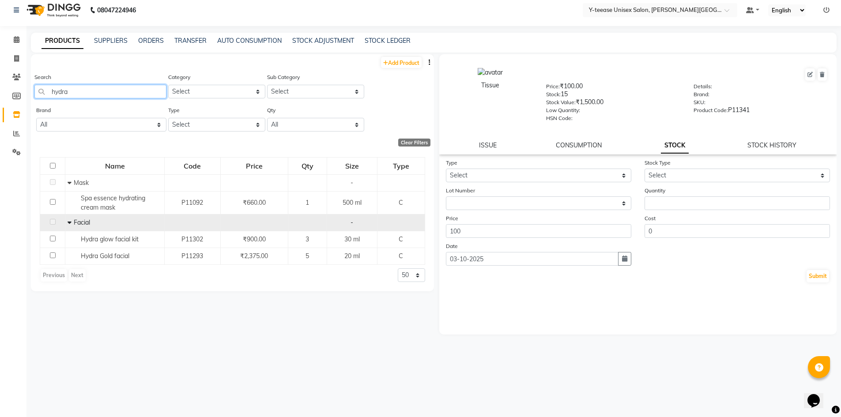
click at [24, 90] on app-home "08047224946 Select Location × Y-teease Unisex Salon, [PERSON_NAME] Nagar Defaul…" at bounding box center [420, 205] width 841 height 423
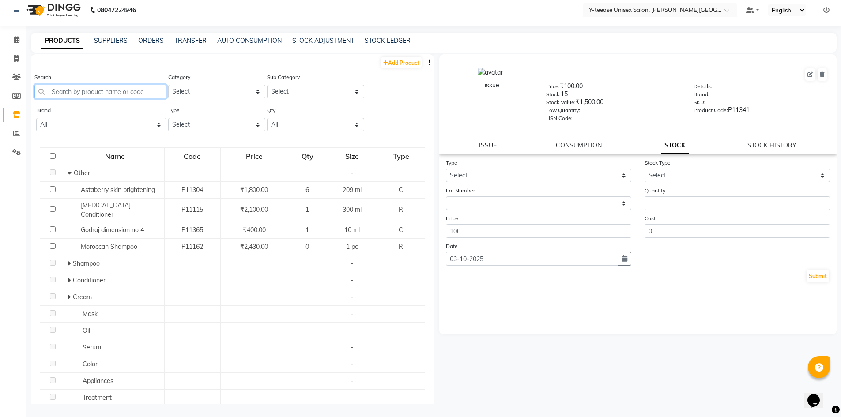
click at [76, 94] on input "text" at bounding box center [100, 92] width 132 height 14
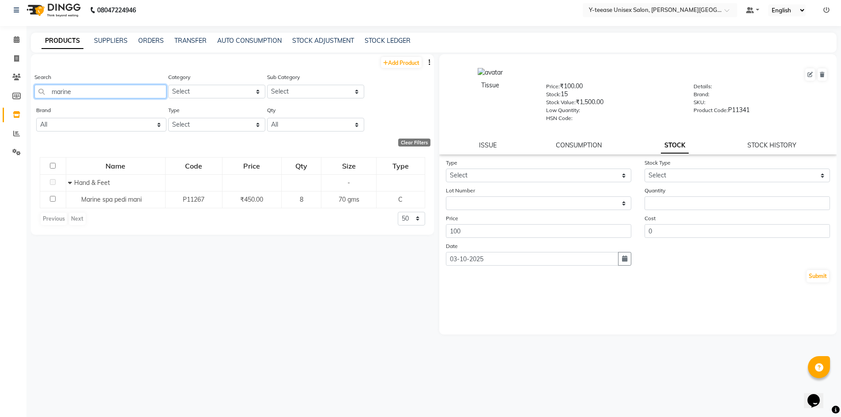
type input "marine"
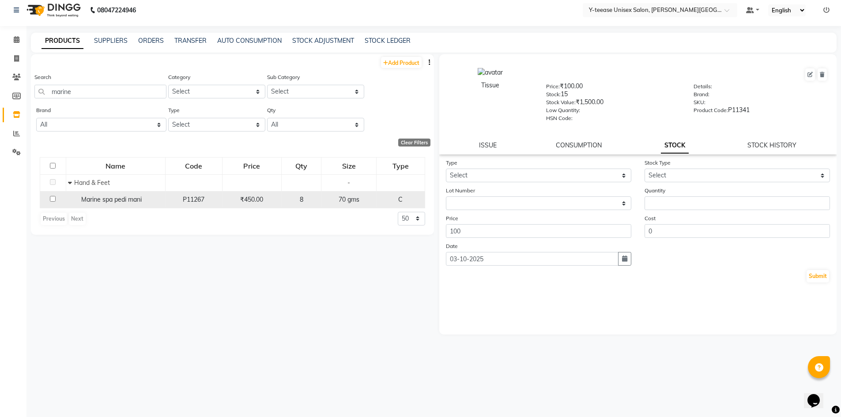
click at [130, 201] on span "Marine spa pedi mani" at bounding box center [111, 200] width 61 height 8
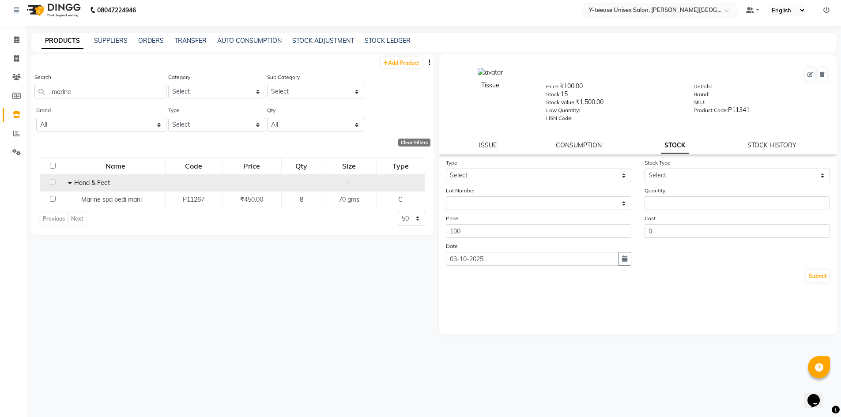
select select
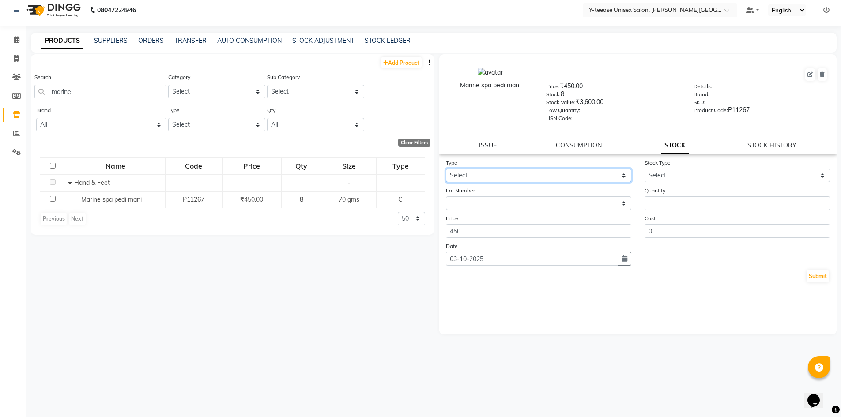
drag, startPoint x: 486, startPoint y: 174, endPoint x: 482, endPoint y: 182, distance: 9.3
click at [486, 174] on select "Select In Out" at bounding box center [539, 176] width 186 height 14
select select "out"
click at [446, 169] on select "Select In Out" at bounding box center [539, 176] width 186 height 14
drag, startPoint x: 671, startPoint y: 174, endPoint x: 665, endPoint y: 181, distance: 9.4
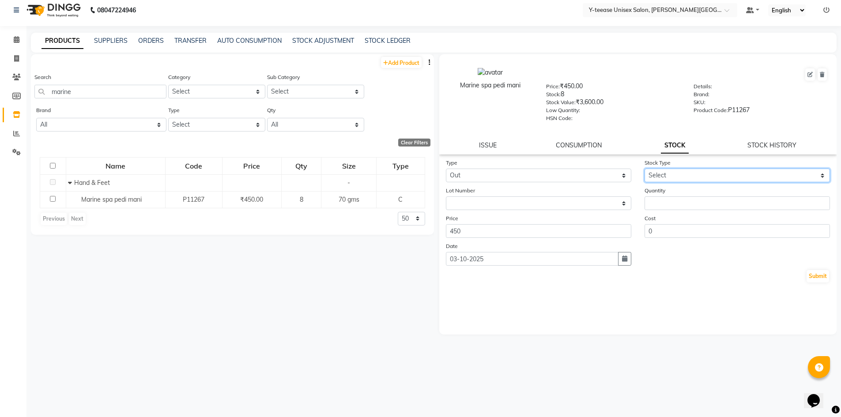
click at [671, 174] on select "Select Internal Use Damaged Expired Adjustment Return Other" at bounding box center [738, 176] width 186 height 14
select select "adjustment"
click at [645, 169] on select "Select Internal Use Damaged Expired Adjustment Return Other" at bounding box center [738, 176] width 186 height 14
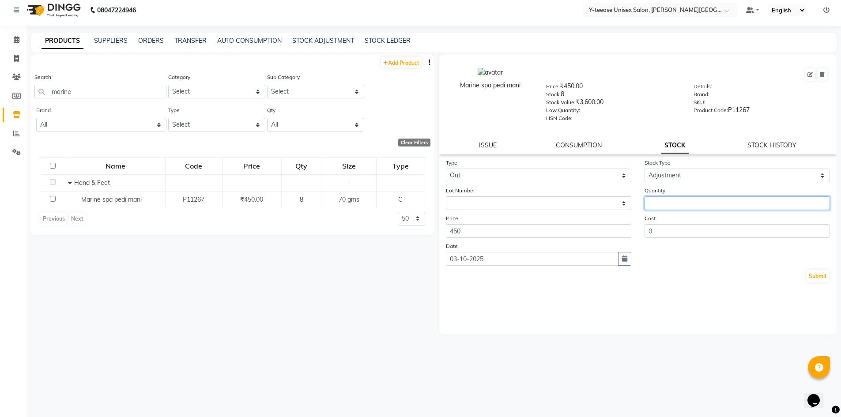
click at [672, 198] on input "number" at bounding box center [738, 204] width 186 height 14
type input "1"
click at [828, 273] on button "Submit" at bounding box center [818, 276] width 23 height 12
select select
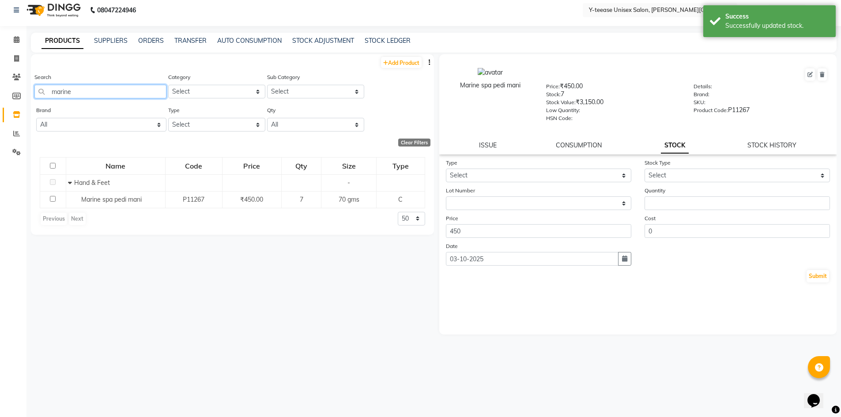
drag, startPoint x: 66, startPoint y: 93, endPoint x: 0, endPoint y: 89, distance: 65.9
click at [0, 91] on app-home "08047224946 Select Location × Y-teease Unisex Salon, [PERSON_NAME] Nagar Defaul…" at bounding box center [420, 205] width 841 height 423
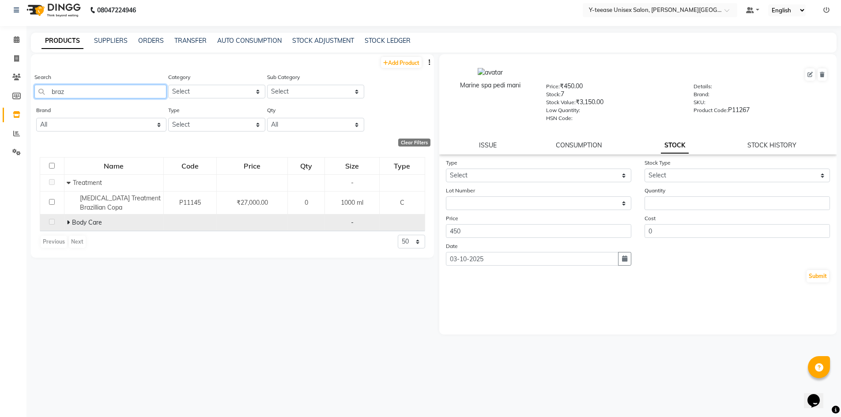
type input "braz"
click at [70, 223] on span at bounding box center [69, 223] width 5 height 8
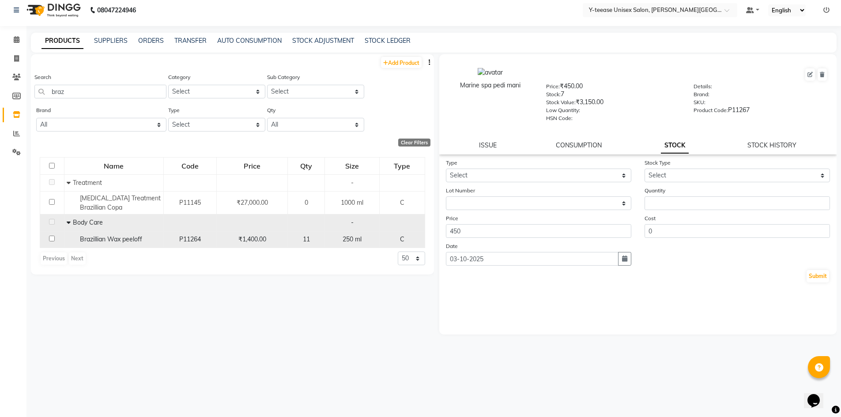
click at [126, 240] on span "Brazillian Wax peeloff" at bounding box center [111, 239] width 62 height 8
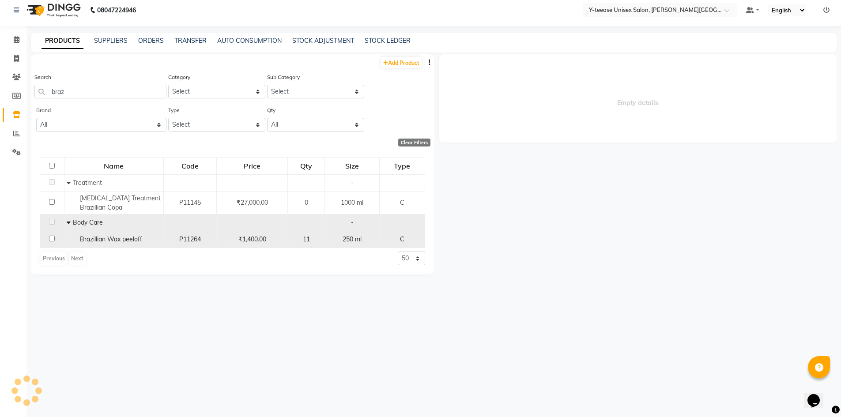
select select
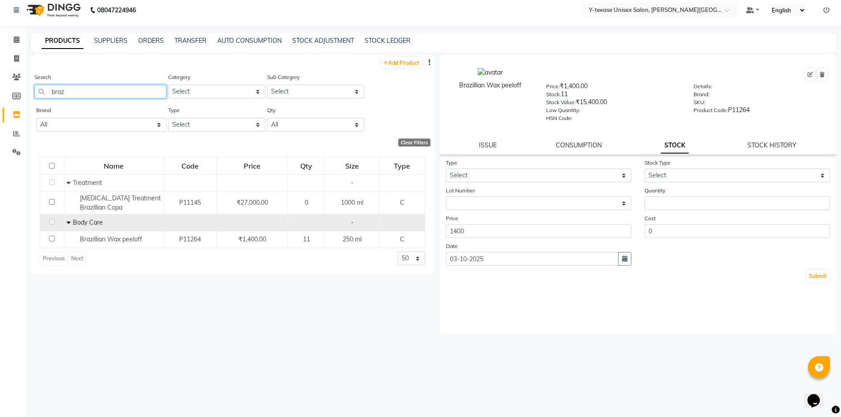
drag, startPoint x: 34, startPoint y: 92, endPoint x: 0, endPoint y: 88, distance: 34.3
click at [0, 88] on app-home "08047224946 Select Location × Y-teease Unisex Salon, [PERSON_NAME] Nagar Defaul…" at bounding box center [420, 205] width 841 height 423
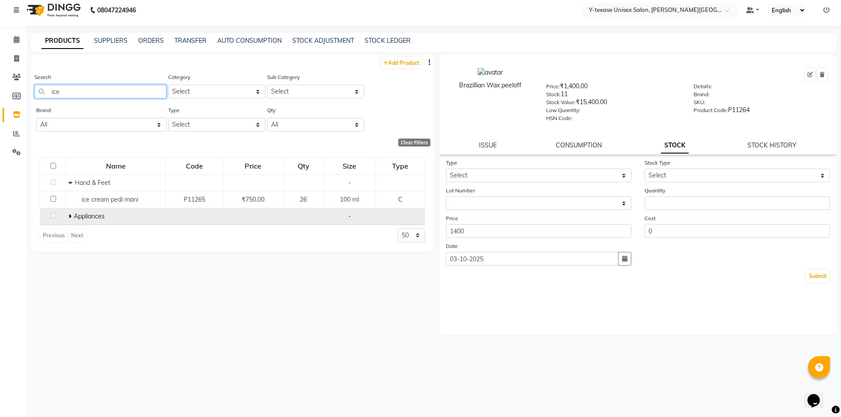
type input "ice"
click at [72, 216] on span at bounding box center [70, 216] width 5 height 8
drag, startPoint x: 66, startPoint y: 91, endPoint x: 16, endPoint y: 97, distance: 49.9
click at [16, 97] on app-home "08047224946 Select Location × Y-teease Unisex Salon, [PERSON_NAME] Nagar Defaul…" at bounding box center [420, 205] width 841 height 423
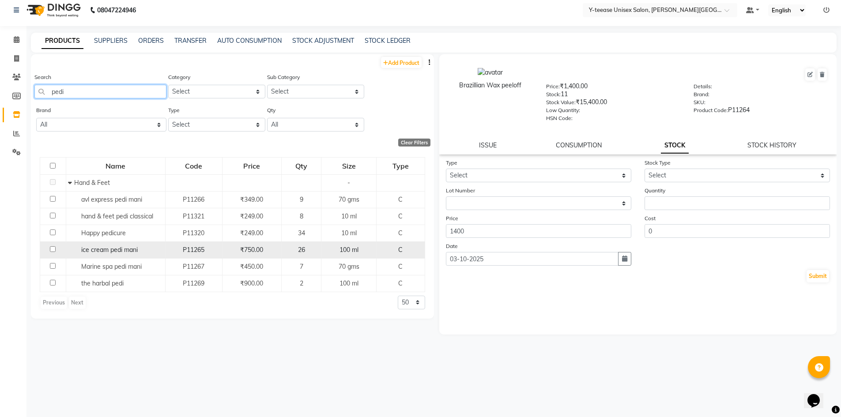
type input "pedi"
click at [133, 251] on span "ice cream pedi mani" at bounding box center [109, 250] width 57 height 8
select select
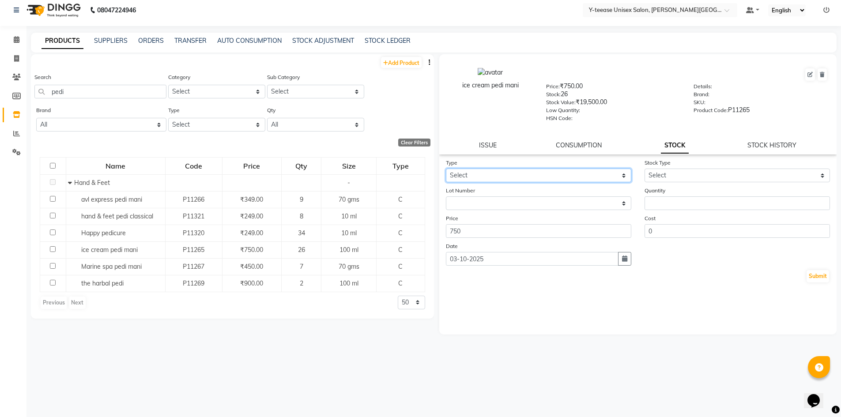
click at [501, 178] on select "Select In Out" at bounding box center [539, 176] width 186 height 14
click at [446, 169] on select "Select In Out" at bounding box center [539, 176] width 186 height 14
click at [461, 174] on select "Select In Out" at bounding box center [539, 176] width 186 height 14
select select "out"
click at [446, 169] on select "Select In Out" at bounding box center [539, 176] width 186 height 14
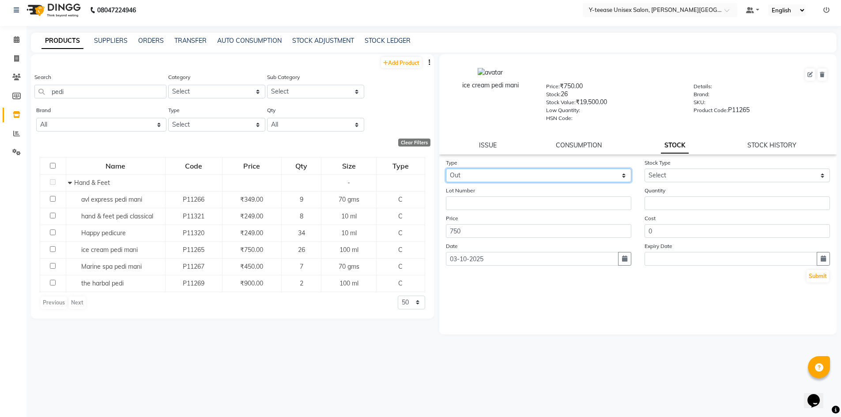
select select
drag, startPoint x: 671, startPoint y: 174, endPoint x: 673, endPoint y: 182, distance: 8.1
click at [671, 174] on select "Select Internal Use Damaged Expired Adjustment Return Other" at bounding box center [738, 176] width 186 height 14
select select "adjustment"
click at [645, 169] on select "Select Internal Use Damaged Expired Adjustment Return Other" at bounding box center [738, 176] width 186 height 14
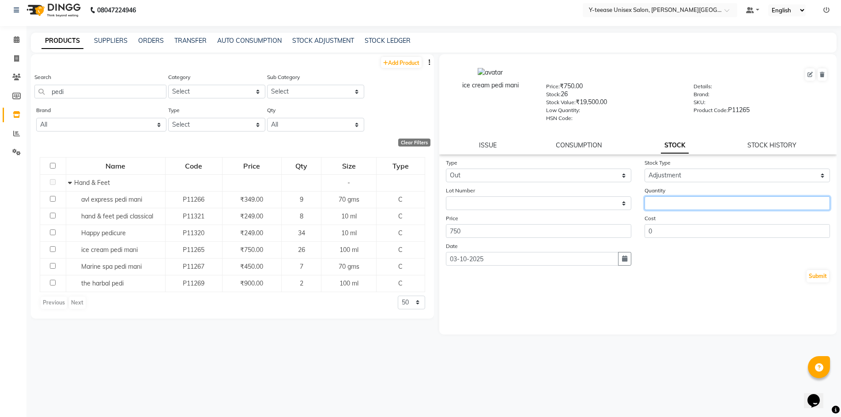
click at [681, 206] on input "number" at bounding box center [738, 204] width 186 height 14
type input "1"
click at [823, 274] on button "Submit" at bounding box center [818, 276] width 23 height 12
select select
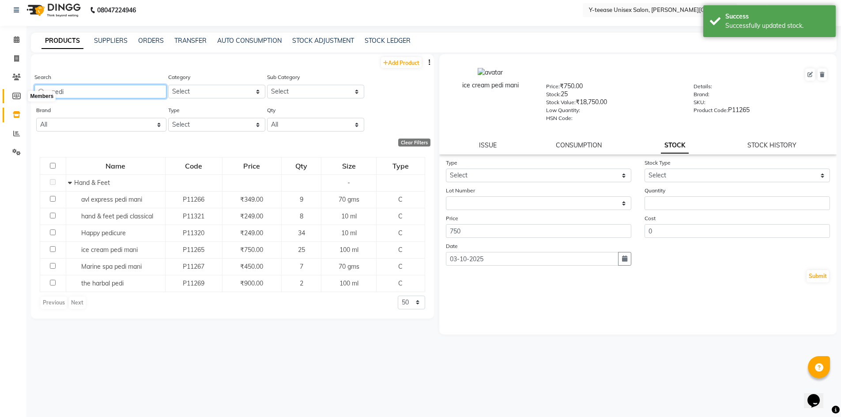
drag, startPoint x: 74, startPoint y: 94, endPoint x: 22, endPoint y: 94, distance: 52.1
click at [22, 94] on app-home "08047224946 Select Location × Y-teease Unisex Salon, [PERSON_NAME] Nagar Defaul…" at bounding box center [420, 205] width 841 height 423
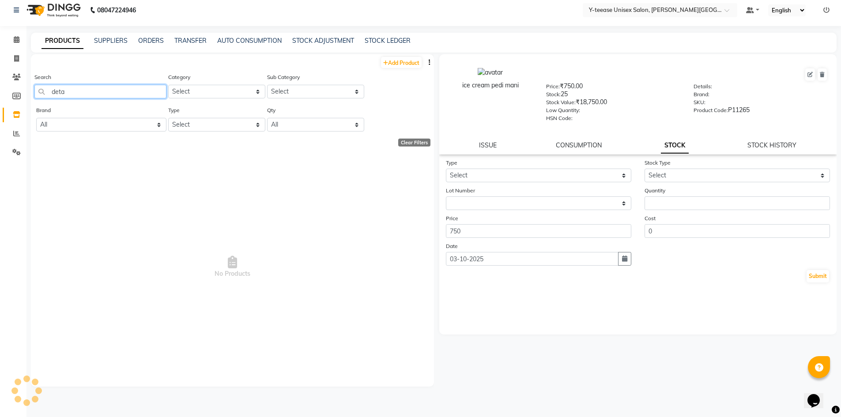
type input "detan"
drag, startPoint x: 78, startPoint y: 90, endPoint x: 27, endPoint y: 94, distance: 51.4
click at [27, 94] on main "PRODUCTS SUPPLIERS ORDERS TRANSFER AUTO CONSUMPTION STOCK ADJUSTMENT STOCK LEDG…" at bounding box center [434, 225] width 815 height 385
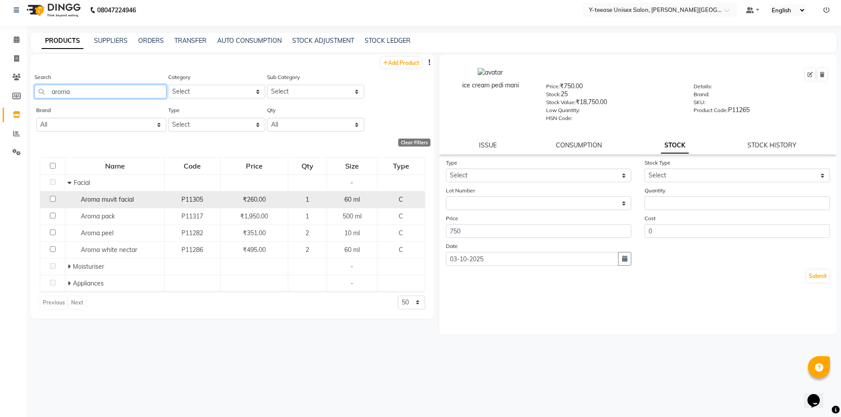
type input "aroma"
click at [135, 204] on div "Aroma muvit facial" at bounding box center [115, 199] width 95 height 9
select select
click at [135, 201] on div "Aroma muvit facial" at bounding box center [115, 199] width 95 height 9
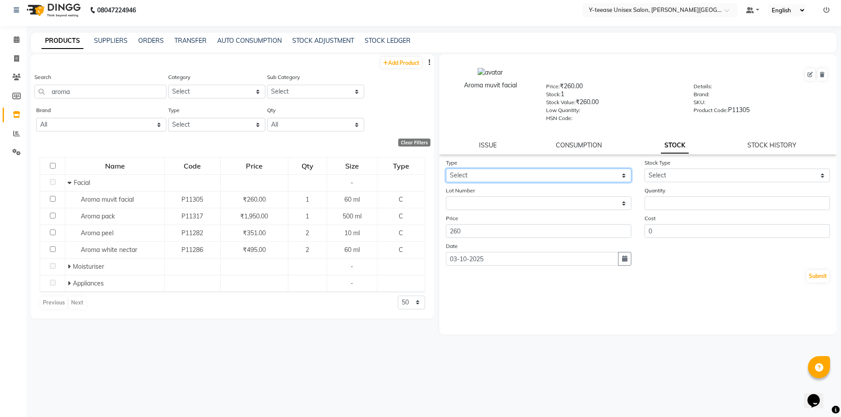
drag, startPoint x: 556, startPoint y: 177, endPoint x: 553, endPoint y: 181, distance: 5.2
click at [556, 177] on select "Select In Out" at bounding box center [539, 176] width 186 height 14
click at [534, 220] on div "Price 260" at bounding box center [538, 226] width 199 height 24
click at [515, 177] on select "Select In Out" at bounding box center [539, 176] width 186 height 14
select select "out"
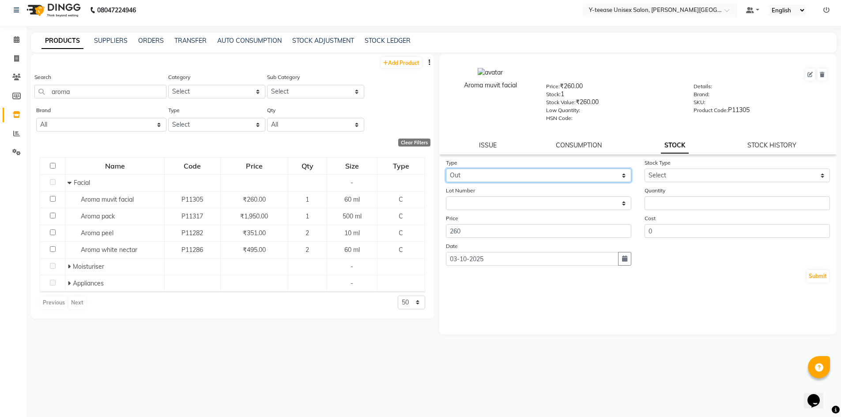
click at [446, 169] on select "Select In Out" at bounding box center [539, 176] width 186 height 14
click at [678, 182] on select "Select Internal Use Damaged Expired Adjustment Return Other" at bounding box center [738, 176] width 186 height 14
select select "adjustment"
click at [645, 169] on select "Select Internal Use Damaged Expired Adjustment Return Other" at bounding box center [738, 176] width 186 height 14
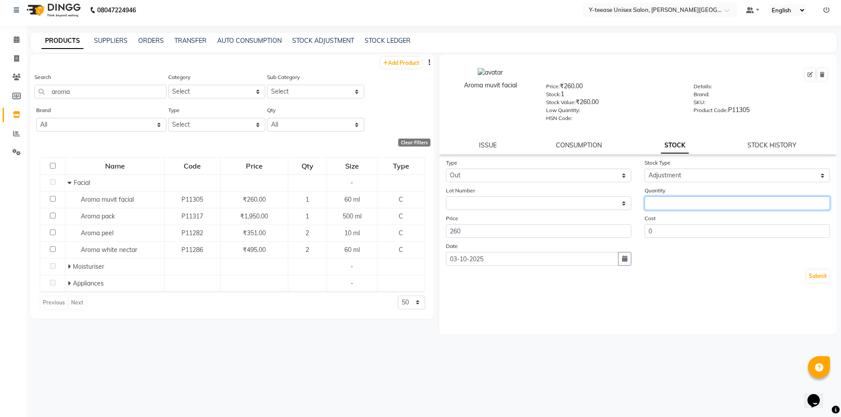
click at [678, 201] on input "number" at bounding box center [738, 204] width 186 height 14
type input "1"
click at [812, 273] on button "Submit" at bounding box center [818, 276] width 23 height 12
select select
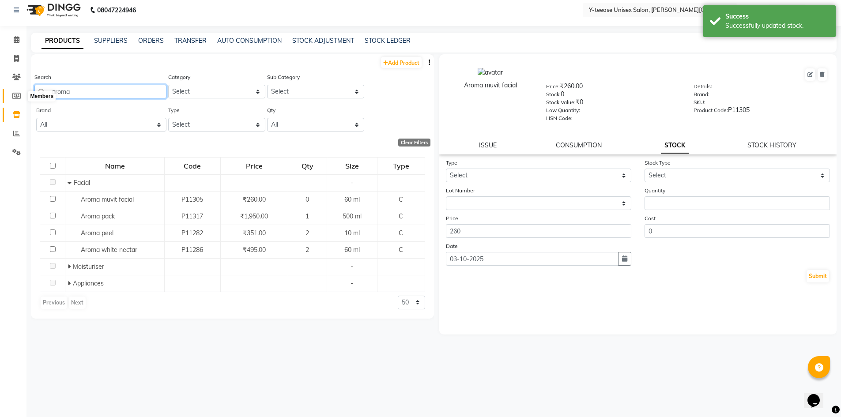
drag, startPoint x: 84, startPoint y: 93, endPoint x: 15, endPoint y: 95, distance: 69.4
click at [15, 95] on app-home "08047224946 Select Location × Y-teease Unisex Salon, [PERSON_NAME] Nagar Defaul…" at bounding box center [420, 205] width 841 height 423
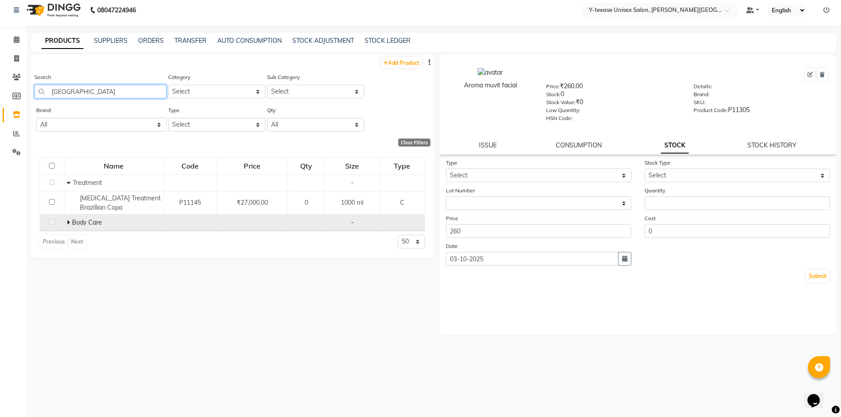
type input "[GEOGRAPHIC_DATA]"
click at [68, 223] on icon at bounding box center [68, 223] width 3 height 6
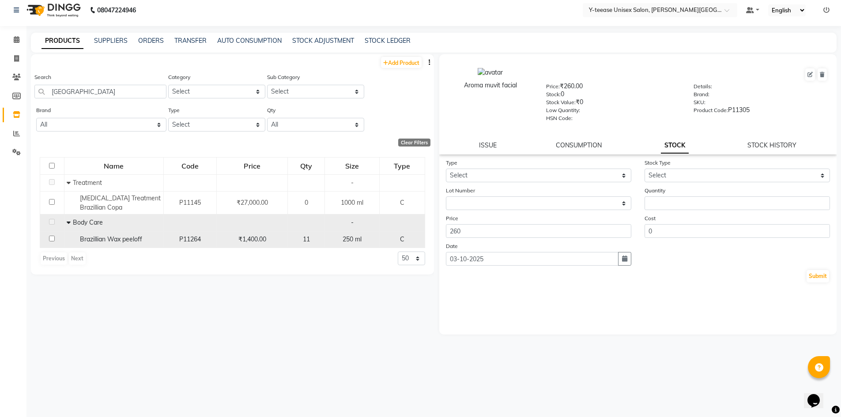
click at [112, 238] on span "Brazillian Wax peeloff" at bounding box center [111, 239] width 62 height 8
select select
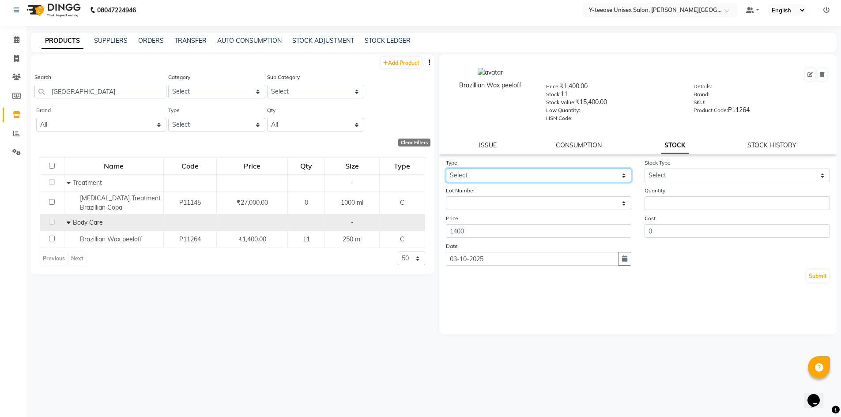
drag, startPoint x: 523, startPoint y: 175, endPoint x: 521, endPoint y: 180, distance: 5.5
click at [523, 175] on select "Select In Out" at bounding box center [539, 176] width 186 height 14
click at [516, 220] on div "Price 1400" at bounding box center [538, 226] width 199 height 24
click at [516, 174] on select "Select In Out" at bounding box center [539, 176] width 186 height 14
select select "out"
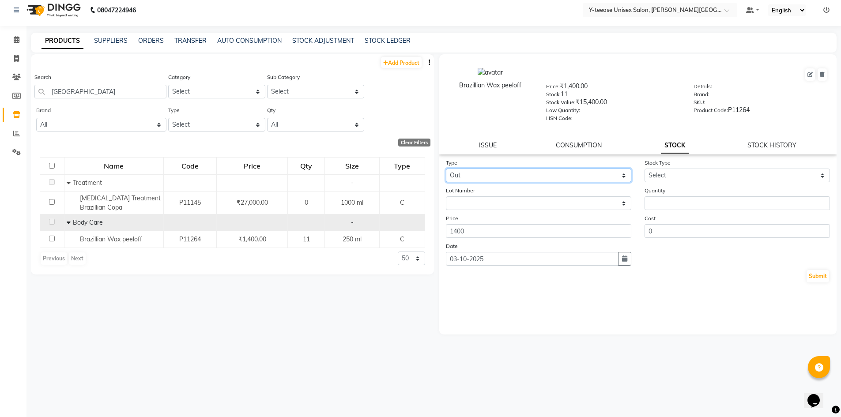
click at [446, 169] on select "Select In Out" at bounding box center [539, 176] width 186 height 14
click at [687, 175] on select "Select Internal Use Damaged Expired Adjustment Return Other" at bounding box center [738, 176] width 186 height 14
select select "adjustment"
click at [645, 169] on select "Select Internal Use Damaged Expired Adjustment Return Other" at bounding box center [738, 176] width 186 height 14
click at [689, 186] on form "Type Select In Out Stock Type Select Internal Use Damaged Expired Adjustment Re…" at bounding box center [638, 220] width 385 height 125
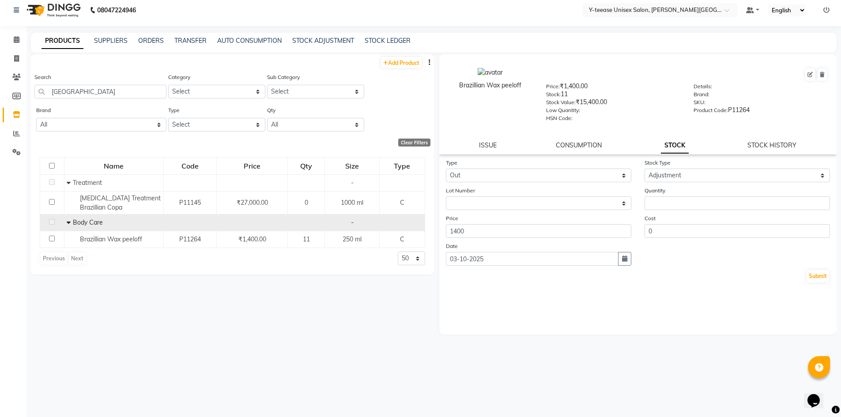
click at [663, 211] on form "Type Select In Out Stock Type Select Internal Use Damaged Expired Adjustment Re…" at bounding box center [638, 220] width 385 height 125
click at [666, 204] on input "number" at bounding box center [738, 204] width 186 height 14
type input "1"
click at [822, 282] on button "Submit" at bounding box center [818, 276] width 23 height 12
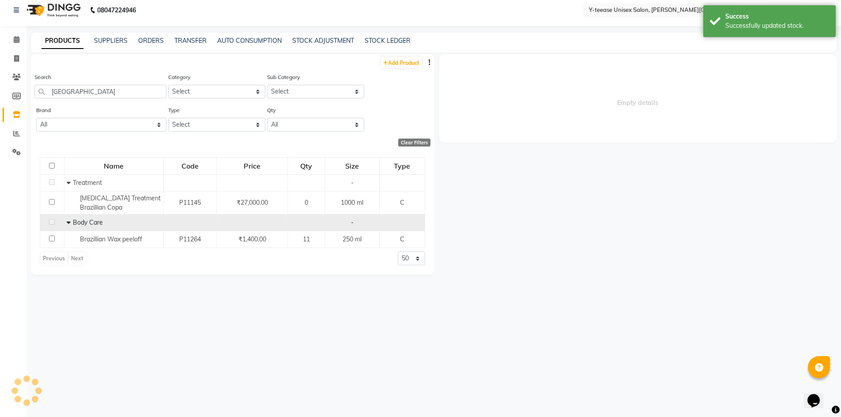
select select
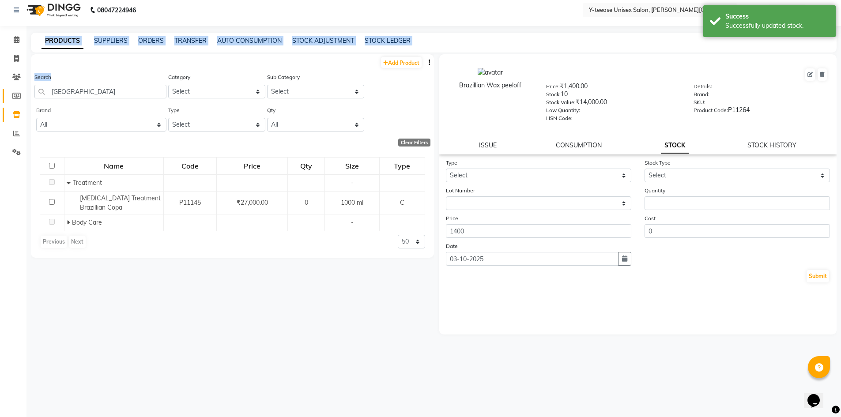
drag, startPoint x: 6, startPoint y: 100, endPoint x: 15, endPoint y: 94, distance: 10.8
click at [1, 99] on app-home "08047224946 Select Location × Y-teease Unisex Salon, [PERSON_NAME] Nagar Defaul…" at bounding box center [420, 205] width 841 height 423
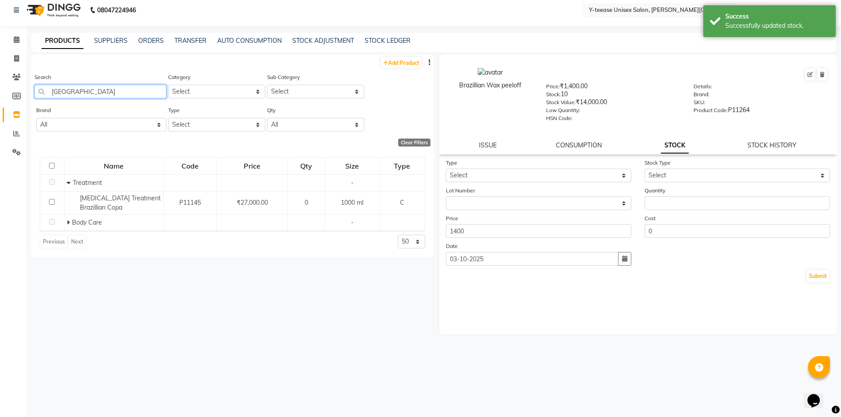
click at [100, 88] on input "[GEOGRAPHIC_DATA]" at bounding box center [100, 92] width 132 height 14
click at [96, 88] on input "[GEOGRAPHIC_DATA]" at bounding box center [100, 92] width 132 height 14
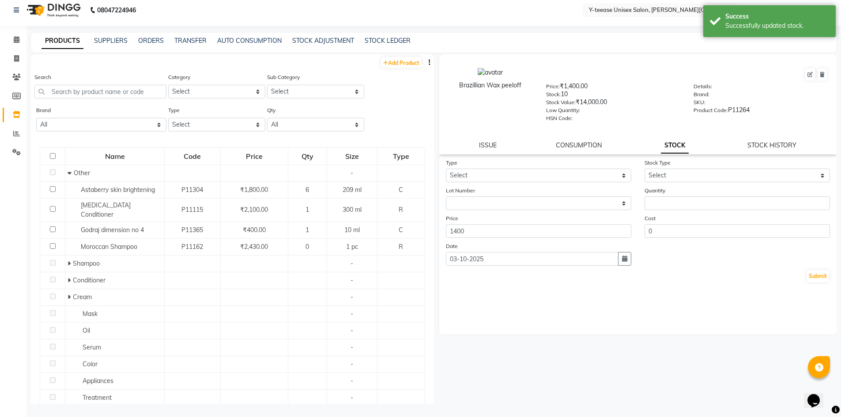
click at [109, 84] on div "Search" at bounding box center [100, 85] width 132 height 26
click at [96, 89] on input "text" at bounding box center [100, 92] width 132 height 14
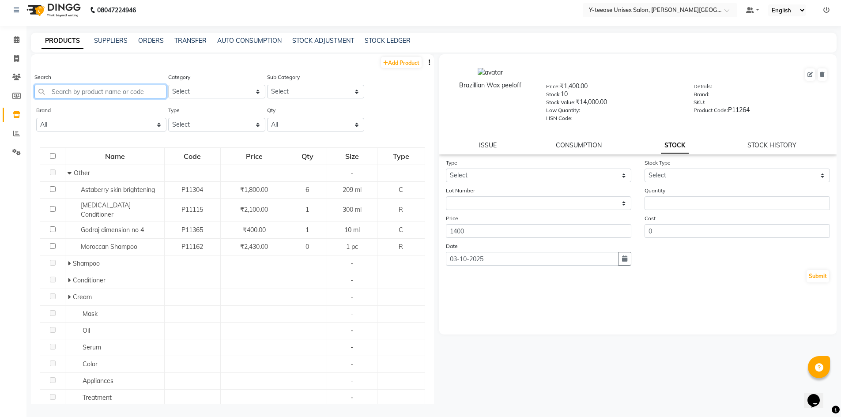
click at [95, 89] on input "text" at bounding box center [100, 92] width 132 height 14
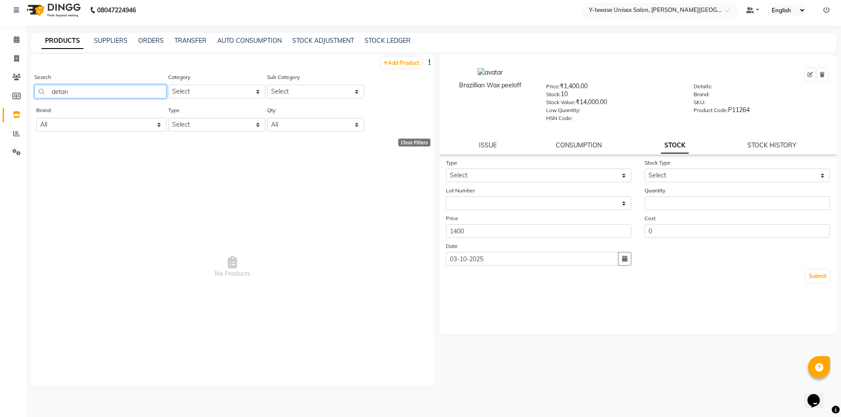
drag, startPoint x: 58, startPoint y: 93, endPoint x: 63, endPoint y: 92, distance: 5.3
click at [58, 93] on input "detan" at bounding box center [100, 92] width 132 height 14
click at [75, 93] on input "dtan" at bounding box center [100, 92] width 132 height 14
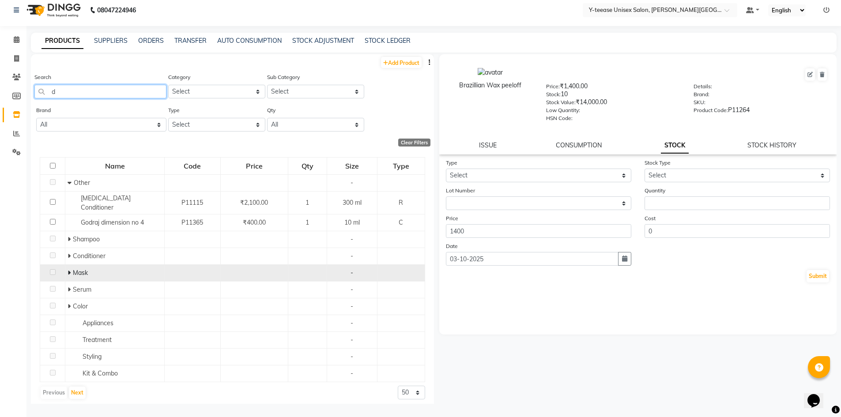
type input "d"
click at [70, 270] on icon at bounding box center [69, 273] width 3 height 6
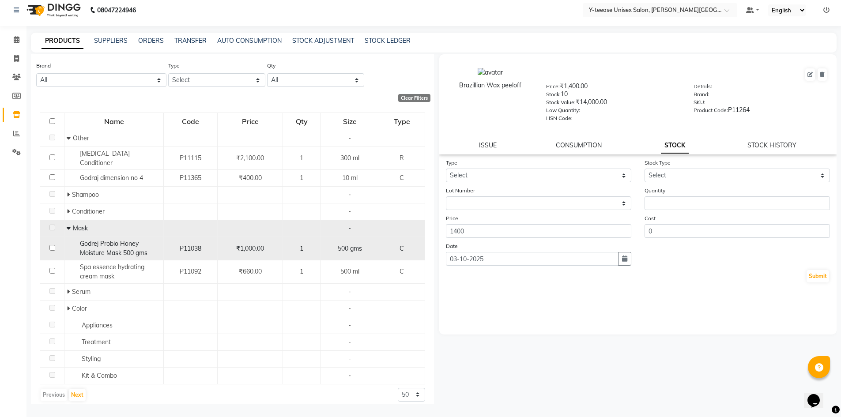
scroll to position [45, 0]
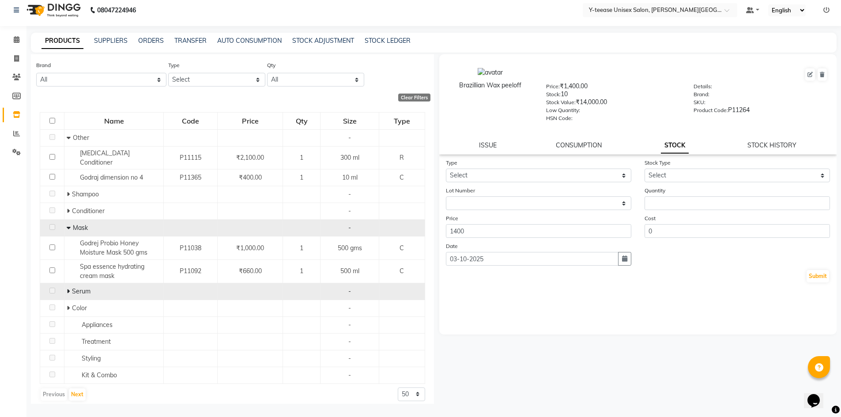
click at [70, 288] on span at bounding box center [69, 292] width 5 height 8
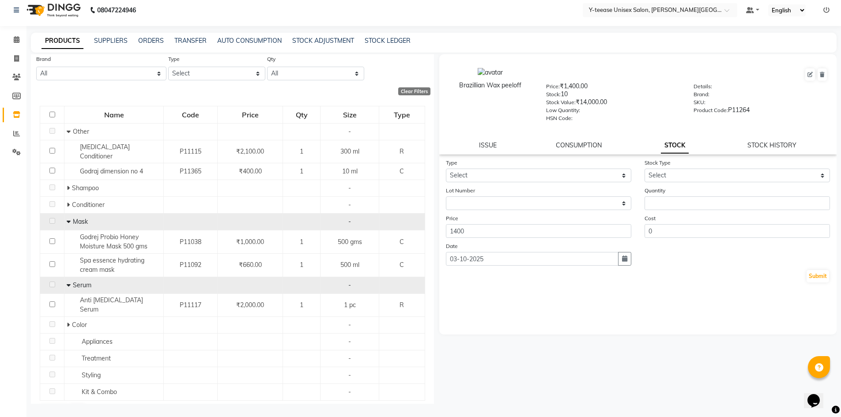
scroll to position [62, 0]
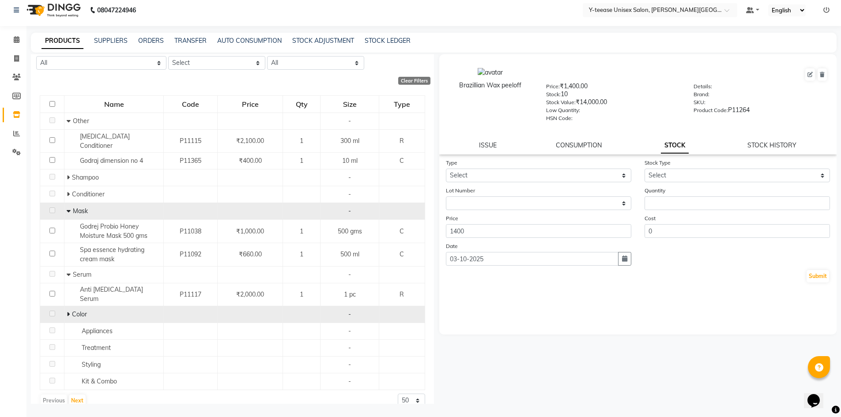
click at [65, 307] on td "Color" at bounding box center [113, 315] width 99 height 17
click at [67, 311] on icon at bounding box center [68, 314] width 3 height 6
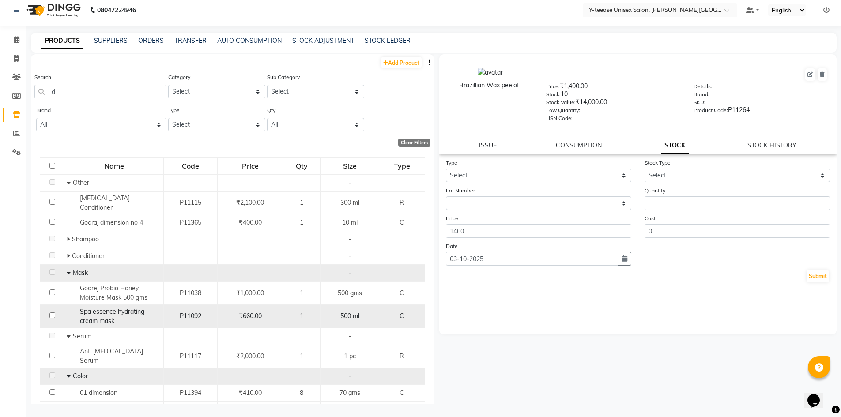
scroll to position [0, 0]
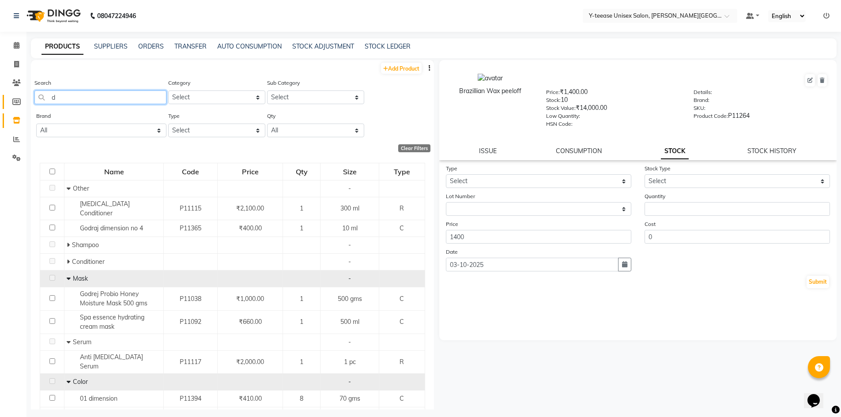
drag, startPoint x: 62, startPoint y: 92, endPoint x: 13, endPoint y: 103, distance: 49.8
click at [13, 103] on app-home "08047224946 Select Location × Y-teease Unisex Salon, [PERSON_NAME] Nagar Defaul…" at bounding box center [420, 211] width 841 height 423
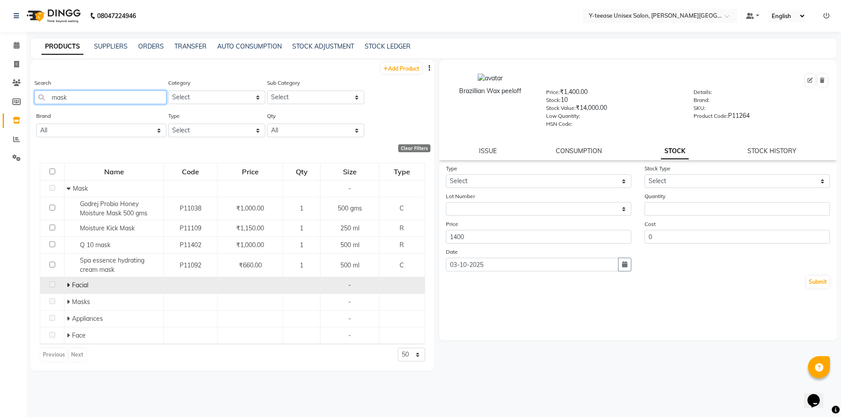
type input "mask"
click at [68, 286] on icon at bounding box center [68, 285] width 3 height 6
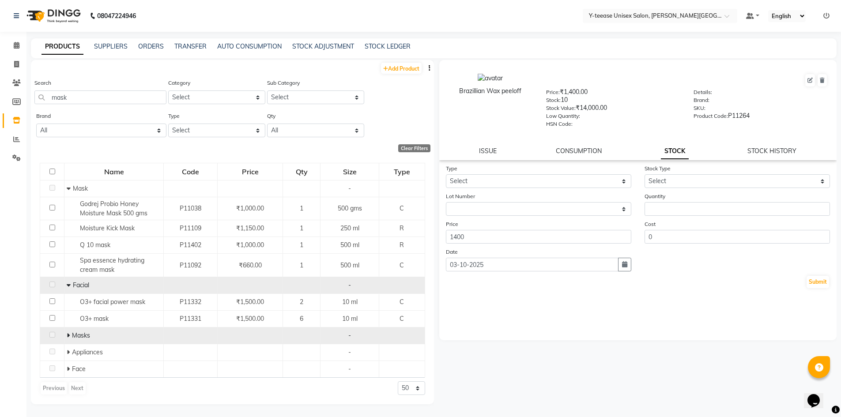
click at [64, 336] on td "Masks" at bounding box center [113, 336] width 99 height 17
click at [71, 336] on span at bounding box center [69, 336] width 5 height 8
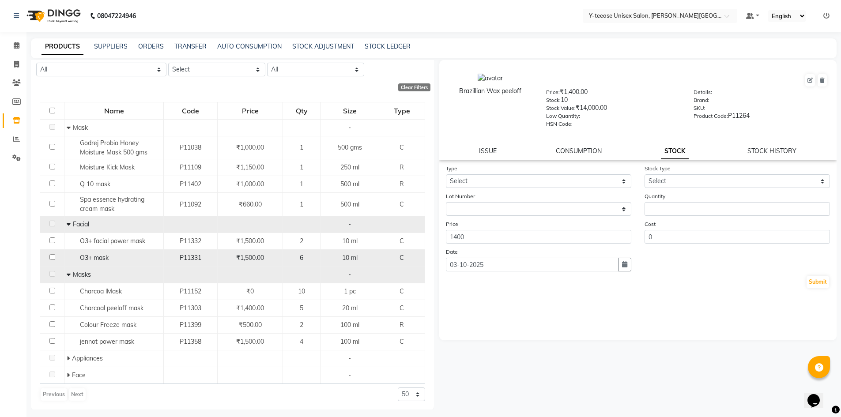
scroll to position [62, 0]
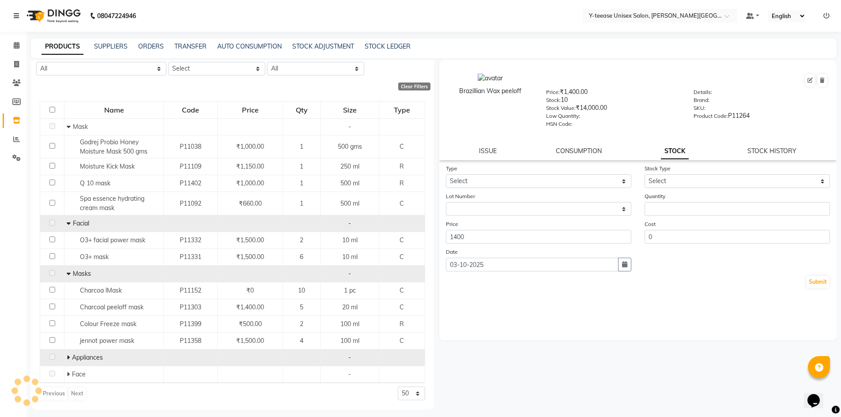
click at [67, 356] on icon at bounding box center [68, 358] width 3 height 6
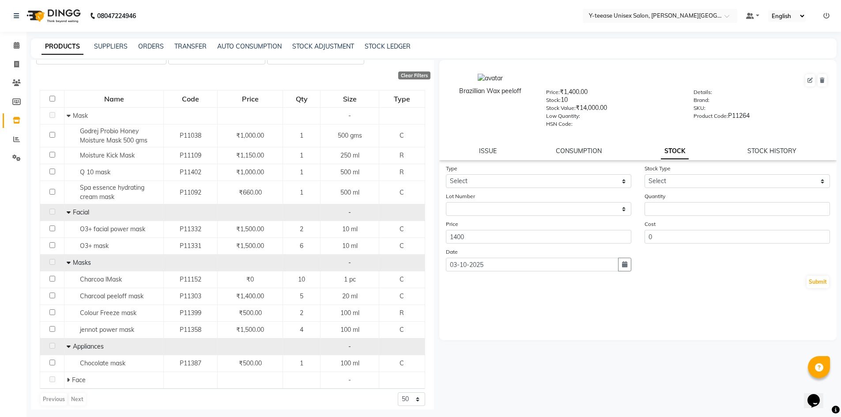
scroll to position [79, 0]
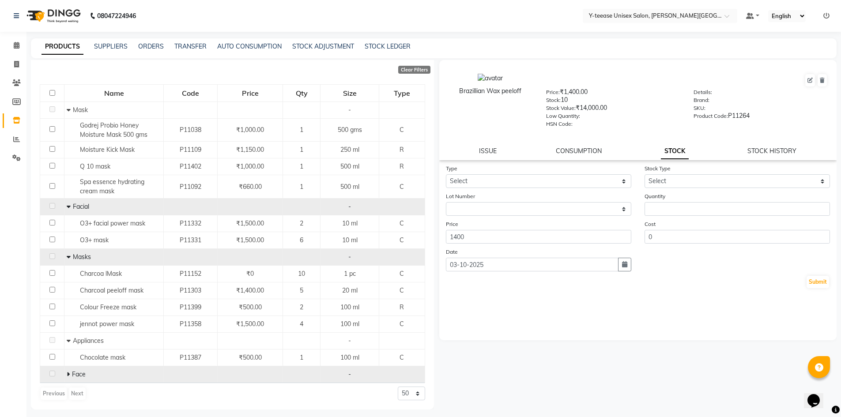
click at [69, 374] on icon at bounding box center [68, 374] width 3 height 6
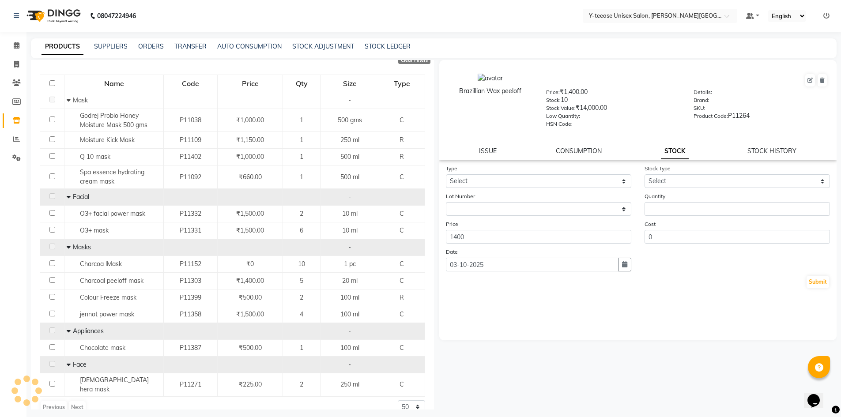
scroll to position [0, 0]
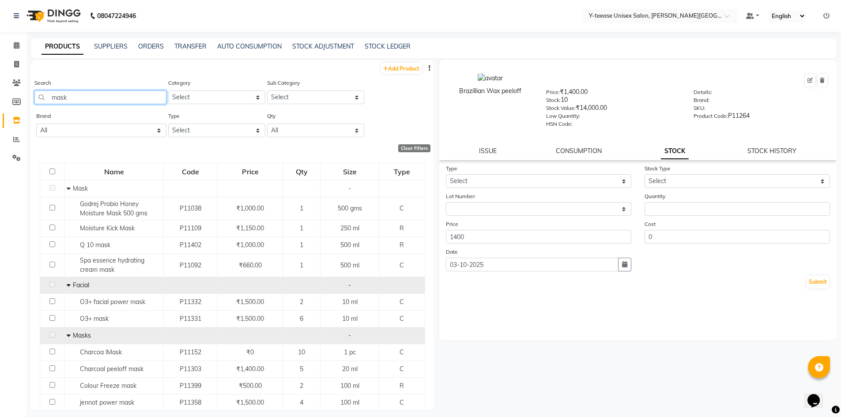
drag, startPoint x: 78, startPoint y: 94, endPoint x: 24, endPoint y: 98, distance: 54.1
click at [24, 98] on app-home "08047224946 Select Location × Y-teease Unisex Salon, [PERSON_NAME] Nagar Defaul…" at bounding box center [420, 211] width 841 height 423
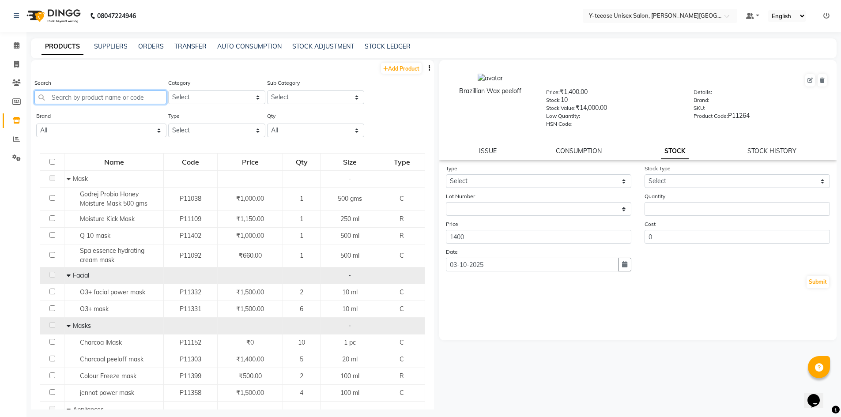
type input "d"
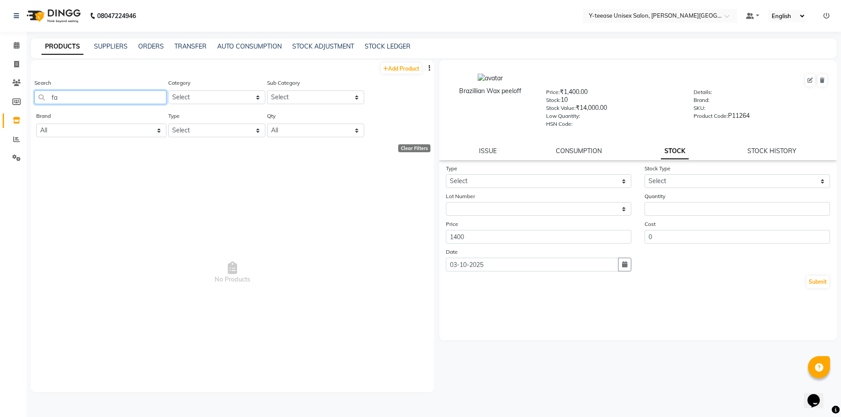
type input "f"
click at [60, 97] on input "detan" at bounding box center [100, 98] width 132 height 14
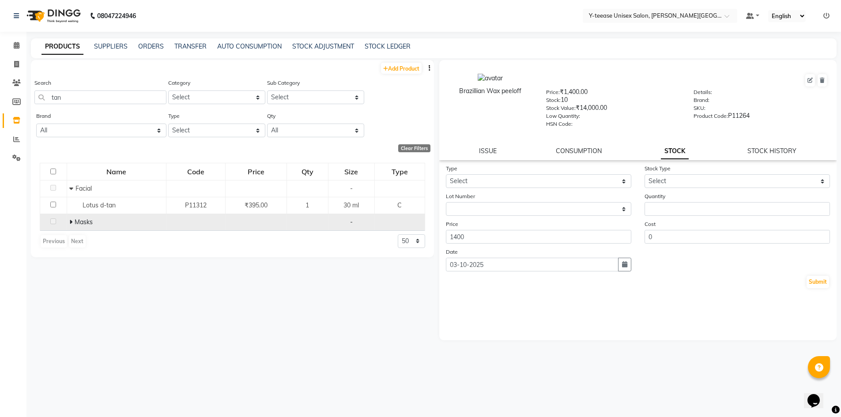
click at [70, 223] on icon at bounding box center [70, 222] width 3 height 6
click at [72, 99] on input "tan" at bounding box center [100, 98] width 132 height 14
click at [53, 96] on input "tan" at bounding box center [100, 98] width 132 height 14
click at [50, 96] on input "tan" at bounding box center [100, 98] width 132 height 14
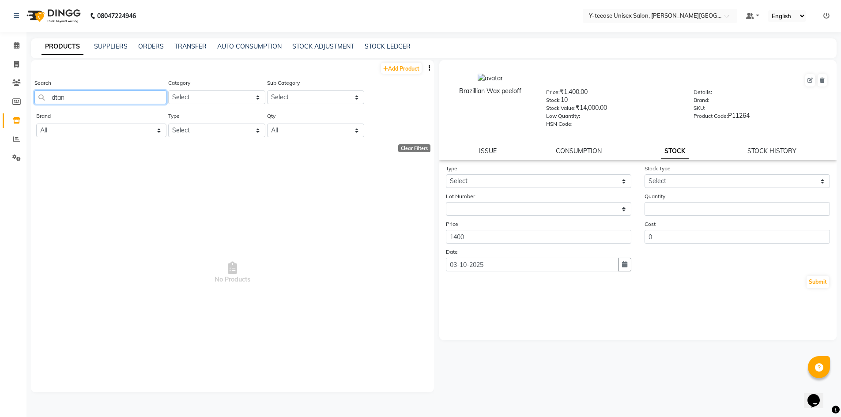
type input "tan"
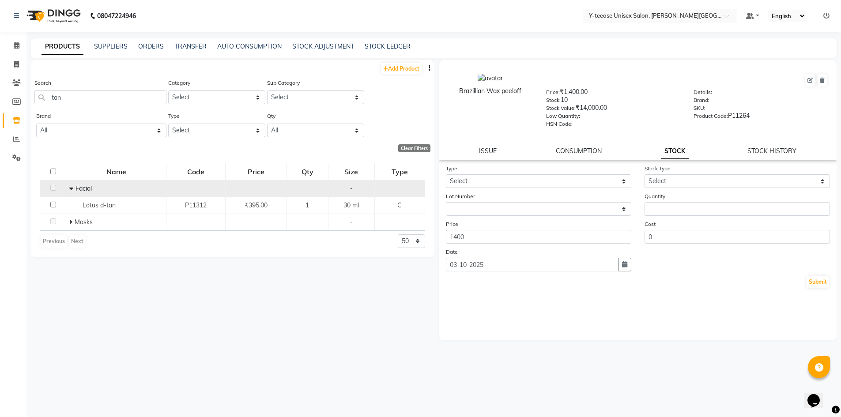
click at [72, 190] on icon at bounding box center [71, 189] width 4 height 6
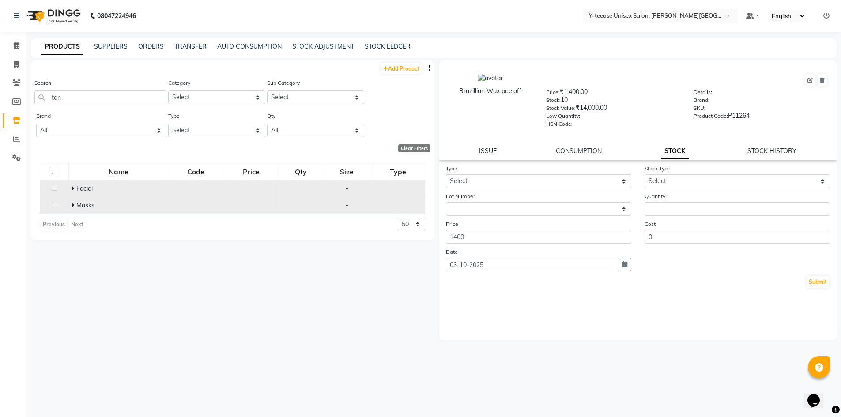
click at [72, 204] on icon at bounding box center [72, 205] width 3 height 6
click at [70, 205] on icon at bounding box center [70, 205] width 4 height 6
click at [73, 190] on icon at bounding box center [72, 189] width 3 height 6
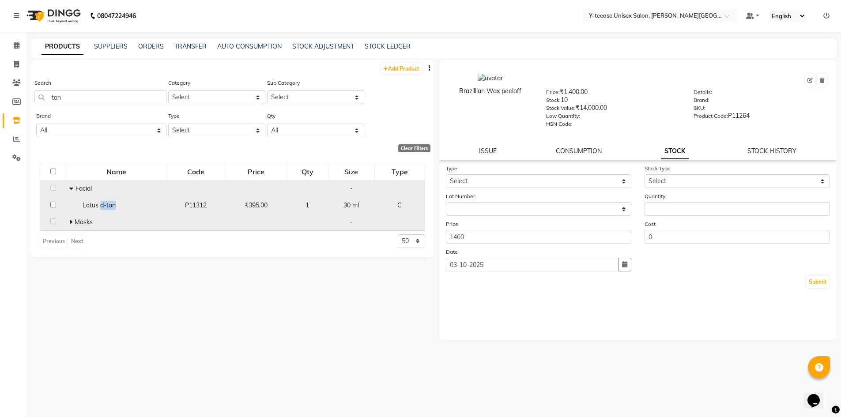
drag, startPoint x: 100, startPoint y: 205, endPoint x: 118, endPoint y: 205, distance: 18.1
click at [118, 205] on div "Lotus d-tan" at bounding box center [116, 205] width 95 height 9
select select
copy span "d-tan"
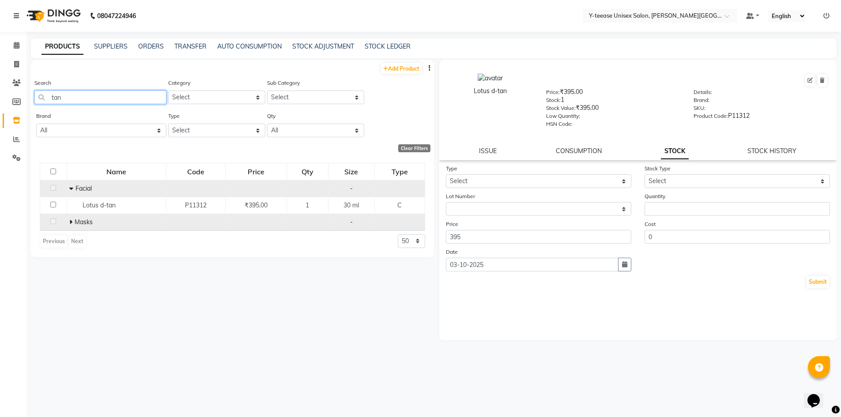
click at [71, 92] on input "tan" at bounding box center [100, 98] width 132 height 14
type input "t"
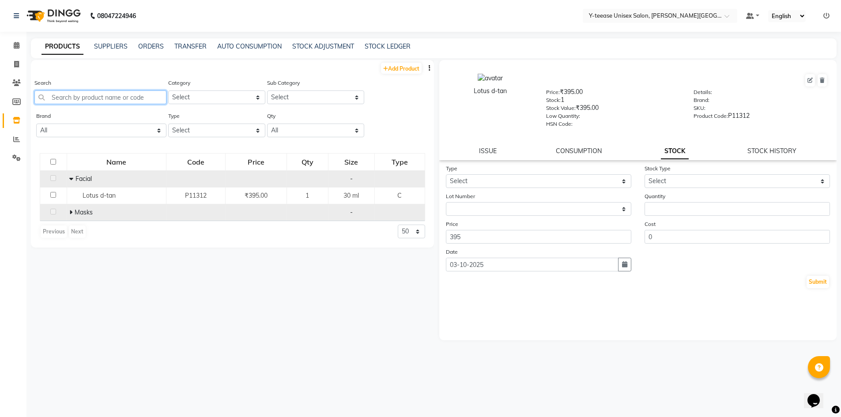
paste input "d-tan"
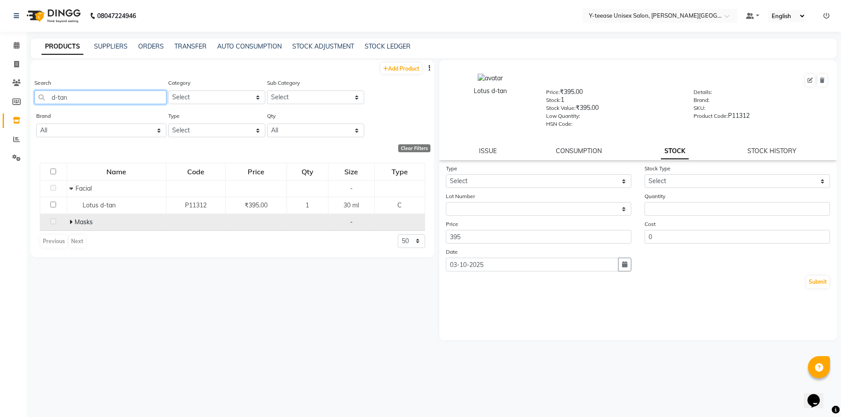
type input "d-tan"
click at [71, 221] on icon at bounding box center [70, 222] width 3 height 6
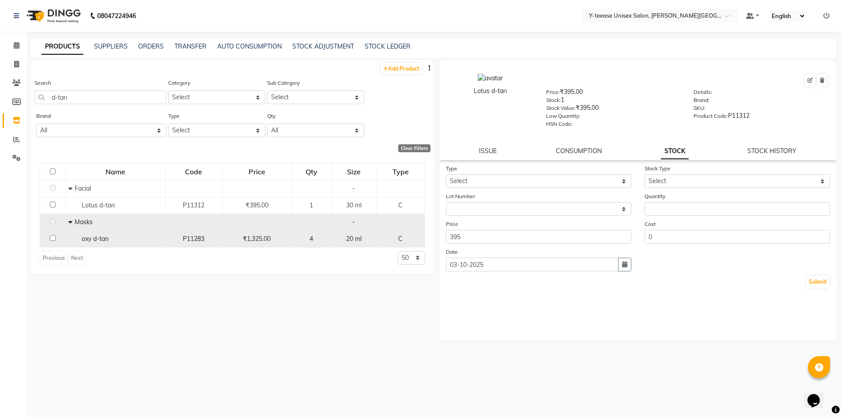
click at [126, 239] on div "oxy d-tan" at bounding box center [115, 239] width 95 height 9
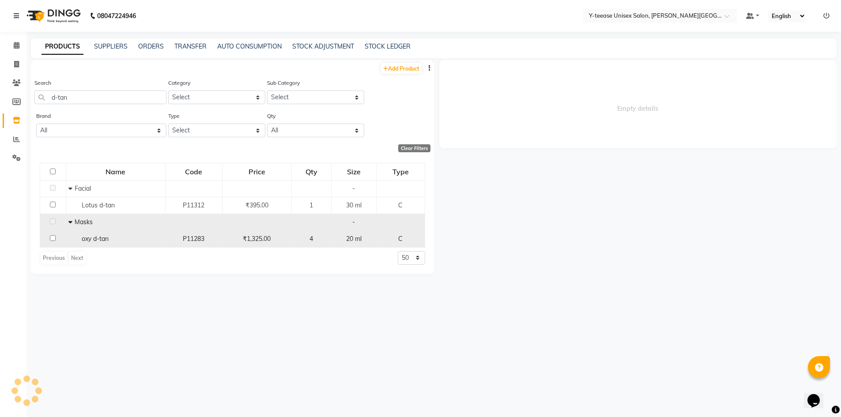
select select
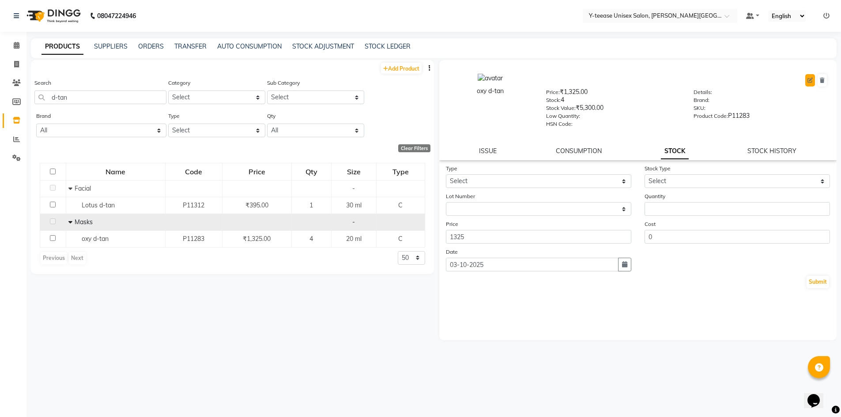
click at [815, 82] on button at bounding box center [811, 80] width 10 height 12
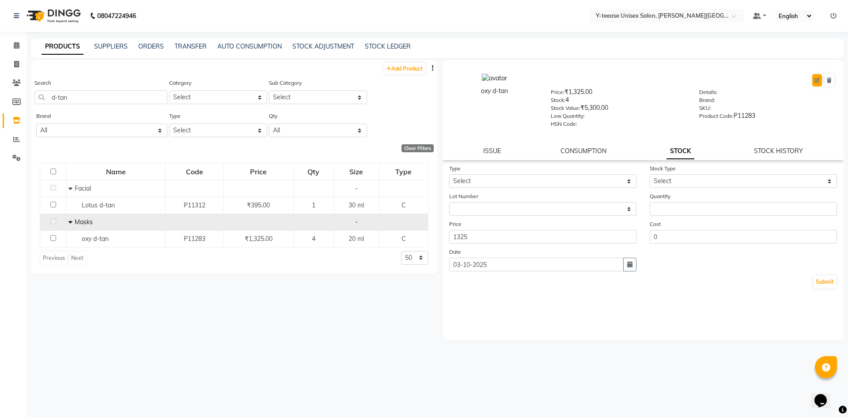
select select "C"
select select "2801150"
select select "2801157"
select select "true"
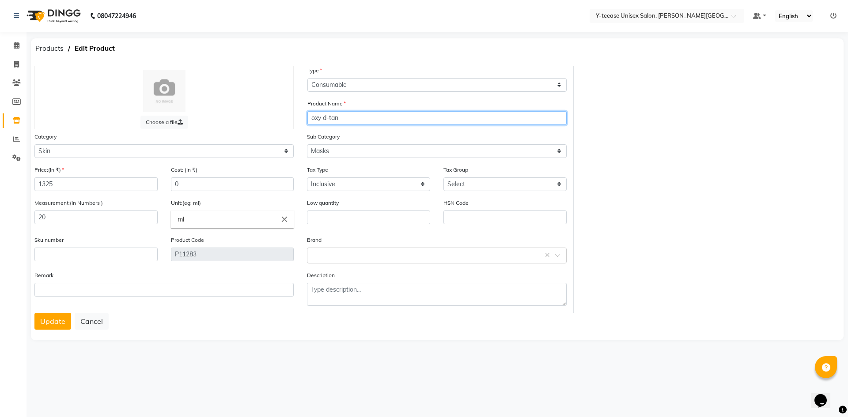
drag, startPoint x: 322, startPoint y: 119, endPoint x: 312, endPoint y: 123, distance: 10.7
click at [312, 123] on input "oxy d-tan" at bounding box center [436, 118] width 259 height 14
click at [344, 116] on input "d-tan" at bounding box center [436, 118] width 259 height 14
type input "d-tan mask"
click at [53, 321] on button "Update" at bounding box center [52, 321] width 37 height 17
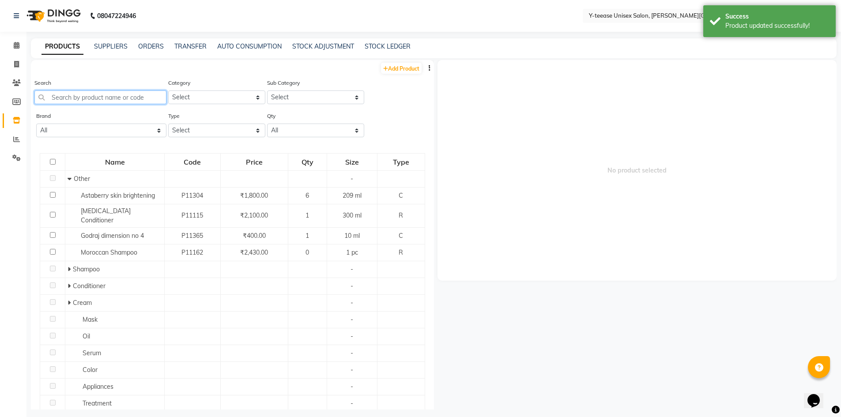
click at [105, 101] on input "text" at bounding box center [100, 98] width 132 height 14
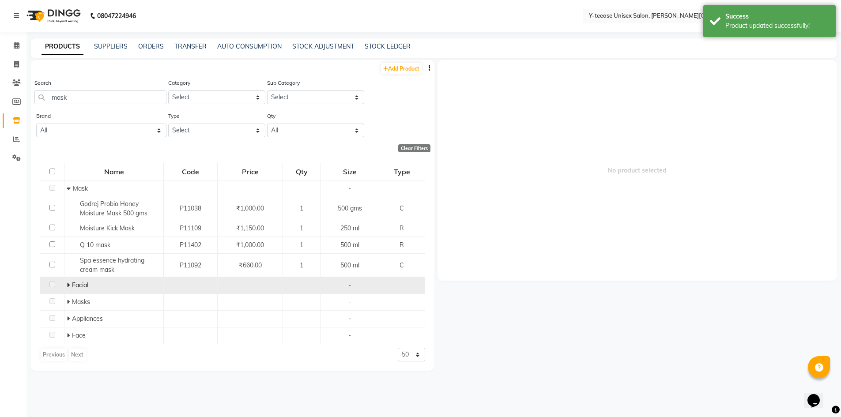
click at [70, 284] on span at bounding box center [69, 285] width 5 height 8
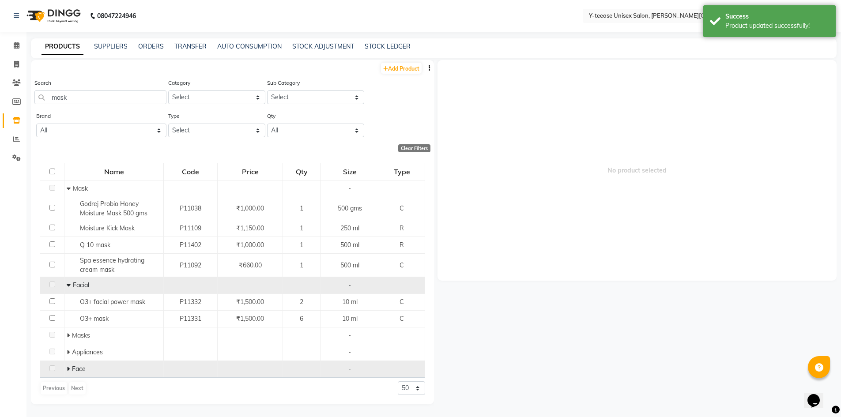
click at [69, 367] on icon at bounding box center [68, 369] width 3 height 6
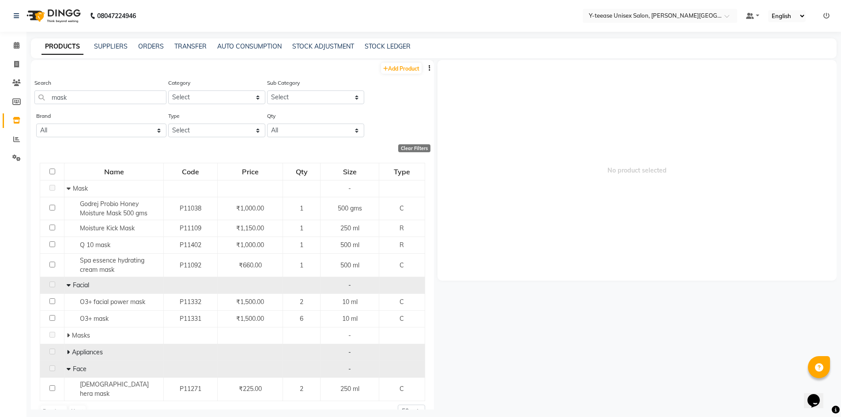
scroll to position [11, 0]
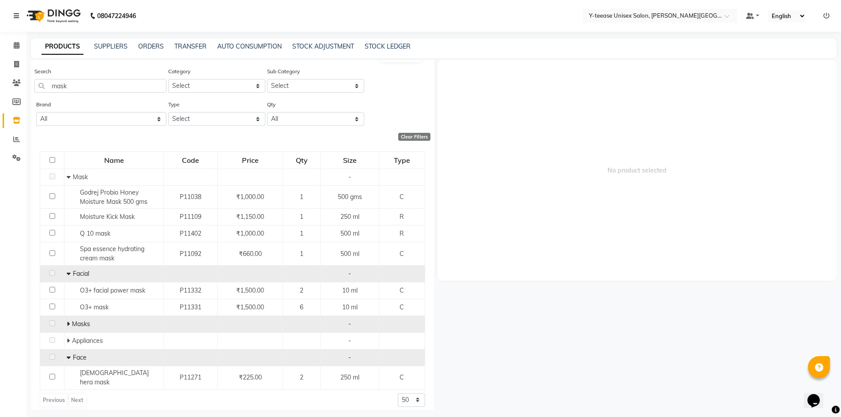
click at [68, 322] on icon at bounding box center [68, 324] width 3 height 6
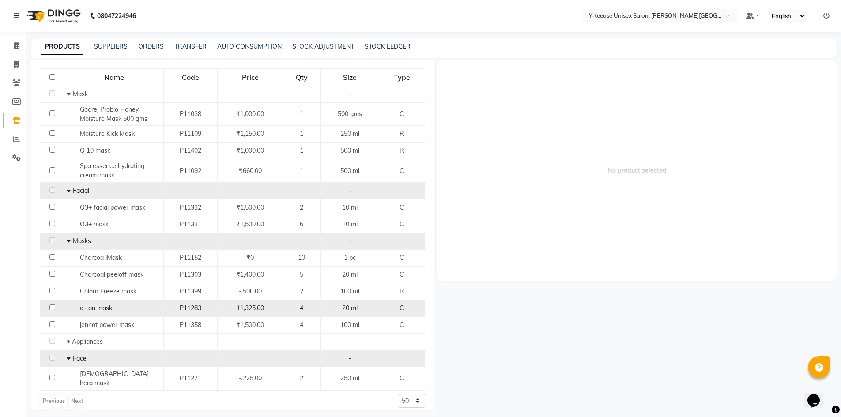
scroll to position [95, 0]
click at [132, 307] on div "d-tan mask" at bounding box center [114, 307] width 95 height 9
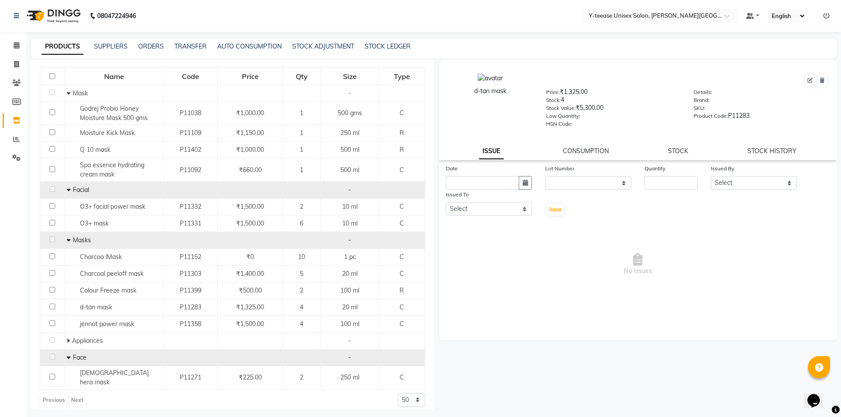
click at [682, 146] on div "d-tan mask Price: ₹1,325.00 Stock: 4 Stock Value: ₹5,300.00 Low Quantity: HSN C…" at bounding box center [638, 110] width 398 height 100
click at [667, 153] on div "ISSUE CONSUMPTION STOCK STOCK HISTORY" at bounding box center [638, 151] width 377 height 9
click at [676, 148] on link "STOCK" at bounding box center [678, 151] width 20 height 8
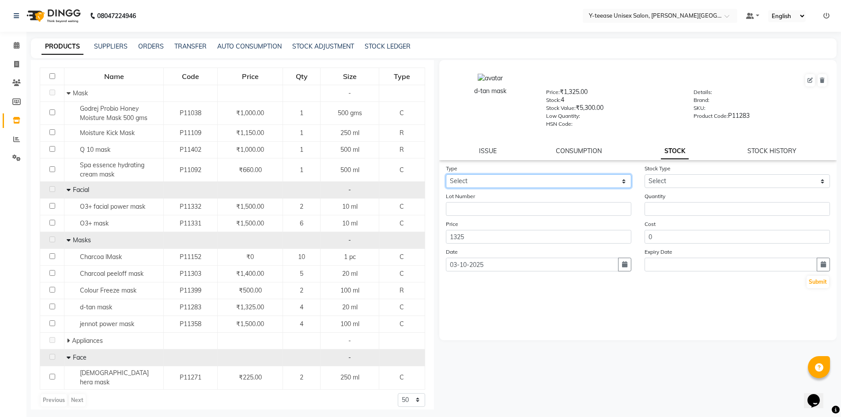
click at [487, 182] on select "Select In Out" at bounding box center [539, 181] width 186 height 14
click at [446, 174] on select "Select In Out" at bounding box center [539, 181] width 186 height 14
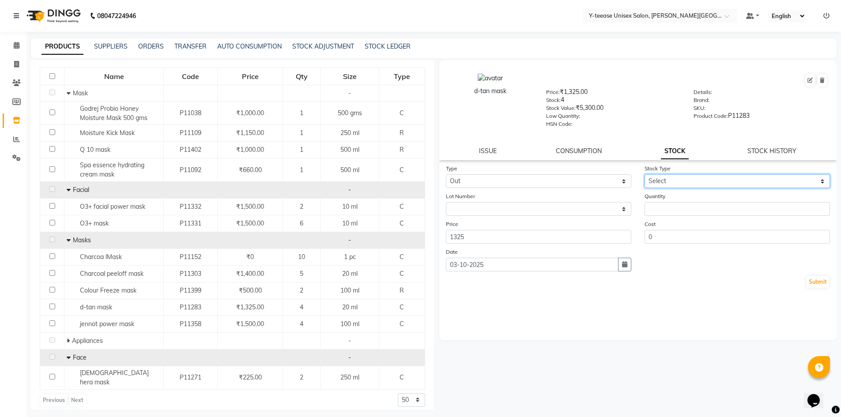
drag, startPoint x: 666, startPoint y: 178, endPoint x: 663, endPoint y: 188, distance: 9.6
click at [666, 178] on select "Select Internal Use Damaged Expired Adjustment Return Other" at bounding box center [738, 181] width 186 height 14
click at [645, 174] on select "Select Internal Use Damaged Expired Adjustment Return Other" at bounding box center [738, 181] width 186 height 14
click at [673, 201] on div "Quantity" at bounding box center [737, 204] width 199 height 24
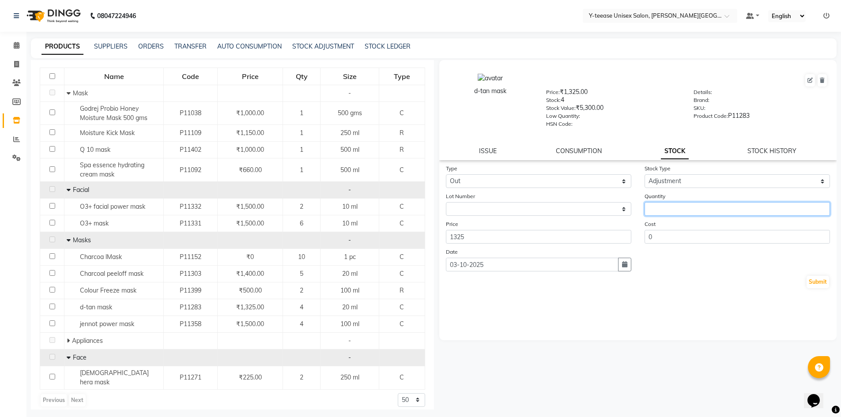
click at [671, 209] on input "number" at bounding box center [738, 209] width 186 height 14
click at [818, 279] on button "Submit" at bounding box center [818, 282] width 23 height 12
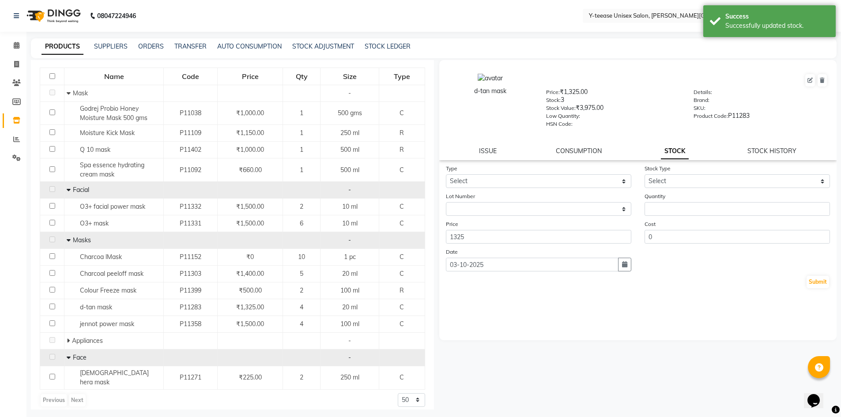
scroll to position [0, 0]
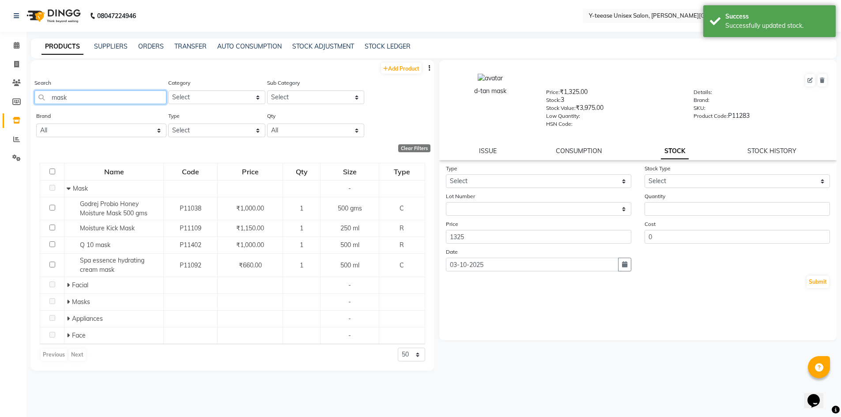
drag, startPoint x: 68, startPoint y: 97, endPoint x: 29, endPoint y: 97, distance: 39.8
click at [29, 97] on main "PRODUCTS SUPPLIERS ORDERS TRANSFER AUTO CONSUMPTION STOCK ADJUSTMENT STOCK LEDG…" at bounding box center [434, 230] width 815 height 385
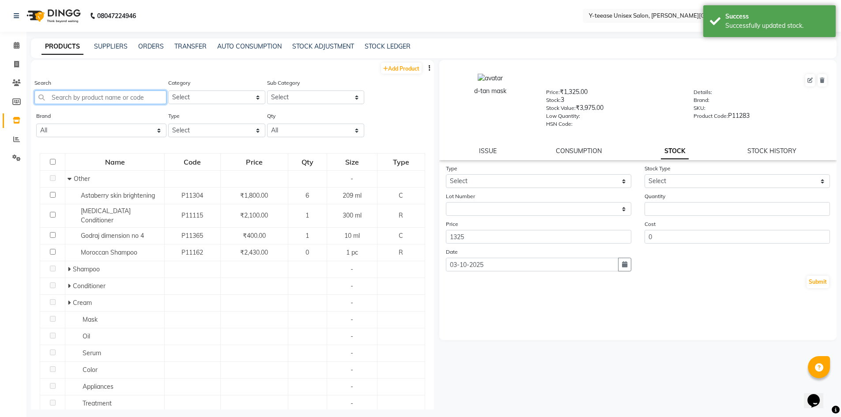
click at [50, 95] on input "text" at bounding box center [100, 98] width 132 height 14
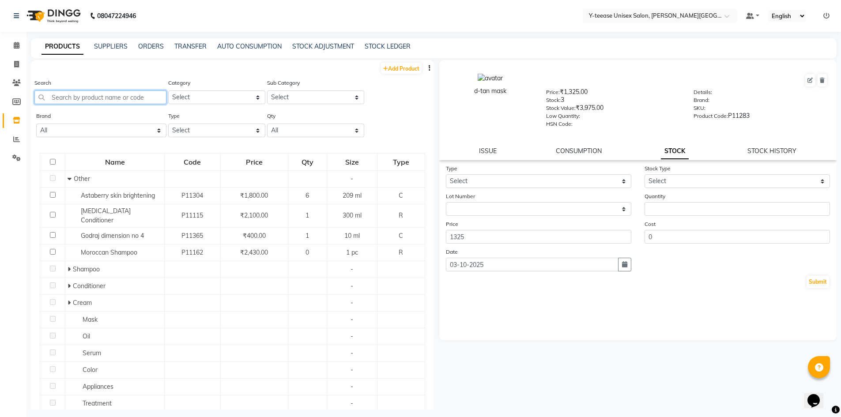
click at [69, 97] on input "text" at bounding box center [100, 98] width 132 height 14
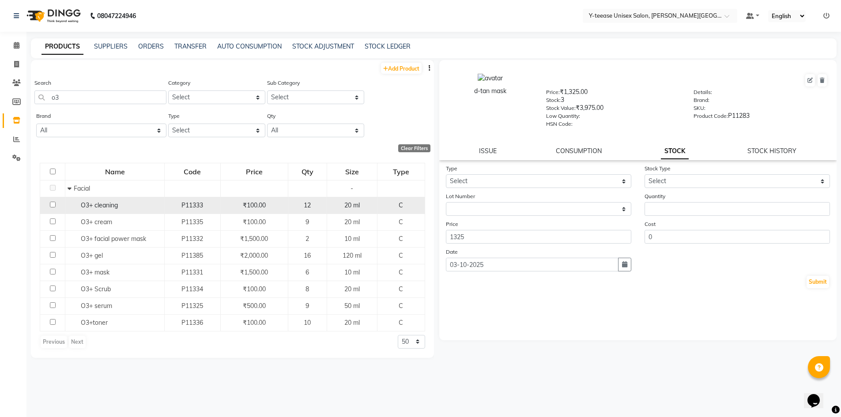
click at [107, 210] on div "O3+ cleaning" at bounding box center [115, 205] width 95 height 9
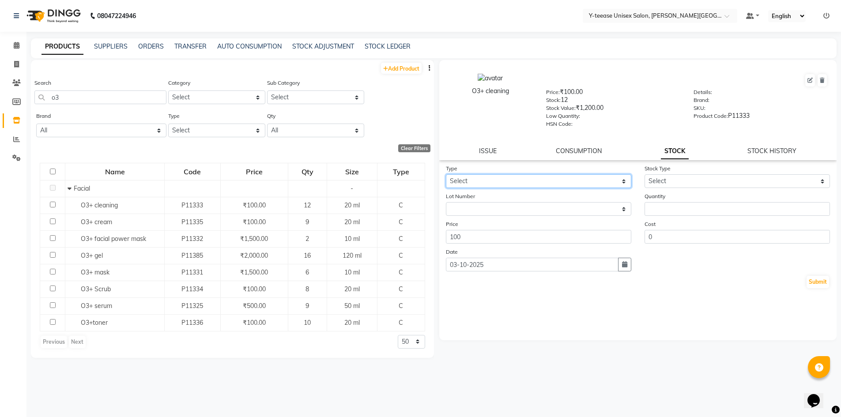
drag, startPoint x: 477, startPoint y: 174, endPoint x: 477, endPoint y: 185, distance: 10.6
click at [477, 174] on select "Select In Out" at bounding box center [539, 181] width 186 height 14
click at [446, 174] on select "Select In Out" at bounding box center [539, 181] width 186 height 14
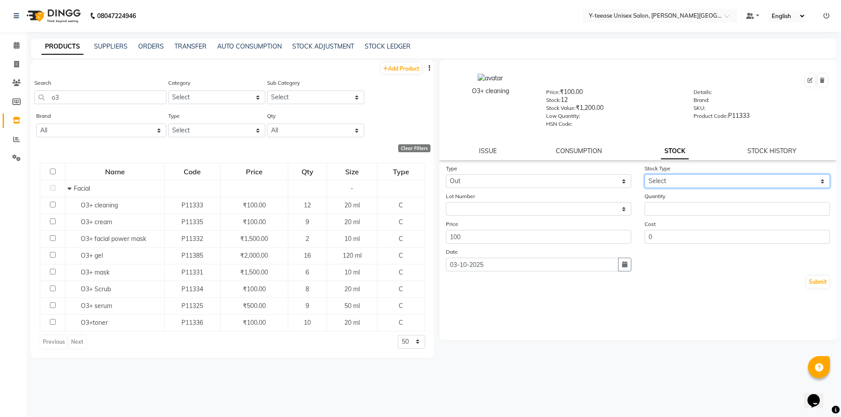
drag, startPoint x: 674, startPoint y: 182, endPoint x: 677, endPoint y: 188, distance: 6.3
click at [674, 182] on select "Select Internal Use Damaged Expired Adjustment Return Other" at bounding box center [738, 181] width 186 height 14
click at [645, 174] on select "Select Internal Use Damaged Expired Adjustment Return Other" at bounding box center [738, 181] width 186 height 14
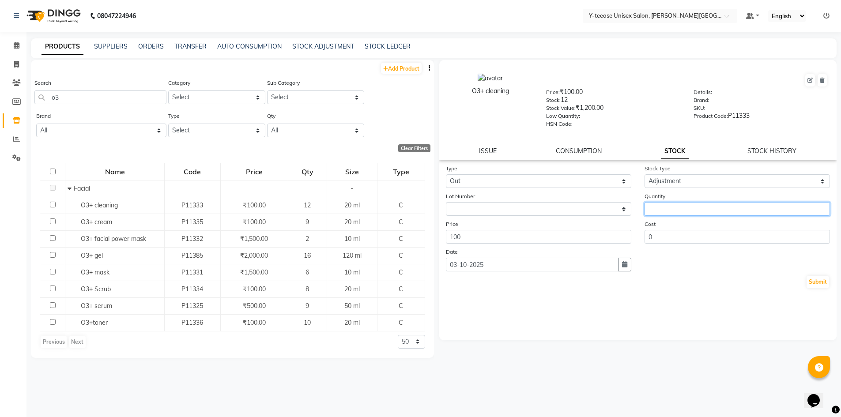
click at [678, 209] on input "number" at bounding box center [738, 209] width 186 height 14
click at [821, 275] on div "Submit" at bounding box center [638, 282] width 385 height 14
click at [817, 278] on button "Submit" at bounding box center [818, 282] width 23 height 12
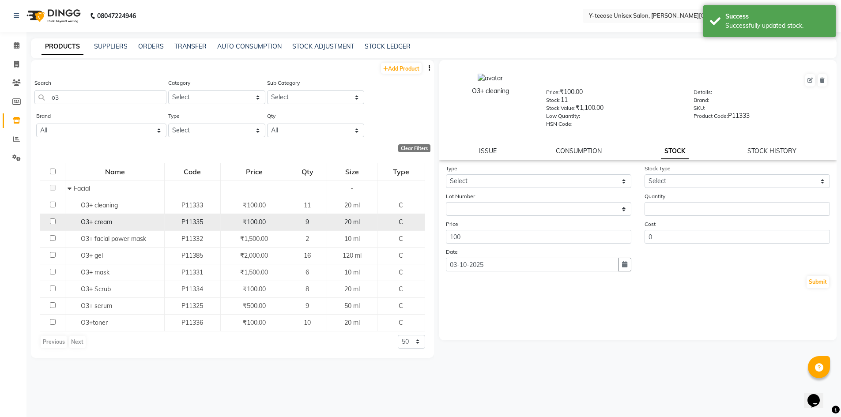
click at [119, 226] on div "O3+ cream" at bounding box center [115, 222] width 95 height 9
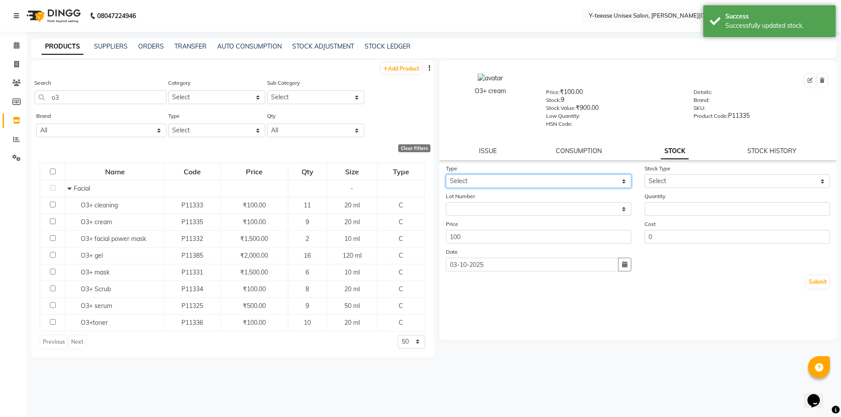
click at [512, 179] on select "Select In Out" at bounding box center [539, 181] width 186 height 14
click at [446, 174] on select "Select In Out" at bounding box center [539, 181] width 186 height 14
drag, startPoint x: 488, startPoint y: 176, endPoint x: 489, endPoint y: 185, distance: 8.9
click at [488, 178] on select "Select In Out" at bounding box center [539, 181] width 186 height 14
click at [446, 174] on select "Select In Out" at bounding box center [539, 181] width 186 height 14
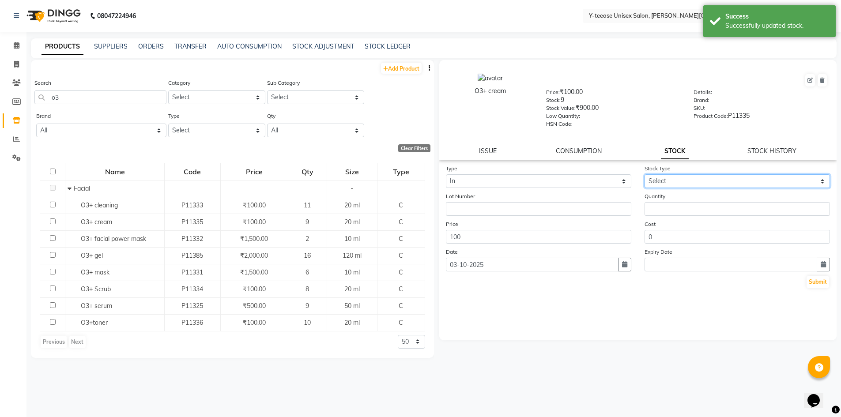
click at [678, 180] on select "Select New Stock Adjustment Return Other" at bounding box center [738, 181] width 186 height 14
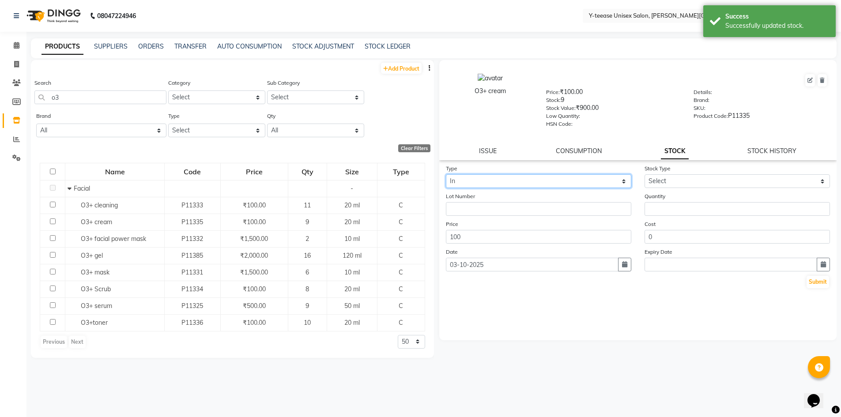
click at [477, 175] on select "Select In Out" at bounding box center [539, 181] width 186 height 14
click at [446, 174] on select "Select In Out" at bounding box center [539, 181] width 186 height 14
drag, startPoint x: 466, startPoint y: 183, endPoint x: 474, endPoint y: 225, distance: 43.1
click at [466, 183] on select "Select In Out" at bounding box center [539, 181] width 186 height 14
click at [446, 174] on select "Select In Out" at bounding box center [539, 181] width 186 height 14
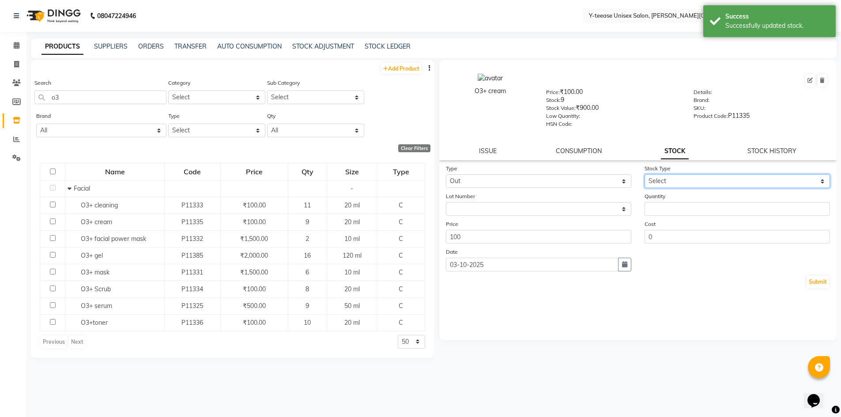
click at [659, 183] on select "Select Internal Use Damaged Expired Adjustment Return Other" at bounding box center [738, 181] width 186 height 14
click at [645, 174] on select "Select Internal Use Damaged Expired Adjustment Return Other" at bounding box center [738, 181] width 186 height 14
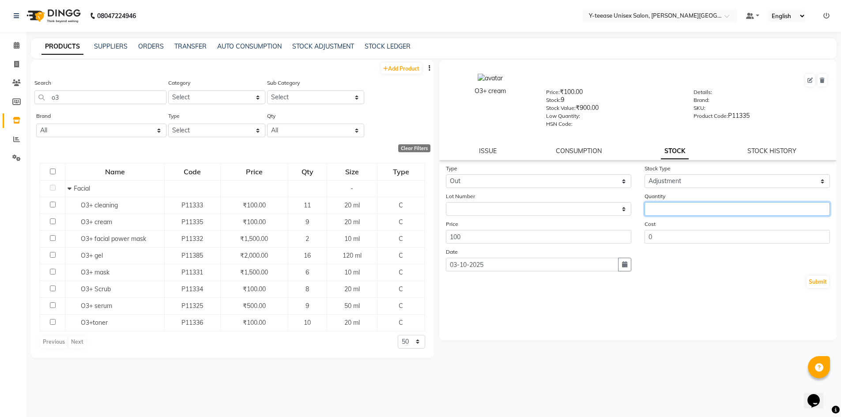
click at [663, 206] on input "number" at bounding box center [738, 209] width 186 height 14
click at [814, 281] on button "Submit" at bounding box center [818, 282] width 23 height 12
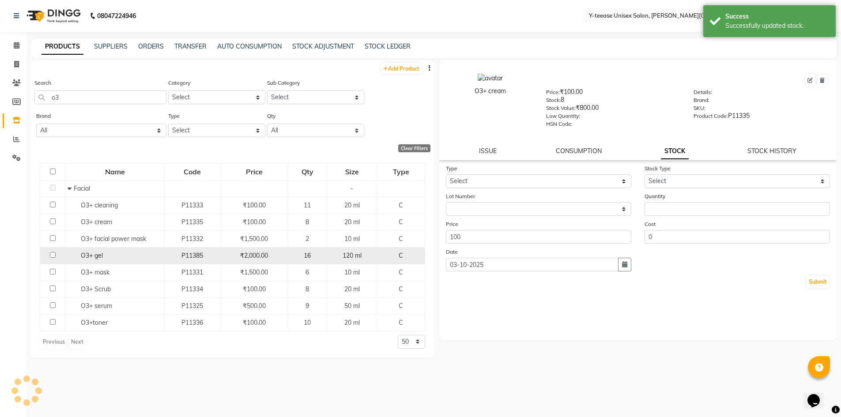
click at [126, 249] on td "O3+ gel" at bounding box center [114, 255] width 99 height 17
click at [125, 253] on div "O3+ gel" at bounding box center [115, 255] width 95 height 9
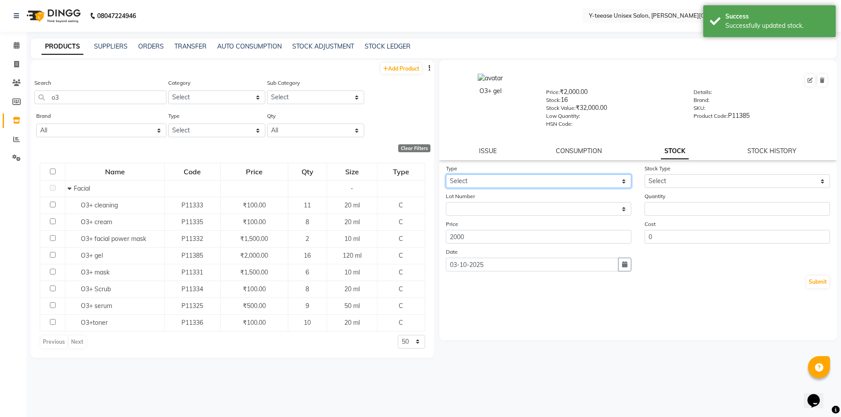
click at [466, 179] on select "Select In Out" at bounding box center [539, 181] width 186 height 14
click at [446, 174] on select "Select In Out" at bounding box center [539, 181] width 186 height 14
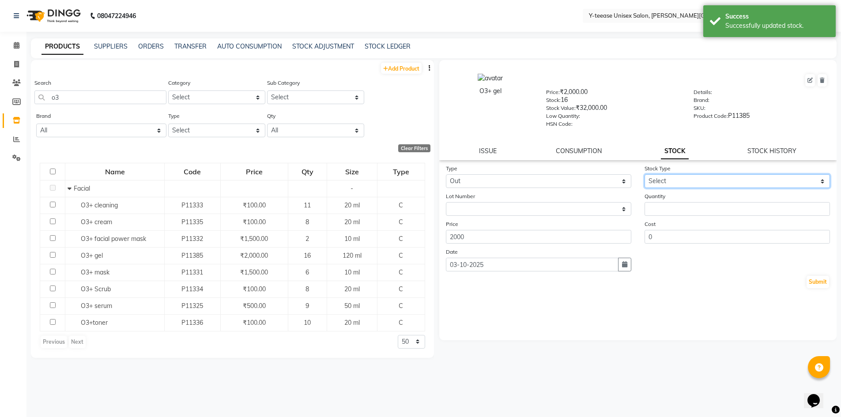
click at [663, 179] on select "Select Internal Use Damaged Expired Adjustment Return Other" at bounding box center [738, 181] width 186 height 14
click at [645, 174] on select "Select Internal Use Damaged Expired Adjustment Return Other" at bounding box center [738, 181] width 186 height 14
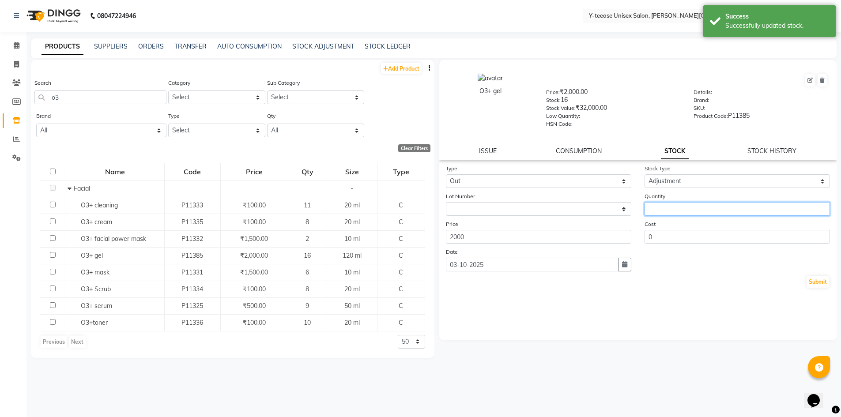
click at [679, 208] on input "number" at bounding box center [738, 209] width 186 height 14
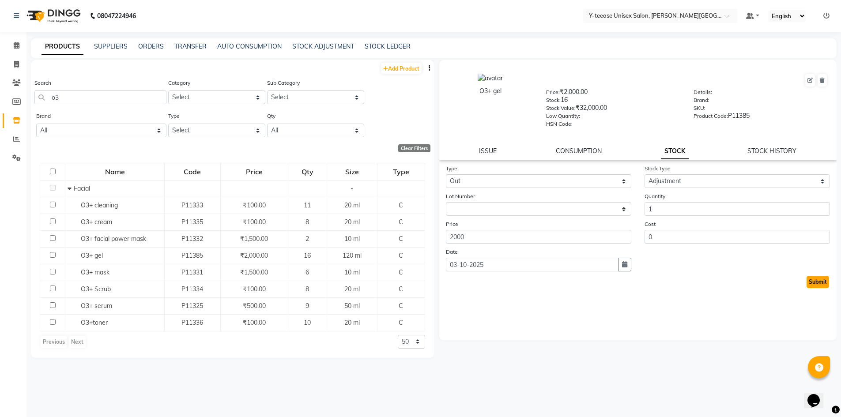
click at [813, 284] on button "Submit" at bounding box center [818, 282] width 23 height 12
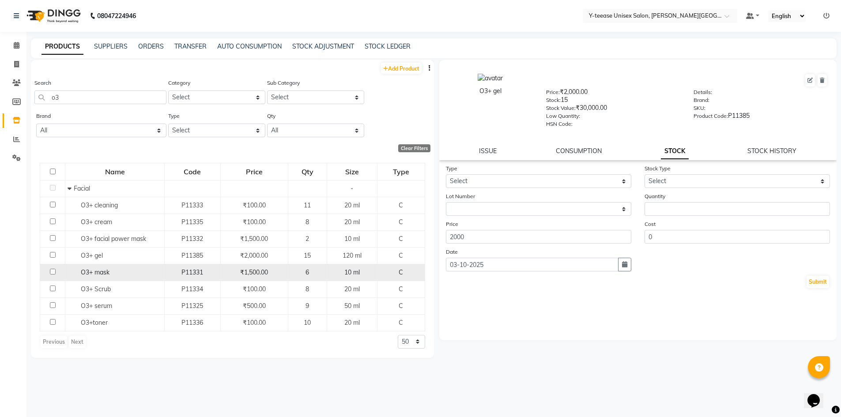
click at [128, 266] on td "O3+ mask" at bounding box center [114, 272] width 99 height 17
click at [118, 271] on div "O3+ mask" at bounding box center [115, 272] width 95 height 9
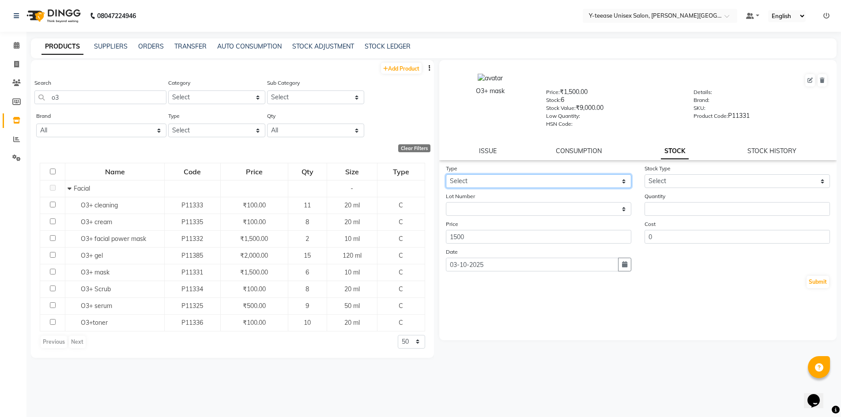
click at [476, 180] on select "Select In Out" at bounding box center [539, 181] width 186 height 14
click at [446, 174] on select "Select In Out" at bounding box center [539, 181] width 186 height 14
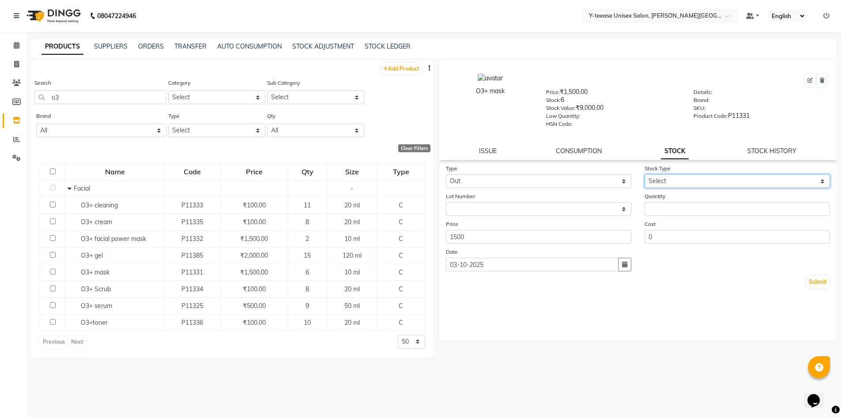
click at [670, 183] on select "Select Internal Use Damaged Expired Adjustment Return Other" at bounding box center [738, 181] width 186 height 14
click at [645, 174] on select "Select Internal Use Damaged Expired Adjustment Return Other" at bounding box center [738, 181] width 186 height 14
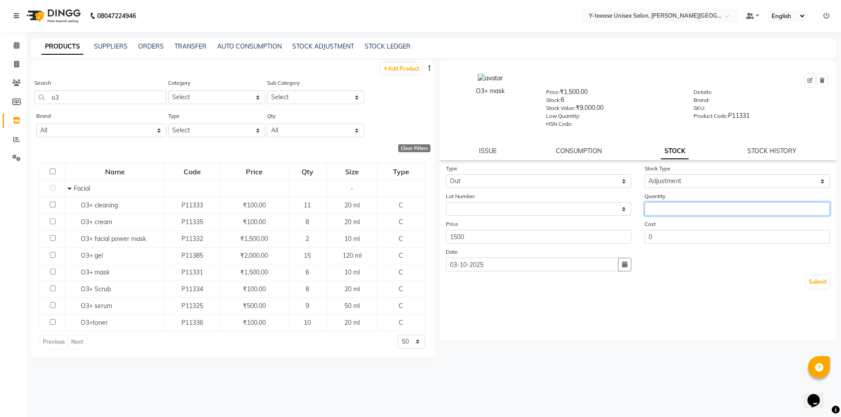
click at [663, 206] on input "number" at bounding box center [738, 209] width 186 height 14
click at [817, 284] on button "Submit" at bounding box center [818, 282] width 23 height 12
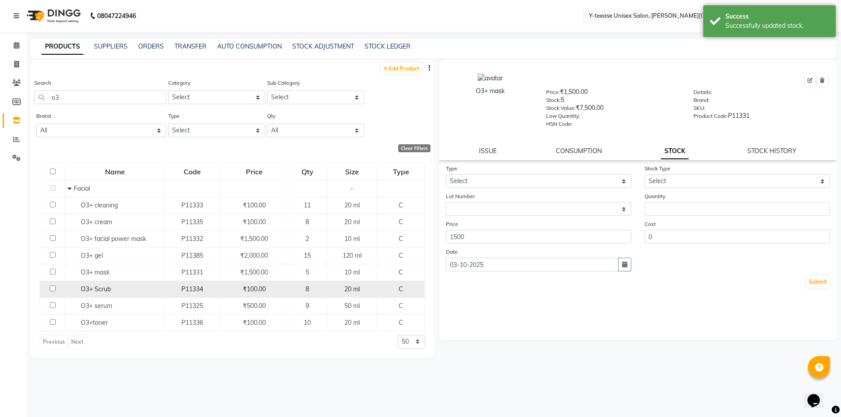
click at [123, 292] on div "O3+ Scrub" at bounding box center [115, 289] width 95 height 9
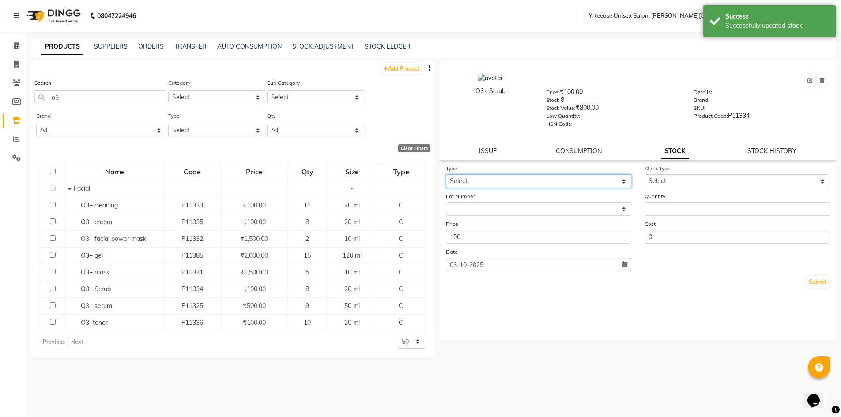
click at [467, 181] on select "Select In Out" at bounding box center [539, 181] width 186 height 14
click at [446, 174] on select "Select In Out" at bounding box center [539, 181] width 186 height 14
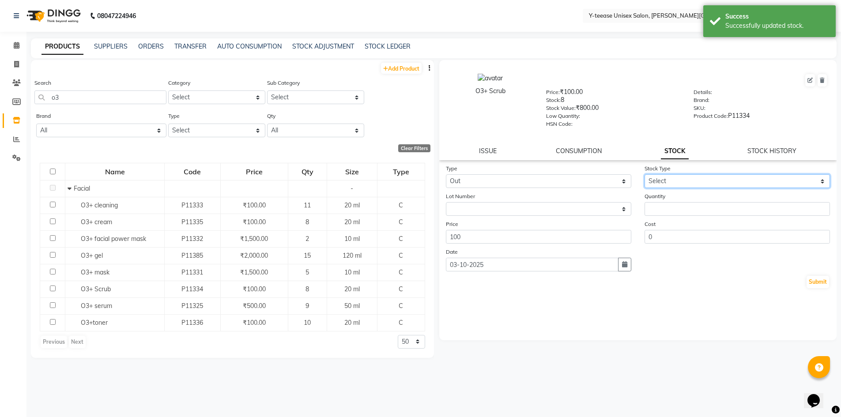
click at [660, 177] on select "Select Internal Use Damaged Expired Adjustment Return Other" at bounding box center [738, 181] width 186 height 14
click at [645, 174] on select "Select Internal Use Damaged Expired Adjustment Return Other" at bounding box center [738, 181] width 186 height 14
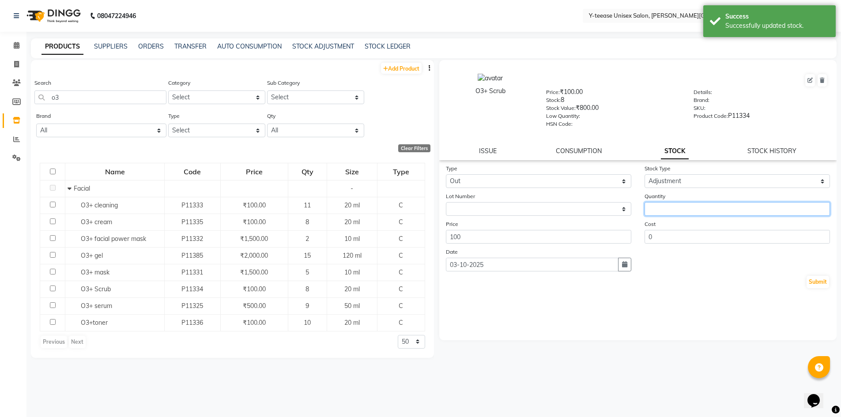
click at [674, 215] on input "number" at bounding box center [738, 209] width 186 height 14
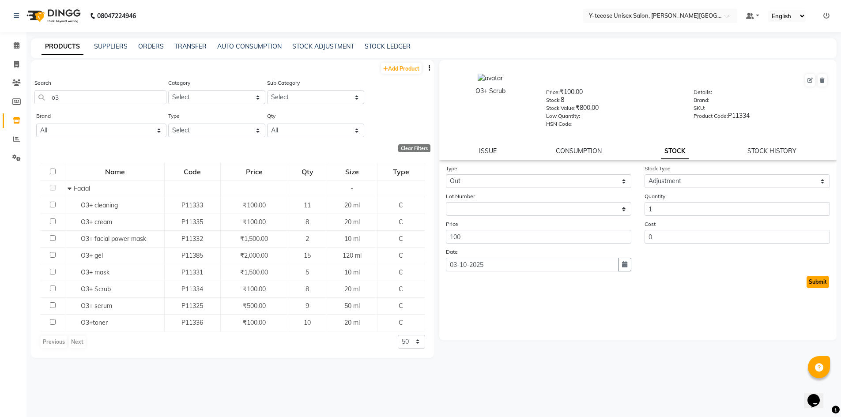
click at [818, 278] on button "Submit" at bounding box center [818, 282] width 23 height 12
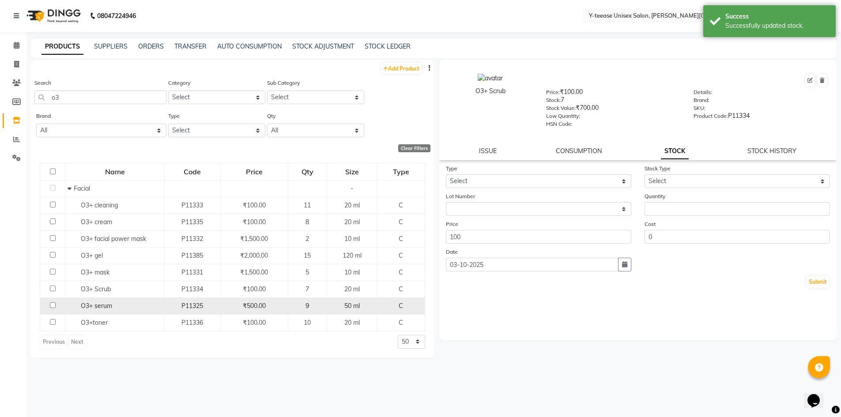
click at [151, 303] on div "O3+ serum" at bounding box center [115, 306] width 95 height 9
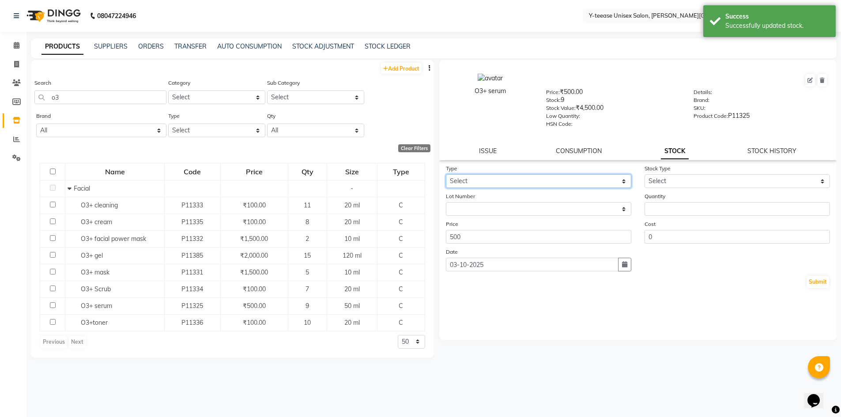
click at [496, 185] on select "Select In Out" at bounding box center [539, 181] width 186 height 14
click at [446, 174] on select "Select In Out" at bounding box center [539, 181] width 186 height 14
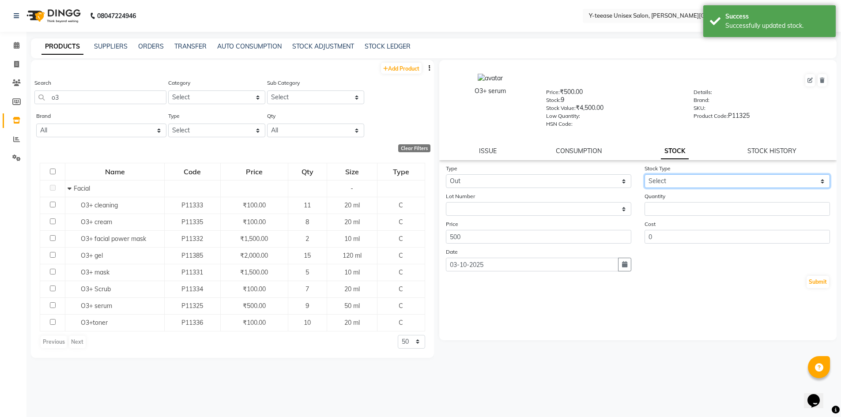
click at [655, 183] on select "Select Internal Use Damaged Expired Adjustment Return Other" at bounding box center [738, 181] width 186 height 14
click at [645, 174] on select "Select Internal Use Damaged Expired Adjustment Return Other" at bounding box center [738, 181] width 186 height 14
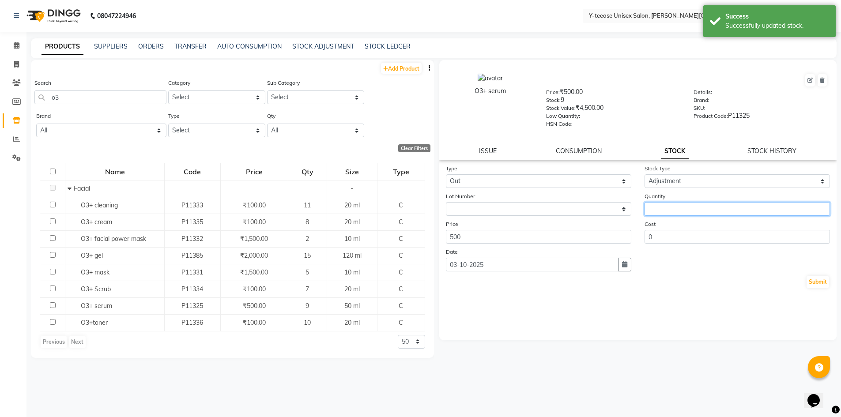
click at [658, 208] on input "number" at bounding box center [738, 209] width 186 height 14
click at [821, 283] on button "Submit" at bounding box center [818, 282] width 23 height 12
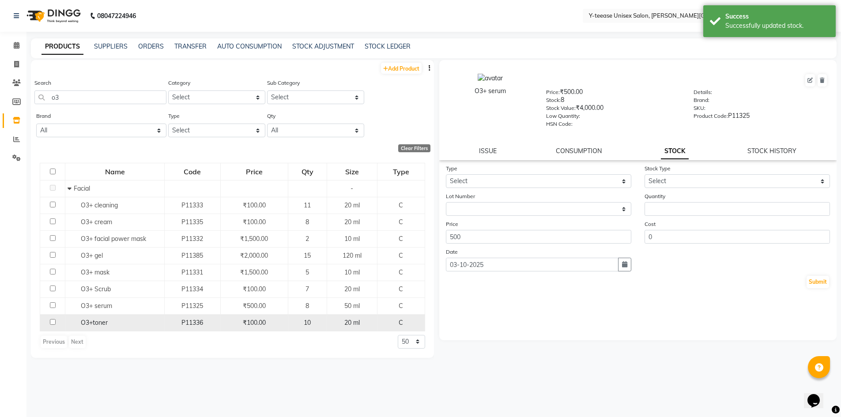
click at [127, 320] on div "O3+toner" at bounding box center [115, 322] width 95 height 9
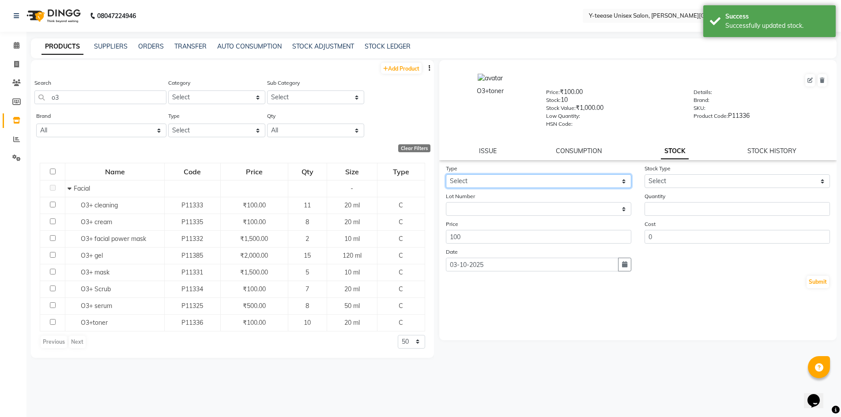
click at [477, 179] on select "Select In Out" at bounding box center [539, 181] width 186 height 14
click at [446, 174] on select "Select In Out" at bounding box center [539, 181] width 186 height 14
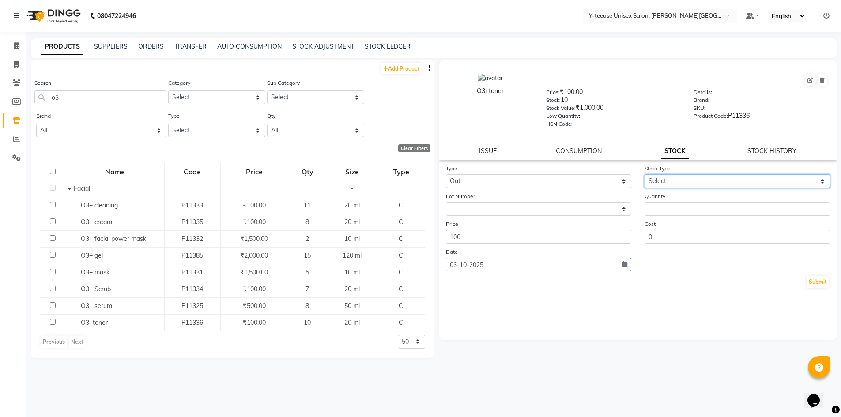
click at [673, 182] on select "Select Internal Use Damaged Expired Adjustment Return Other" at bounding box center [738, 181] width 186 height 14
click at [645, 174] on select "Select Internal Use Damaged Expired Adjustment Return Other" at bounding box center [738, 181] width 186 height 14
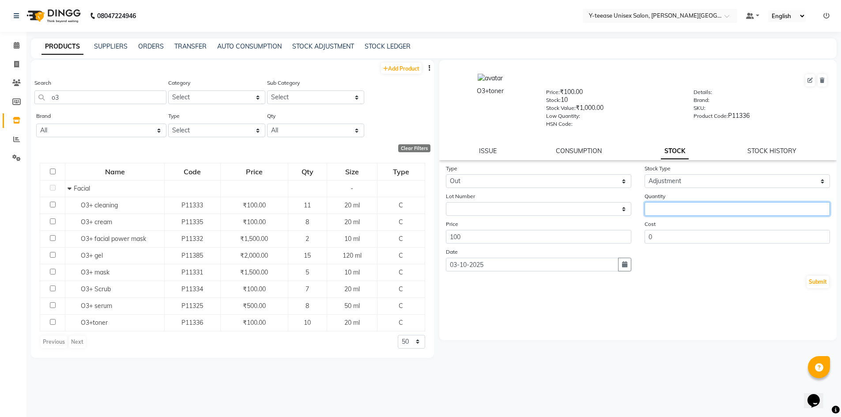
click at [668, 206] on input "number" at bounding box center [738, 209] width 186 height 14
click at [820, 283] on button "Submit" at bounding box center [818, 282] width 23 height 12
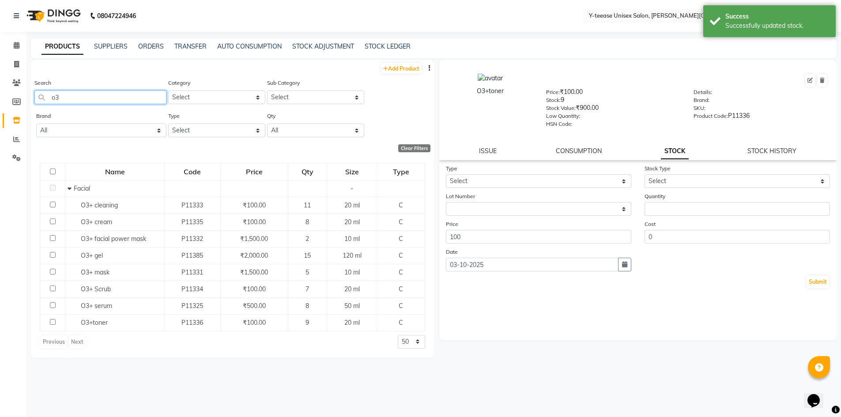
drag, startPoint x: 74, startPoint y: 97, endPoint x: 0, endPoint y: 95, distance: 73.8
click at [0, 95] on app-home "08047224946 Select Location × Y-teease Unisex Salon, [PERSON_NAME] Nagar Defaul…" at bounding box center [420, 211] width 841 height 423
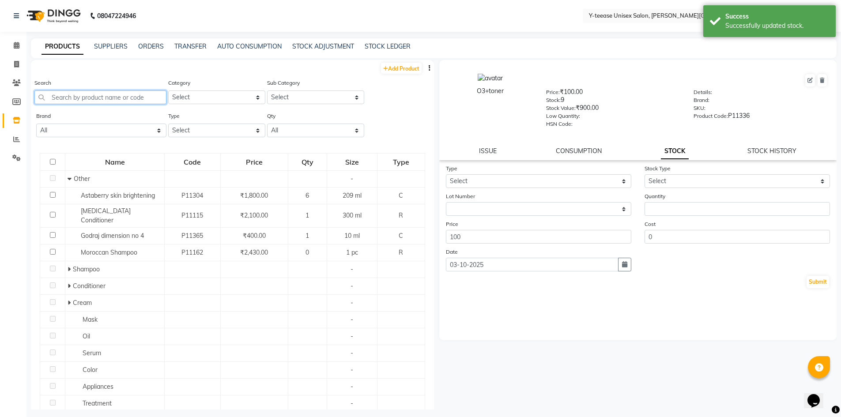
click at [60, 98] on input "text" at bounding box center [100, 98] width 132 height 14
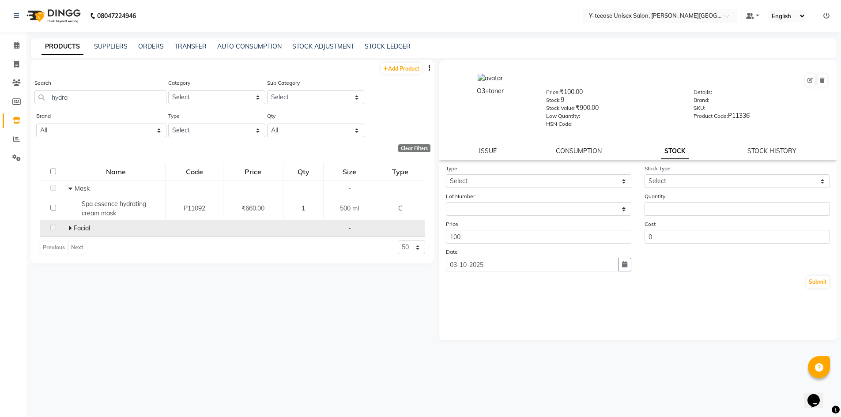
drag, startPoint x: 70, startPoint y: 230, endPoint x: 76, endPoint y: 236, distance: 7.8
click at [71, 231] on icon at bounding box center [69, 228] width 3 height 6
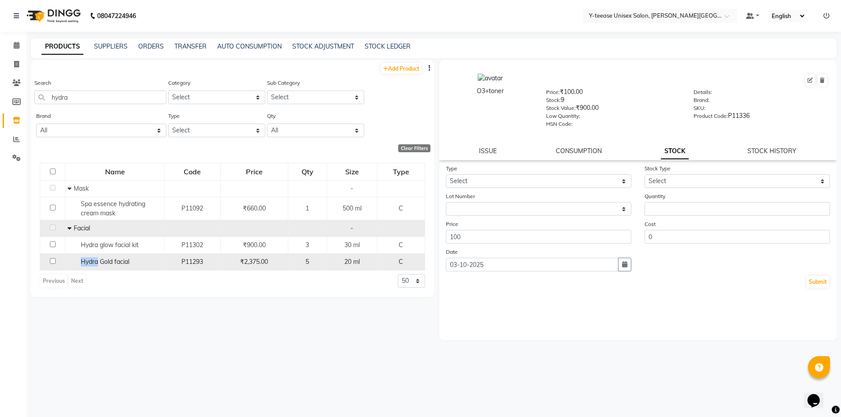
drag, startPoint x: 79, startPoint y: 260, endPoint x: 98, endPoint y: 264, distance: 20.2
click at [98, 264] on div "Hydra Gold facial" at bounding box center [115, 262] width 95 height 9
copy span "Hydra"
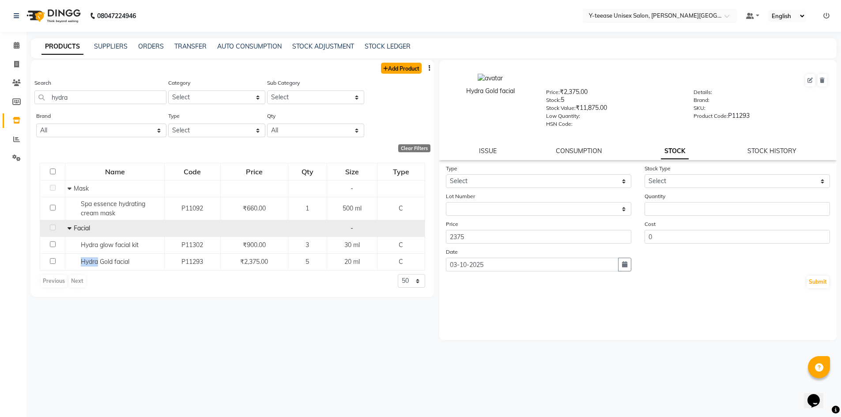
click at [395, 70] on link "Add Product" at bounding box center [401, 68] width 41 height 11
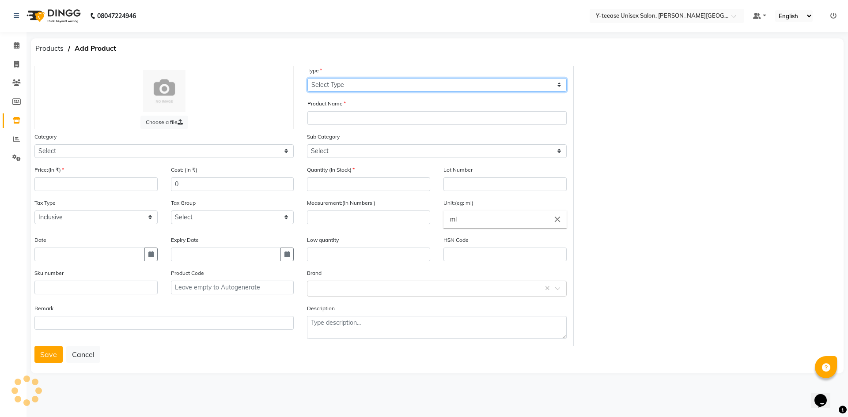
click at [348, 85] on select "Select Type Both Retail Consumable" at bounding box center [436, 85] width 259 height 14
click at [307, 78] on select "Select Type Both Retail Consumable" at bounding box center [436, 85] width 259 height 14
click at [331, 85] on select "Select Type Both Retail Consumable" at bounding box center [436, 85] width 259 height 14
click at [307, 78] on select "Select Type Both Retail Consumable" at bounding box center [436, 85] width 259 height 14
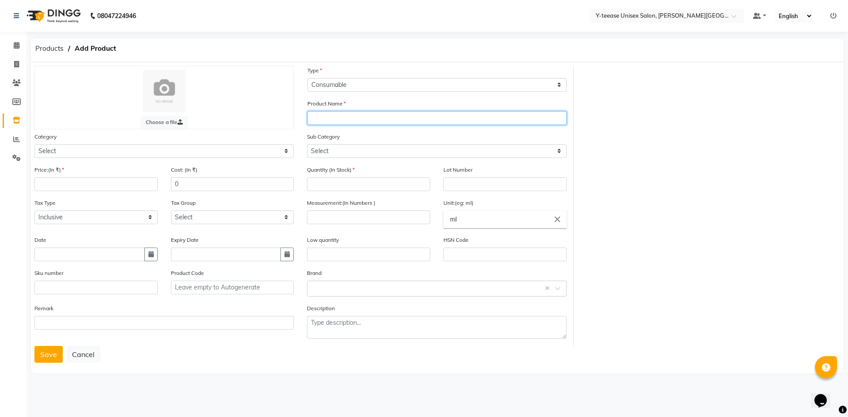
click at [333, 117] on input "text" at bounding box center [436, 118] width 259 height 14
paste input "Hydra"
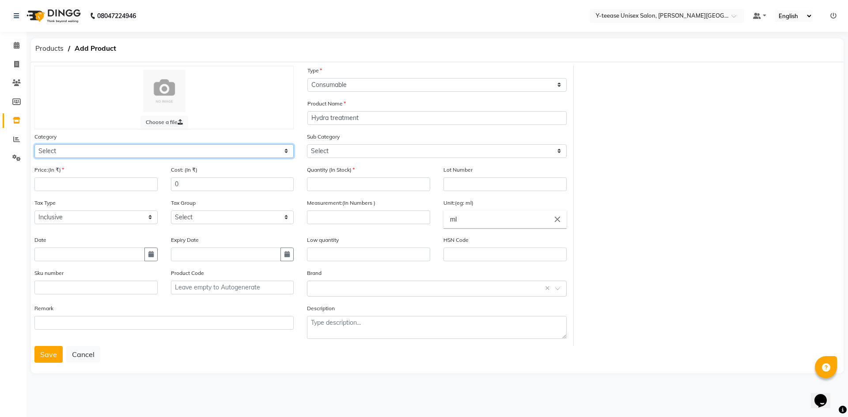
click at [203, 155] on select "Select Hair Skin Makeup Personal Care Appliances [PERSON_NAME] Waxing Disposabl…" at bounding box center [163, 151] width 259 height 14
click at [34, 144] on select "Select Hair Skin Makeup Personal Care Appliances [PERSON_NAME] Waxing Disposabl…" at bounding box center [163, 151] width 259 height 14
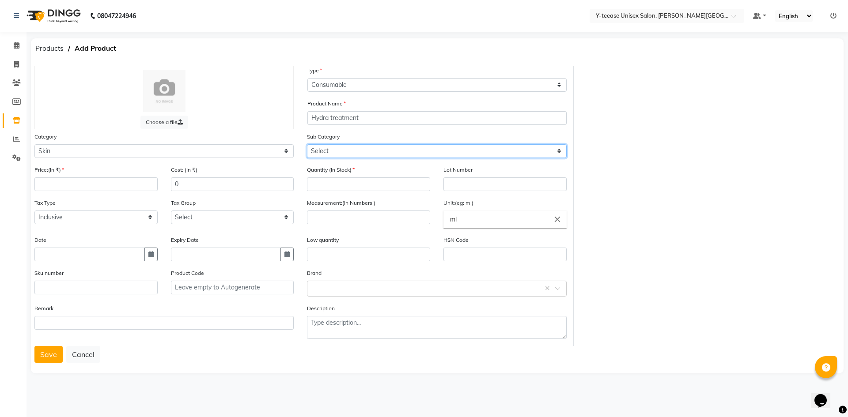
click at [361, 152] on select "Select Cleanser Facial Moisturiser Serum Toner Sun Care Masks Lip Care Eye Care…" at bounding box center [436, 151] width 259 height 14
click at [307, 144] on select "Select Cleanser Facial Moisturiser Serum Toner Sun Care Masks Lip Care Eye Care…" at bounding box center [436, 151] width 259 height 14
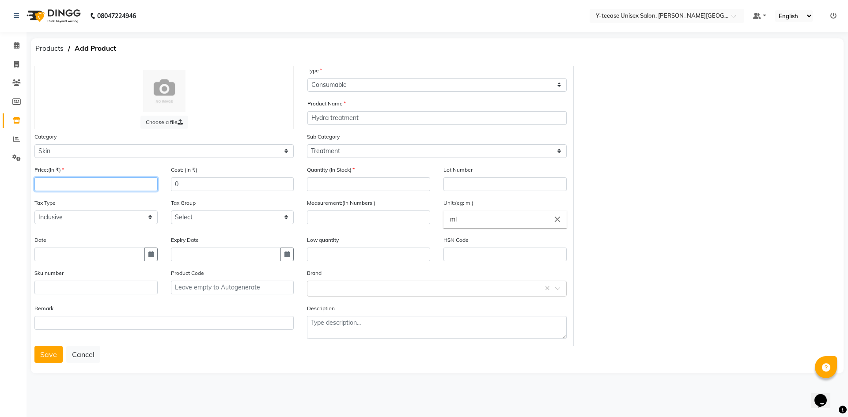
click at [74, 179] on input "number" at bounding box center [95, 185] width 123 height 14
click at [339, 183] on input "number" at bounding box center [368, 185] width 123 height 14
drag, startPoint x: 57, startPoint y: 182, endPoint x: 0, endPoint y: 181, distance: 57.4
click at [0, 181] on app-home "08047224946 Select Location × Y-teease Unisex Salon, [PERSON_NAME] Nagar Defaul…" at bounding box center [424, 194] width 848 height 389
click at [387, 216] on input "number" at bounding box center [368, 218] width 123 height 14
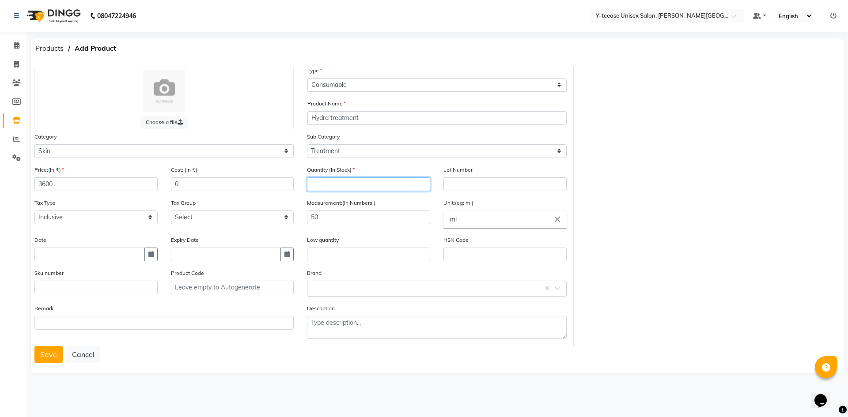
click at [316, 182] on input "number" at bounding box center [368, 185] width 123 height 14
click at [50, 356] on button "Save" at bounding box center [48, 354] width 28 height 17
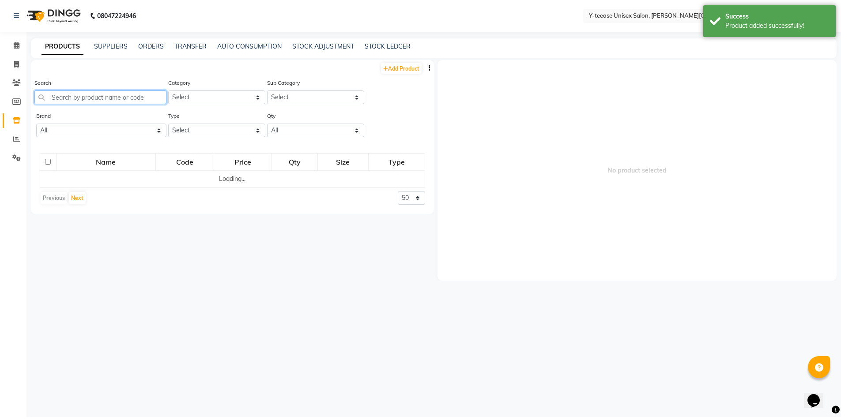
click at [114, 98] on input "text" at bounding box center [100, 98] width 132 height 14
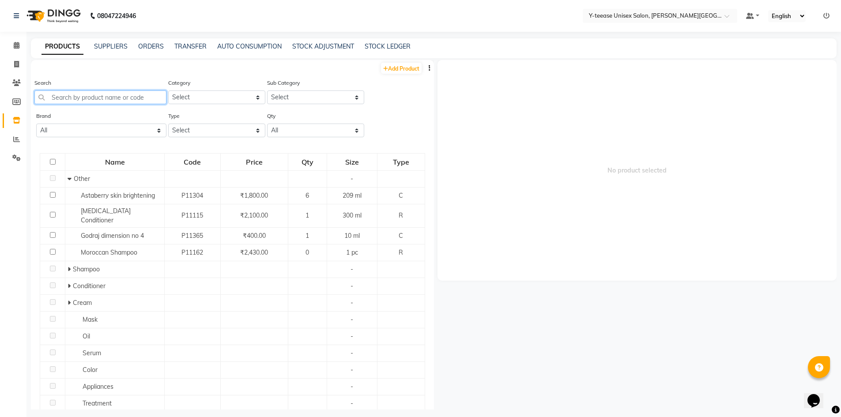
click at [113, 96] on input "text" at bounding box center [100, 98] width 132 height 14
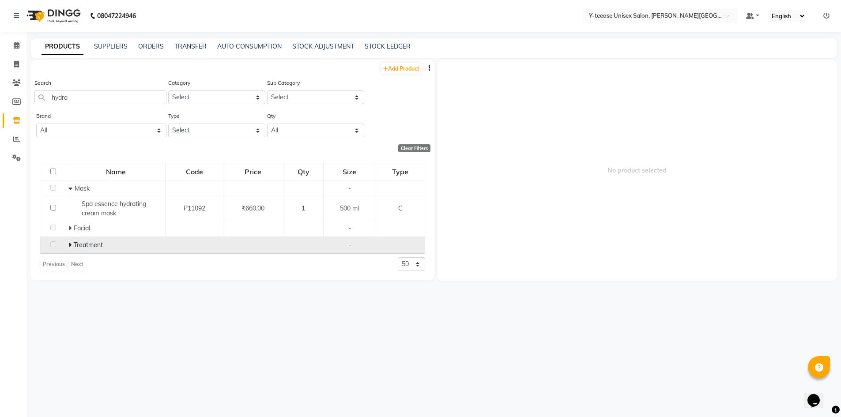
click at [67, 247] on td "Treatment" at bounding box center [115, 245] width 99 height 17
click at [70, 247] on icon at bounding box center [69, 245] width 3 height 6
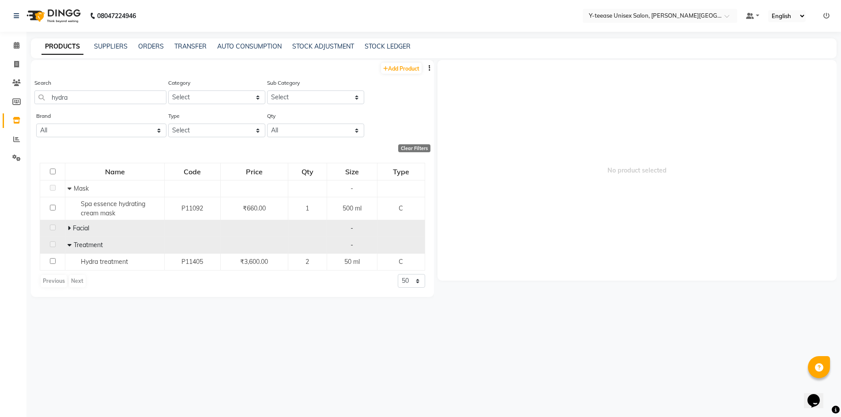
click at [69, 228] on icon at bounding box center [69, 228] width 3 height 6
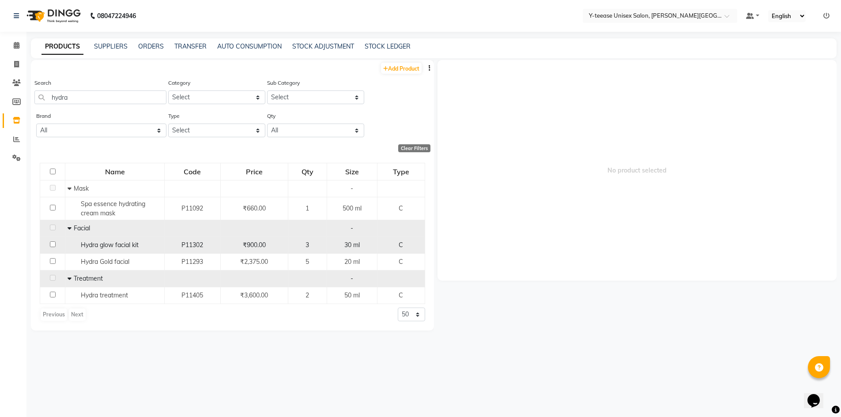
click at [128, 248] on span "Hydra glow facial kit" at bounding box center [110, 245] width 58 height 8
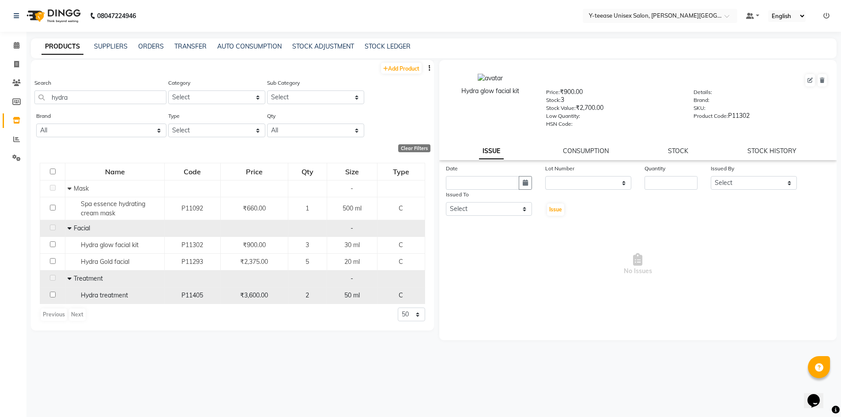
click at [108, 297] on span "Hydra treatment" at bounding box center [104, 296] width 47 height 8
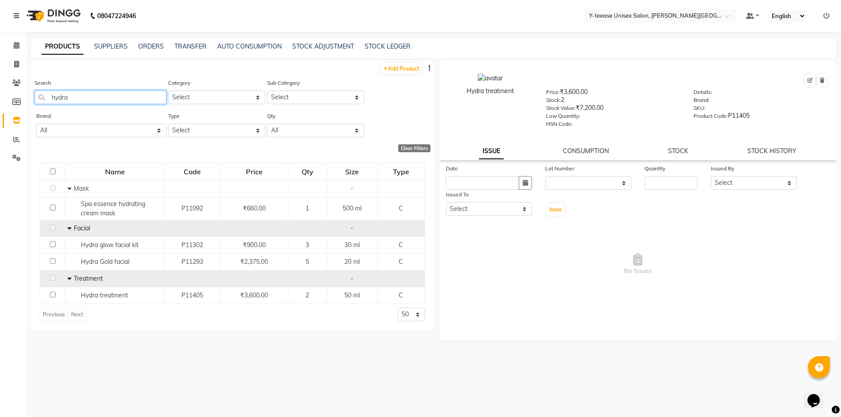
drag, startPoint x: 91, startPoint y: 101, endPoint x: 0, endPoint y: 100, distance: 91.4
click at [0, 100] on app-home "08047224946 Select Location × Y-teease Unisex Salon, [PERSON_NAME] Nagar Defaul…" at bounding box center [420, 211] width 841 height 423
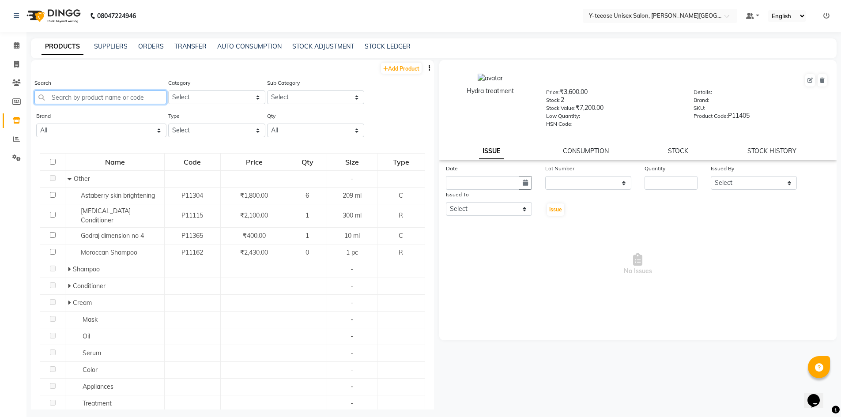
click at [105, 96] on input "text" at bounding box center [100, 98] width 132 height 14
click at [68, 98] on input "text" at bounding box center [100, 98] width 132 height 14
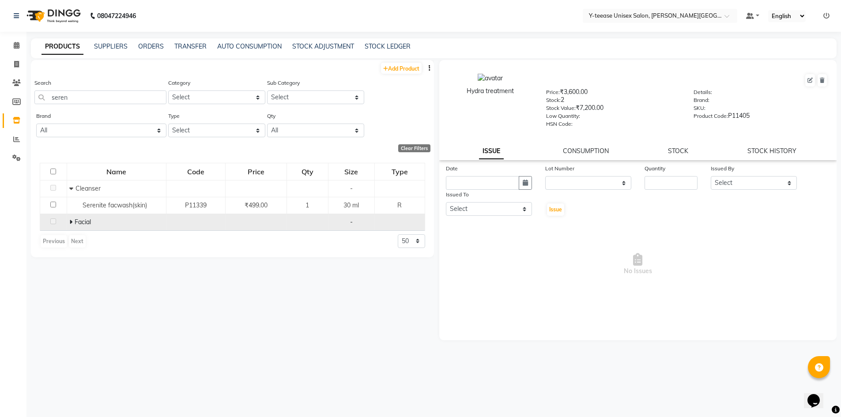
click at [71, 223] on icon at bounding box center [70, 222] width 3 height 6
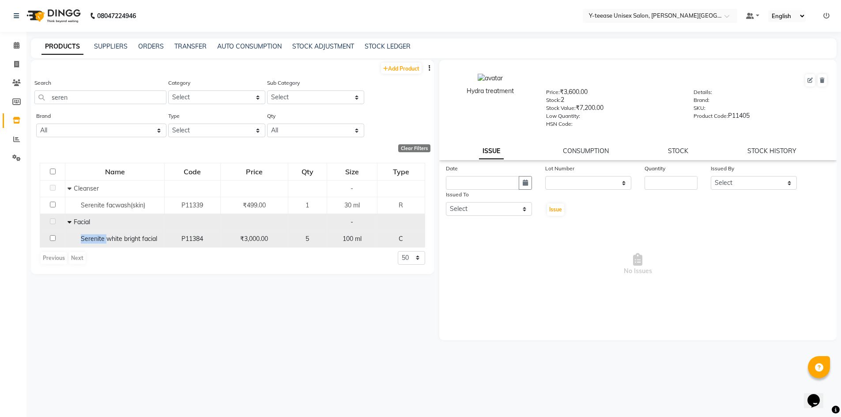
drag, startPoint x: 77, startPoint y: 239, endPoint x: 106, endPoint y: 242, distance: 29.2
click at [106, 242] on div "Serenite white bright facial" at bounding box center [115, 239] width 95 height 9
copy span "Serenite"
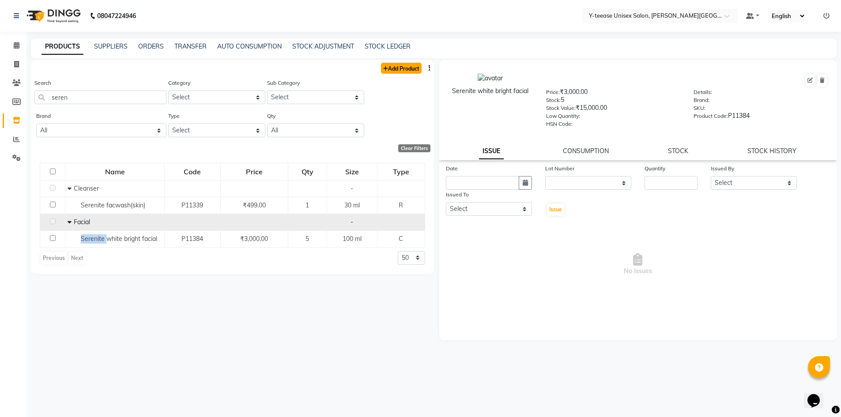
click at [407, 66] on link "Add Product" at bounding box center [401, 68] width 41 height 11
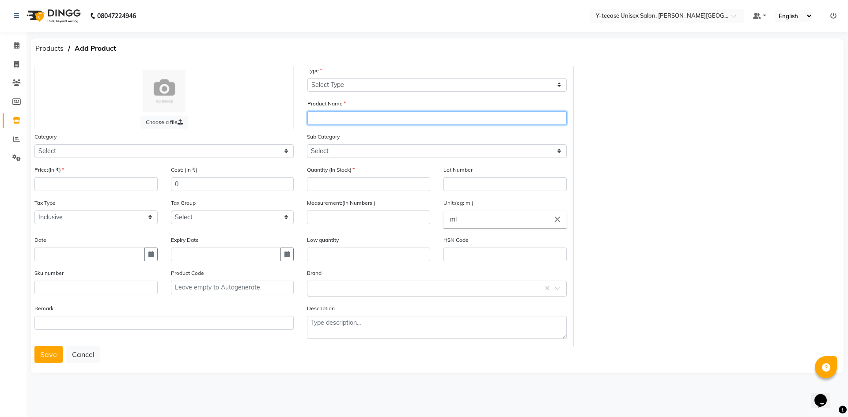
click at [338, 117] on input "text" at bounding box center [436, 118] width 259 height 14
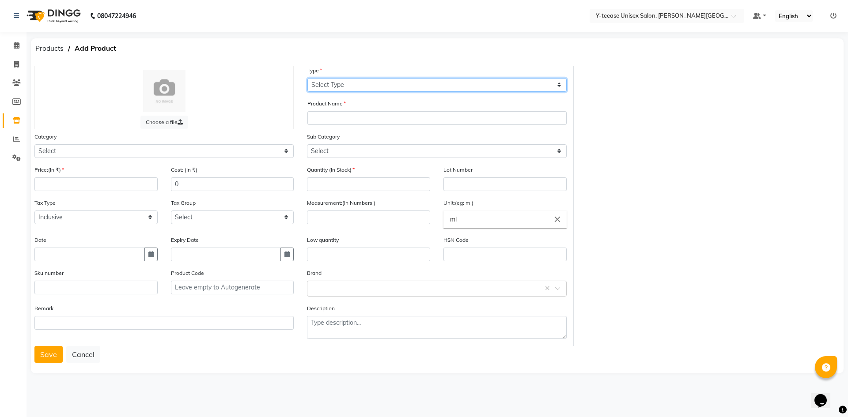
click at [345, 90] on select "Select Type Both Retail Consumable" at bounding box center [436, 85] width 259 height 14
click at [307, 78] on select "Select Type Both Retail Consumable" at bounding box center [436, 85] width 259 height 14
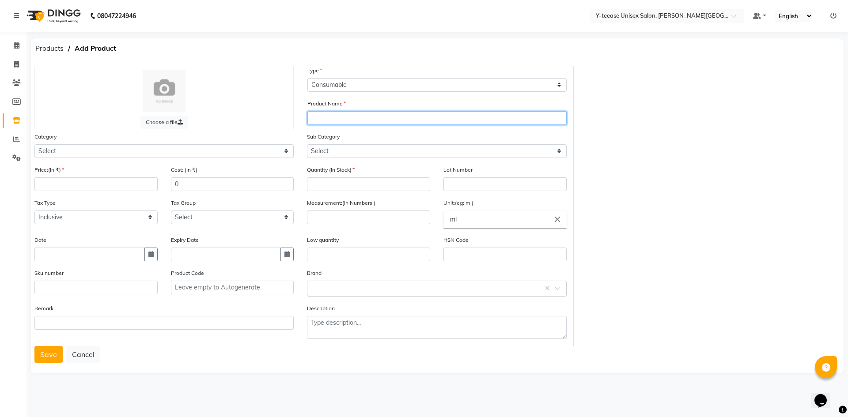
click at [348, 118] on input "text" at bounding box center [436, 118] width 259 height 14
paste input "Serenite"
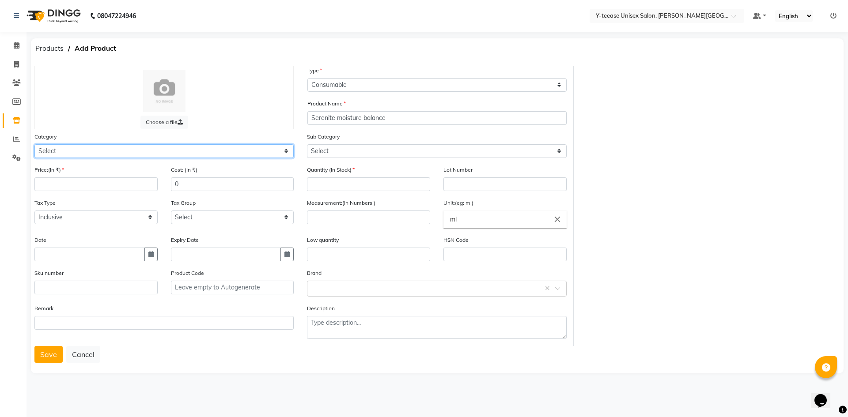
drag, startPoint x: 253, startPoint y: 149, endPoint x: 247, endPoint y: 155, distance: 8.1
click at [253, 149] on select "Select Hair Skin Makeup Personal Care Appliances [PERSON_NAME] Waxing Disposabl…" at bounding box center [163, 151] width 259 height 14
click at [34, 144] on select "Select Hair Skin Makeup Personal Care Appliances [PERSON_NAME] Waxing Disposabl…" at bounding box center [163, 151] width 259 height 14
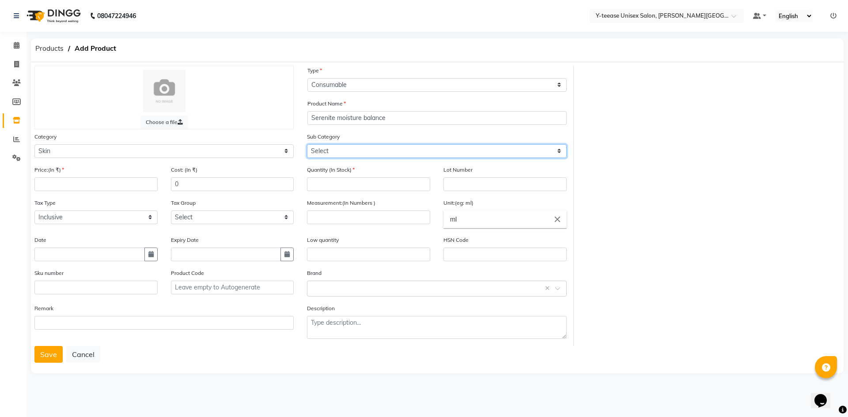
click at [343, 155] on select "Select Cleanser Facial Moisturiser Serum Toner Sun Care Masks Lip Care Eye Care…" at bounding box center [436, 151] width 259 height 14
click at [307, 144] on select "Select Cleanser Facial Moisturiser Serum Toner Sun Care Masks Lip Care Eye Care…" at bounding box center [436, 151] width 259 height 14
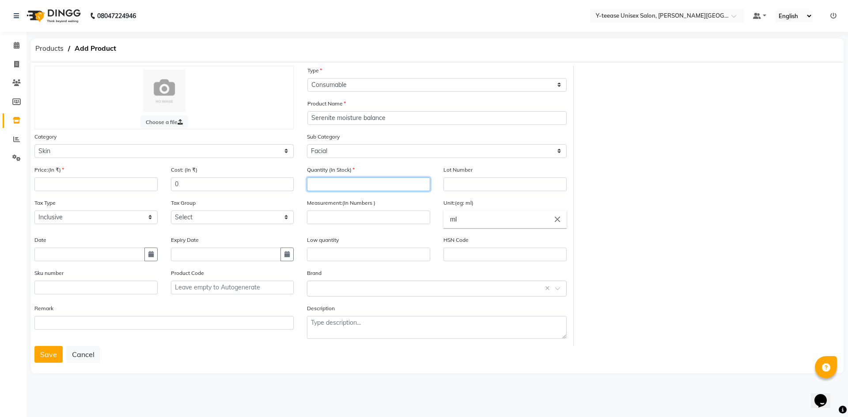
click at [338, 185] on input "number" at bounding box center [368, 185] width 123 height 14
click at [107, 187] on input "number" at bounding box center [95, 185] width 123 height 14
click at [363, 216] on input "number" at bounding box center [368, 218] width 123 height 14
click at [41, 351] on button "Save" at bounding box center [48, 354] width 28 height 17
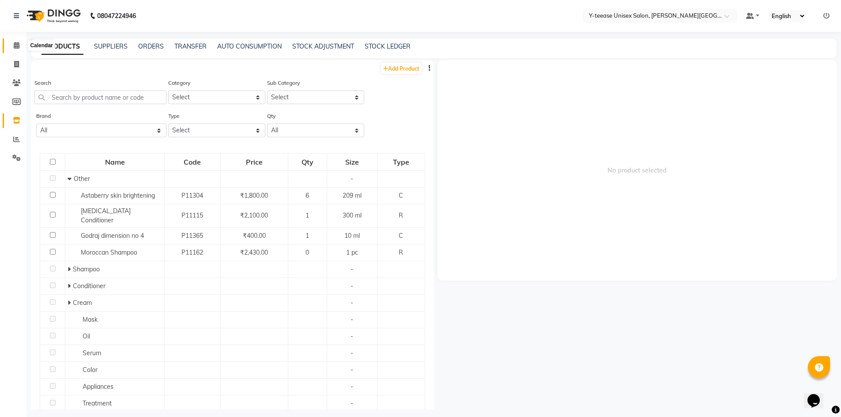
click at [20, 43] on span at bounding box center [16, 46] width 15 height 10
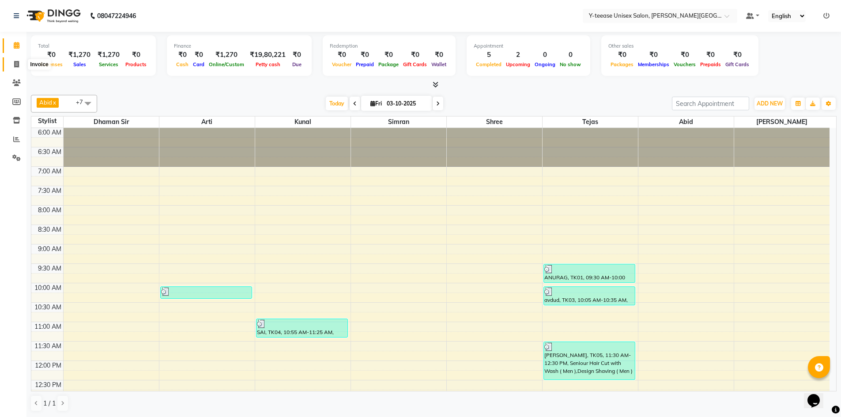
click at [15, 66] on icon at bounding box center [16, 64] width 5 height 7
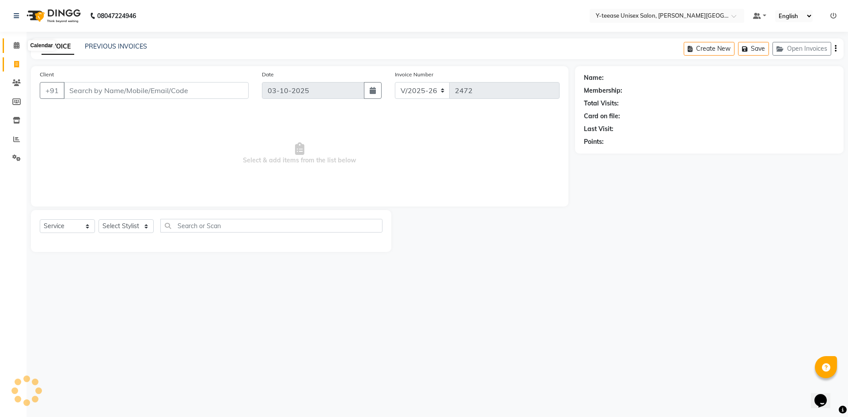
click at [18, 44] on icon at bounding box center [17, 45] width 6 height 7
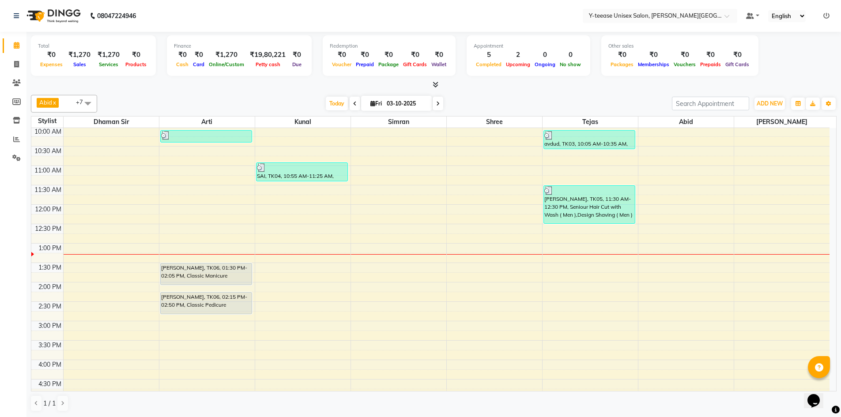
scroll to position [221, 0]
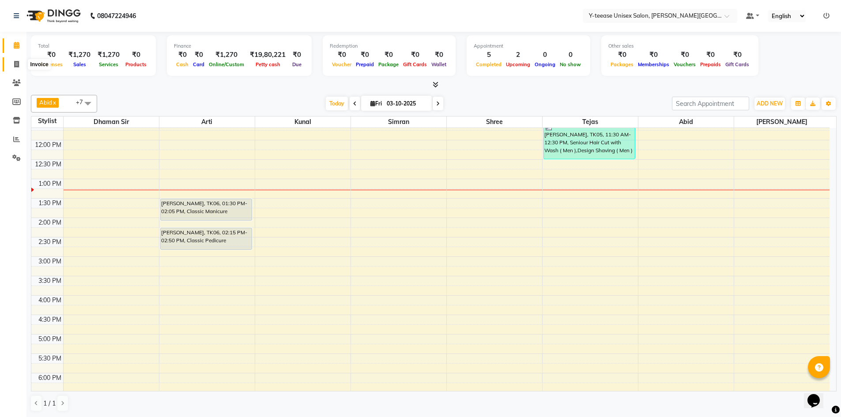
click at [16, 63] on icon at bounding box center [16, 64] width 5 height 7
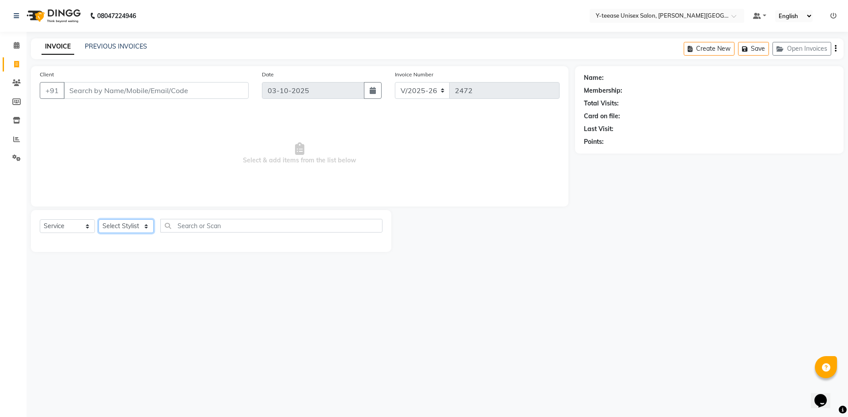
click at [121, 227] on select "Select Stylist [PERSON_NAME] Dhaman [PERSON_NAME] Shree [PERSON_NAME] [PERSON_N…" at bounding box center [125, 227] width 55 height 14
click at [98, 220] on select "Select Stylist [PERSON_NAME] Dhaman [PERSON_NAME] Shree [PERSON_NAME] [PERSON_N…" at bounding box center [125, 227] width 55 height 14
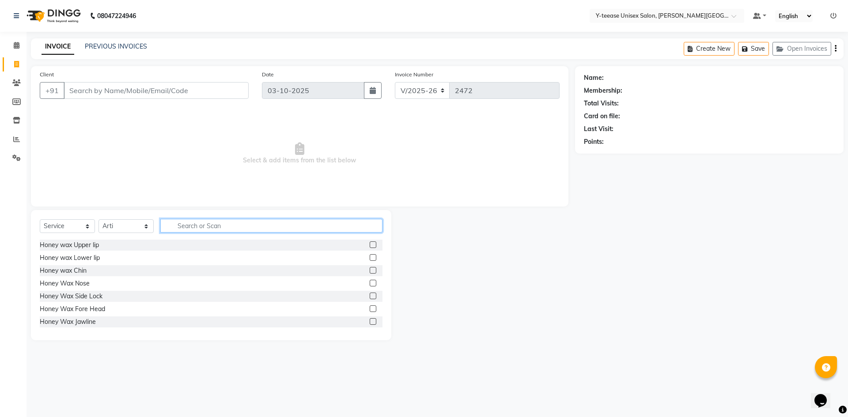
click at [193, 229] on input "text" at bounding box center [271, 226] width 222 height 14
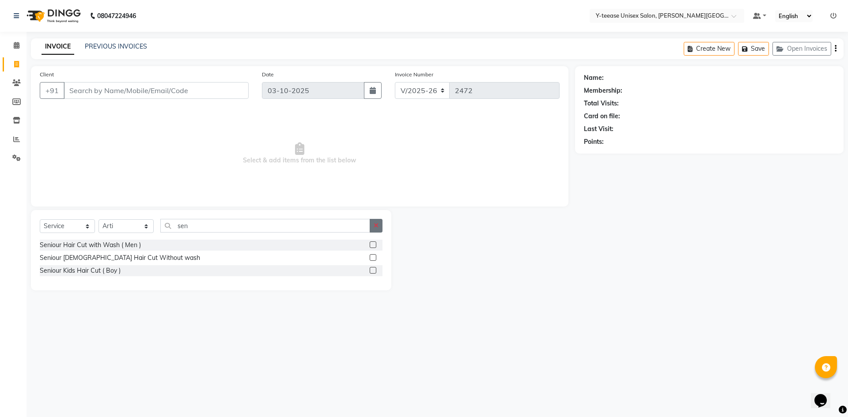
click at [372, 227] on button "button" at bounding box center [376, 226] width 13 height 14
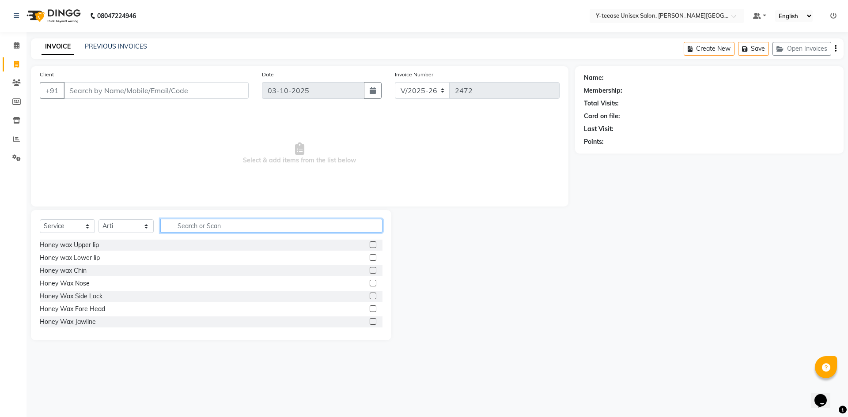
click at [346, 228] on input "text" at bounding box center [271, 226] width 222 height 14
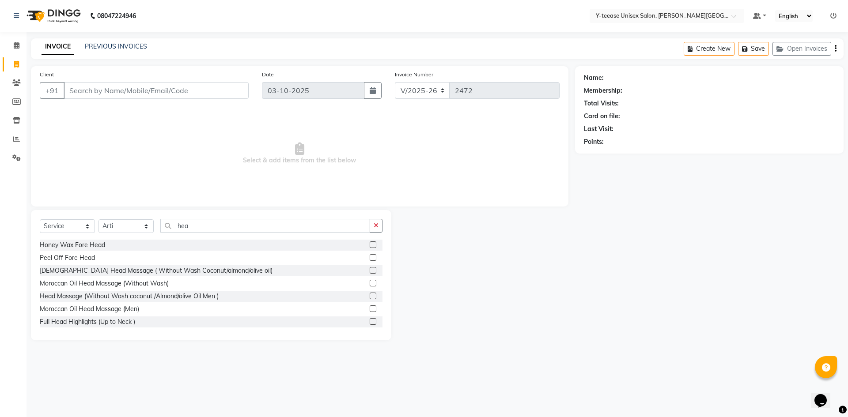
click at [370, 271] on label at bounding box center [373, 270] width 7 height 7
click at [370, 271] on input "checkbox" at bounding box center [373, 271] width 6 height 6
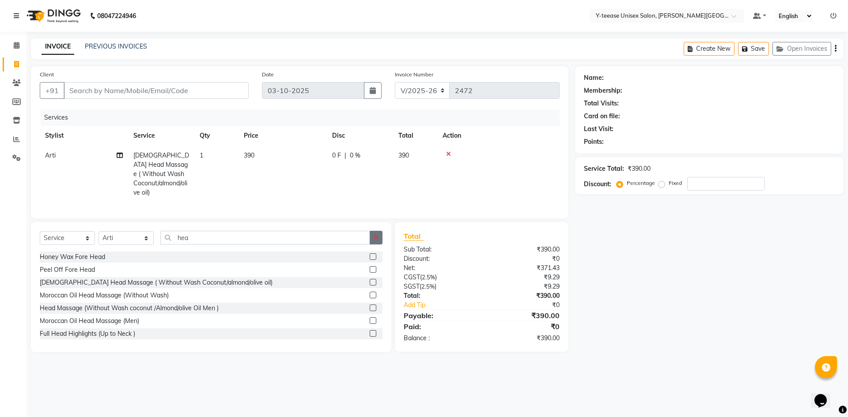
click at [377, 237] on icon "button" at bounding box center [376, 238] width 5 height 6
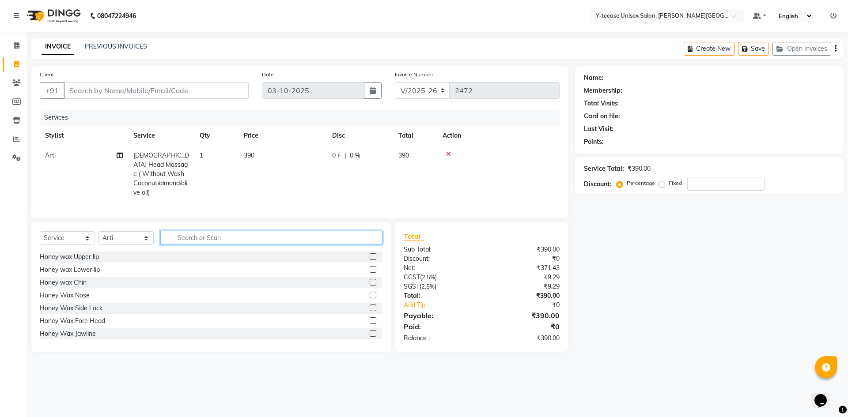
click at [294, 237] on input "text" at bounding box center [271, 238] width 222 height 14
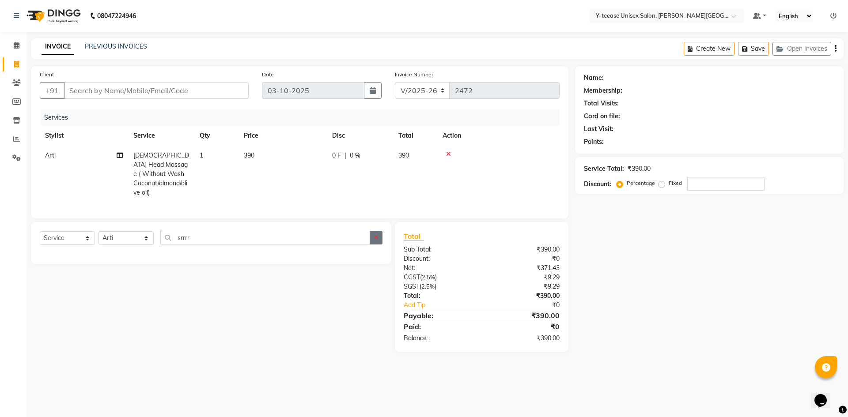
click at [379, 235] on icon "button" at bounding box center [376, 238] width 5 height 6
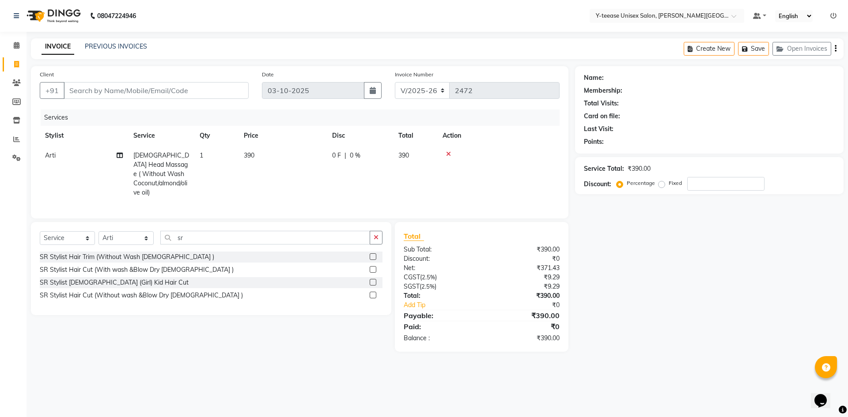
click at [375, 266] on label at bounding box center [373, 269] width 7 height 7
click at [375, 267] on input "checkbox" at bounding box center [373, 270] width 6 height 6
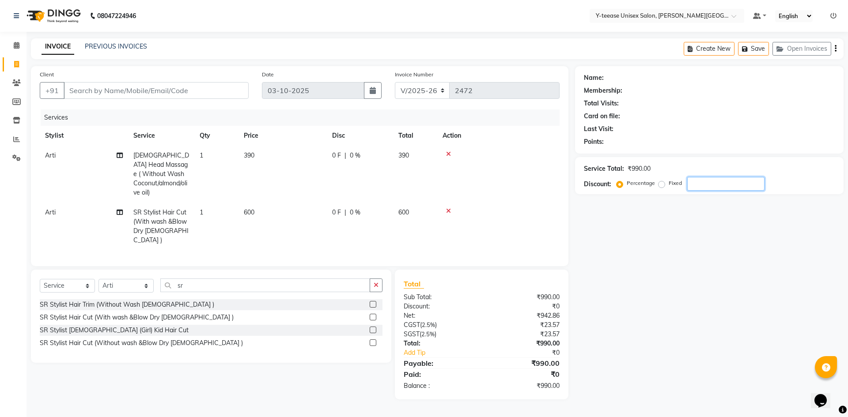
click at [702, 185] on input "number" at bounding box center [725, 184] width 77 height 14
click at [705, 186] on input "20" at bounding box center [725, 184] width 77 height 14
click at [373, 279] on button "button" at bounding box center [376, 286] width 13 height 14
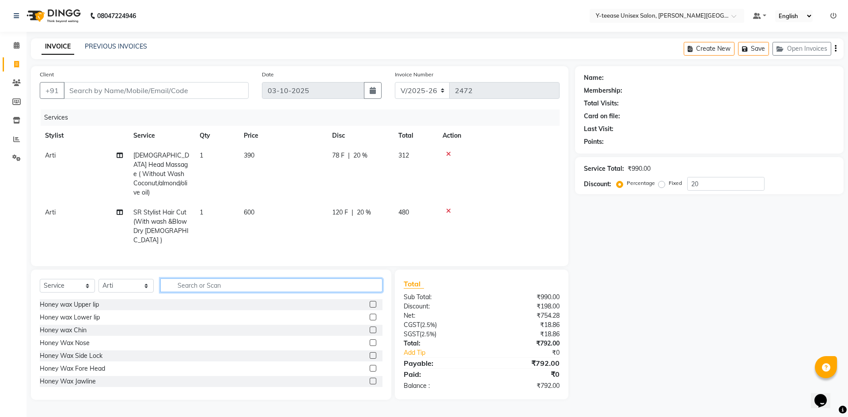
click at [333, 279] on input "text" at bounding box center [271, 286] width 222 height 14
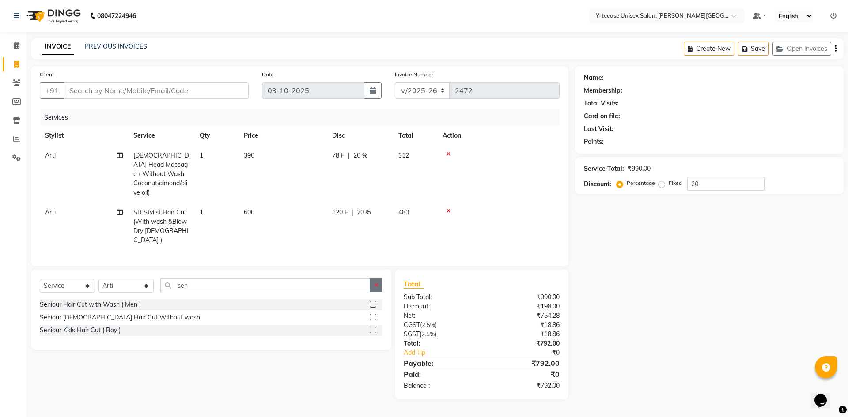
click at [371, 279] on button "button" at bounding box center [376, 286] width 13 height 14
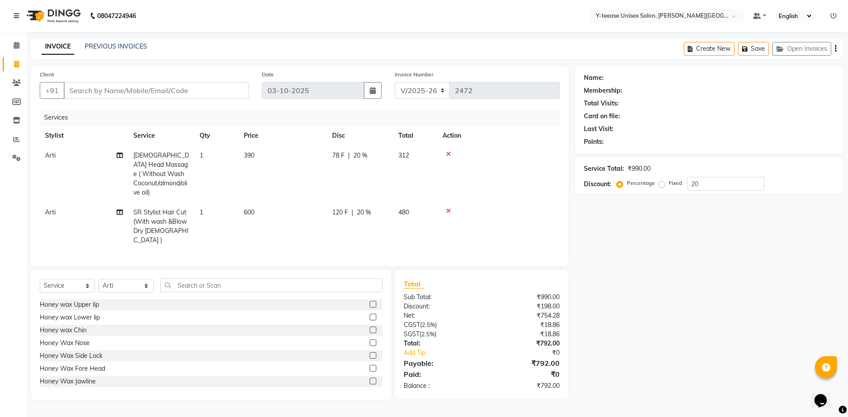
click at [450, 154] on icon at bounding box center [448, 154] width 5 height 6
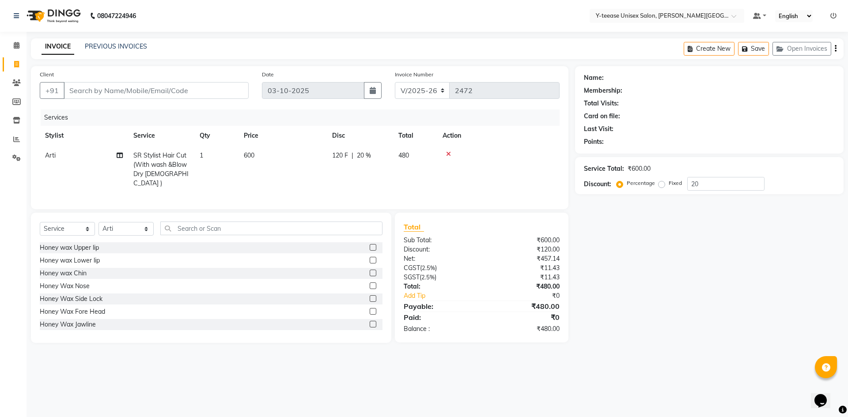
click at [447, 154] on icon at bounding box center [448, 154] width 5 height 6
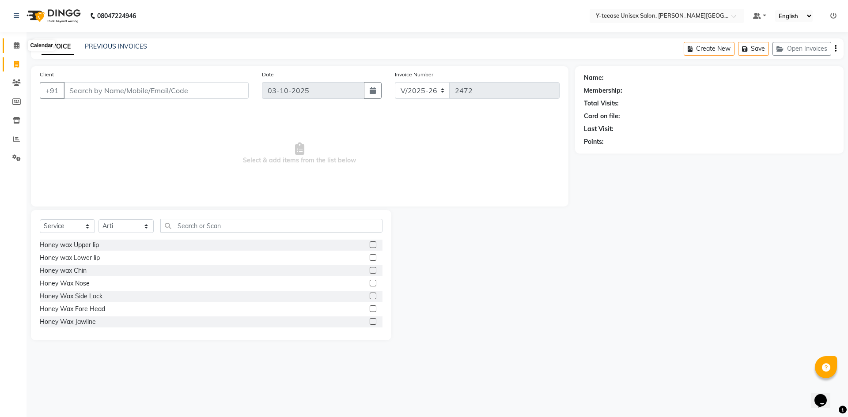
click at [15, 46] on icon at bounding box center [17, 45] width 6 height 7
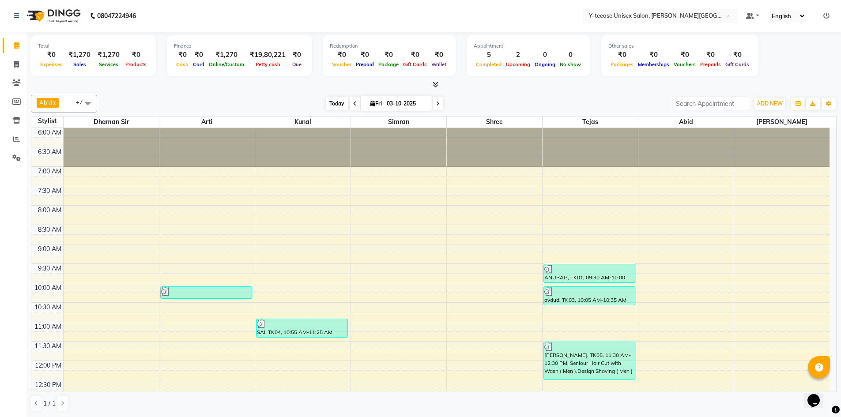
click at [329, 102] on span "Today" at bounding box center [337, 104] width 22 height 14
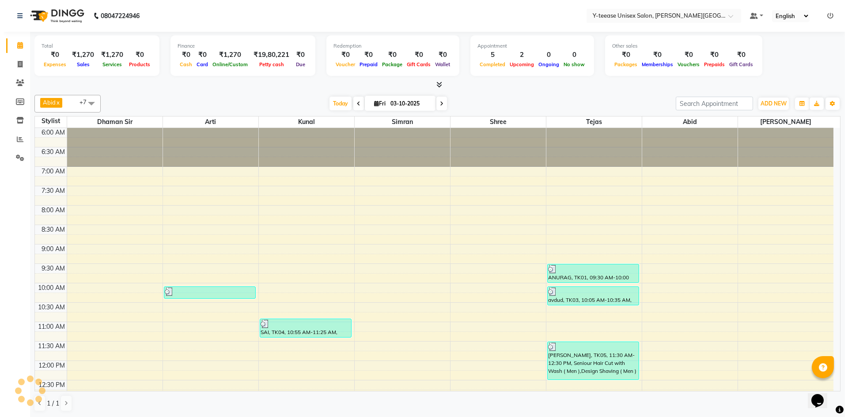
scroll to position [273, 0]
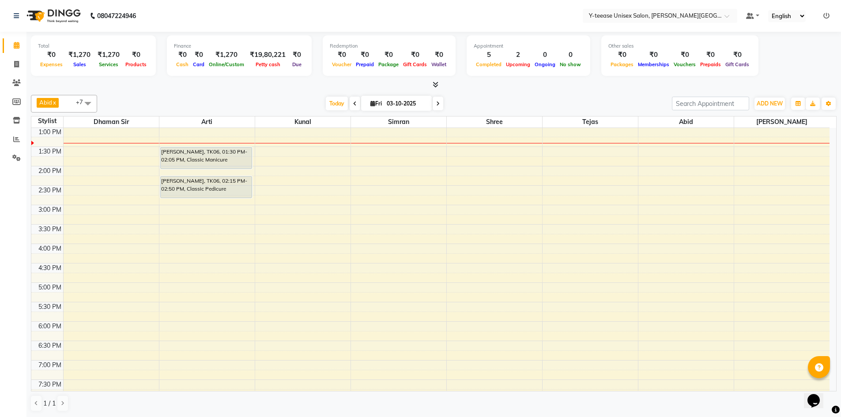
click at [16, 55] on li "Invoice" at bounding box center [13, 64] width 27 height 19
drag, startPoint x: 16, startPoint y: 61, endPoint x: 51, endPoint y: 66, distance: 34.7
click at [17, 61] on icon at bounding box center [16, 64] width 5 height 7
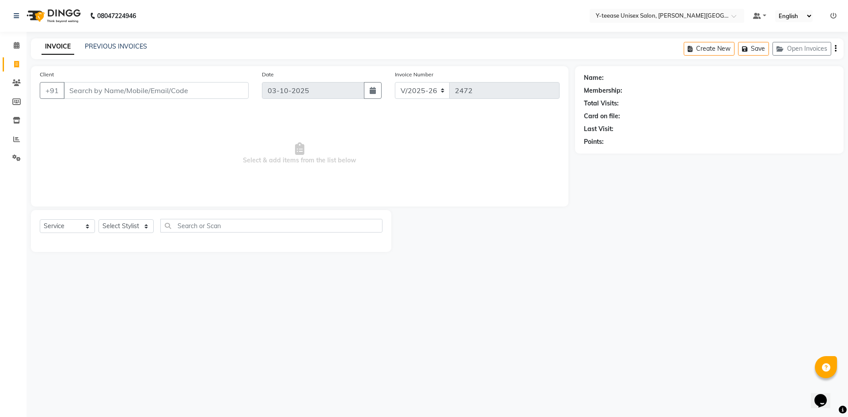
click at [180, 92] on input "Client" at bounding box center [156, 90] width 185 height 17
click at [220, 91] on span "Add Client" at bounding box center [225, 90] width 35 height 9
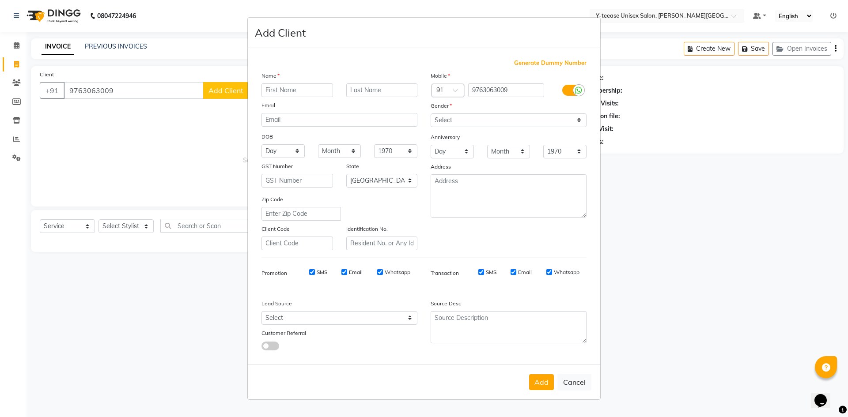
click at [272, 87] on input "text" at bounding box center [297, 90] width 72 height 14
click at [397, 95] on input "text" at bounding box center [382, 90] width 72 height 14
click at [459, 122] on select "Select [DEMOGRAPHIC_DATA] [DEMOGRAPHIC_DATA] Other Prefer Not To Say" at bounding box center [509, 121] width 156 height 14
click at [431, 114] on select "Select [DEMOGRAPHIC_DATA] [DEMOGRAPHIC_DATA] Other Prefer Not To Say" at bounding box center [509, 121] width 156 height 14
click at [532, 380] on button "Add" at bounding box center [541, 383] width 25 height 16
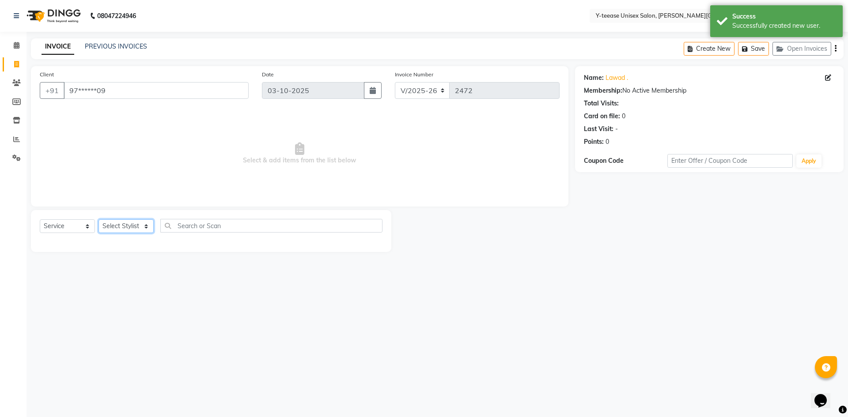
click at [136, 226] on select "Select Stylist [PERSON_NAME] Dhaman [PERSON_NAME] Shree [PERSON_NAME] [PERSON_N…" at bounding box center [125, 227] width 55 height 14
click at [98, 220] on select "Select Stylist [PERSON_NAME] Dhaman [PERSON_NAME] Shree [PERSON_NAME] [PERSON_N…" at bounding box center [125, 227] width 55 height 14
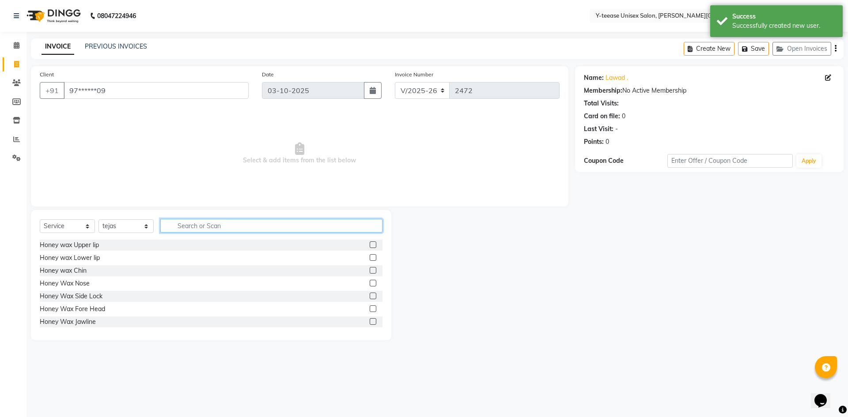
click at [201, 227] on input "text" at bounding box center [271, 226] width 222 height 14
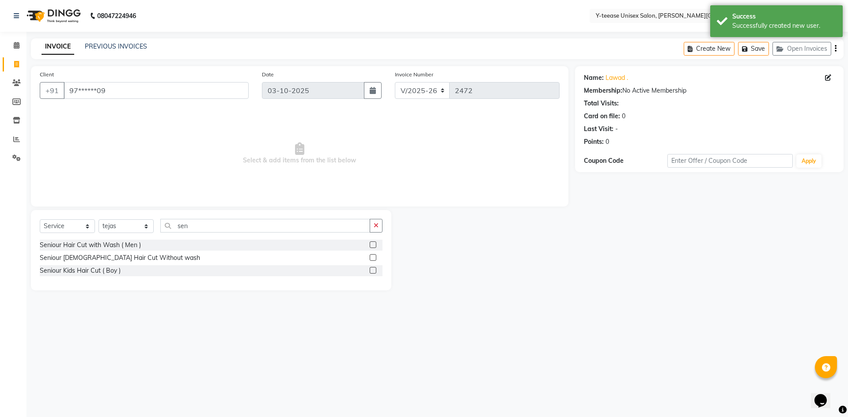
click at [375, 257] on label at bounding box center [373, 257] width 7 height 7
click at [375, 257] on input "checkbox" at bounding box center [373, 258] width 6 height 6
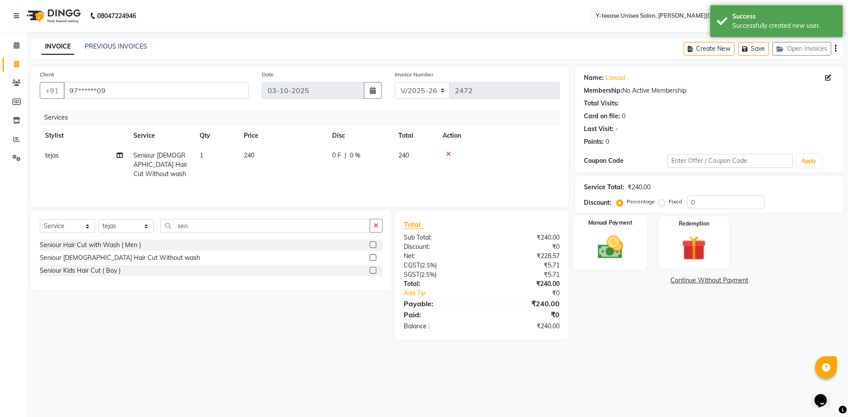
drag, startPoint x: 621, startPoint y: 258, endPoint x: 645, endPoint y: 269, distance: 26.3
click at [621, 258] on img at bounding box center [610, 247] width 41 height 29
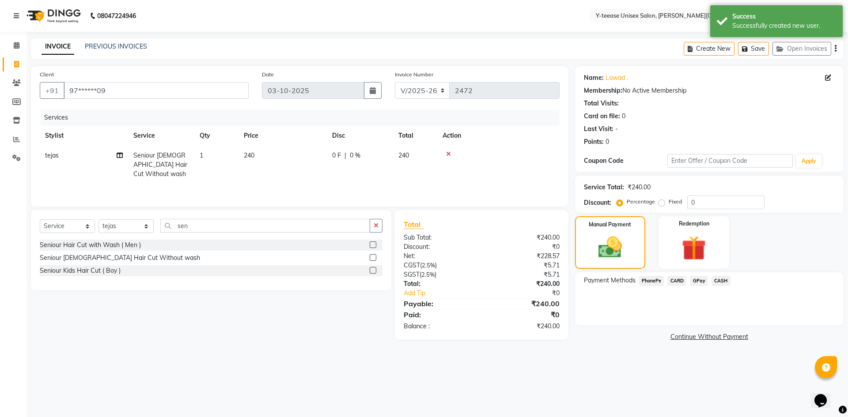
click at [700, 282] on span "GPay" at bounding box center [699, 281] width 18 height 10
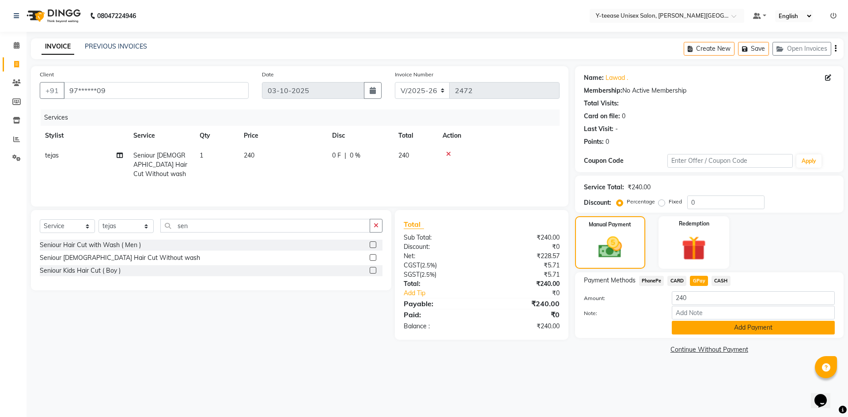
click at [750, 327] on button "Add Payment" at bounding box center [753, 328] width 163 height 14
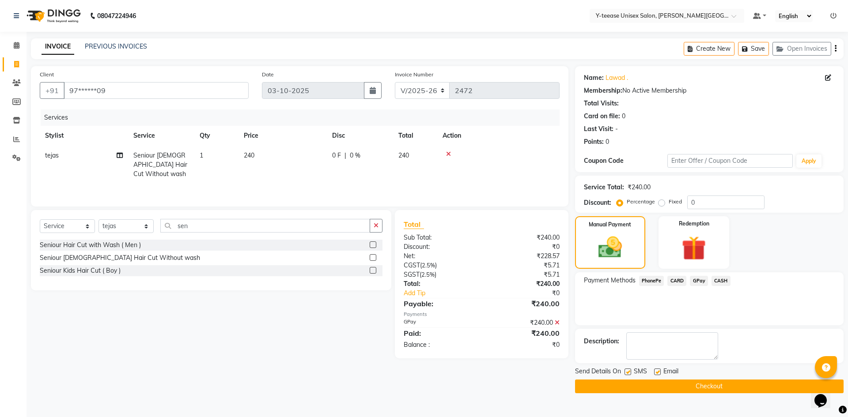
click at [722, 388] on button "Checkout" at bounding box center [709, 387] width 269 height 14
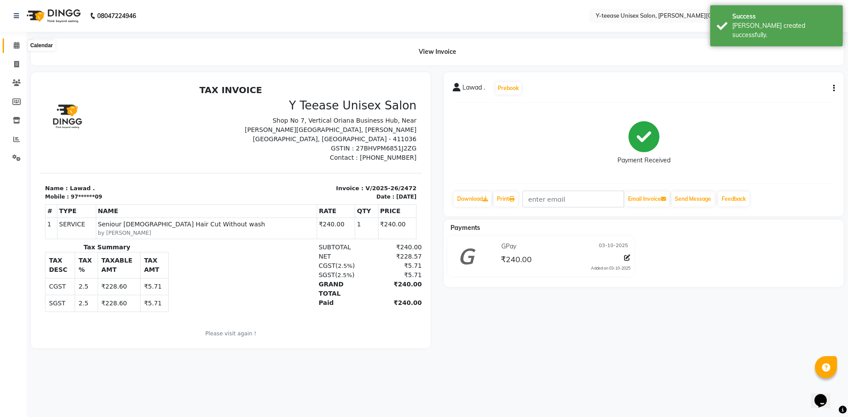
click at [18, 48] on icon at bounding box center [17, 45] width 6 height 7
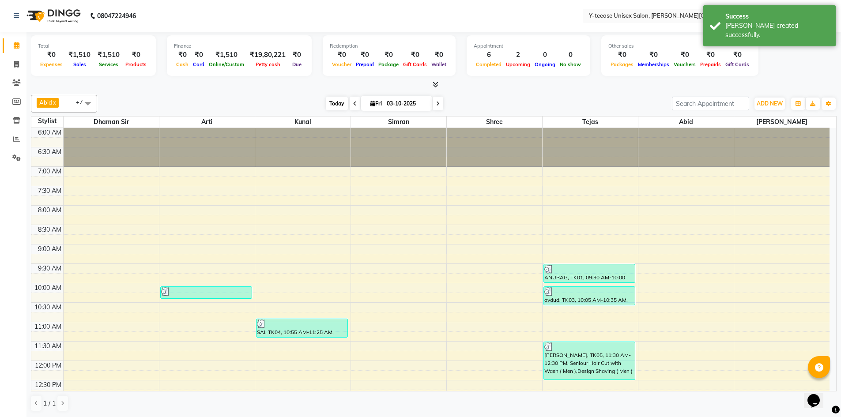
click at [329, 107] on span "Today" at bounding box center [337, 104] width 22 height 14
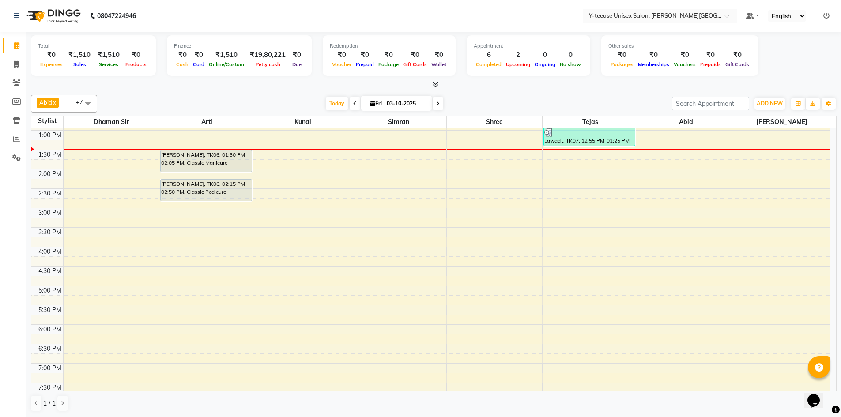
scroll to position [317, 0]
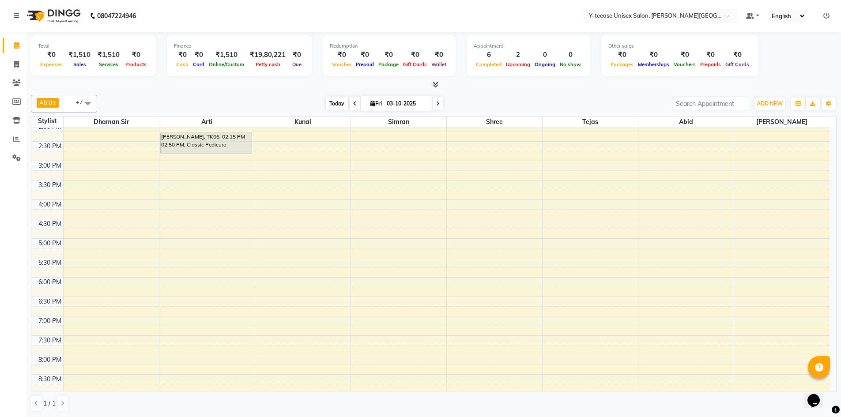
click at [339, 106] on span "Today" at bounding box center [337, 104] width 22 height 14
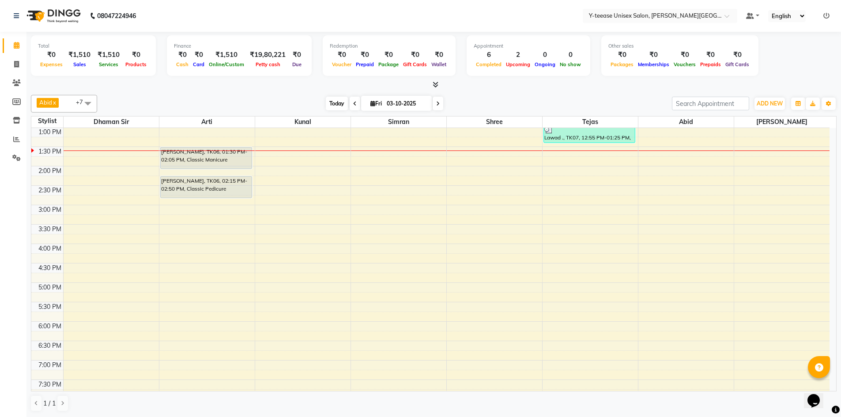
scroll to position [0, 0]
click at [17, 64] on icon at bounding box center [16, 64] width 5 height 7
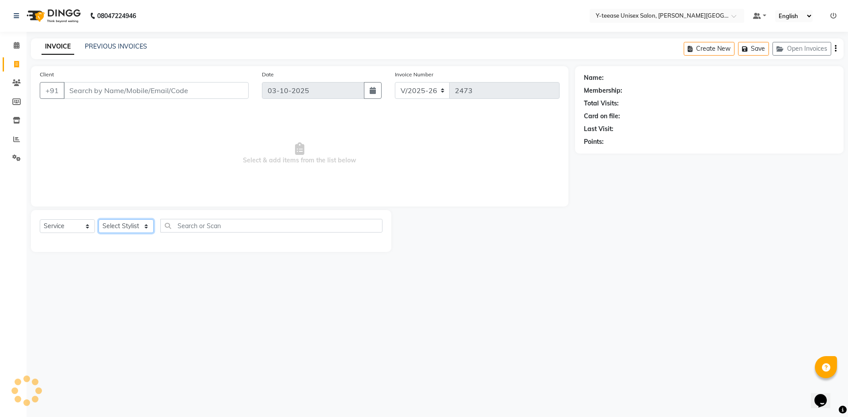
click at [129, 225] on select "Select Stylist" at bounding box center [125, 227] width 55 height 14
click at [129, 225] on select "Select Stylist [PERSON_NAME] Dhaman [PERSON_NAME] Shree [PERSON_NAME] [PERSON_N…" at bounding box center [125, 227] width 55 height 14
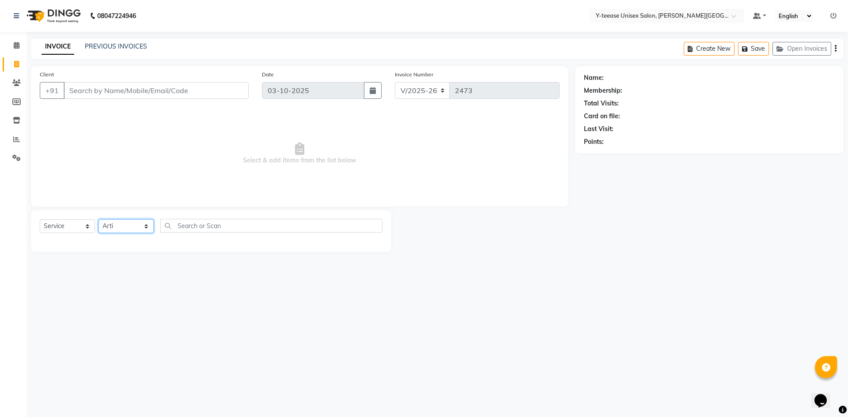
click at [98, 220] on select "Select Stylist [PERSON_NAME] Dhaman [PERSON_NAME] Shree [PERSON_NAME] [PERSON_N…" at bounding box center [125, 227] width 55 height 14
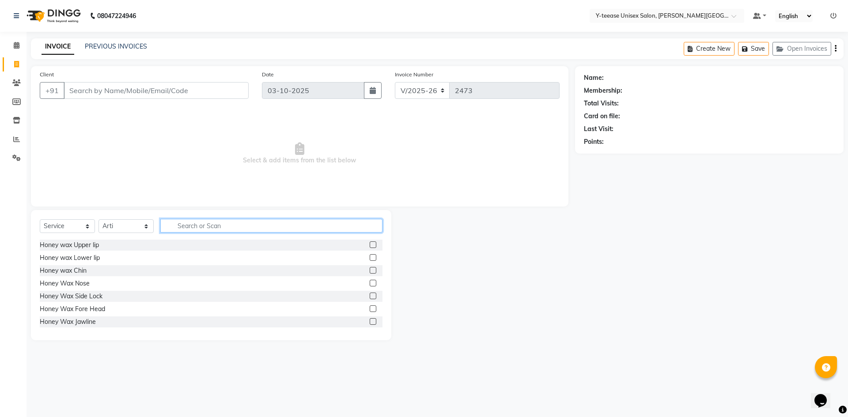
click at [184, 220] on input "text" at bounding box center [271, 226] width 222 height 14
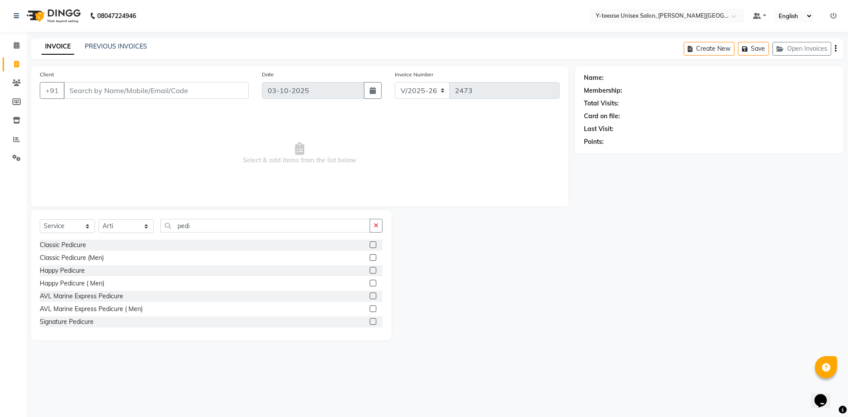
click at [370, 244] on label at bounding box center [373, 245] width 7 height 7
click at [370, 244] on input "checkbox" at bounding box center [373, 245] width 6 height 6
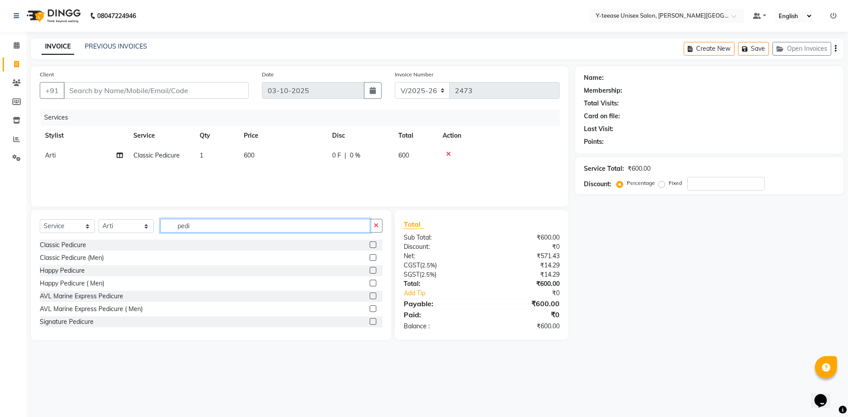
drag, startPoint x: 203, startPoint y: 229, endPoint x: 166, endPoint y: 231, distance: 37.1
click at [166, 231] on input "pedi" at bounding box center [265, 226] width 210 height 14
click at [370, 246] on label at bounding box center [373, 245] width 7 height 7
click at [370, 246] on input "checkbox" at bounding box center [373, 245] width 6 height 6
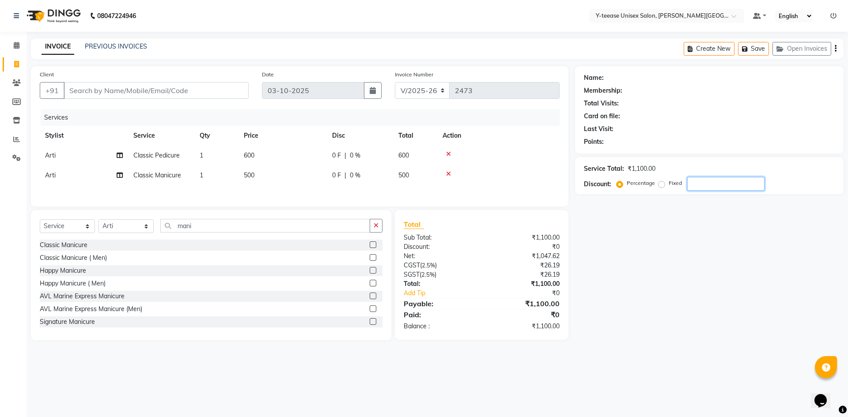
click at [723, 186] on input "number" at bounding box center [725, 184] width 77 height 14
click at [446, 154] on div at bounding box center [499, 154] width 112 height 6
click at [448, 152] on icon at bounding box center [448, 154] width 5 height 6
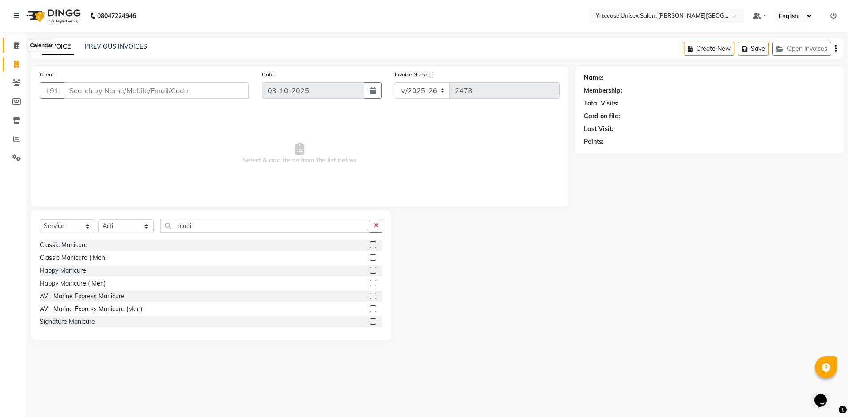
click at [20, 48] on span at bounding box center [16, 46] width 15 height 10
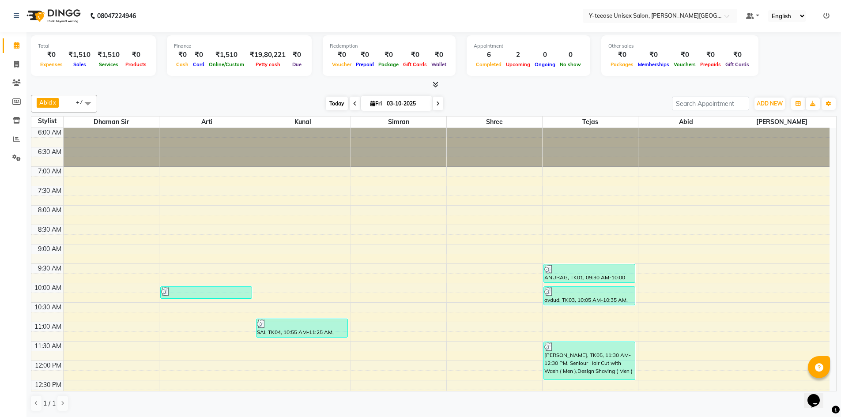
click at [337, 102] on span "Today" at bounding box center [337, 104] width 22 height 14
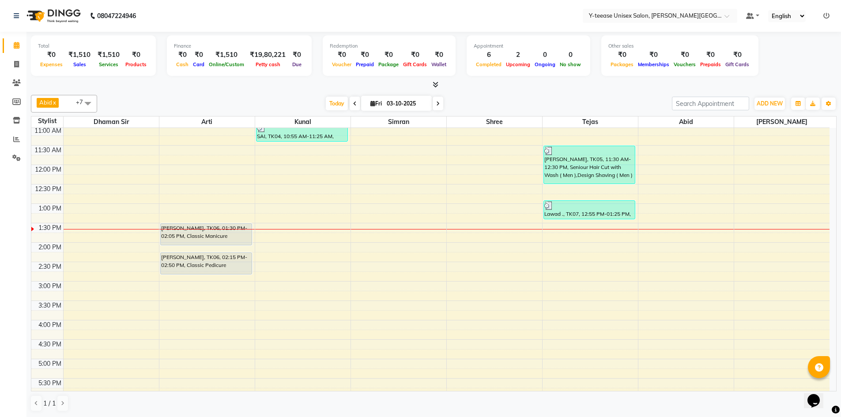
scroll to position [184, 0]
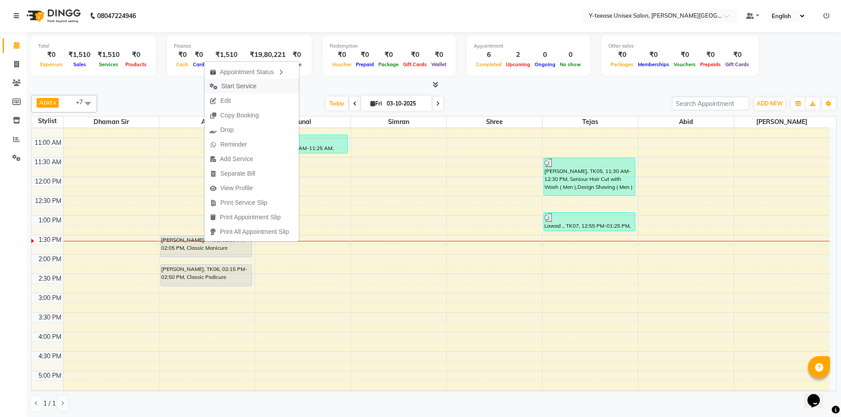
click at [231, 87] on span "Start Service" at bounding box center [238, 86] width 35 height 9
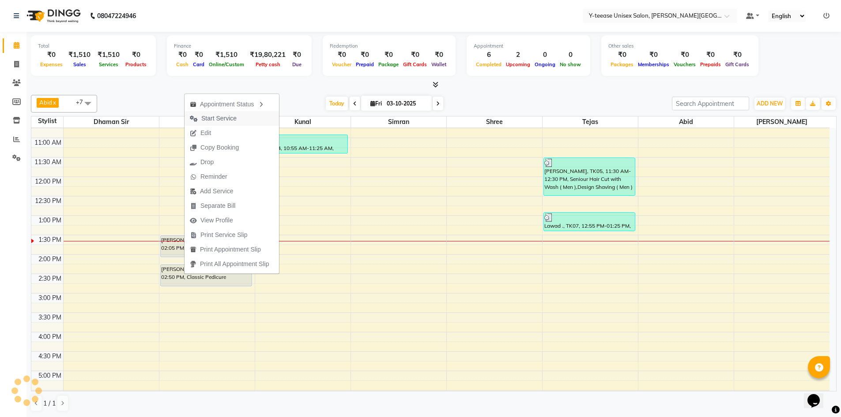
click at [218, 117] on span "Start Service" at bounding box center [218, 118] width 35 height 9
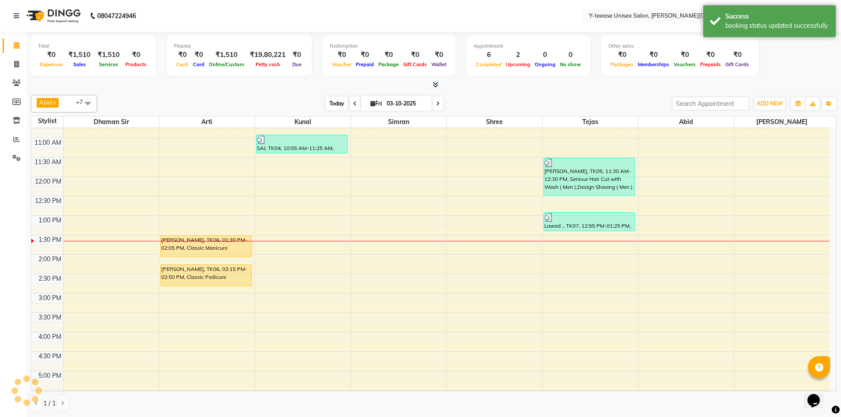
click at [333, 107] on span "Today" at bounding box center [337, 104] width 22 height 14
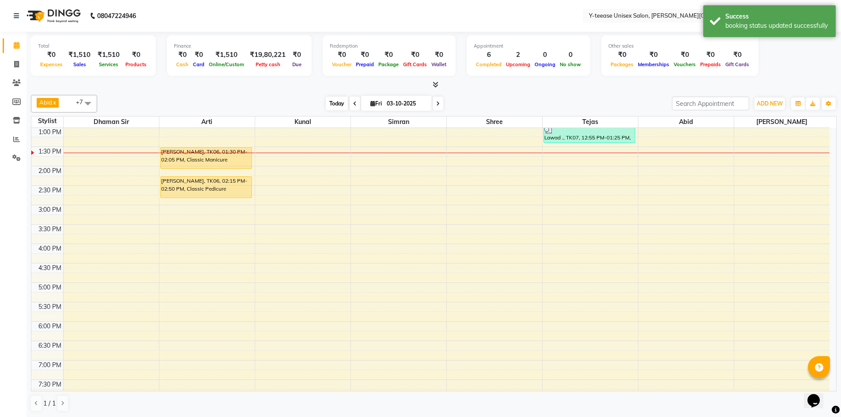
click at [334, 101] on span "Today" at bounding box center [337, 104] width 22 height 14
click at [16, 138] on icon at bounding box center [16, 139] width 7 height 7
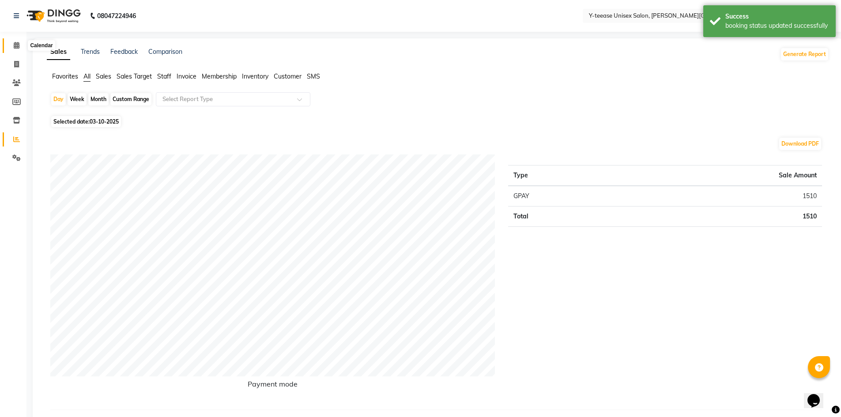
click at [18, 43] on icon at bounding box center [17, 45] width 6 height 7
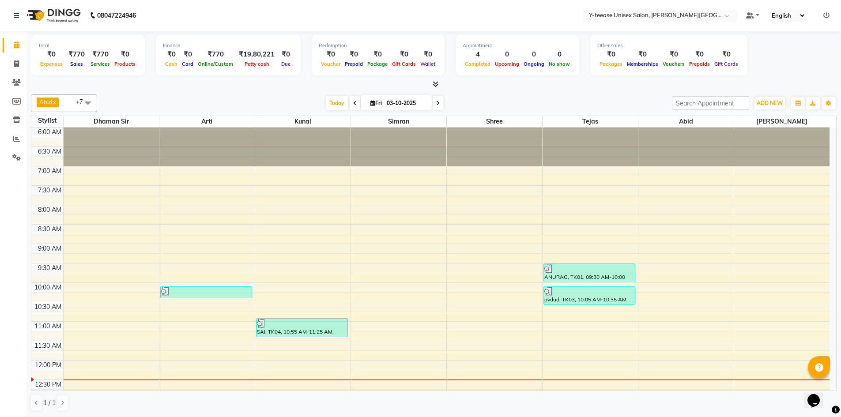
scroll to position [195, 0]
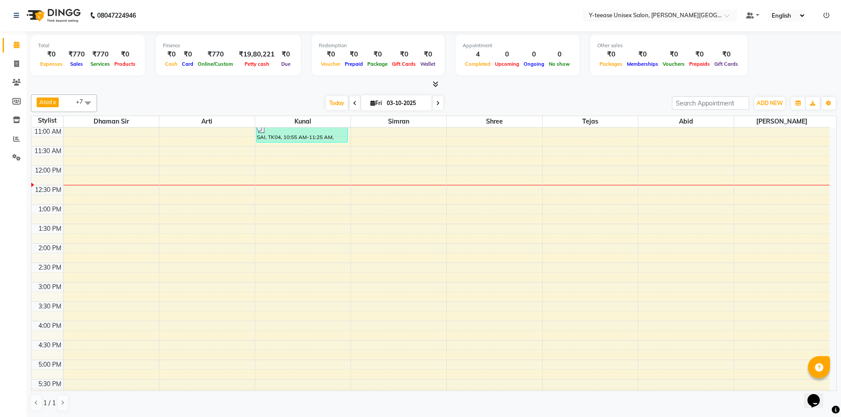
click at [326, 102] on span "Today" at bounding box center [337, 103] width 22 height 14
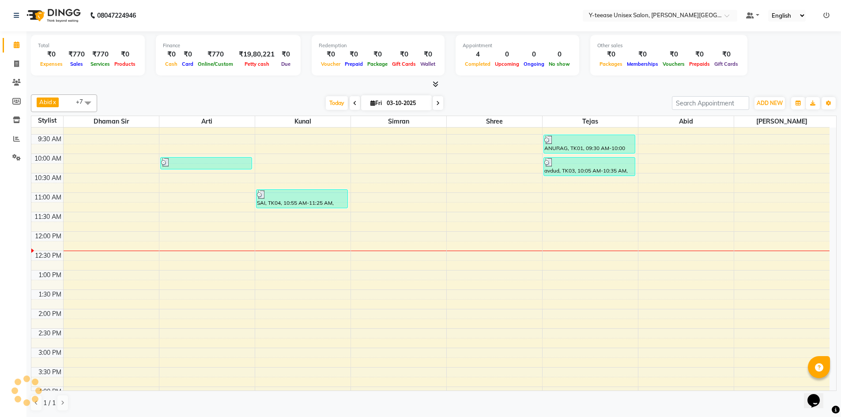
scroll to position [101, 0]
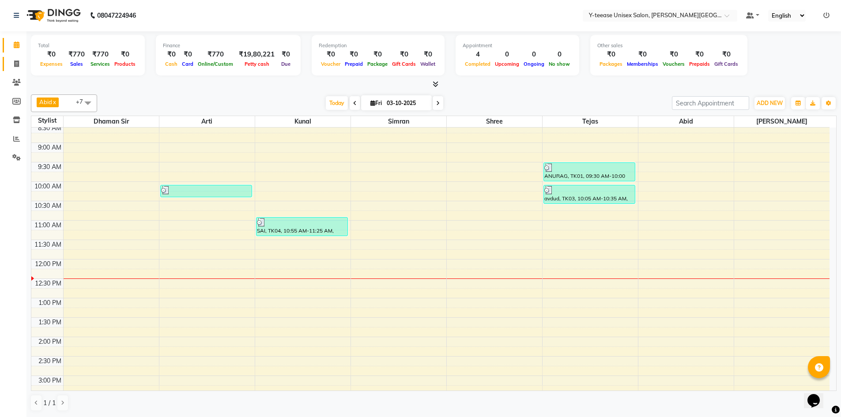
click at [15, 66] on span at bounding box center [16, 64] width 15 height 10
select select "765"
select select "service"
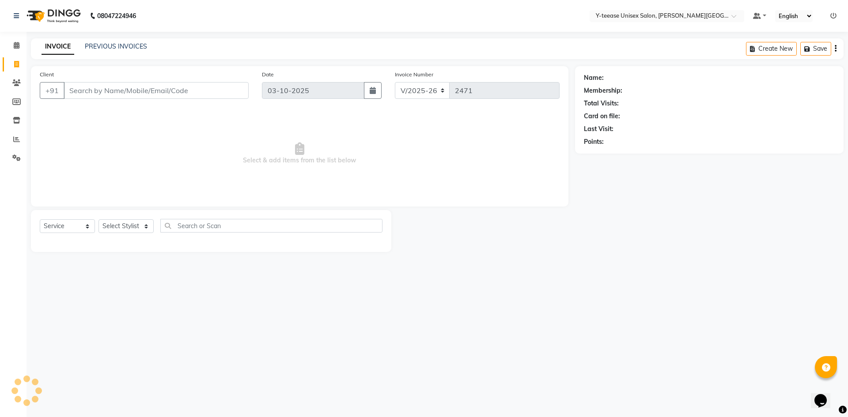
click at [110, 89] on input "Client" at bounding box center [156, 90] width 185 height 17
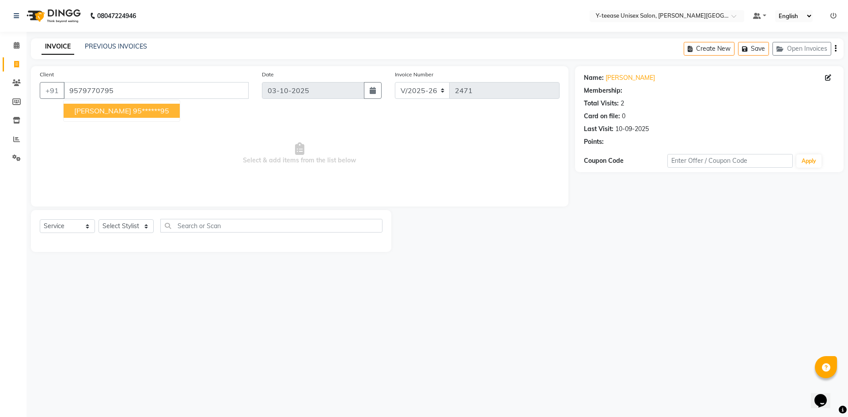
click at [133, 113] on ngb-highlight "95******95" at bounding box center [151, 110] width 36 height 9
type input "95******95"
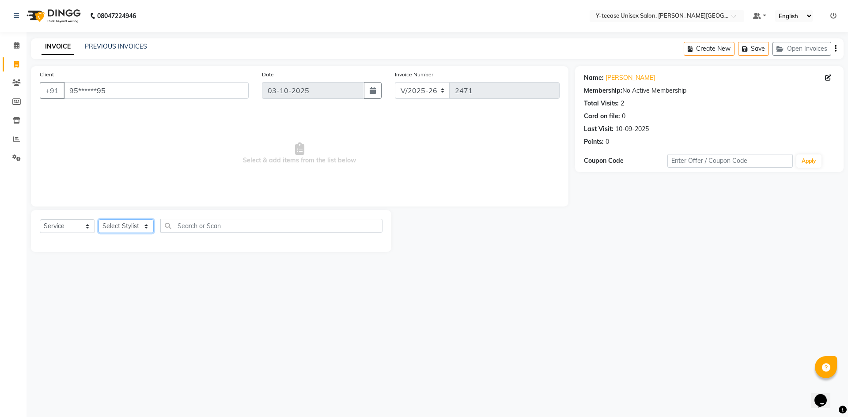
drag, startPoint x: 140, startPoint y: 223, endPoint x: 141, endPoint y: 232, distance: 9.3
click at [140, 223] on select "Select Stylist [PERSON_NAME] Dhaman [PERSON_NAME] Shree [PERSON_NAME] [PERSON_N…" at bounding box center [125, 227] width 55 height 14
select select "84059"
click at [98, 220] on select "Select Stylist [PERSON_NAME] Dhaman [PERSON_NAME] Shree [PERSON_NAME] [PERSON_N…" at bounding box center [125, 227] width 55 height 14
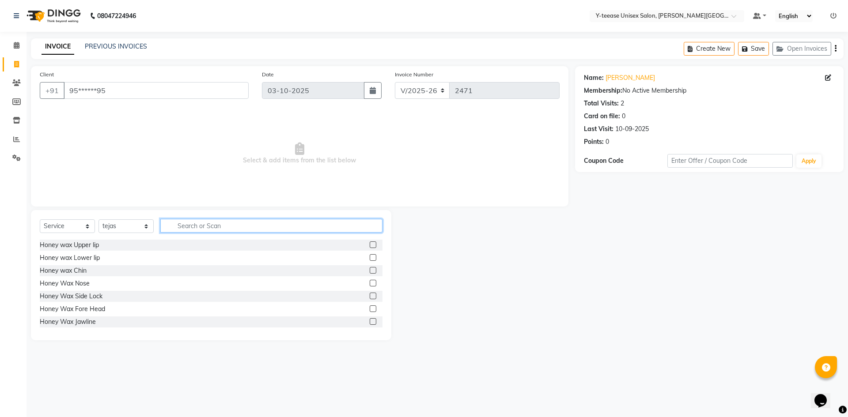
click at [197, 227] on input "text" at bounding box center [271, 226] width 222 height 14
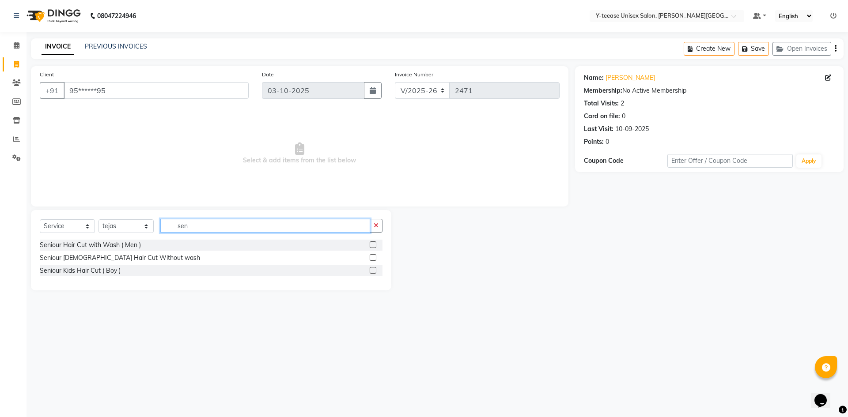
type input "sen"
click at [373, 245] on label at bounding box center [373, 245] width 7 height 7
click at [373, 245] on input "checkbox" at bounding box center [373, 245] width 6 height 6
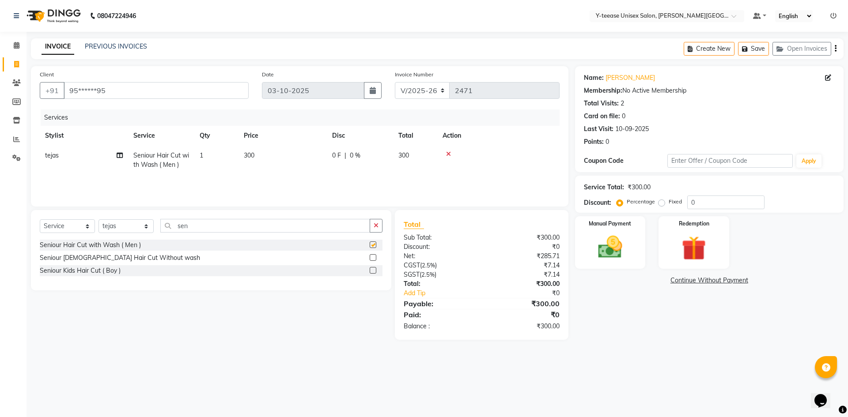
checkbox input "false"
drag, startPoint x: 212, startPoint y: 220, endPoint x: 121, endPoint y: 217, distance: 91.0
click at [128, 218] on div "Select Service Product Membership Package Voucher Prepaid Gift Card Select Styl…" at bounding box center [211, 250] width 360 height 80
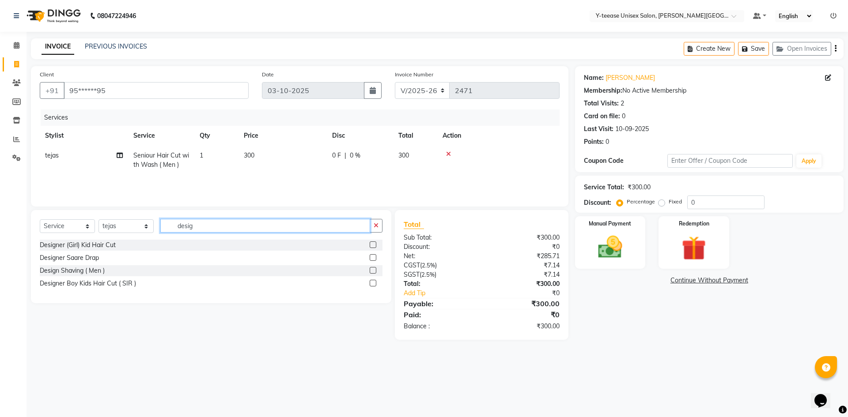
type input "desig"
click at [373, 269] on label at bounding box center [373, 270] width 7 height 7
click at [373, 269] on input "checkbox" at bounding box center [373, 271] width 6 height 6
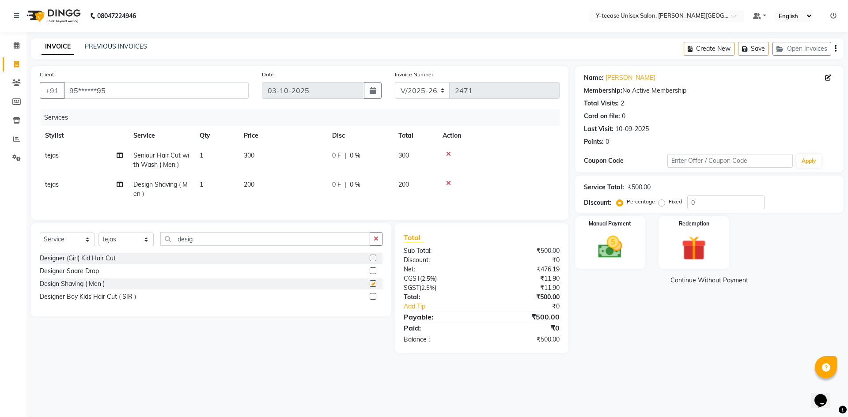
checkbox input "false"
click at [610, 261] on img at bounding box center [610, 247] width 41 height 29
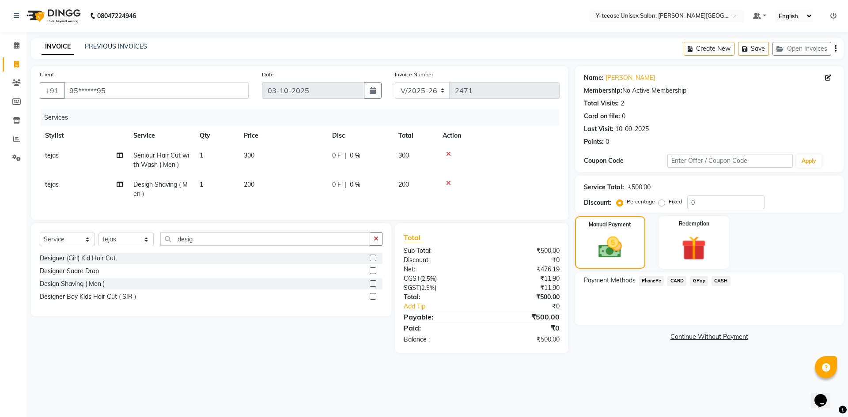
click at [698, 278] on span "GPay" at bounding box center [699, 281] width 18 height 10
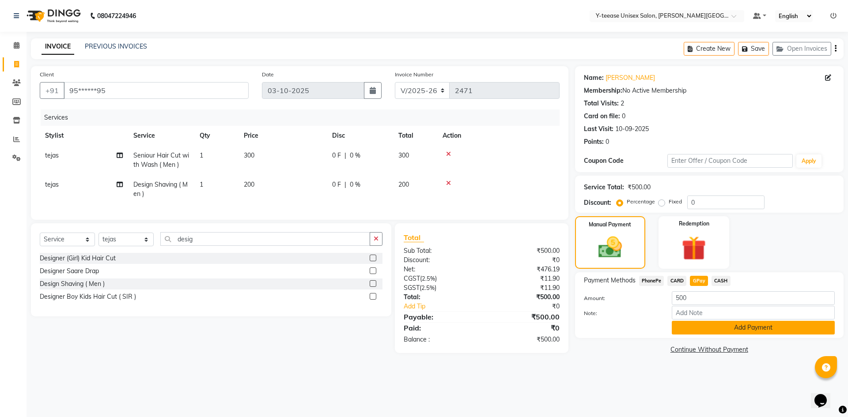
click at [702, 323] on button "Add Payment" at bounding box center [753, 328] width 163 height 14
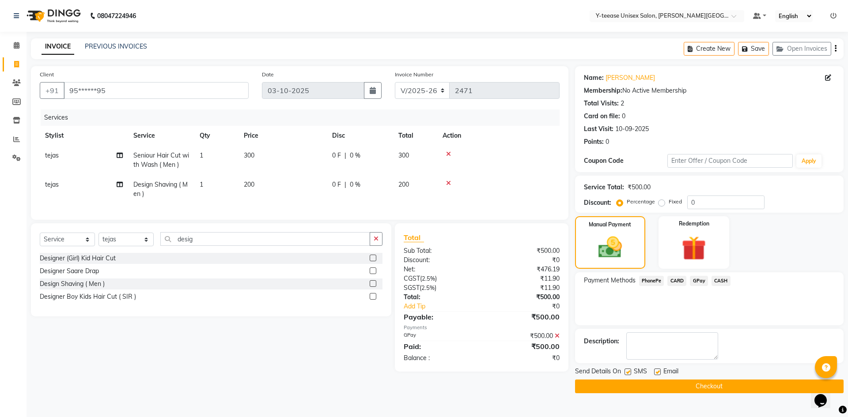
click at [707, 385] on button "Checkout" at bounding box center [709, 387] width 269 height 14
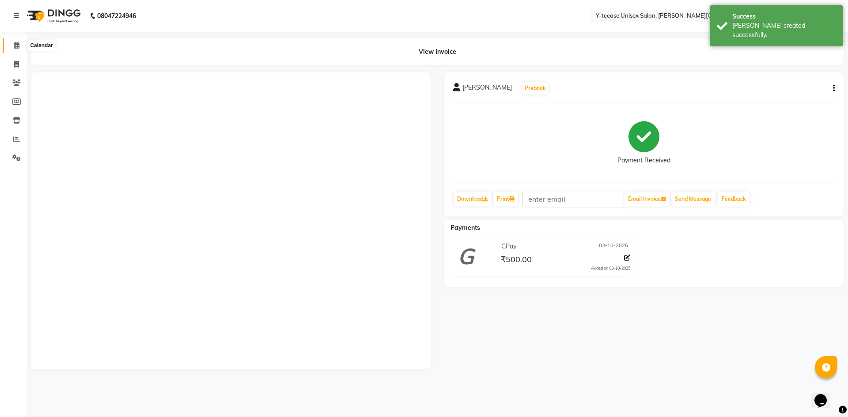
click at [15, 45] on icon at bounding box center [17, 45] width 6 height 7
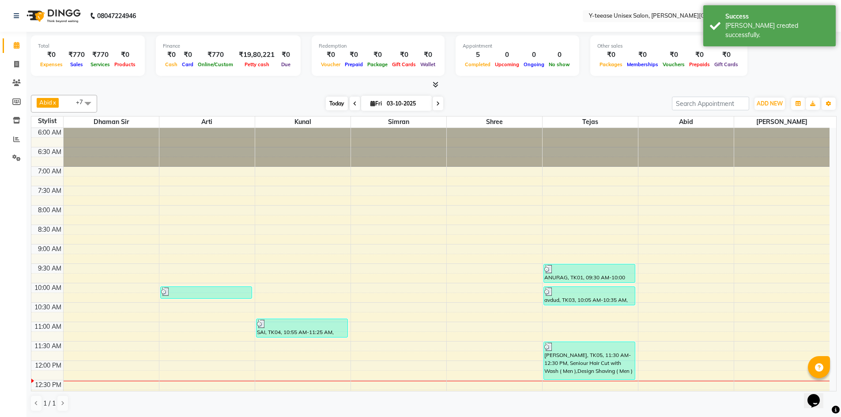
drag, startPoint x: 327, startPoint y: 102, endPoint x: 283, endPoint y: 9, distance: 102.7
click at [328, 102] on span "Today" at bounding box center [337, 104] width 22 height 14
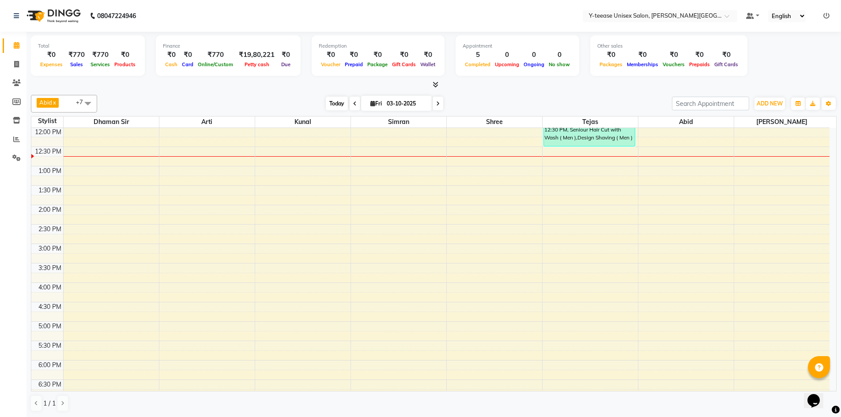
click at [331, 104] on span "Today" at bounding box center [337, 104] width 22 height 14
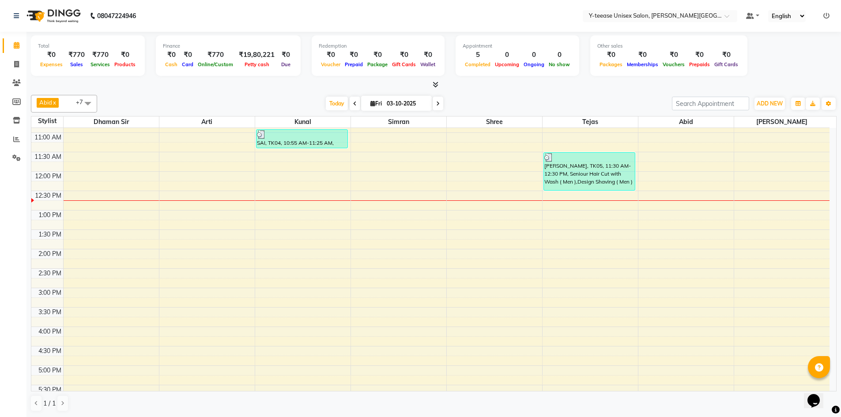
click at [186, 236] on div "6:00 AM 6:30 AM 7:00 AM 7:30 AM 8:00 AM 8:30 AM 9:00 AM 9:30 AM 10:00 AM 10:30 …" at bounding box center [430, 269] width 799 height 660
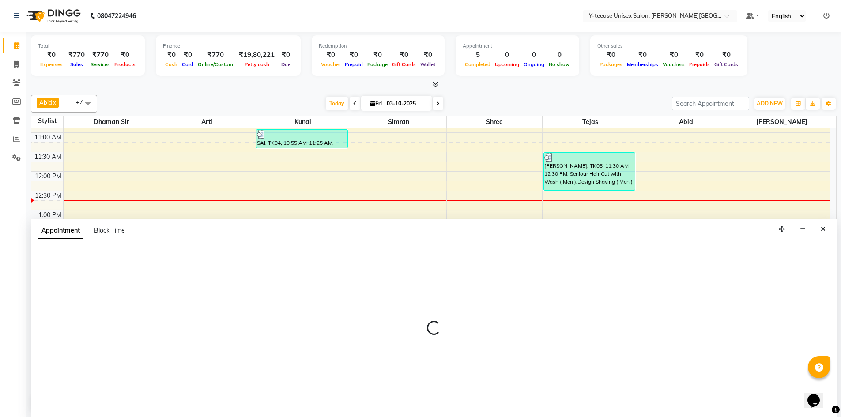
scroll to position [0, 0]
select select "12529"
select select "810"
select select "tentative"
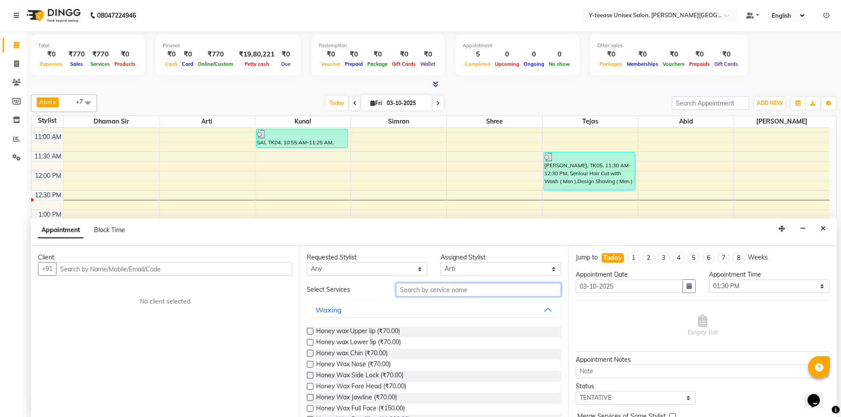
click at [476, 291] on input "text" at bounding box center [478, 290] width 165 height 14
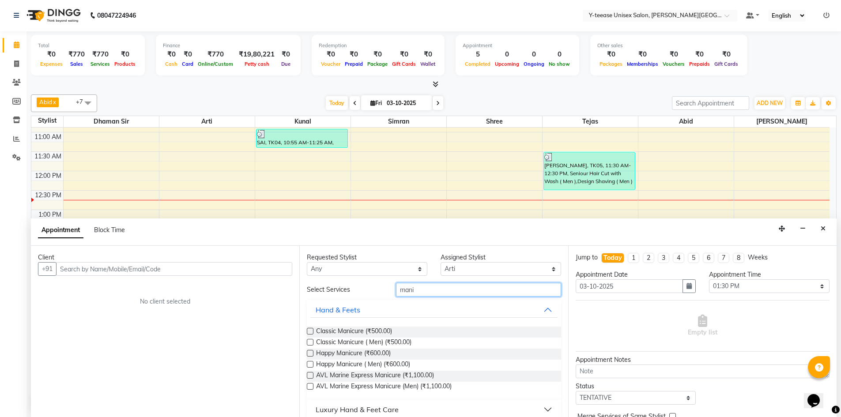
type input "mani"
click at [308, 342] on label at bounding box center [310, 342] width 7 height 7
click at [308, 342] on input "checkbox" at bounding box center [310, 344] width 6 height 6
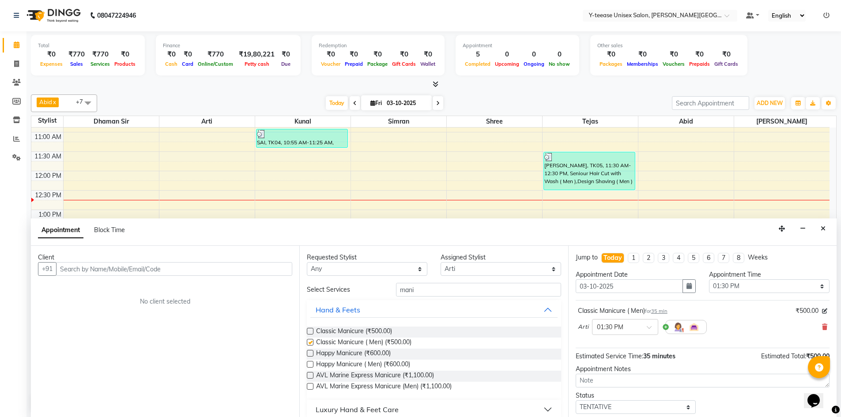
checkbox input "false"
click at [822, 327] on icon at bounding box center [824, 327] width 5 height 6
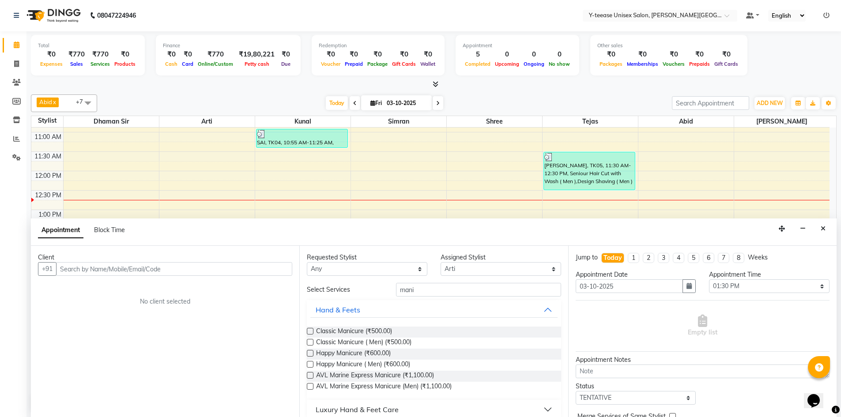
click at [307, 331] on label at bounding box center [310, 331] width 7 height 7
click at [307, 331] on input "checkbox" at bounding box center [310, 332] width 6 height 6
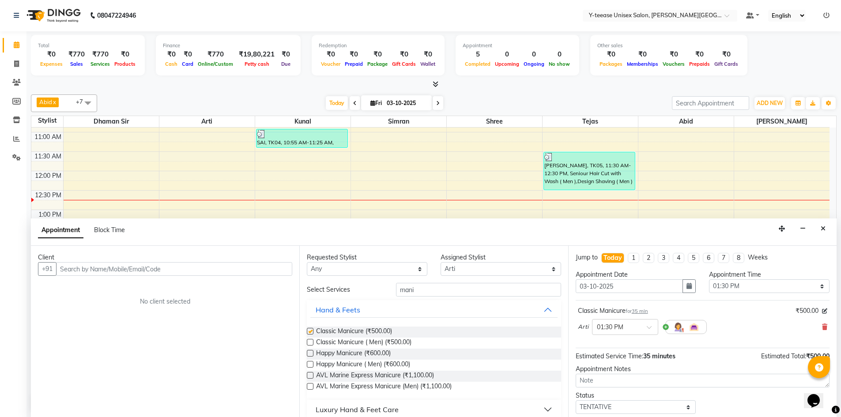
checkbox input "false"
drag, startPoint x: 419, startPoint y: 291, endPoint x: 363, endPoint y: 291, distance: 55.7
click at [363, 291] on div "Select Services mani" at bounding box center [433, 290] width 267 height 14
type input "pedi"
click at [309, 331] on label at bounding box center [310, 331] width 7 height 7
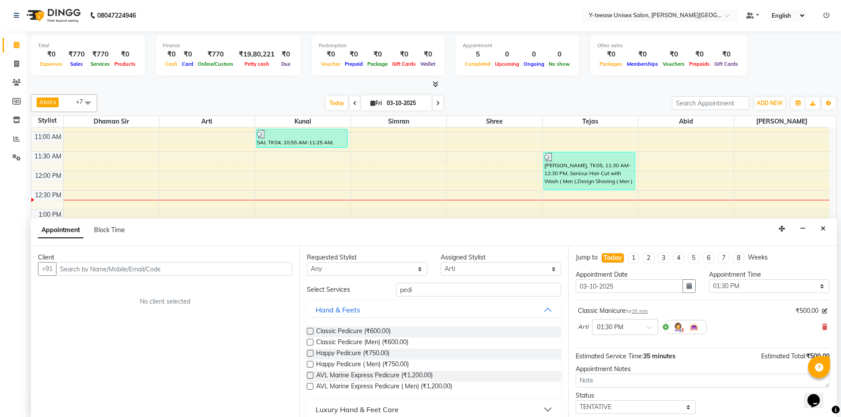
click at [309, 331] on input "checkbox" at bounding box center [310, 332] width 6 height 6
checkbox input "false"
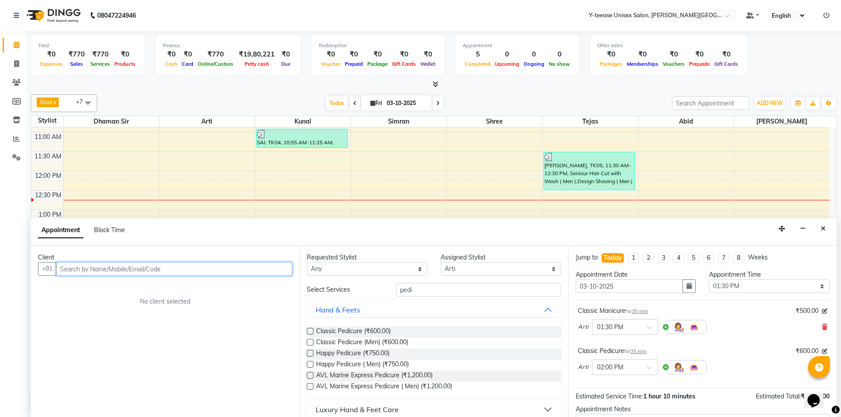
click at [212, 272] on input "text" at bounding box center [174, 269] width 236 height 14
click at [216, 267] on input "text" at bounding box center [174, 269] width 236 height 14
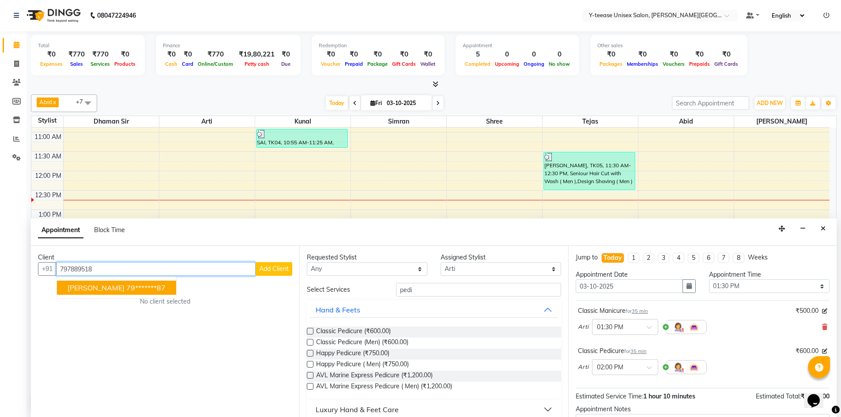
click at [126, 286] on ngb-highlight "79*******87" at bounding box center [145, 288] width 39 height 9
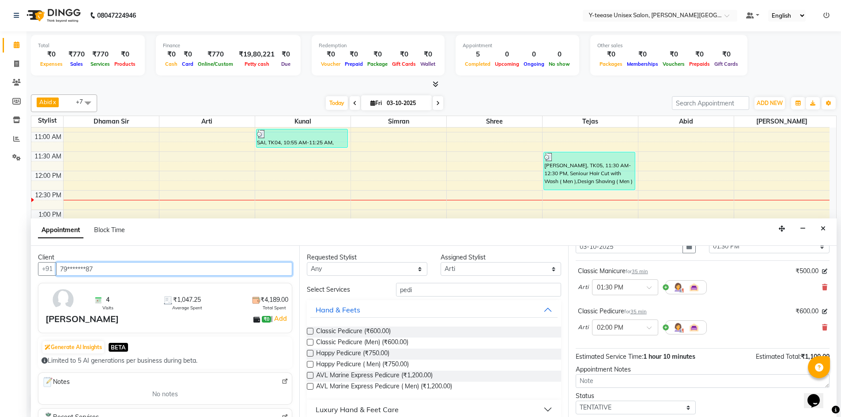
scroll to position [93, 0]
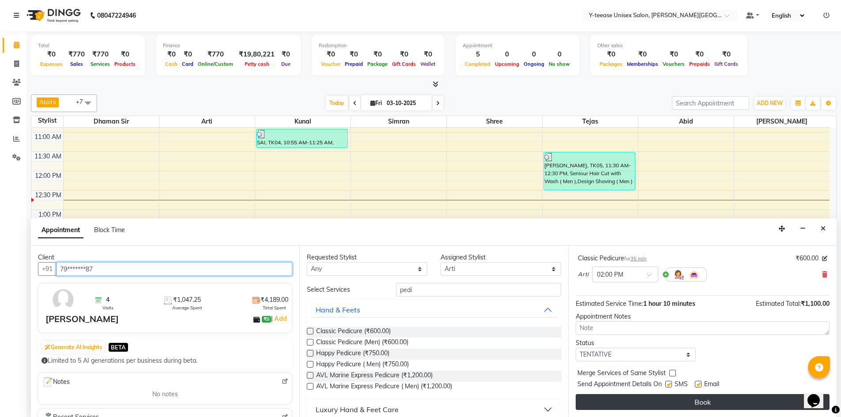
type input "79*******87"
click at [682, 405] on button "Book" at bounding box center [703, 402] width 254 height 16
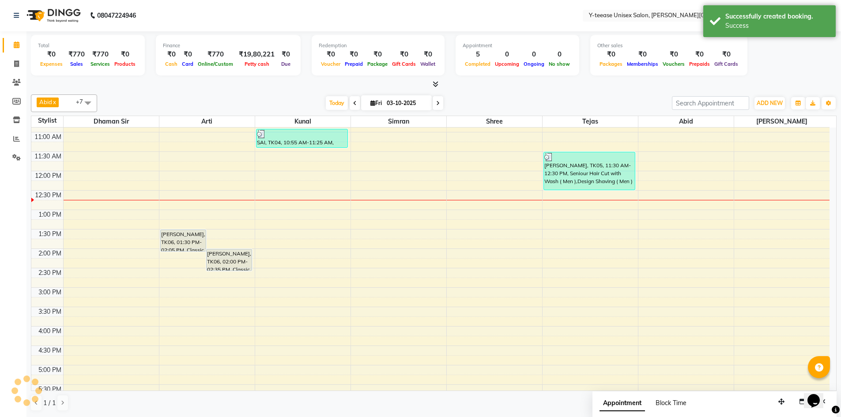
scroll to position [0, 0]
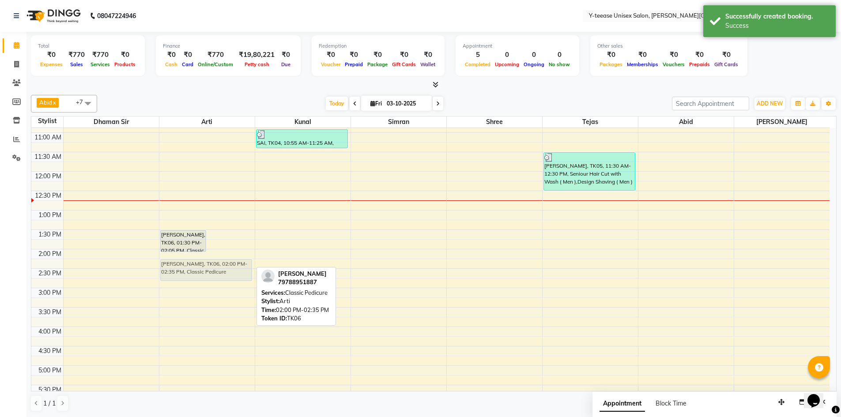
click at [218, 263] on div "AMIRITA, TK06, 01:30 PM-02:05 PM, Classic Manicure AMIRITA, TK06, 02:00 PM-02:3…" at bounding box center [206, 269] width 95 height 660
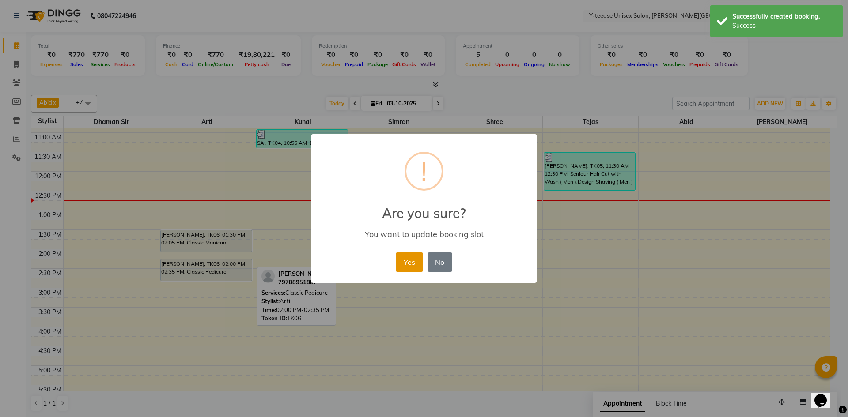
click at [401, 261] on button "Yes" at bounding box center [409, 262] width 27 height 19
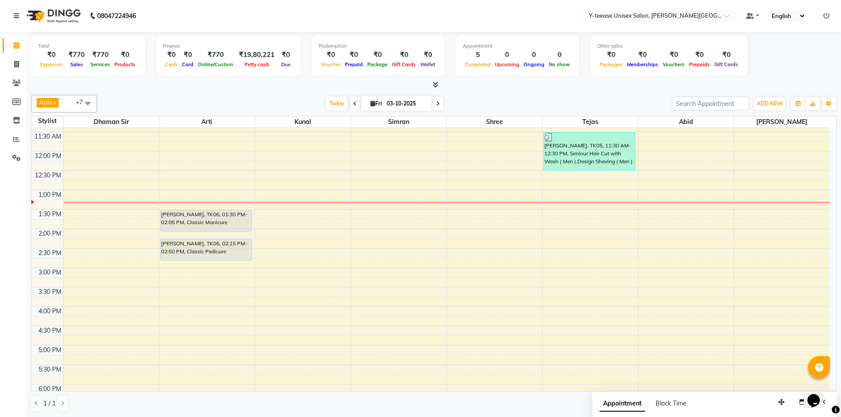
scroll to position [189, 0]
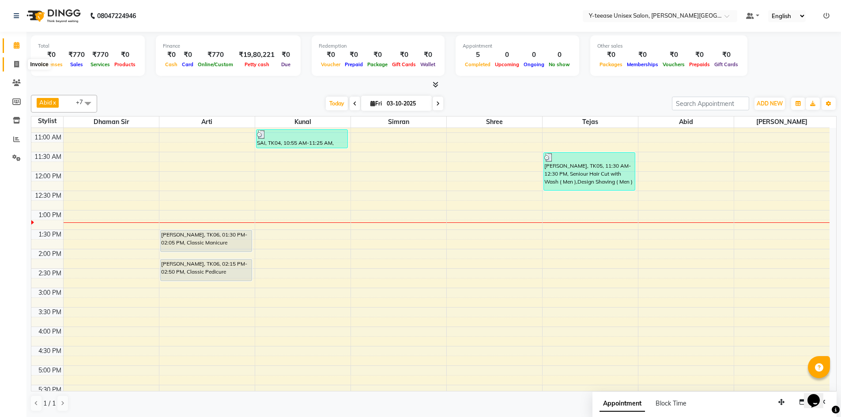
click at [16, 65] on icon at bounding box center [16, 64] width 5 height 7
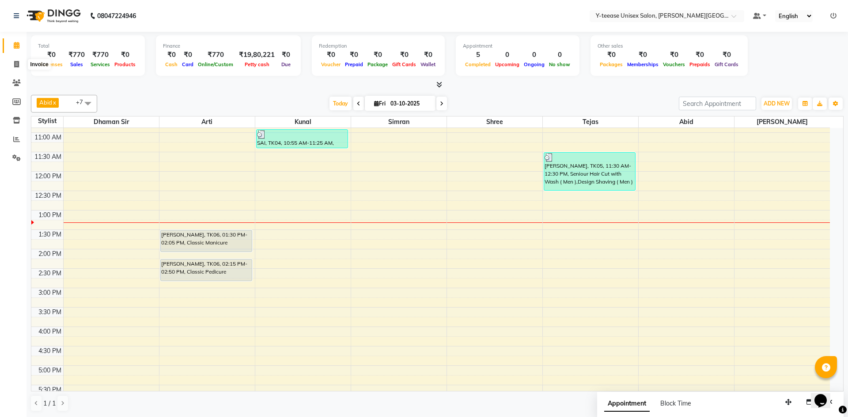
select select "service"
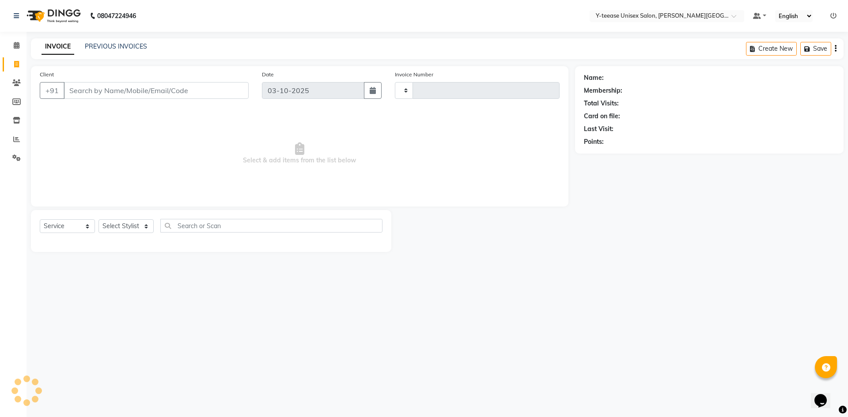
type input "2472"
select select "765"
click at [140, 223] on select "Select Stylist" at bounding box center [125, 227] width 55 height 14
select select "65477"
click at [98, 220] on select "Select Stylist [PERSON_NAME] Dhaman [PERSON_NAME] Shree [PERSON_NAME] [PERSON_N…" at bounding box center [125, 227] width 55 height 14
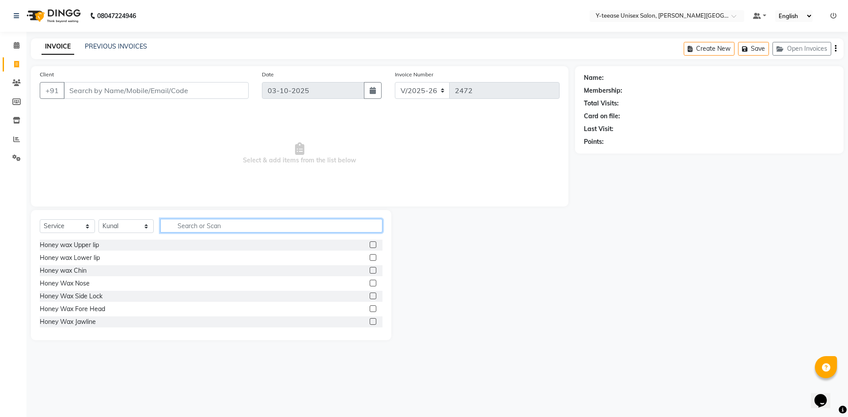
click at [221, 228] on input "text" at bounding box center [271, 226] width 222 height 14
click at [15, 41] on span at bounding box center [16, 46] width 15 height 10
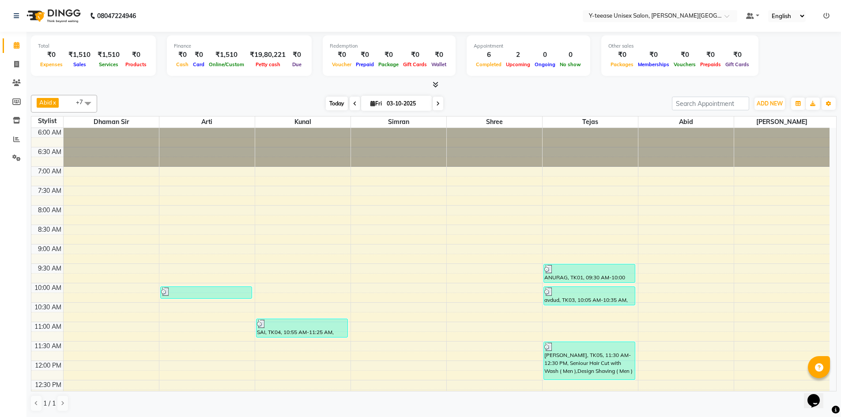
click at [336, 106] on span "Today" at bounding box center [337, 104] width 22 height 14
